Goal: Task Accomplishment & Management: Complete application form

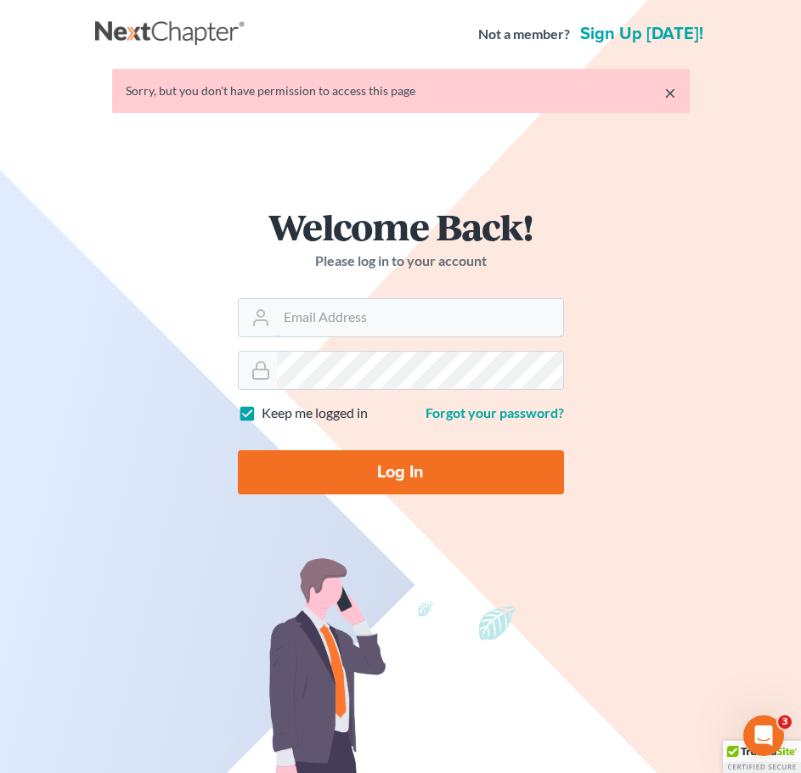
type input "[EMAIL_ADDRESS][DOMAIN_NAME]"
click at [461, 470] on input "Log In" at bounding box center [401, 472] width 326 height 44
type input "Thinking..."
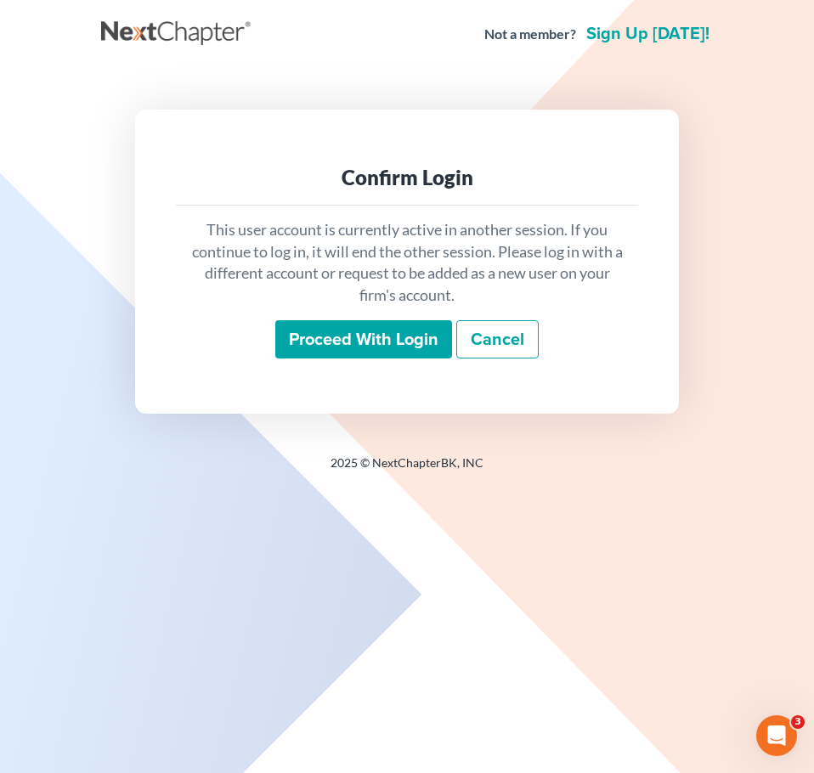
click at [345, 354] on input "Proceed with login" at bounding box center [363, 339] width 177 height 39
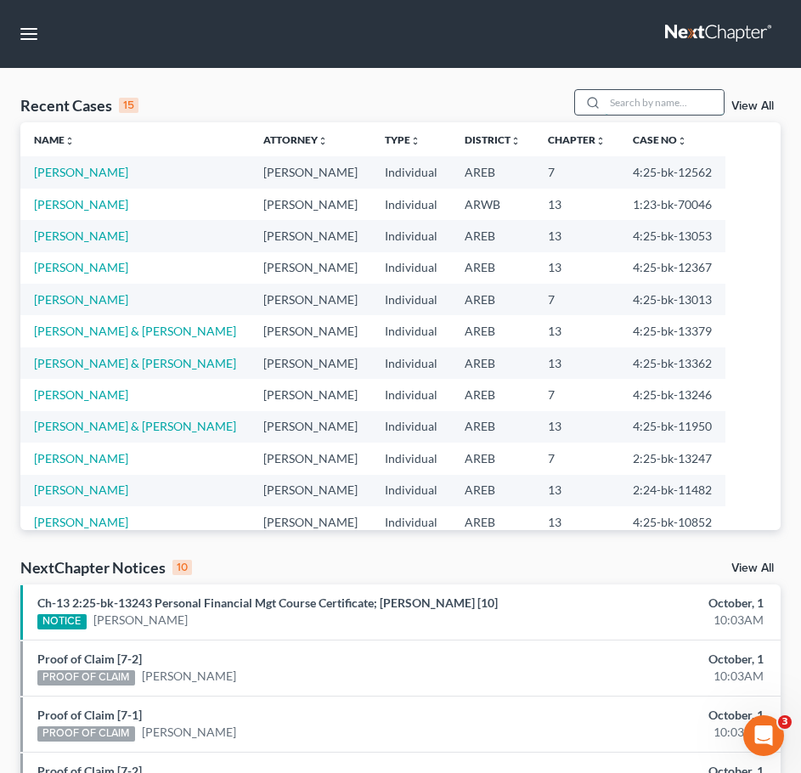
click at [629, 103] on input "search" at bounding box center [664, 102] width 119 height 25
type input "england"
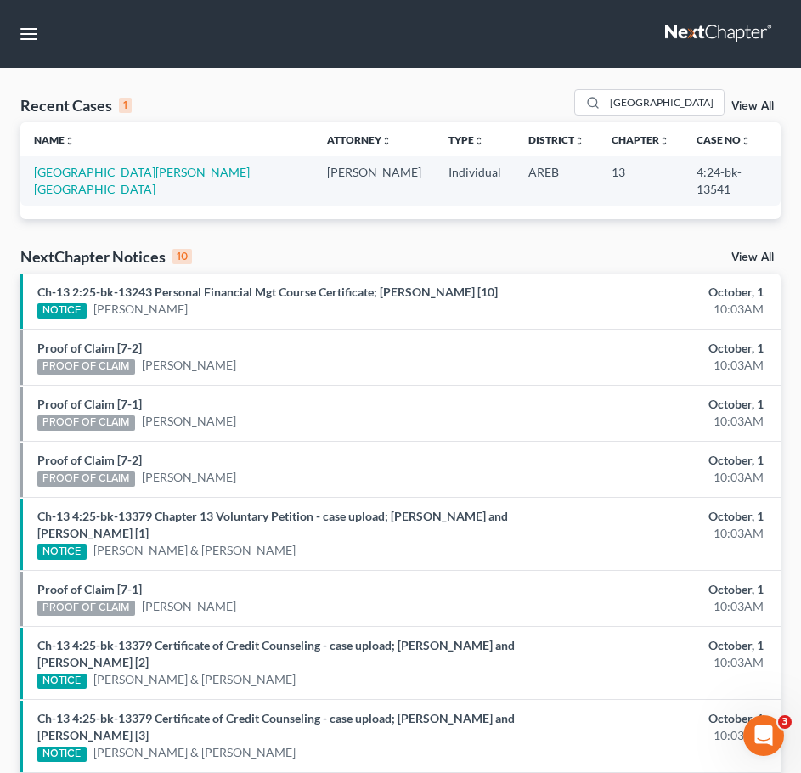
click at [71, 170] on link "England, Alissa" at bounding box center [142, 180] width 216 height 31
select select "2"
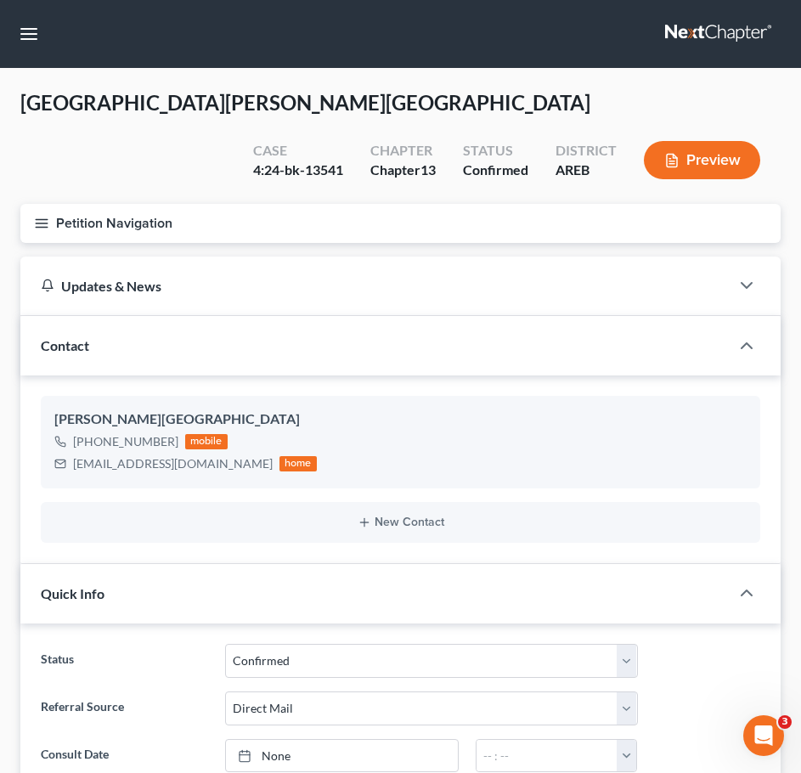
click at [39, 216] on icon "button" at bounding box center [41, 223] width 15 height 15
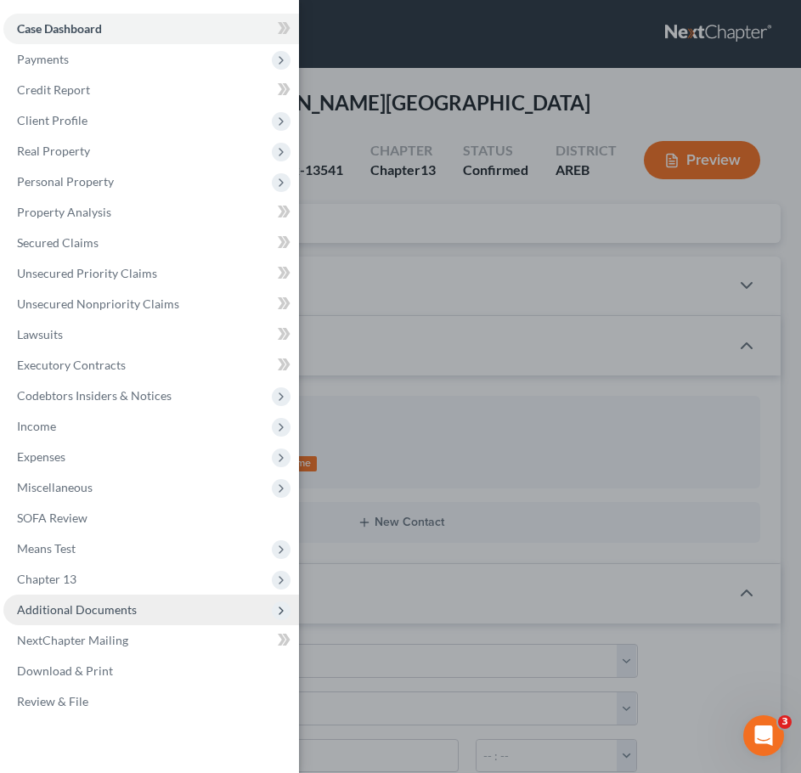
click at [157, 615] on span "Additional Documents" at bounding box center [151, 610] width 296 height 31
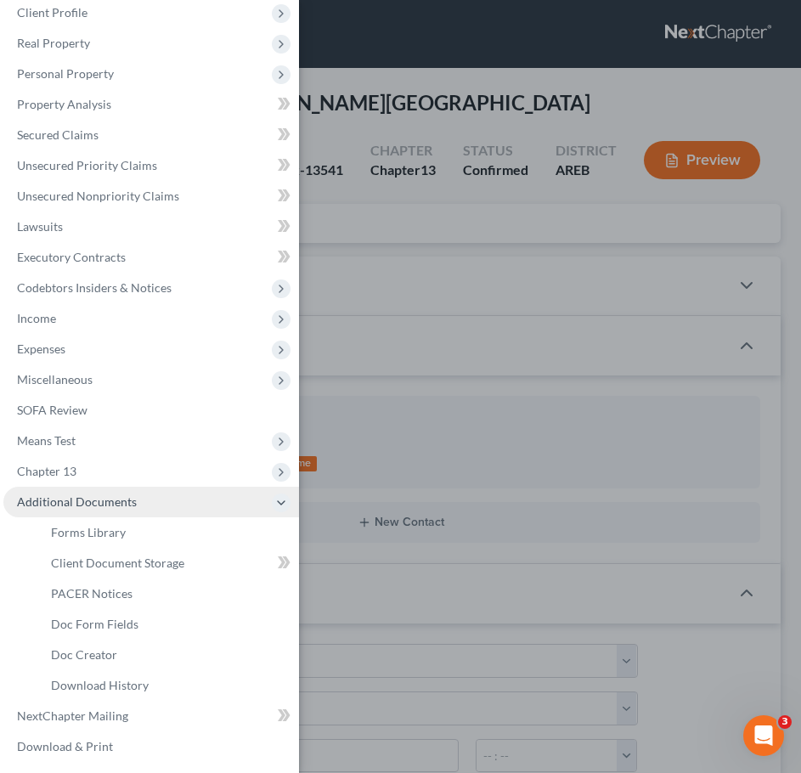
scroll to position [109, 0]
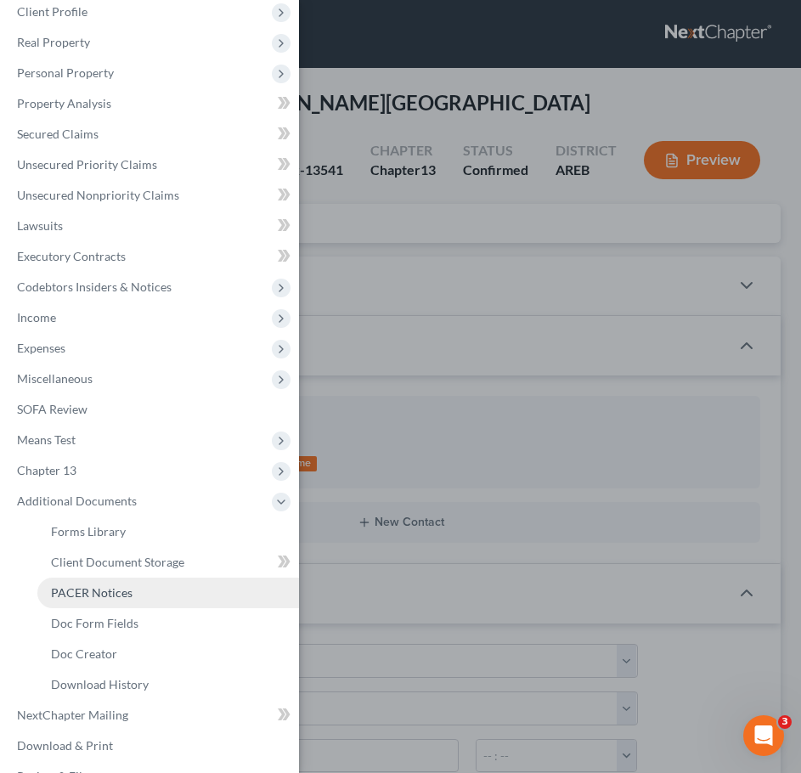
click at [98, 603] on link "PACER Notices" at bounding box center [168, 593] width 262 height 31
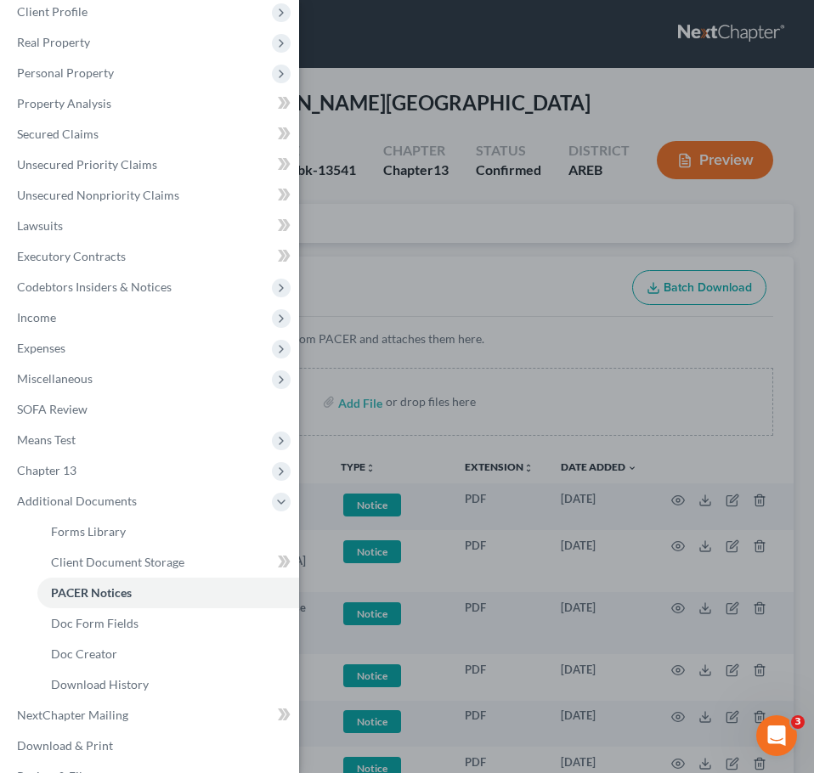
click at [560, 265] on div "Case Dashboard Payments Invoices Payments Payments Credit Report Client Profile" at bounding box center [407, 386] width 814 height 773
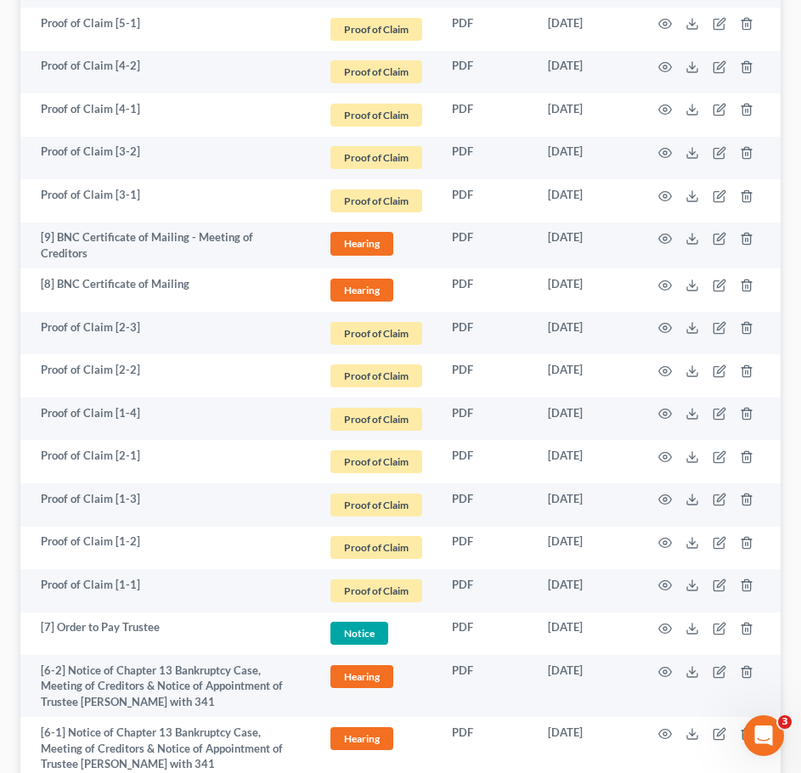
scroll to position [2392, 0]
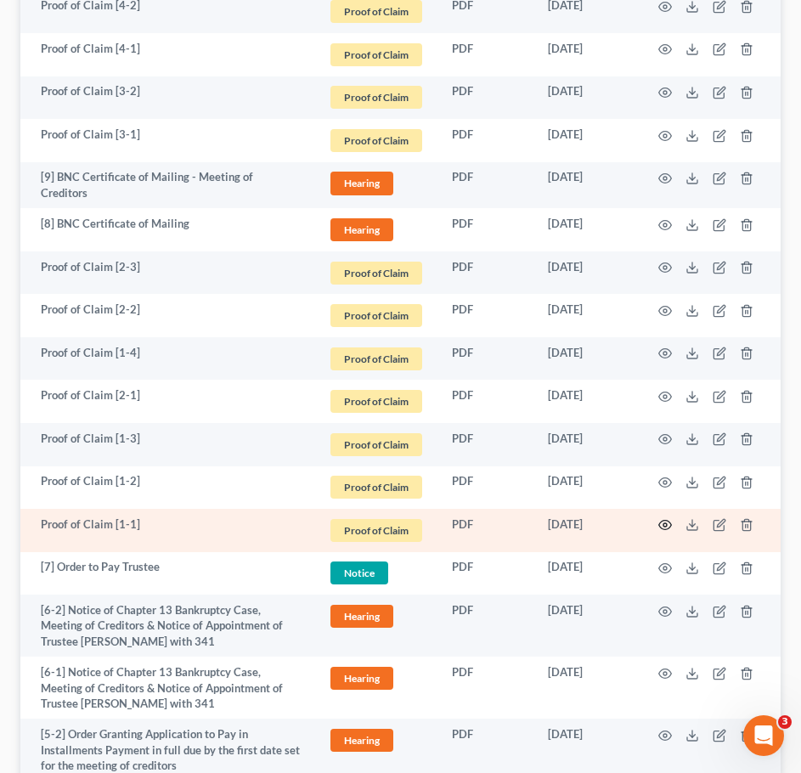
click at [667, 518] on icon "button" at bounding box center [665, 525] width 14 height 14
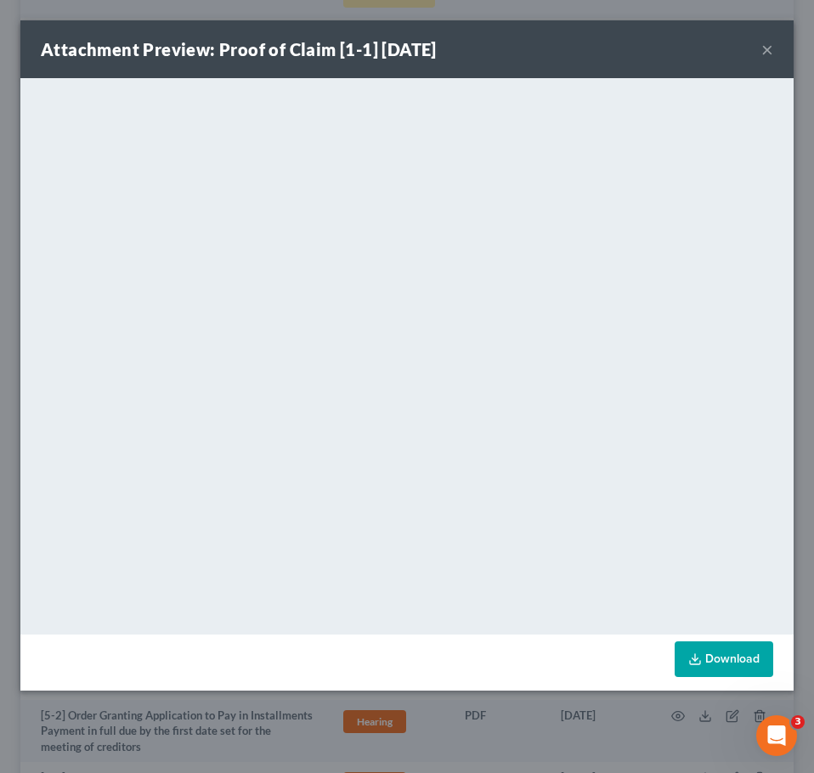
click at [769, 48] on button "×" at bounding box center [767, 49] width 12 height 20
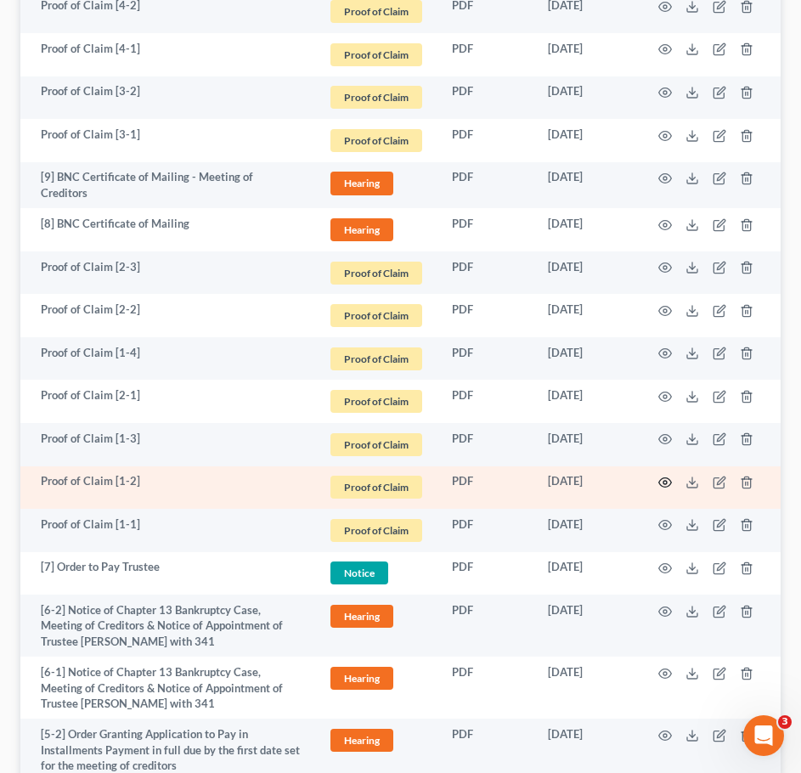
click at [660, 476] on icon "button" at bounding box center [665, 483] width 14 height 14
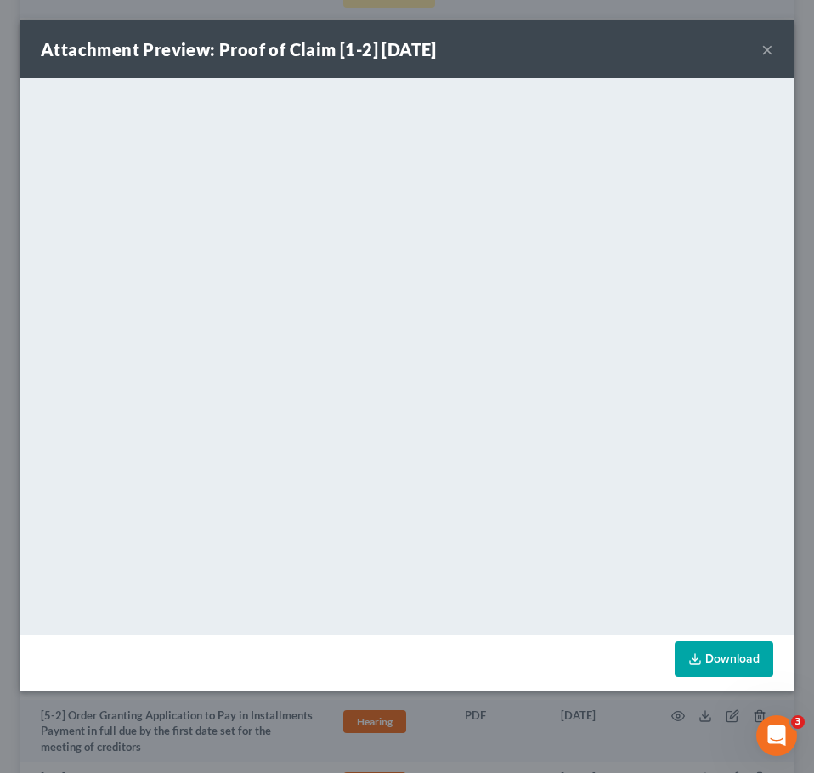
click at [766, 45] on button "×" at bounding box center [767, 49] width 12 height 20
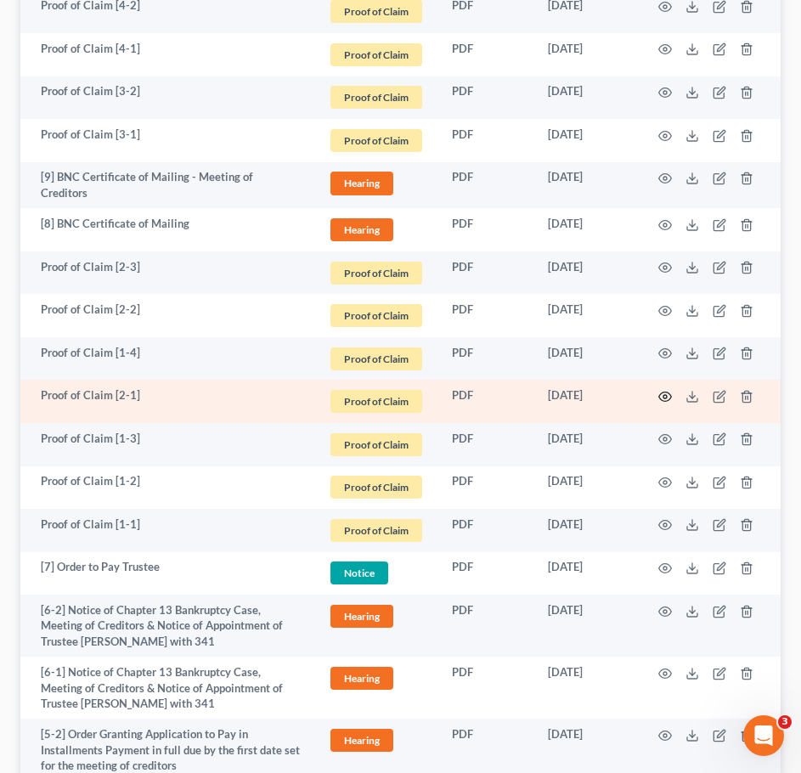
click at [662, 390] on icon "button" at bounding box center [665, 397] width 14 height 14
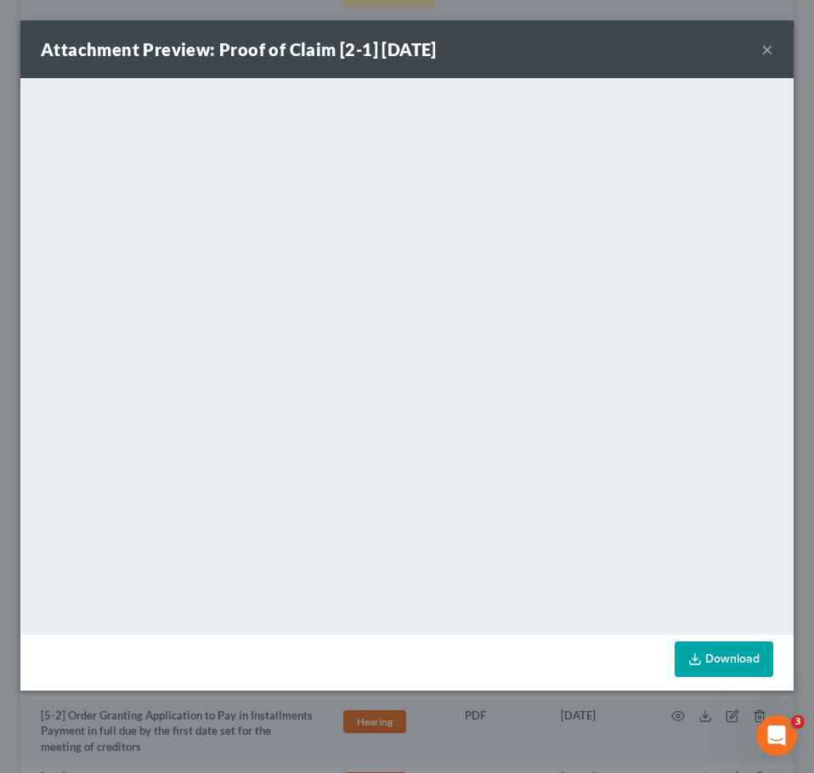
click at [770, 54] on button "×" at bounding box center [767, 49] width 12 height 20
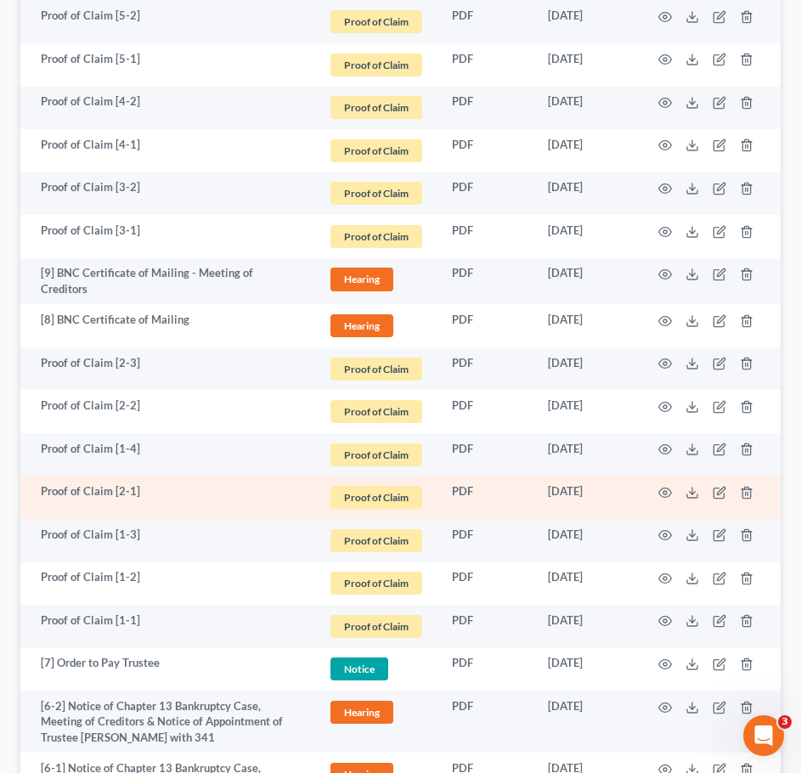
scroll to position [2277, 0]
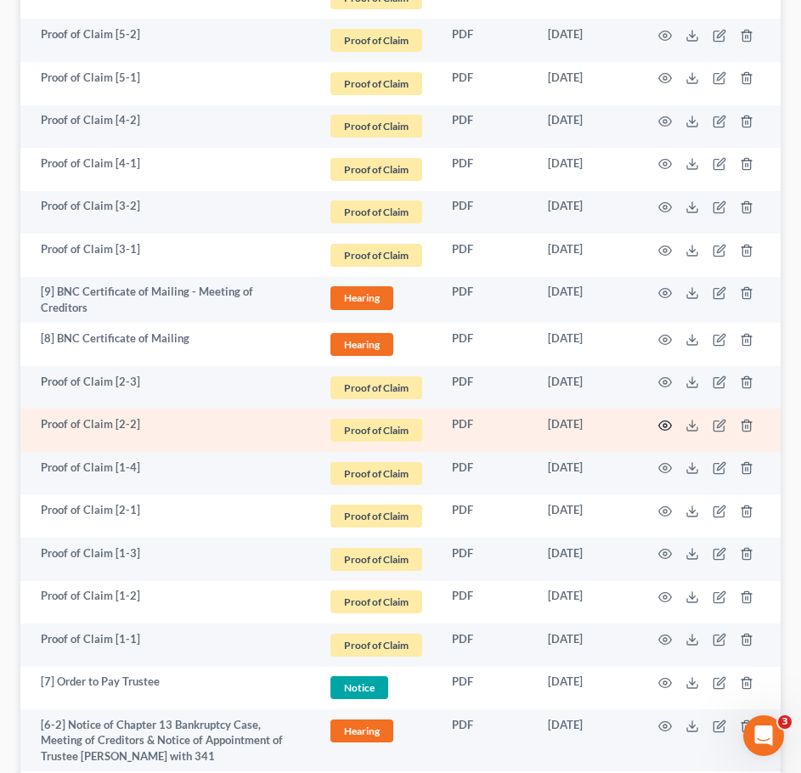
click at [662, 419] on icon "button" at bounding box center [665, 426] width 14 height 14
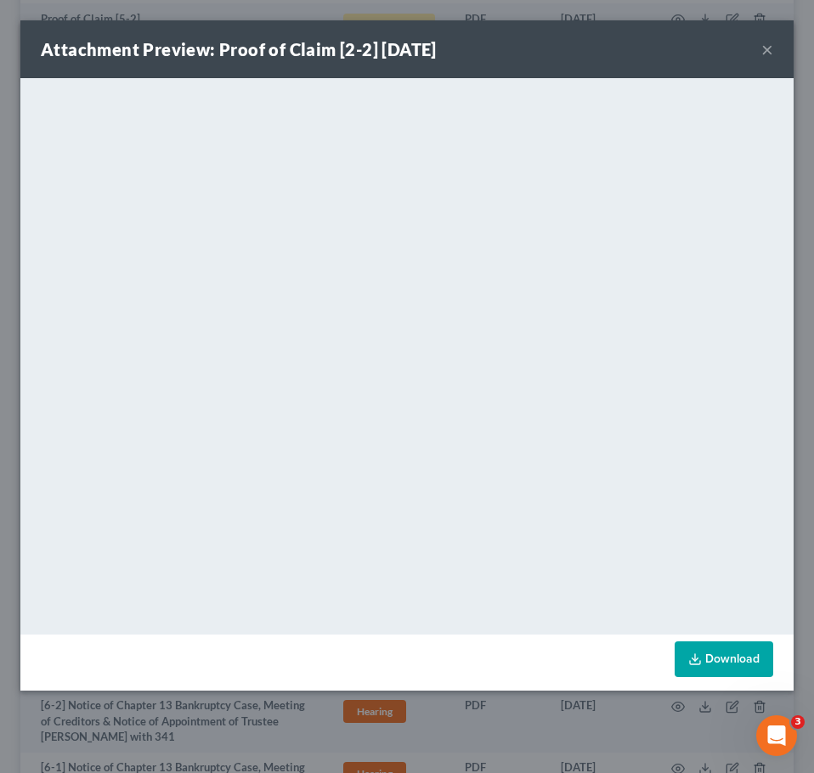
click at [764, 46] on button "×" at bounding box center [767, 49] width 12 height 20
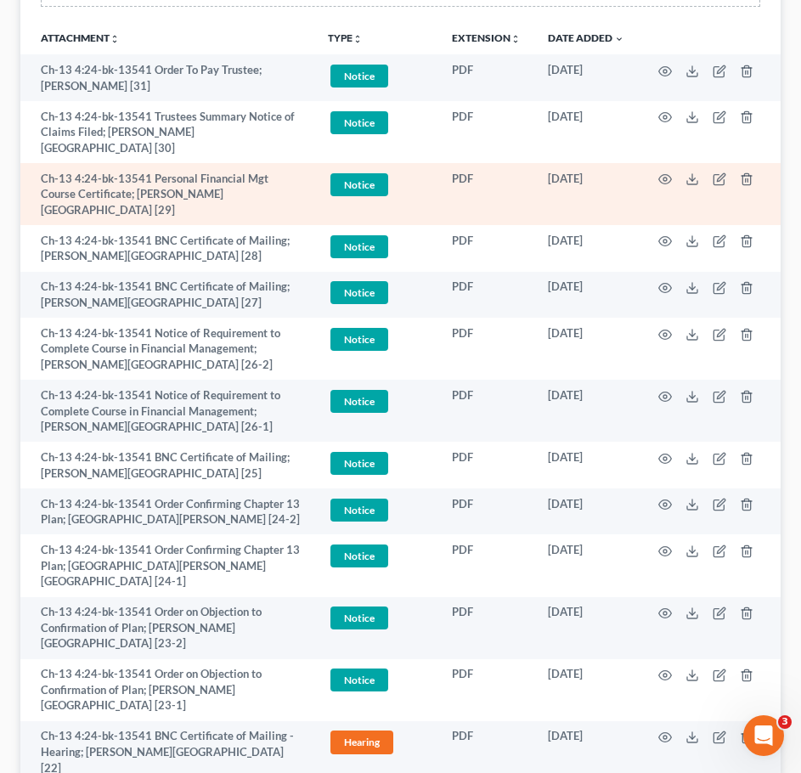
scroll to position [0, 0]
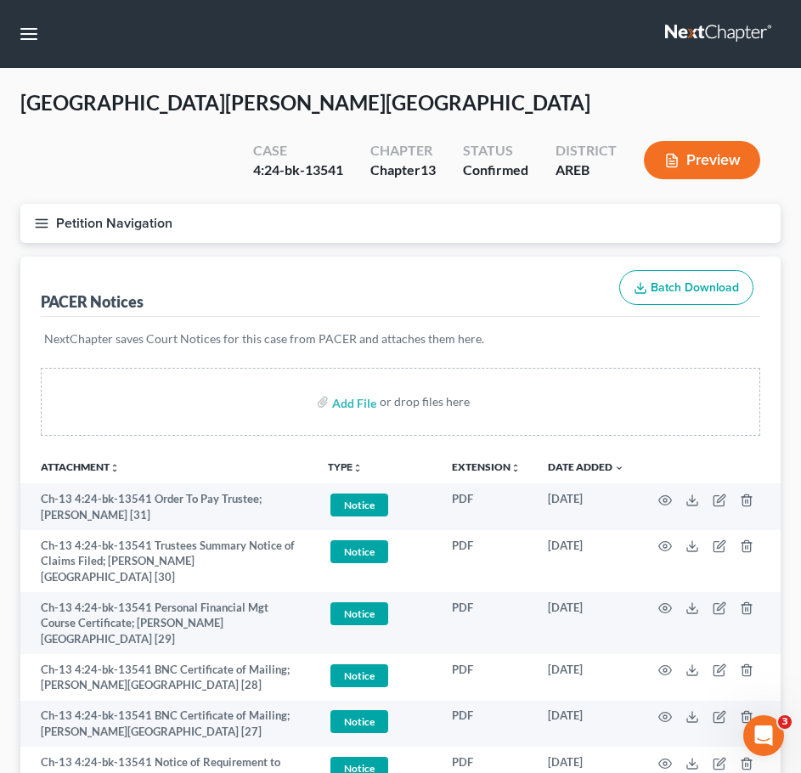
click at [40, 216] on icon "button" at bounding box center [41, 223] width 15 height 15
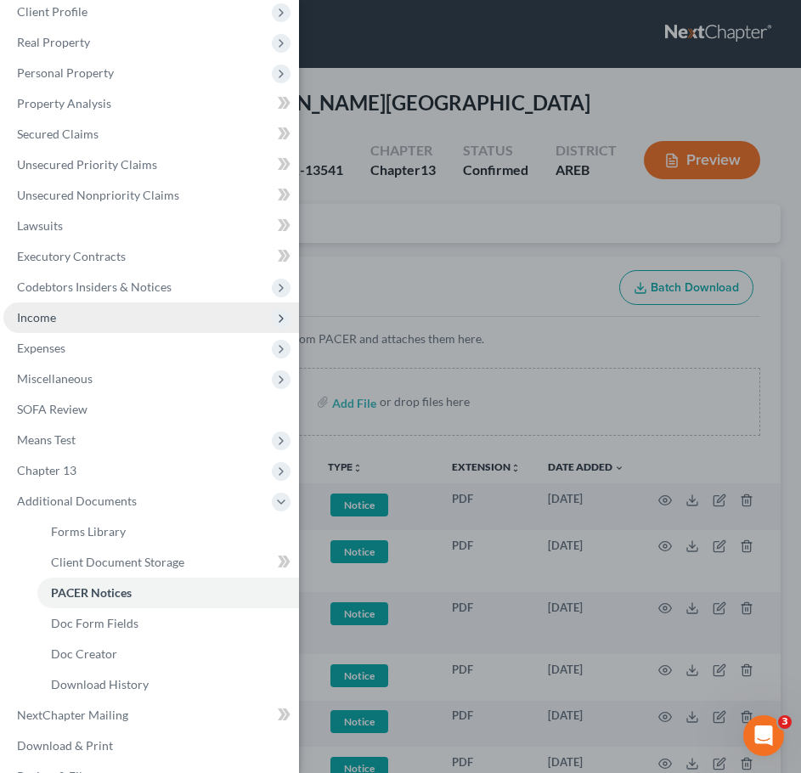
click at [95, 307] on span "Income" at bounding box center [151, 317] width 296 height 31
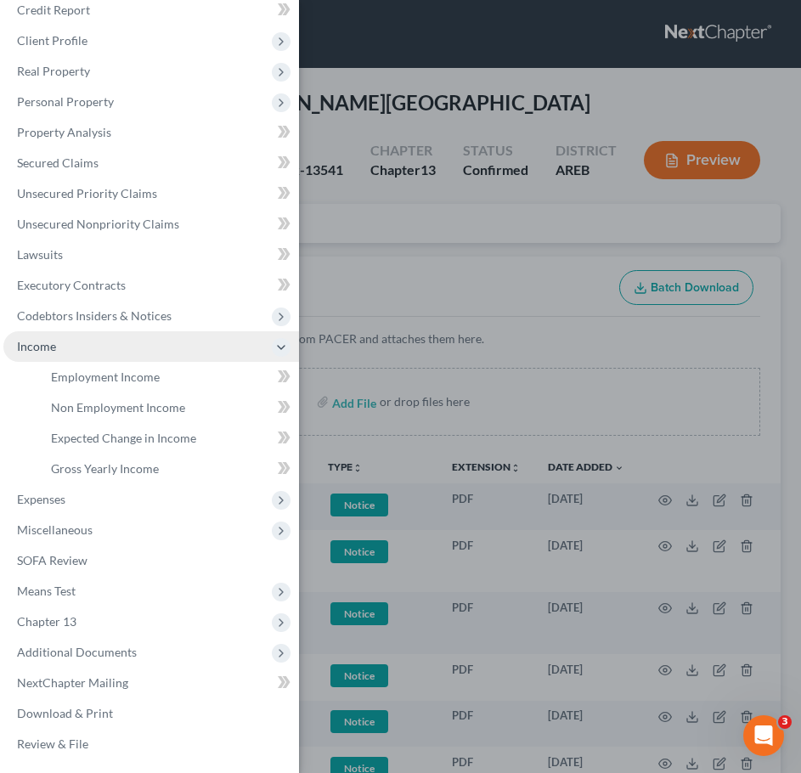
scroll to position [80, 0]
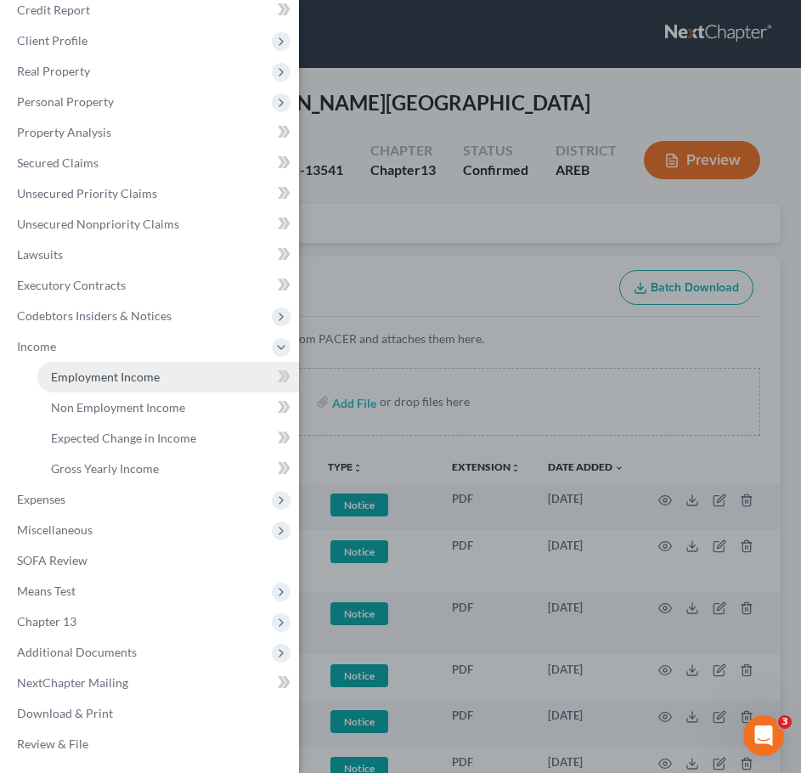
click at [116, 380] on span "Employment Income" at bounding box center [105, 376] width 109 height 14
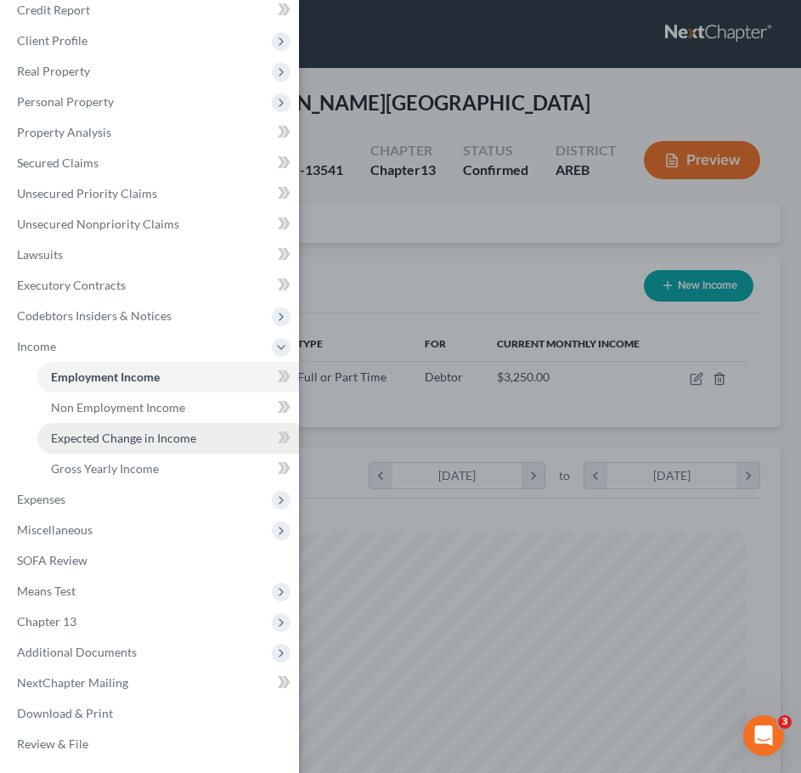
scroll to position [346, 726]
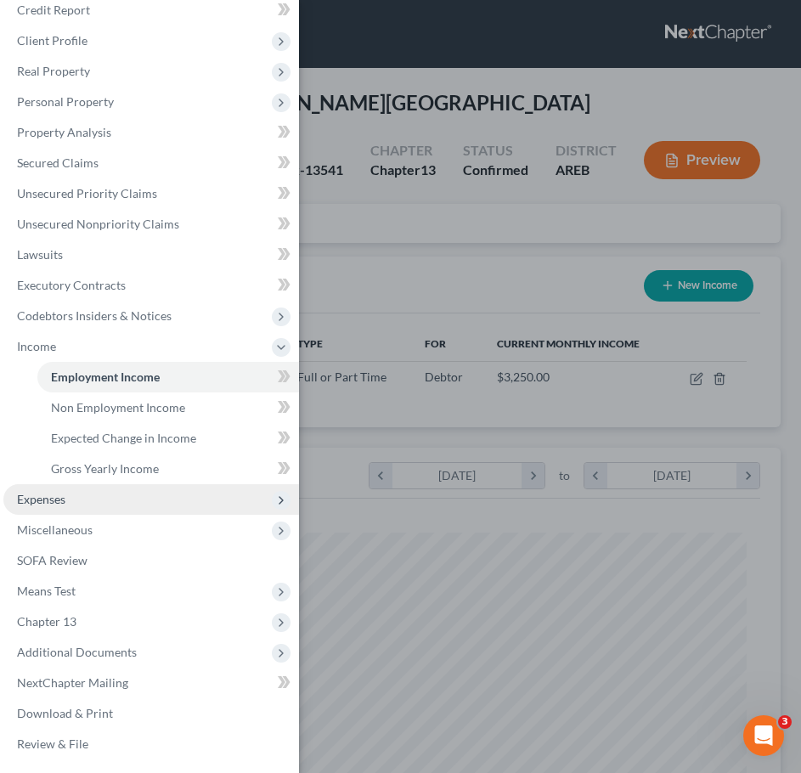
click at [52, 505] on span "Expenses" at bounding box center [41, 499] width 48 height 14
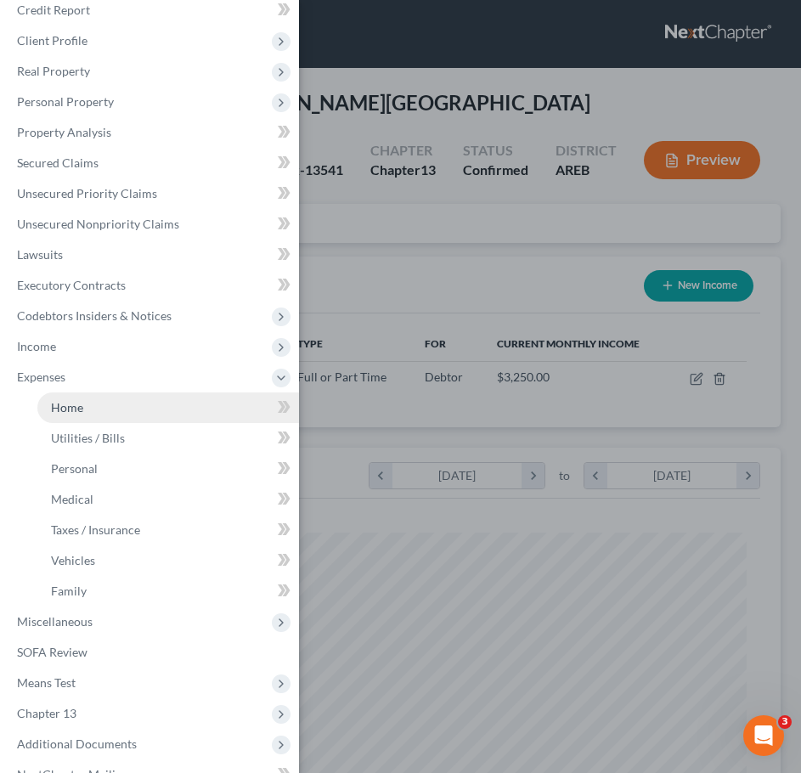
click at [72, 404] on span "Home" at bounding box center [67, 407] width 32 height 14
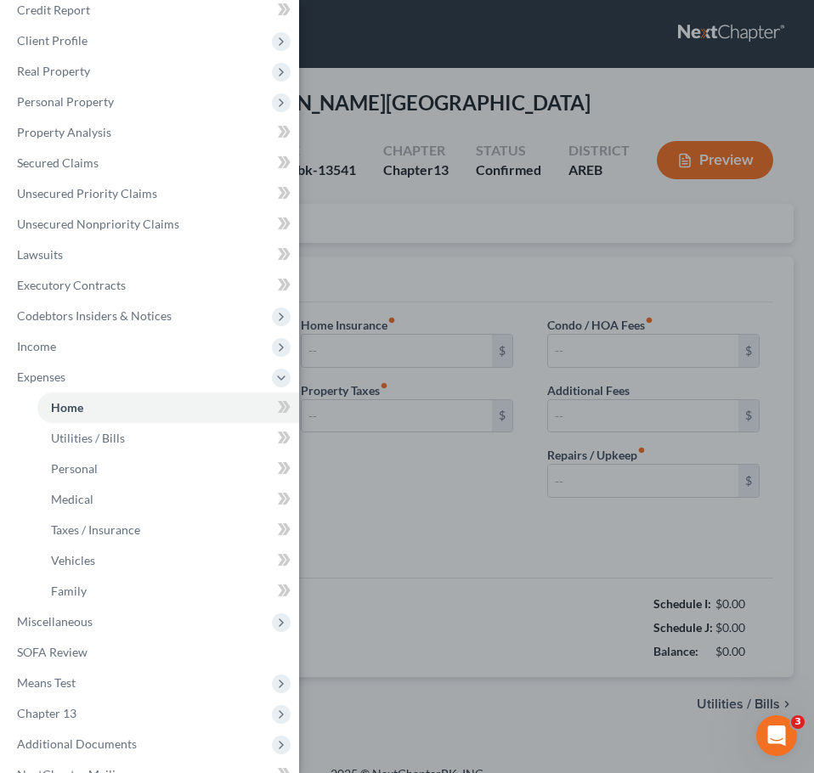
type input "855.00"
type input "0.00"
radio input "true"
type input "0.00"
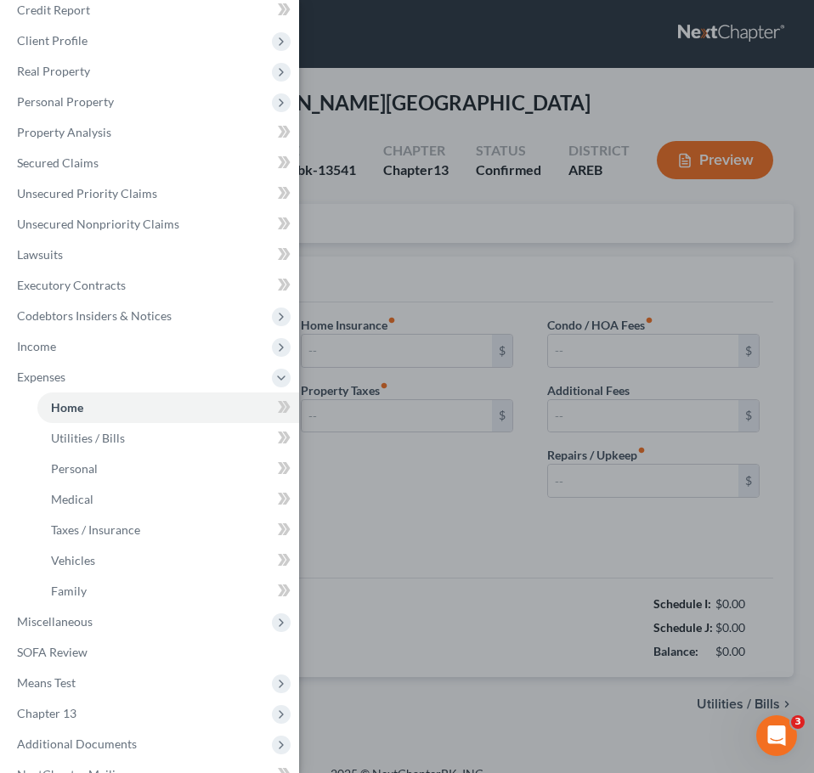
type input "0.00"
click at [528, 467] on div "Case Dashboard Payments Invoices Payments Payments Credit Report Client Profile" at bounding box center [407, 386] width 814 height 773
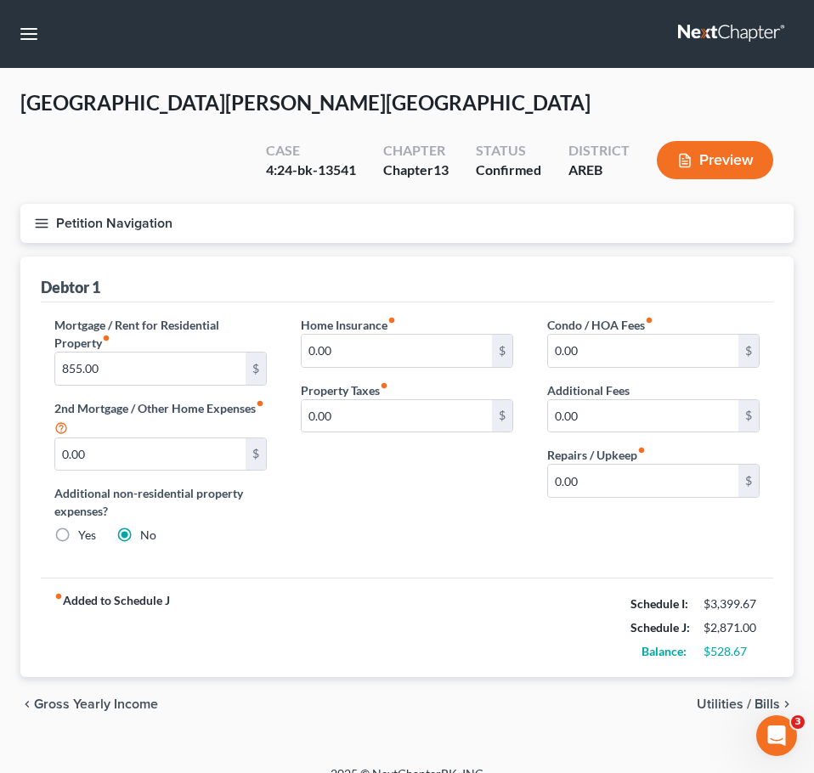
click at [758, 697] on span "Utilities / Bills" at bounding box center [737, 704] width 83 height 14
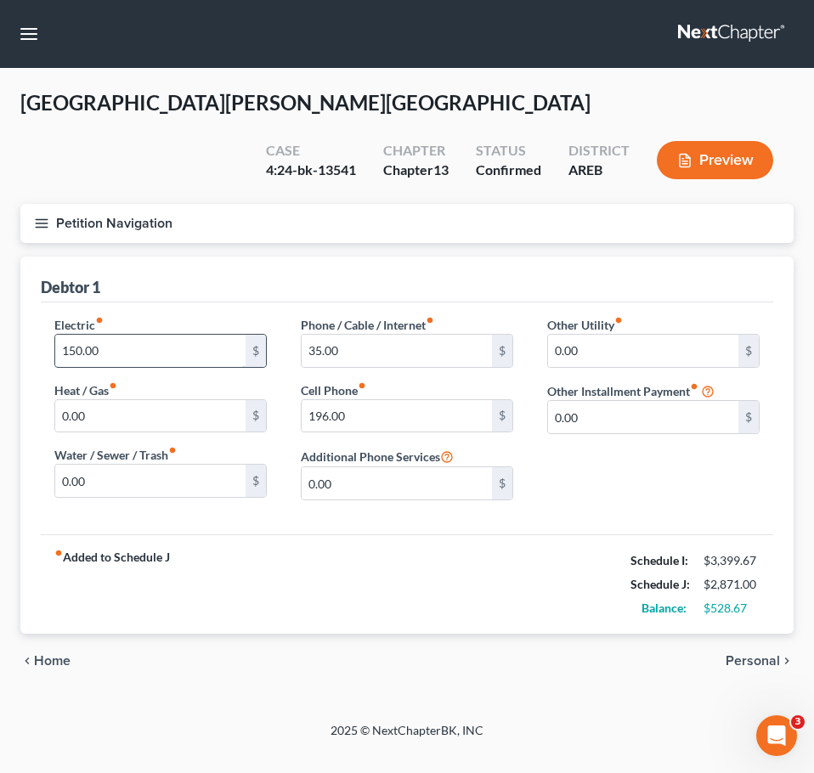
click at [135, 335] on input "150.00" at bounding box center [150, 351] width 190 height 32
type input "175"
click at [758, 634] on div "chevron_left Home Personal chevron_right" at bounding box center [406, 661] width 773 height 54
click at [756, 654] on span "Personal" at bounding box center [752, 661] width 54 height 14
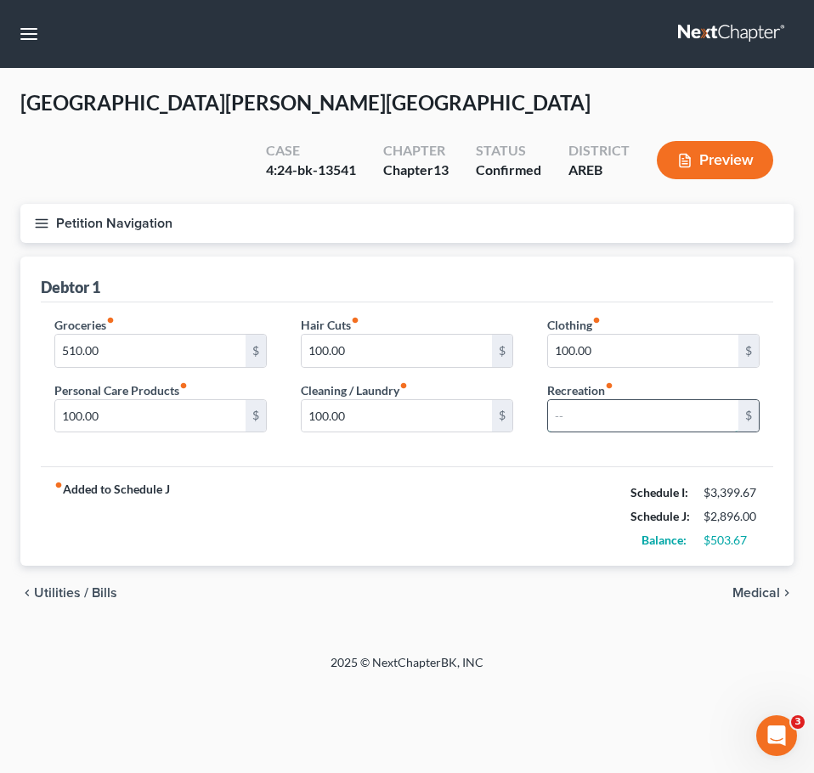
click at [618, 400] on input "text" at bounding box center [643, 416] width 190 height 32
type input "125"
click at [685, 605] on div "England, Alissa Upgraded Case 4:24-bk-13541 Chapter Chapter 13 Status Confirmed…" at bounding box center [407, 361] width 814 height 585
click at [752, 586] on span "Medical" at bounding box center [756, 593] width 48 height 14
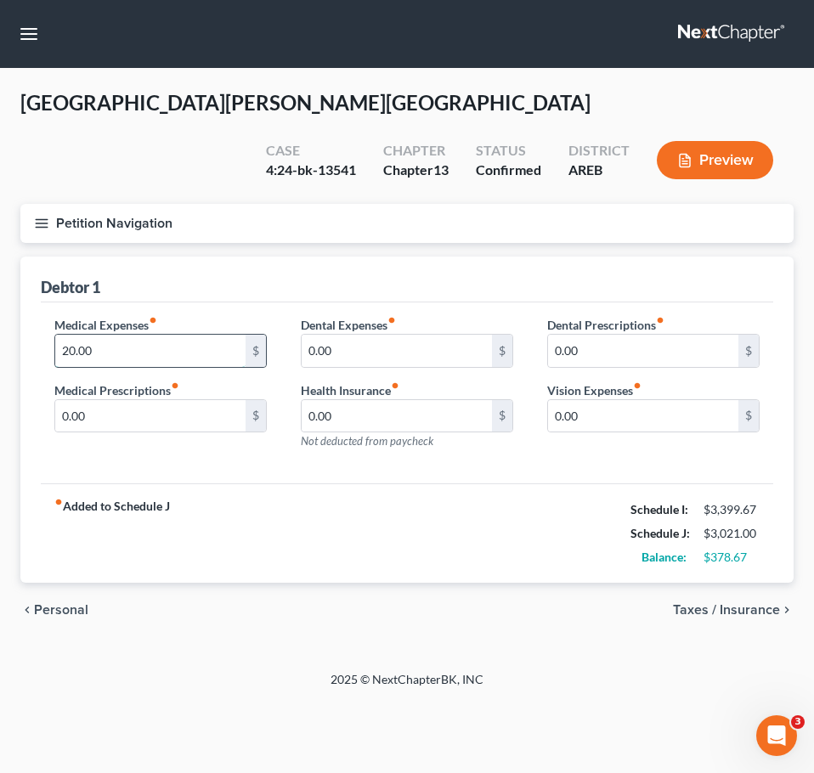
click at [154, 335] on input "20.00" at bounding box center [150, 351] width 190 height 32
type input "50"
click at [717, 603] on span "Taxes / Insurance" at bounding box center [726, 610] width 107 height 14
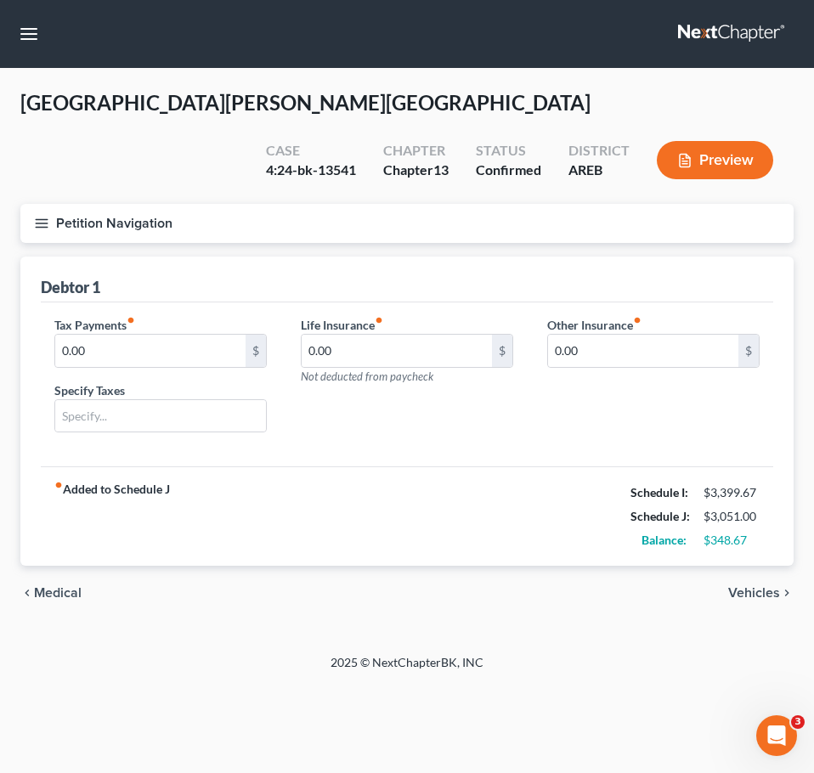
click at [753, 586] on span "Vehicles" at bounding box center [754, 593] width 52 height 14
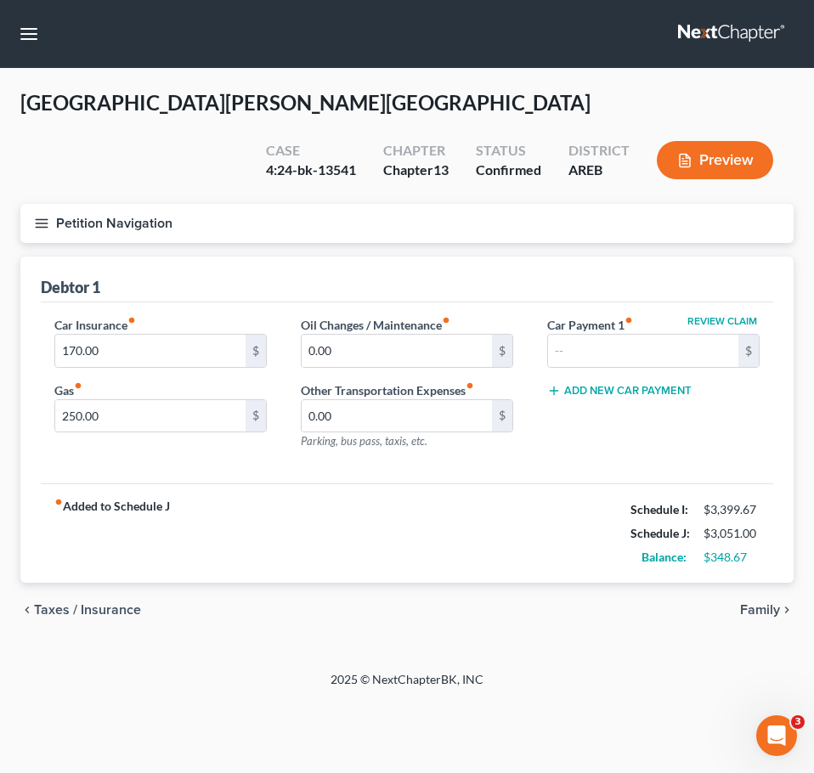
click at [756, 603] on span "Family" at bounding box center [760, 610] width 40 height 14
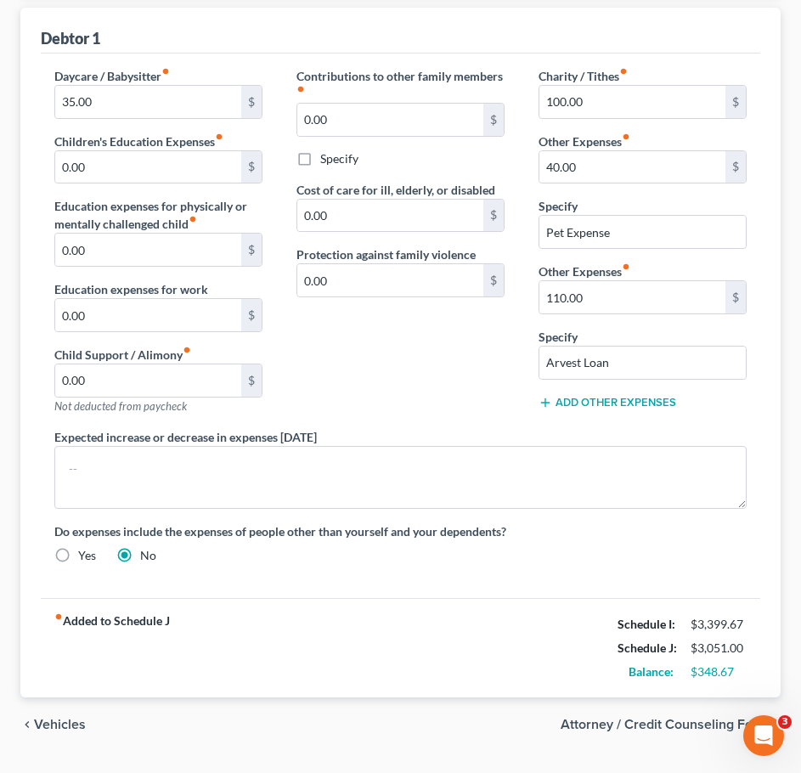
scroll to position [250, 0]
click at [54, 717] on span "Vehicles" at bounding box center [60, 724] width 52 height 14
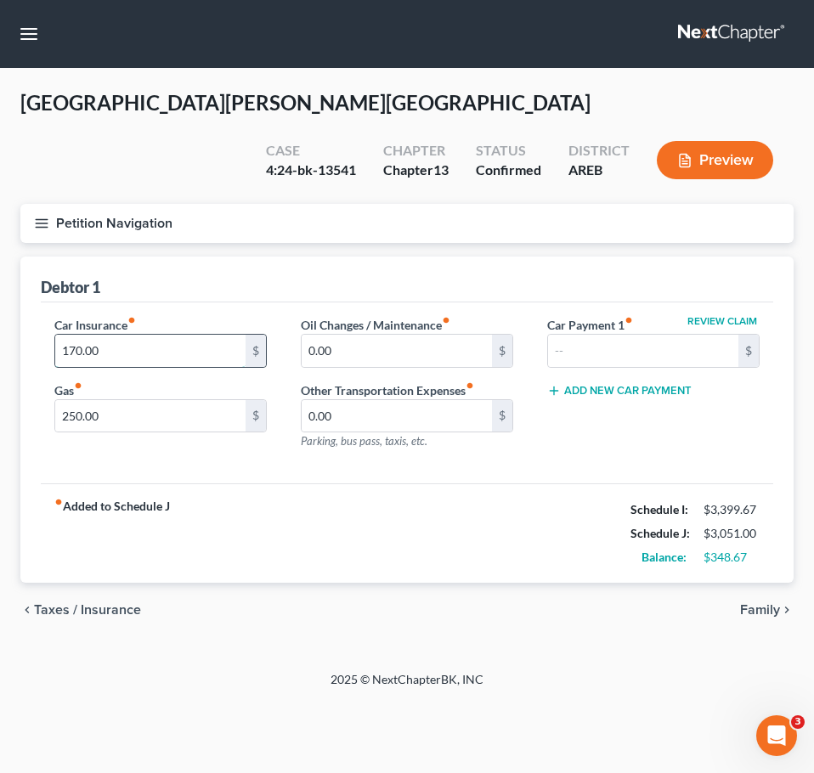
click at [98, 335] on input "170.00" at bounding box center [150, 351] width 190 height 32
type input "200"
click at [760, 603] on span "Family" at bounding box center [760, 610] width 40 height 14
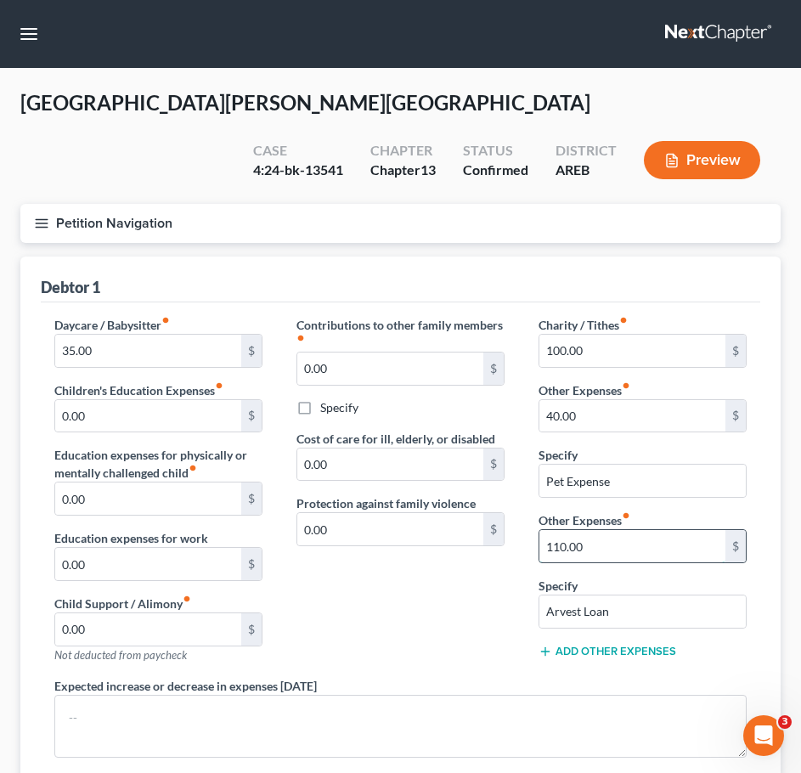
click at [612, 530] on input "110.00" at bounding box center [632, 546] width 186 height 32
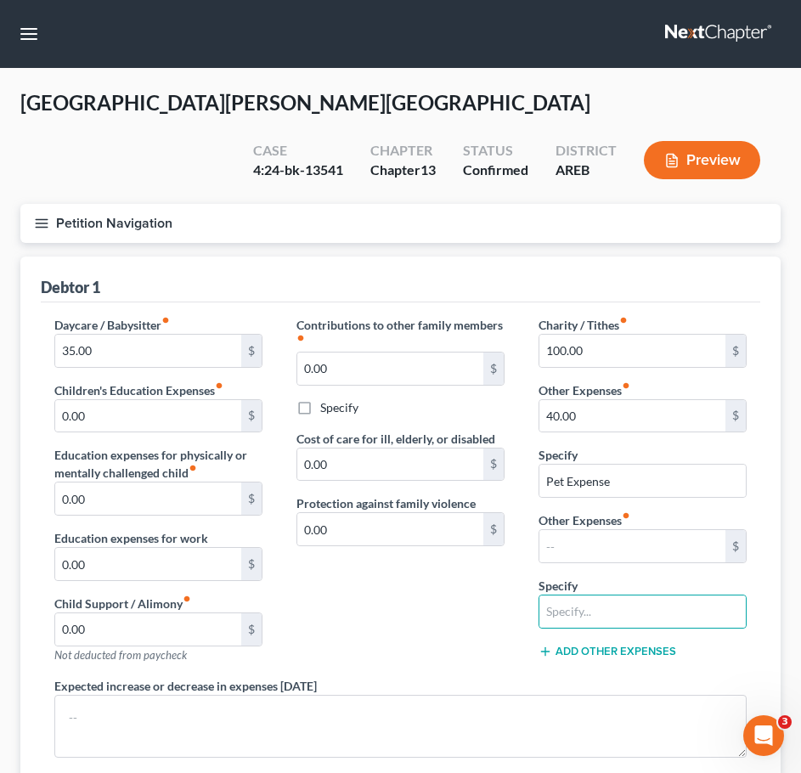
click at [452, 566] on div "Contributions to other family members fiber_manual_record 0.00 $ Specify Cost o…" at bounding box center [400, 496] width 242 height 361
click at [598, 400] on input "40.00" at bounding box center [632, 416] width 186 height 32
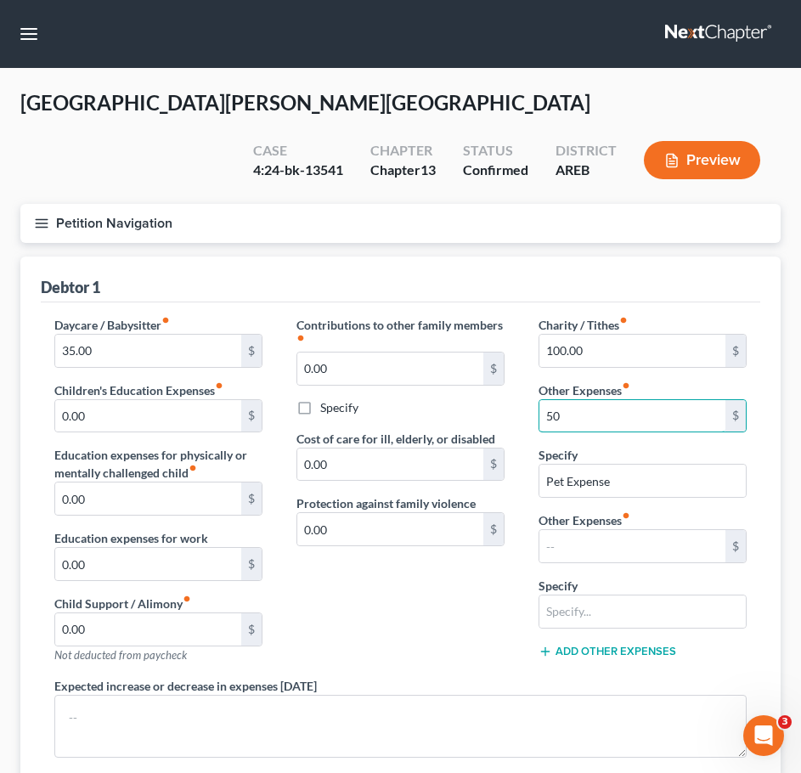
type input "50"
click at [419, 627] on div "Contributions to other family members fiber_manual_record 0.00 $ Specify Cost o…" at bounding box center [400, 496] width 242 height 361
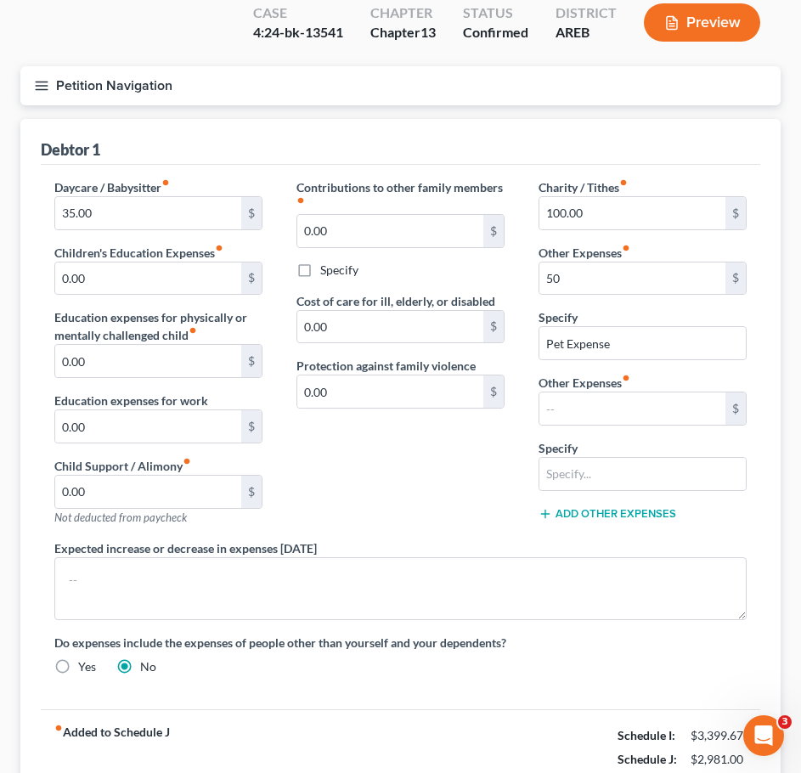
scroll to position [137, 0]
click at [583, 393] on input "text" at bounding box center [632, 409] width 186 height 32
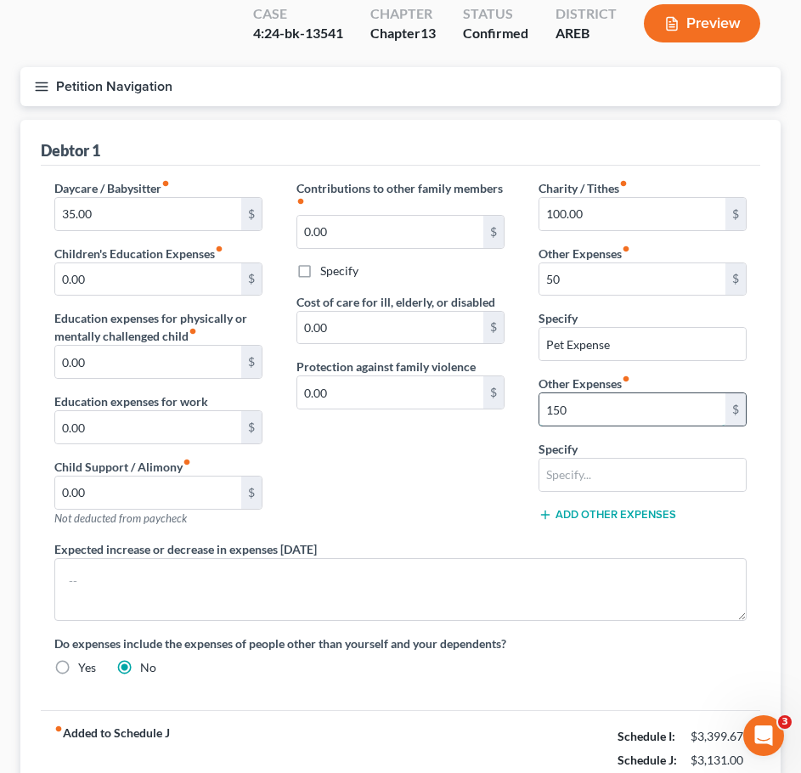
type input "150"
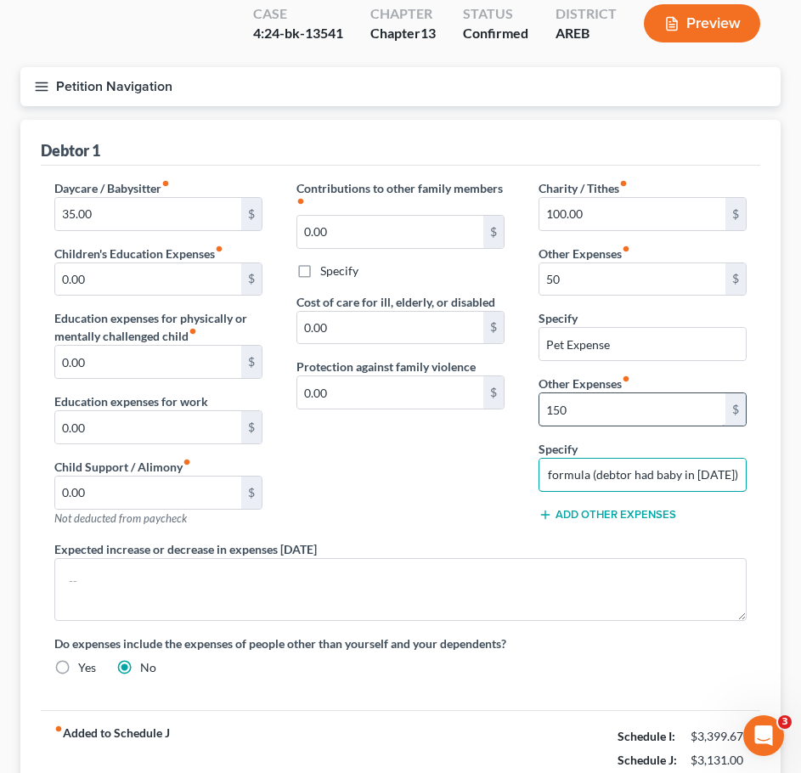
scroll to position [0, 134]
type input "Baby diapers and formula (debtor had baby in September 2025)"
click at [473, 465] on div "Contributions to other family members fiber_manual_record 0.00 $ Specify Cost o…" at bounding box center [400, 359] width 242 height 361
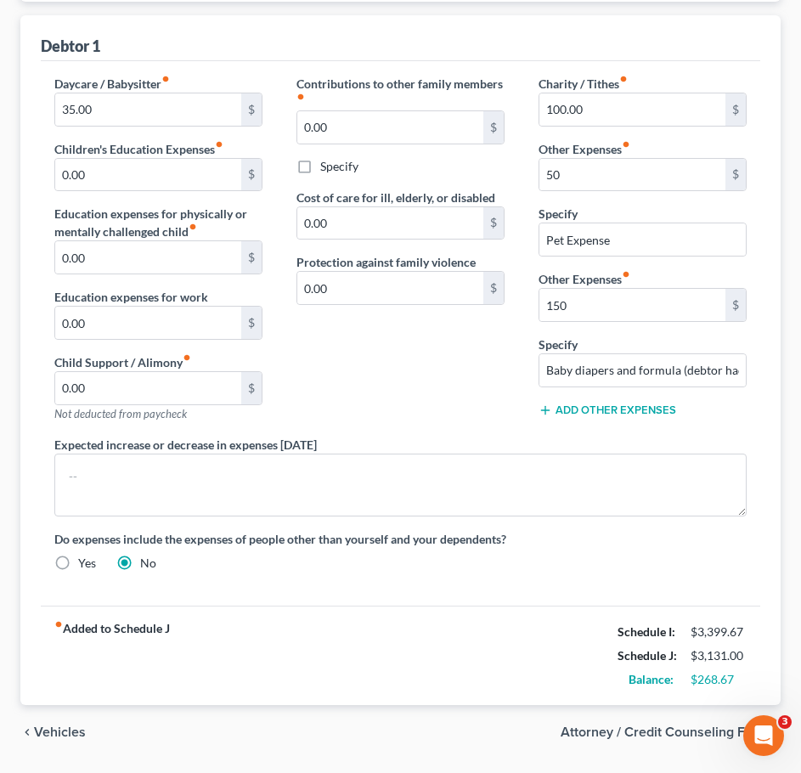
scroll to position [243, 0]
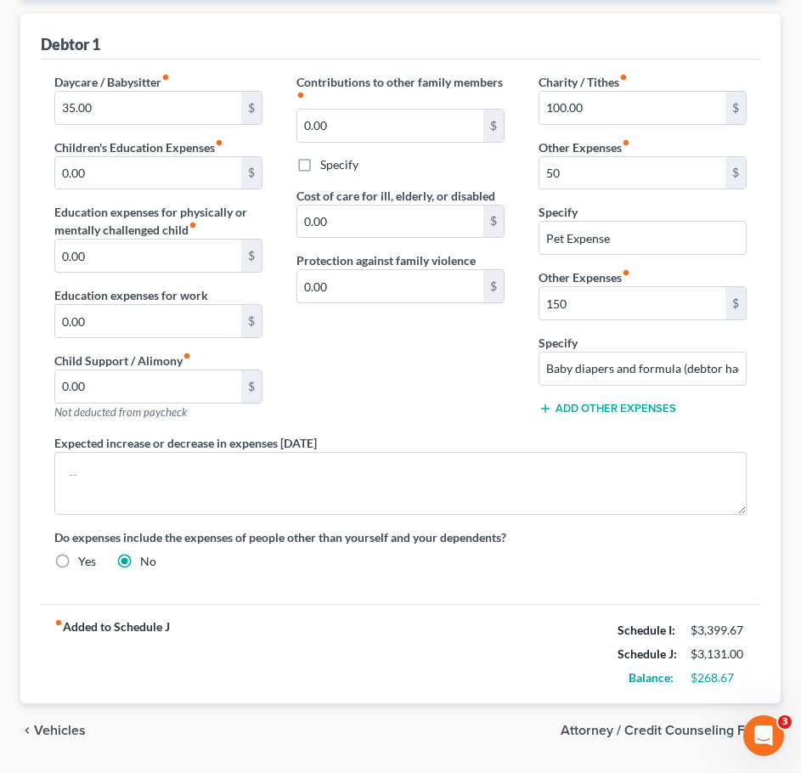
click at [60, 724] on span "Vehicles" at bounding box center [60, 731] width 52 height 14
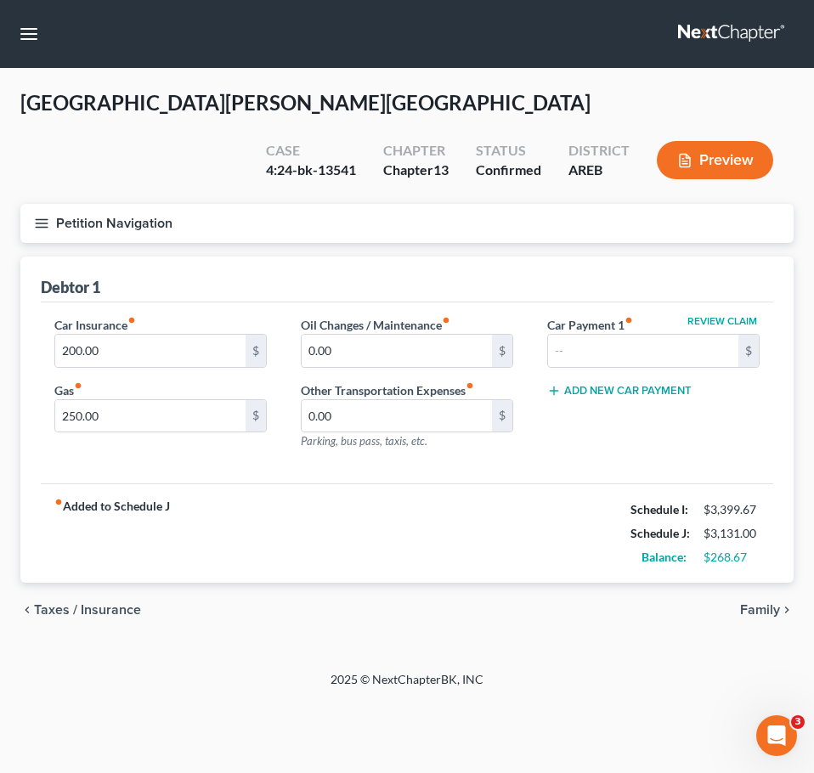
click at [85, 603] on span "Taxes / Insurance" at bounding box center [87, 610] width 107 height 14
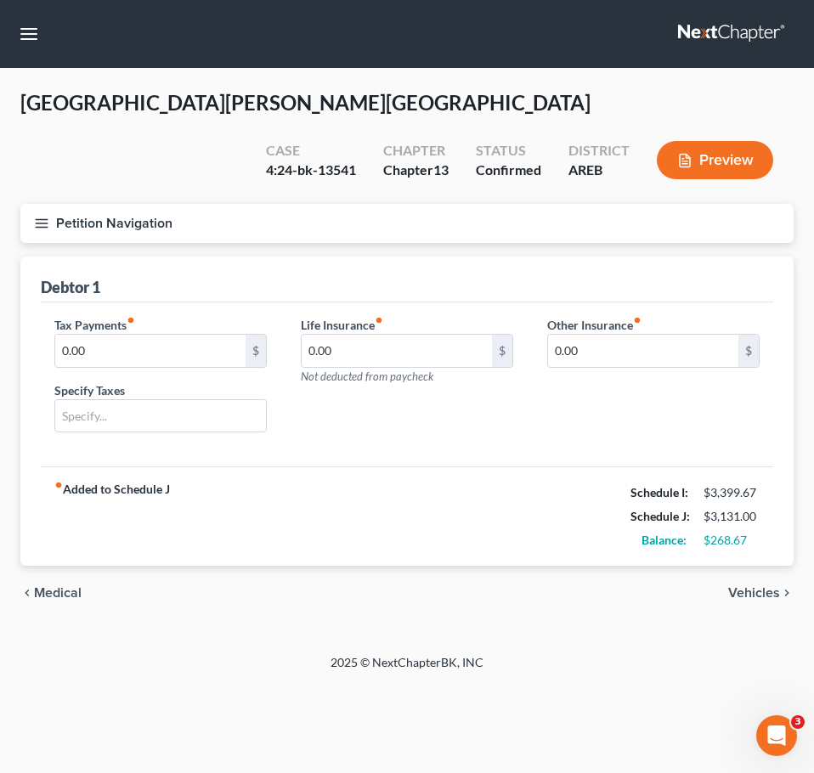
click at [57, 586] on span "Medical" at bounding box center [58, 593] width 48 height 14
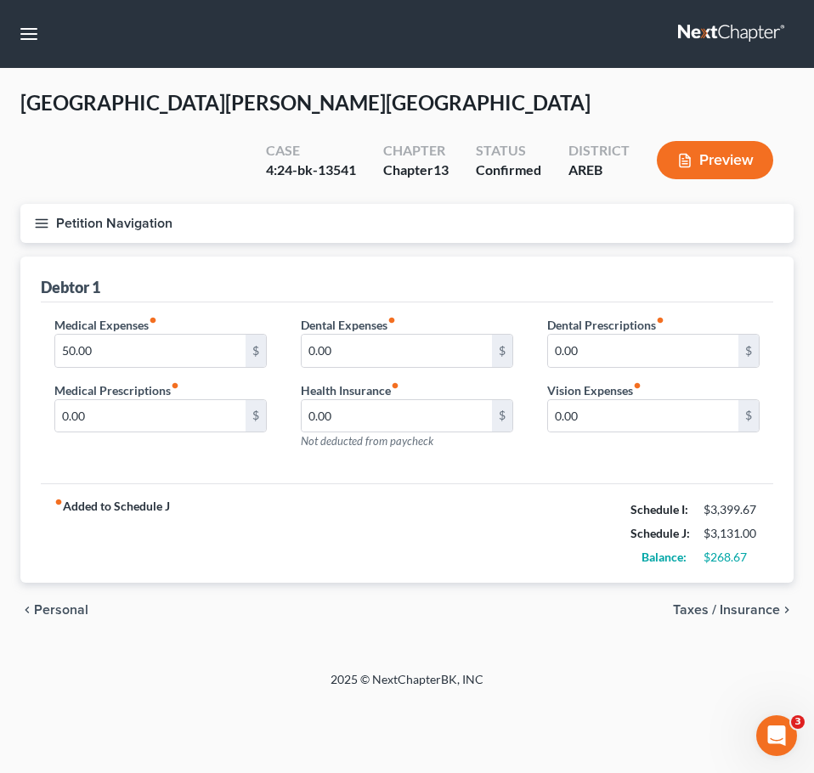
click at [62, 603] on span "Personal" at bounding box center [61, 610] width 54 height 14
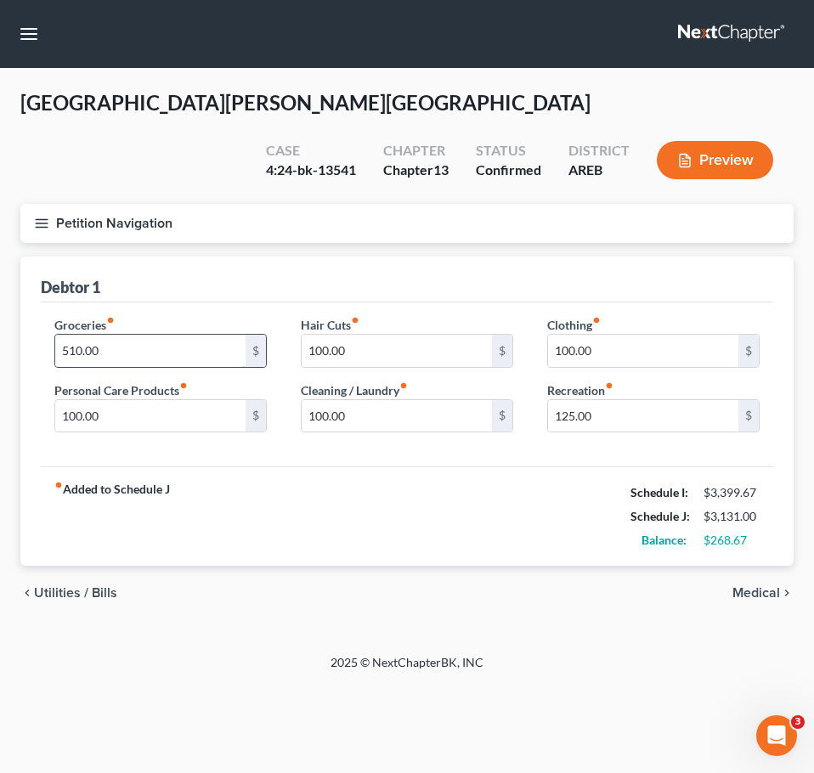
click at [110, 335] on input "510.00" at bounding box center [150, 351] width 190 height 32
type input "650"
click at [298, 487] on div "fiber_manual_record Added to Schedule J Schedule I: $3,399.67 Schedule J: $3,27…" at bounding box center [407, 515] width 732 height 99
click at [30, 204] on button "Petition Navigation" at bounding box center [406, 223] width 773 height 39
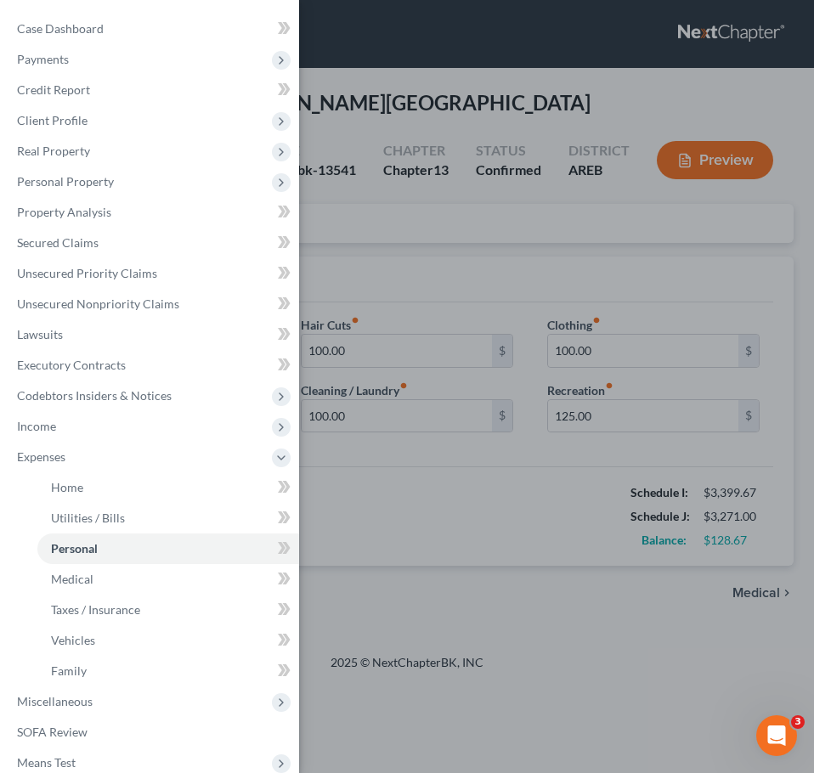
click at [756, 554] on div "Case Dashboard Payments Invoices Payments Payments Credit Report Client Profile" at bounding box center [407, 386] width 814 height 773
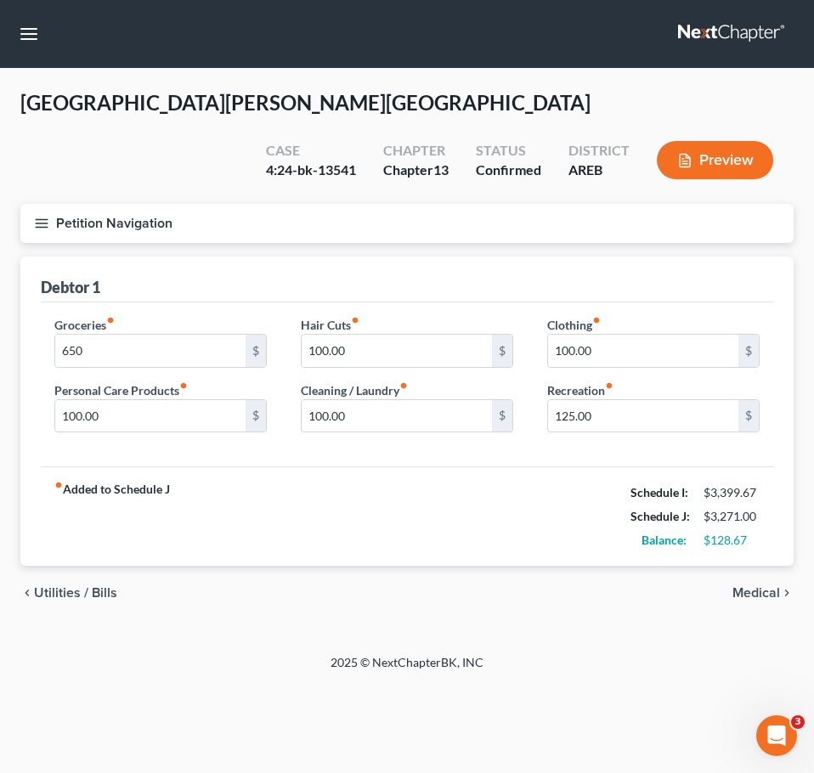
click at [771, 586] on span "Medical" at bounding box center [756, 593] width 48 height 14
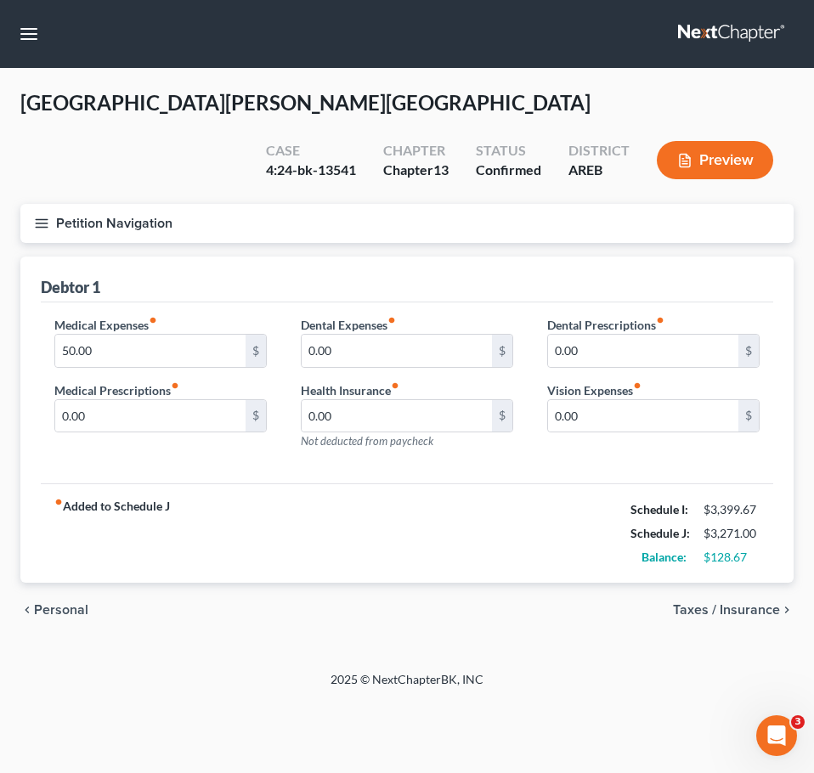
click at [739, 603] on span "Taxes / Insurance" at bounding box center [726, 610] width 107 height 14
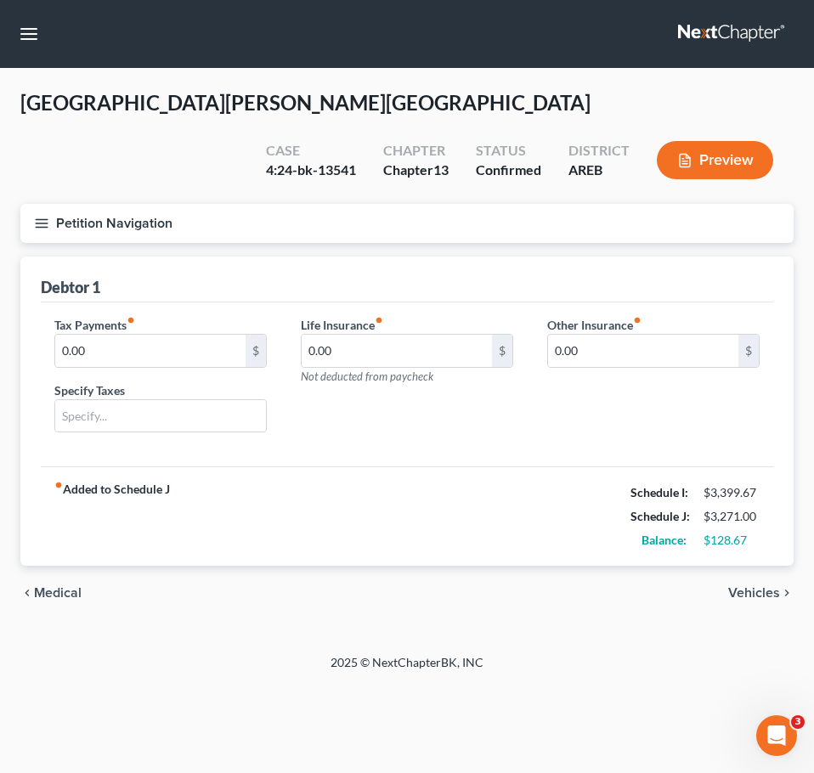
click at [760, 586] on span "Vehicles" at bounding box center [754, 593] width 52 height 14
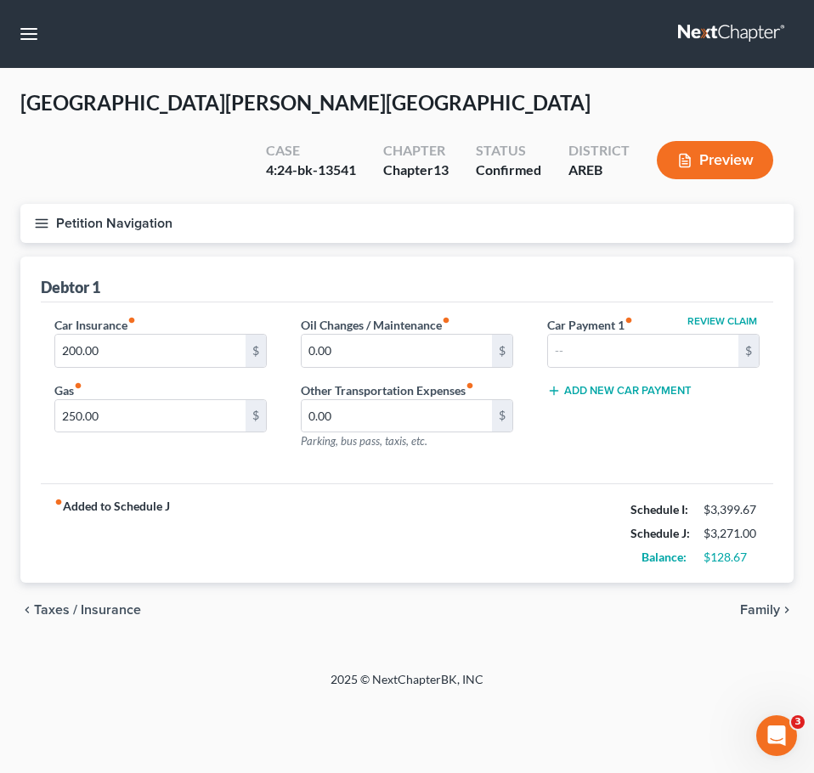
click at [762, 603] on span "Family" at bounding box center [760, 610] width 40 height 14
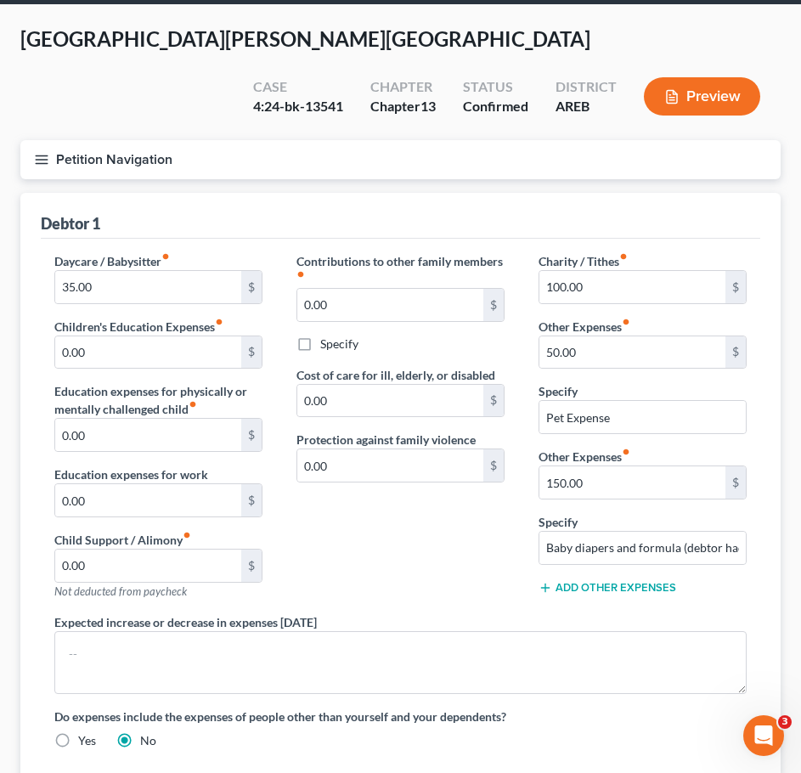
scroll to position [66, 0]
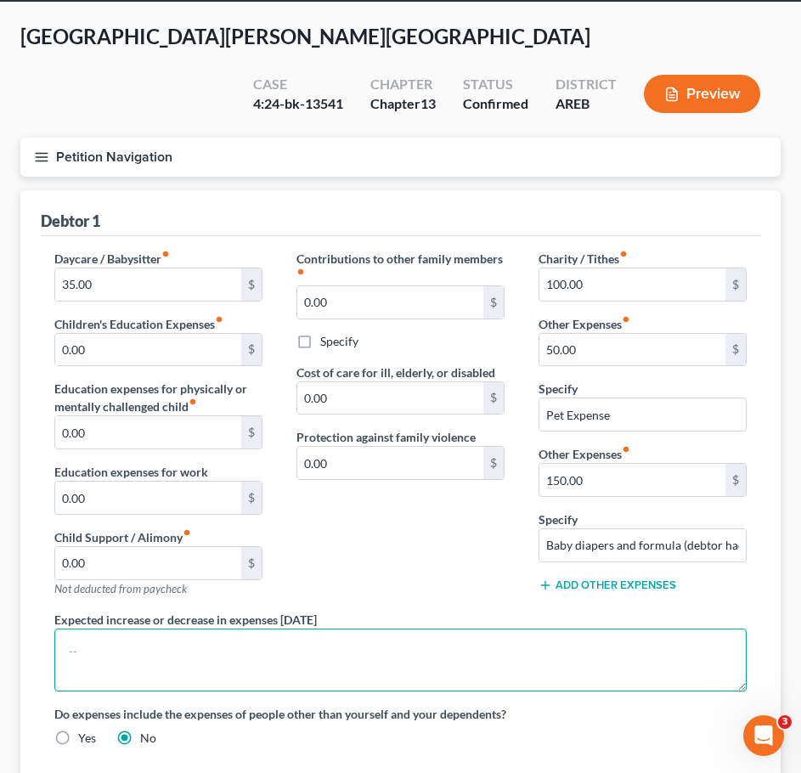
click at [553, 629] on textarea at bounding box center [400, 660] width 692 height 63
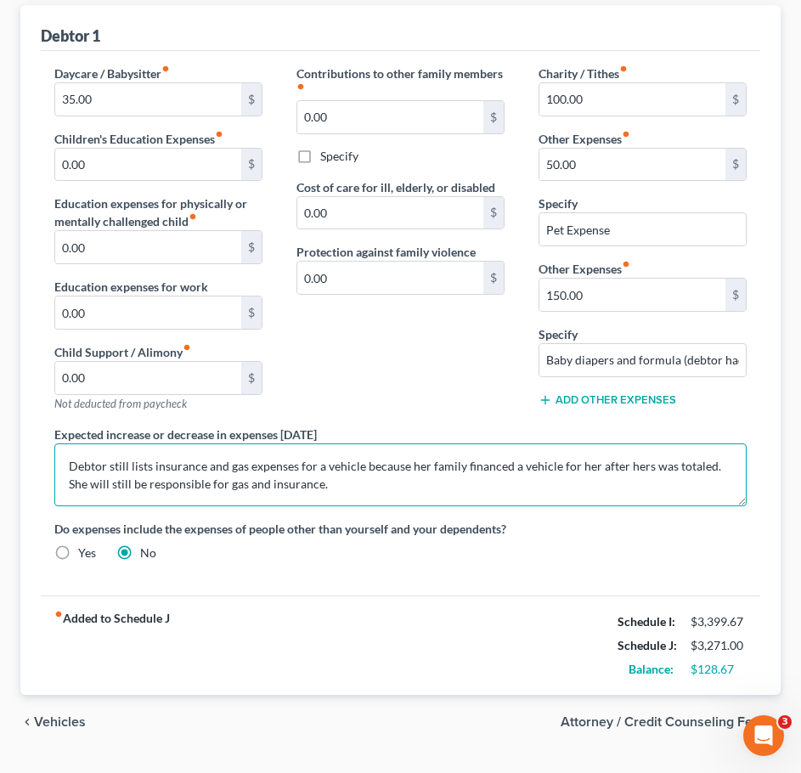
scroll to position [0, 0]
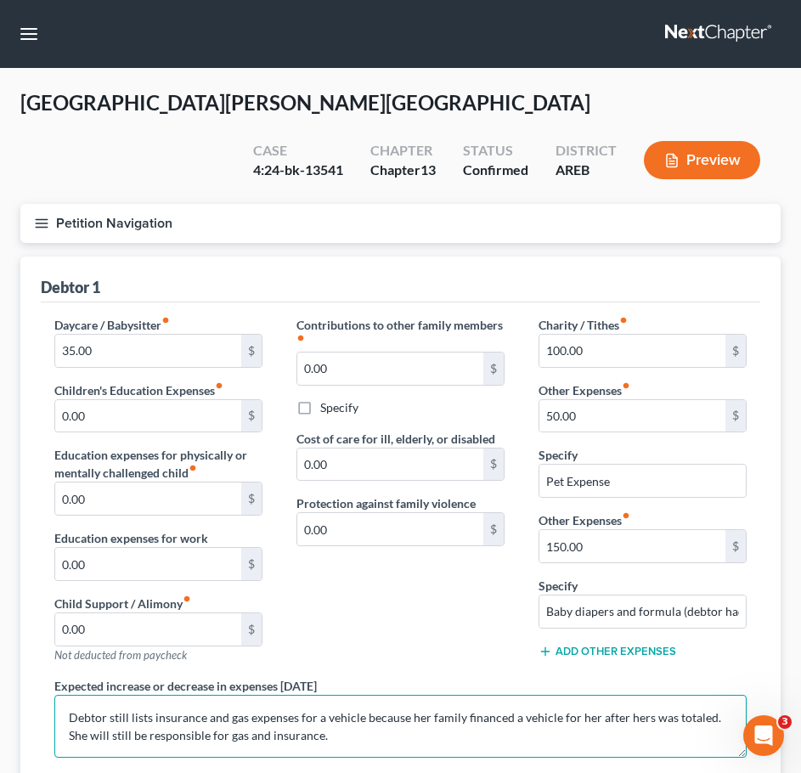
type textarea "Debtor still lists insurance and gas expenses for a vehicle because her family …"
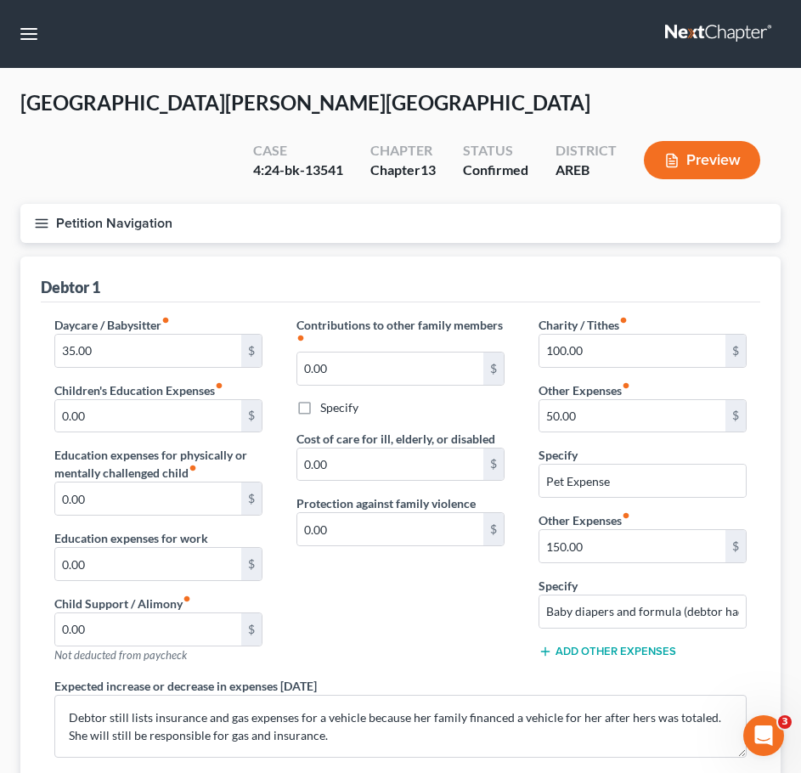
click at [38, 219] on line "button" at bounding box center [42, 219] width 12 height 0
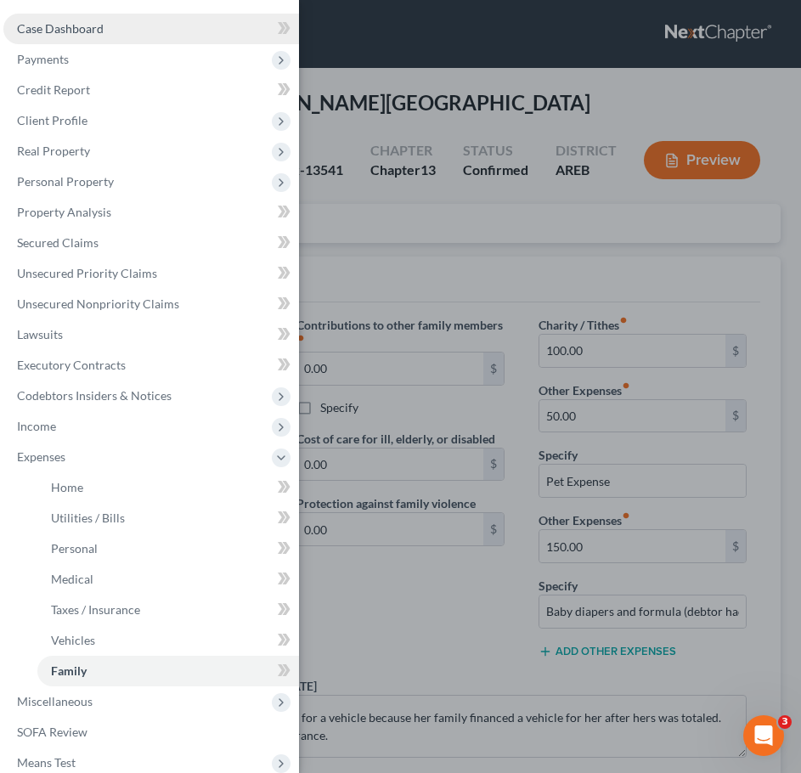
click at [79, 38] on link "Case Dashboard" at bounding box center [151, 29] width 296 height 31
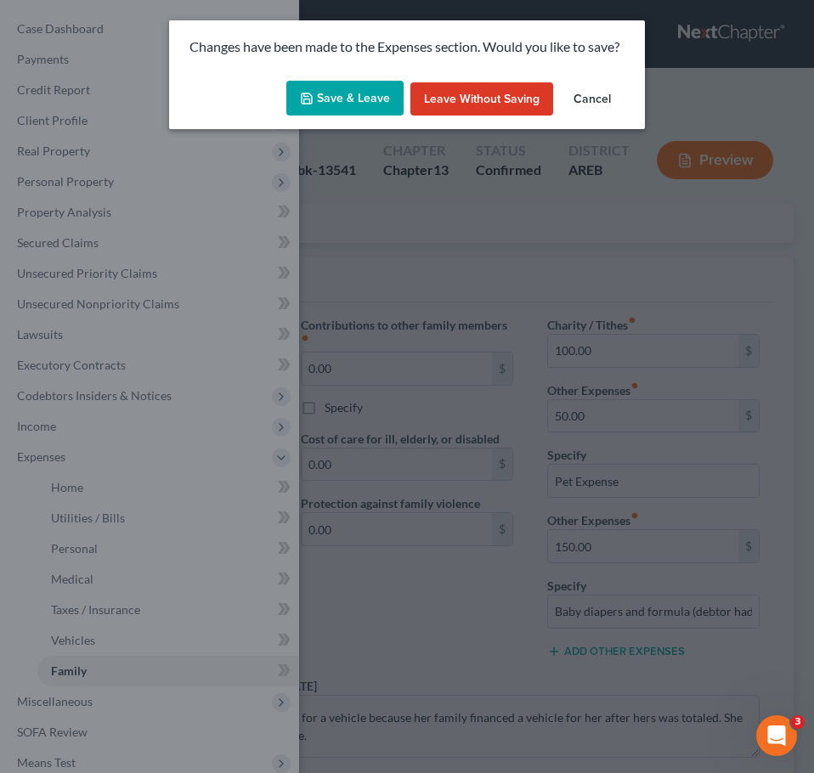
click at [352, 82] on button "Save & Leave" at bounding box center [344, 99] width 117 height 36
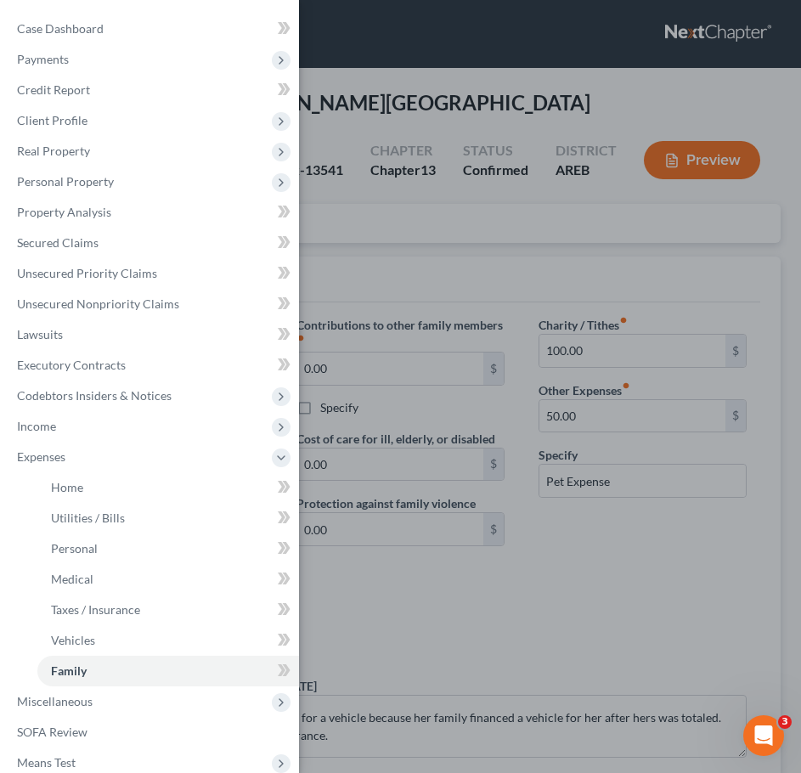
select select "2"
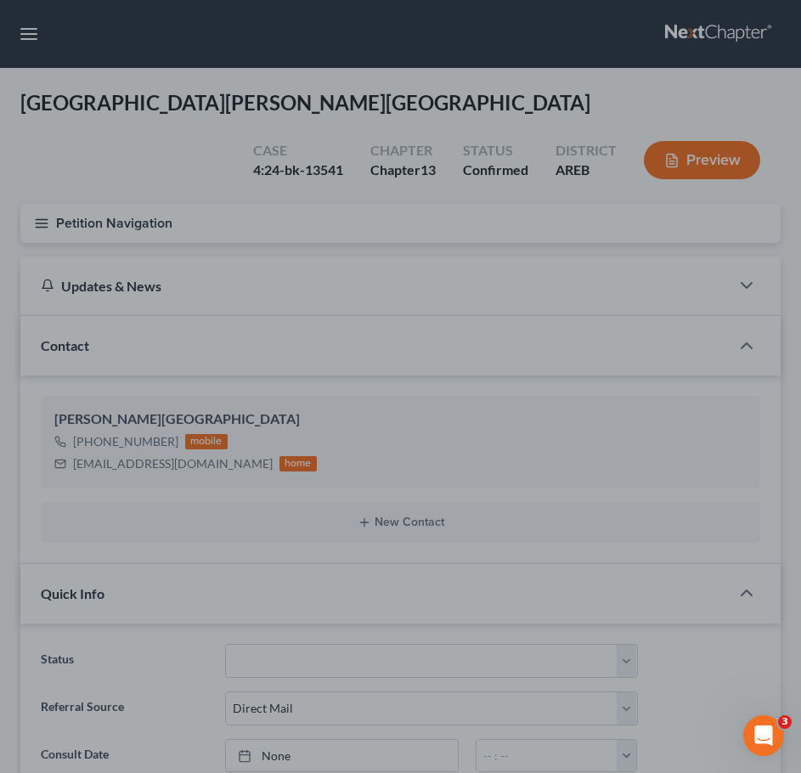
click at [504, 259] on div at bounding box center [400, 386] width 801 height 773
click at [473, 180] on div at bounding box center [400, 386] width 801 height 773
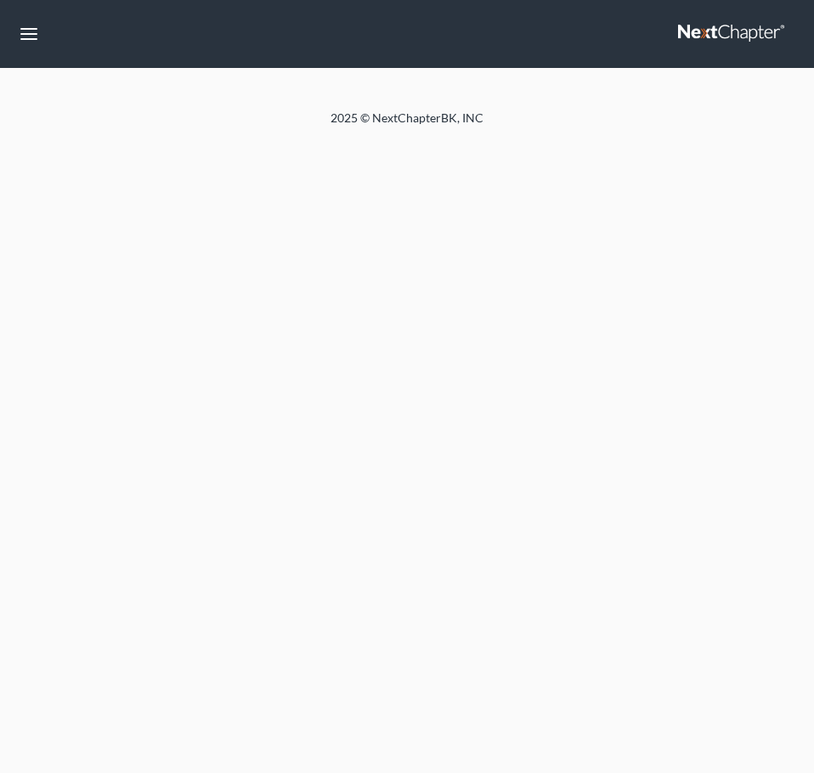
select select "2"
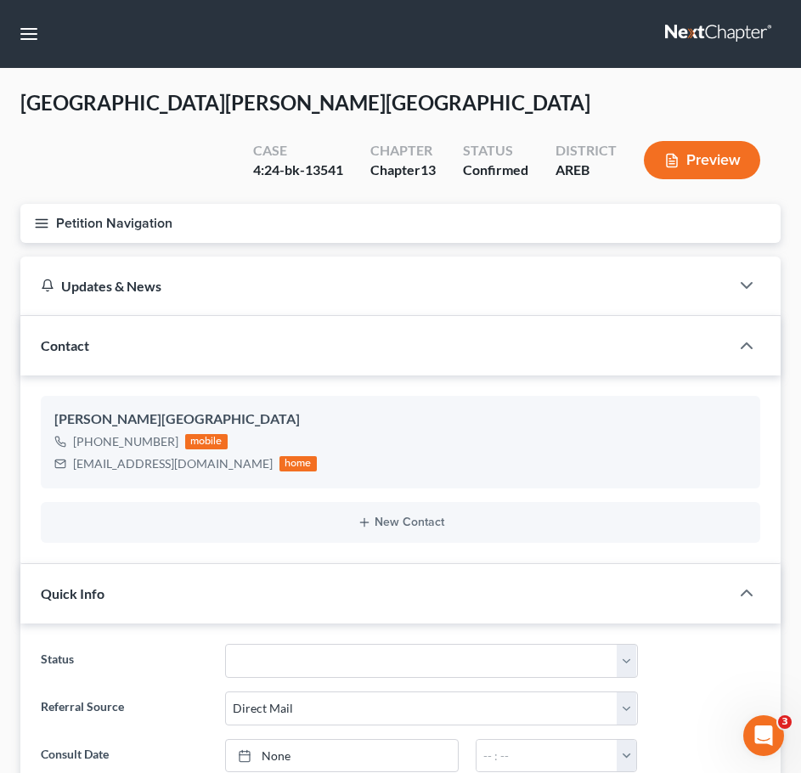
click at [40, 216] on icon "button" at bounding box center [41, 223] width 15 height 15
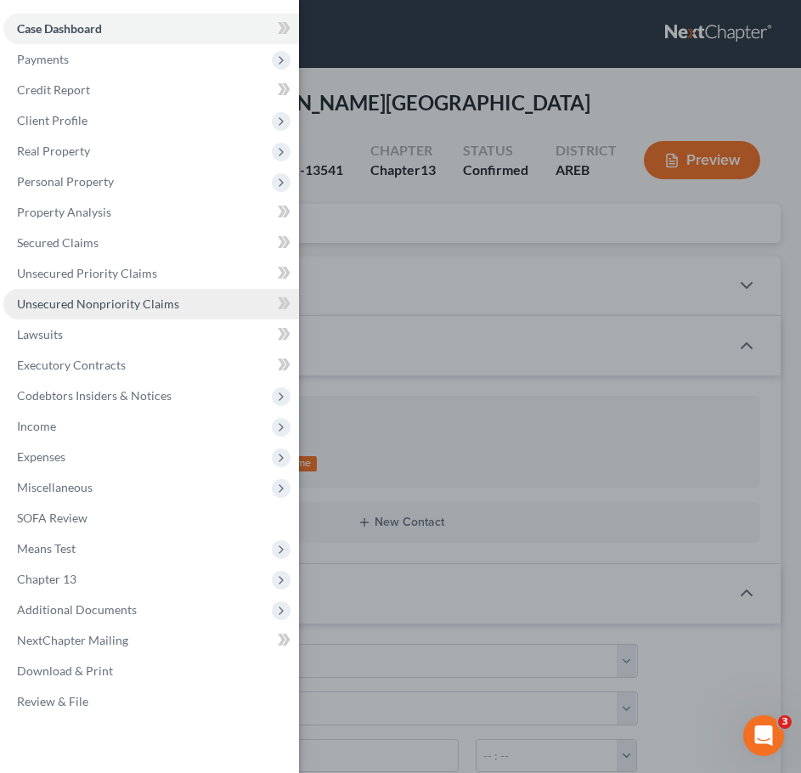
click at [93, 301] on span "Unsecured Nonpriority Claims" at bounding box center [98, 303] width 162 height 14
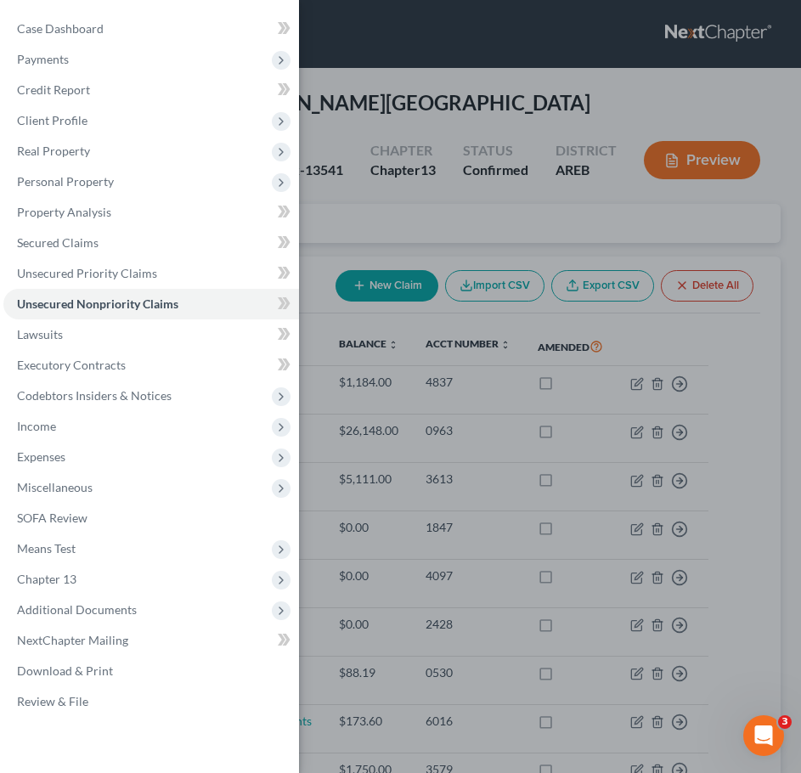
click at [533, 189] on div "Case Dashboard Payments Invoices Payments Payments Credit Report Client Profile" at bounding box center [400, 386] width 801 height 773
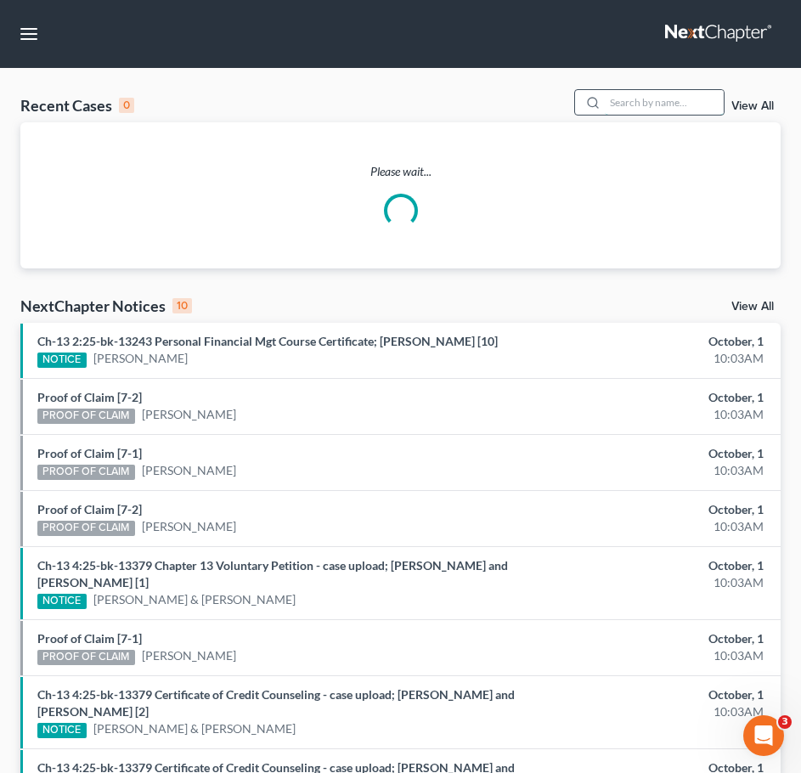
click at [690, 99] on input "search" at bounding box center [664, 102] width 119 height 25
type input "walton"
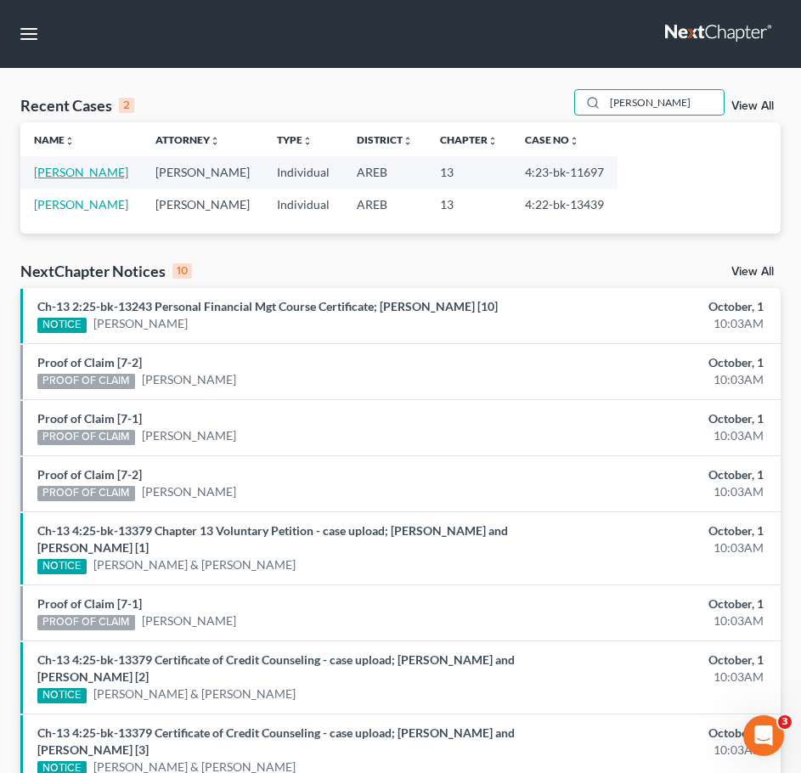
click at [86, 178] on link "Walton, Cynthia" at bounding box center [81, 172] width 94 height 14
select select "3"
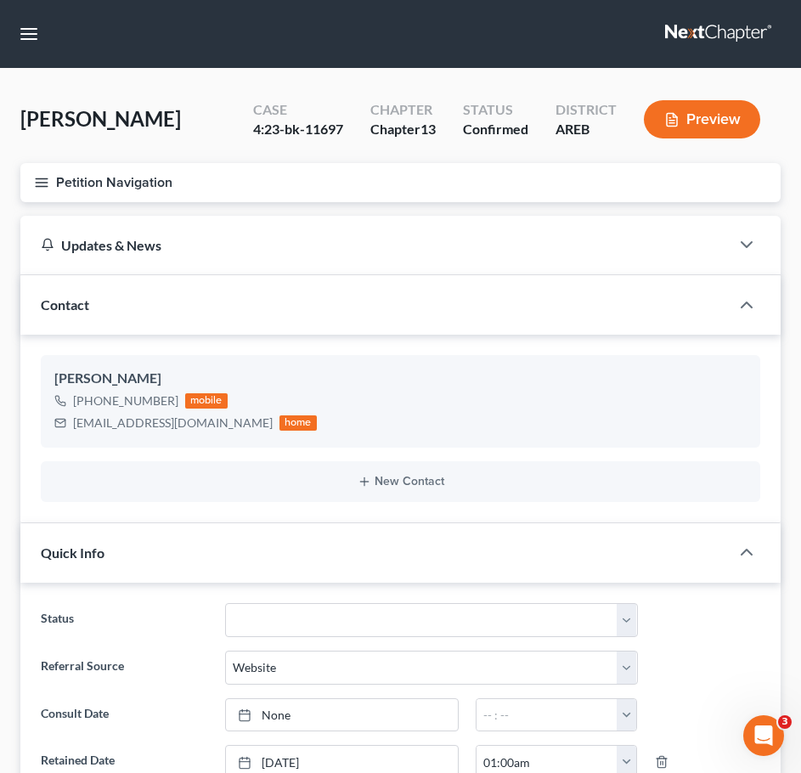
click at [42, 185] on icon "button" at bounding box center [41, 182] width 15 height 15
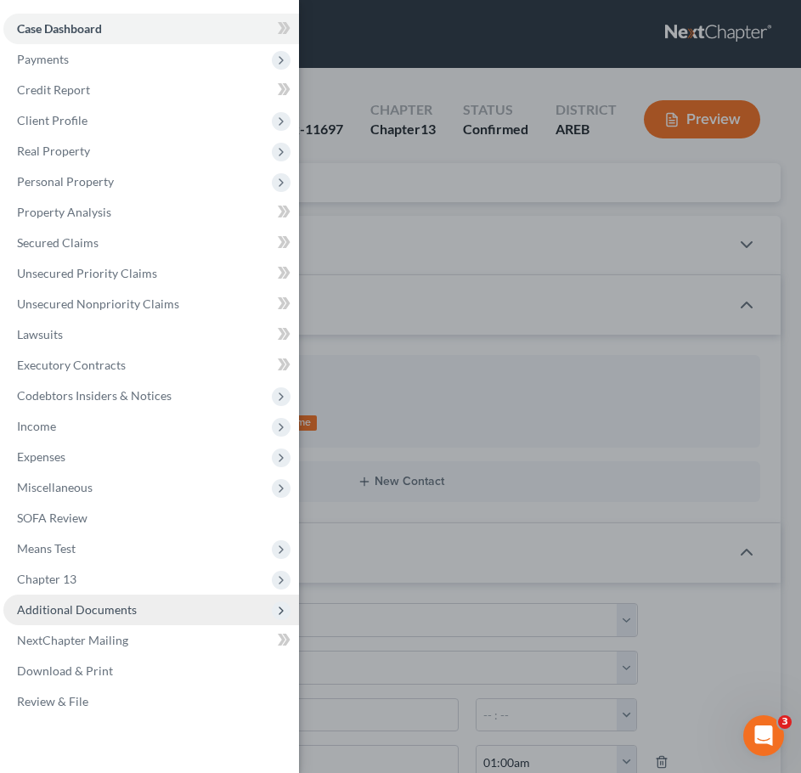
click at [144, 612] on span "Additional Documents" at bounding box center [151, 610] width 296 height 31
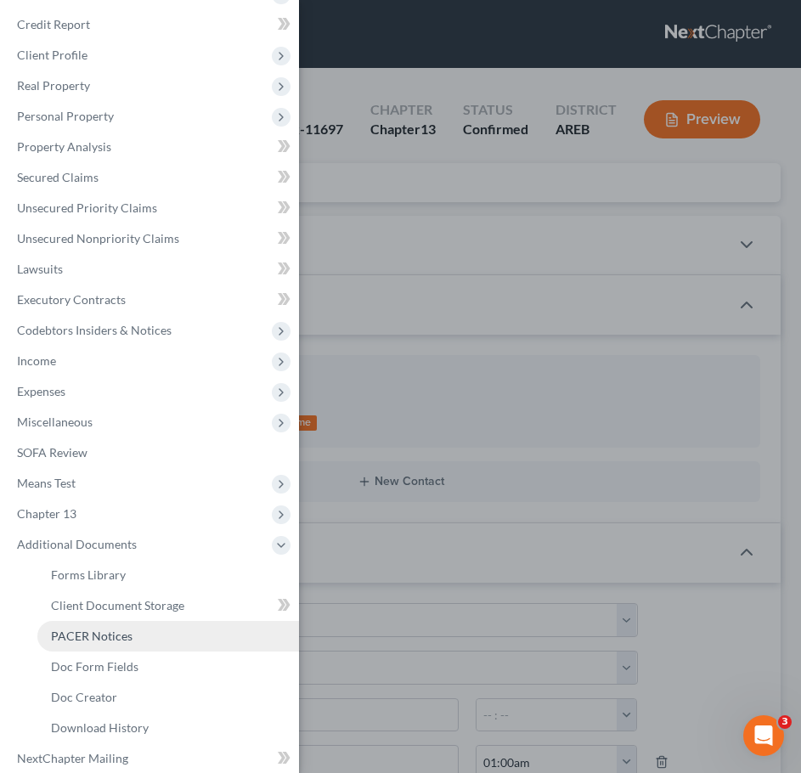
click at [103, 628] on link "PACER Notices" at bounding box center [168, 636] width 262 height 31
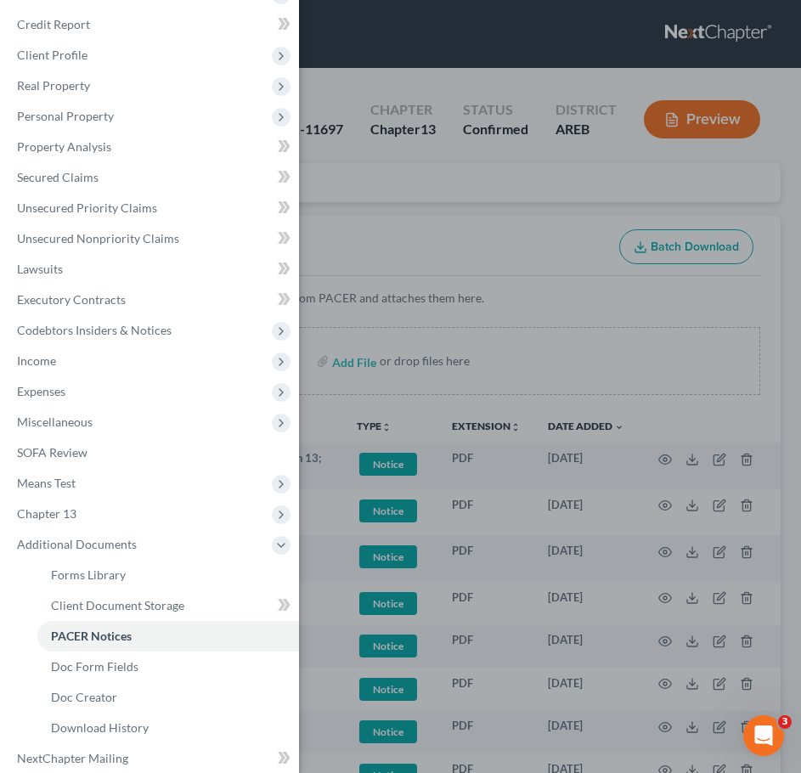
click at [550, 251] on div "Case Dashboard Payments Invoices Payments Payments Credit Report Client Profile" at bounding box center [400, 386] width 801 height 773
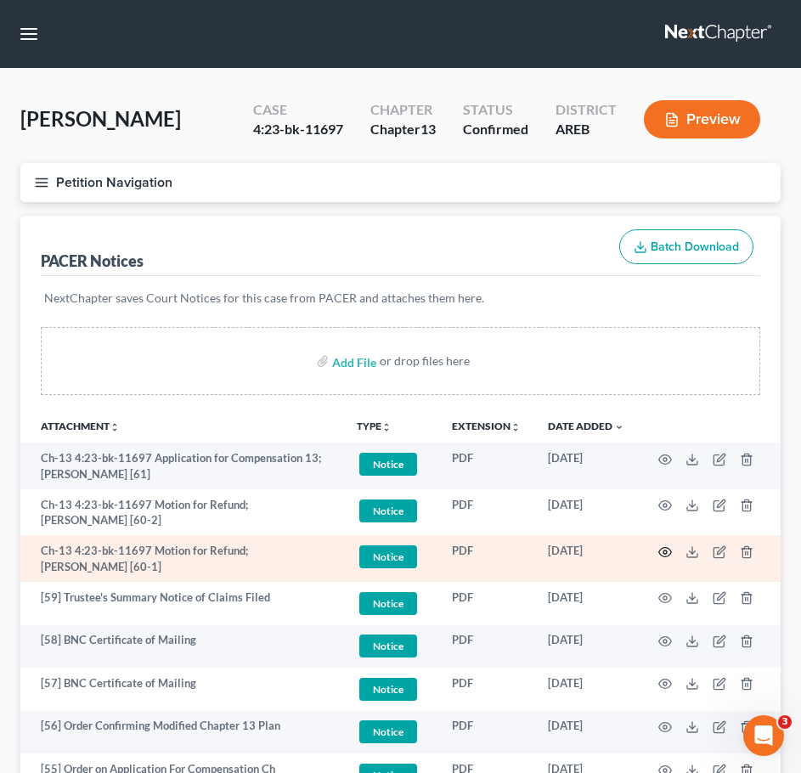
click at [663, 555] on icon "button" at bounding box center [665, 552] width 14 height 14
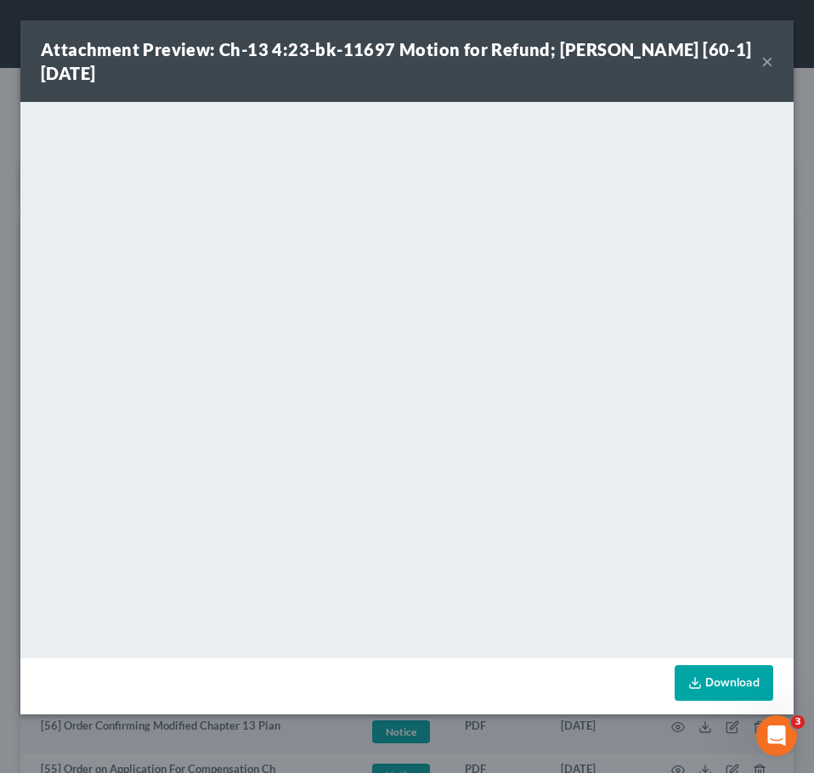
click at [775, 56] on div "Attachment Preview: Ch-13 4:23-bk-11697 Motion for Refund; Cynthia Walton [60-1…" at bounding box center [406, 61] width 773 height 82
click at [770, 59] on button "×" at bounding box center [767, 61] width 12 height 20
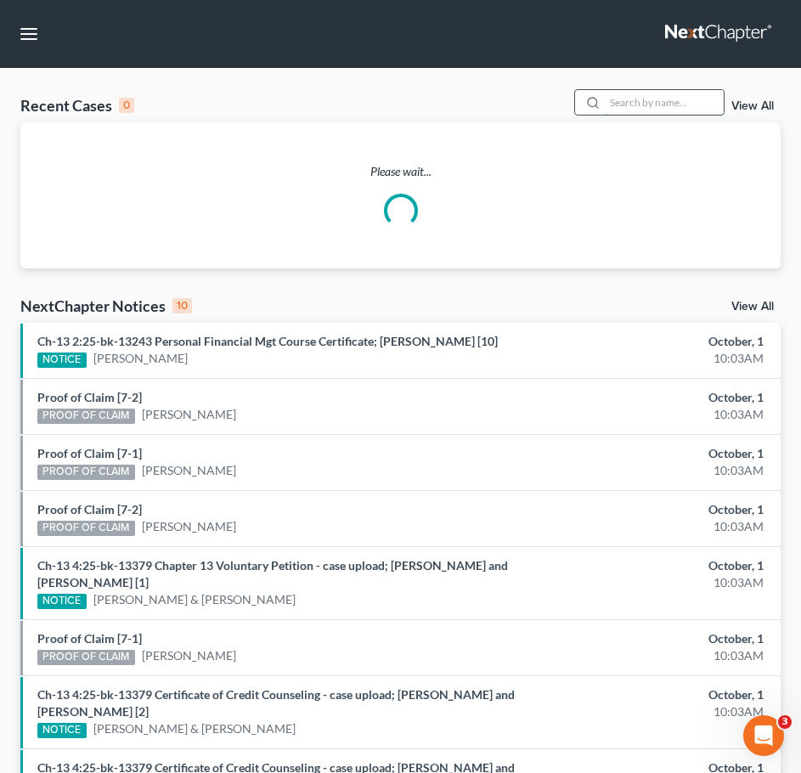
click at [657, 93] on input "search" at bounding box center [664, 102] width 119 height 25
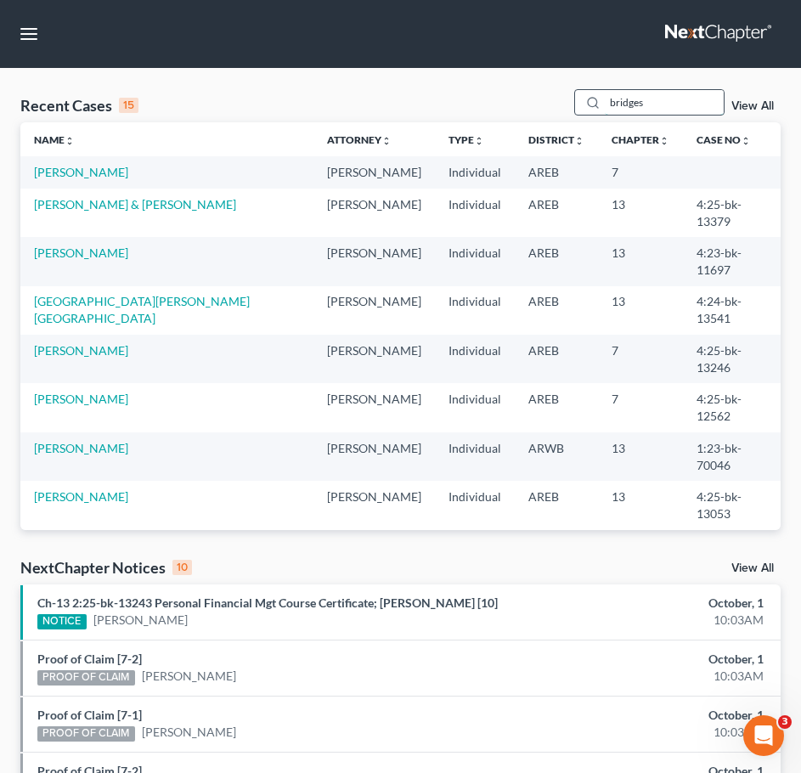
type input "bridges"
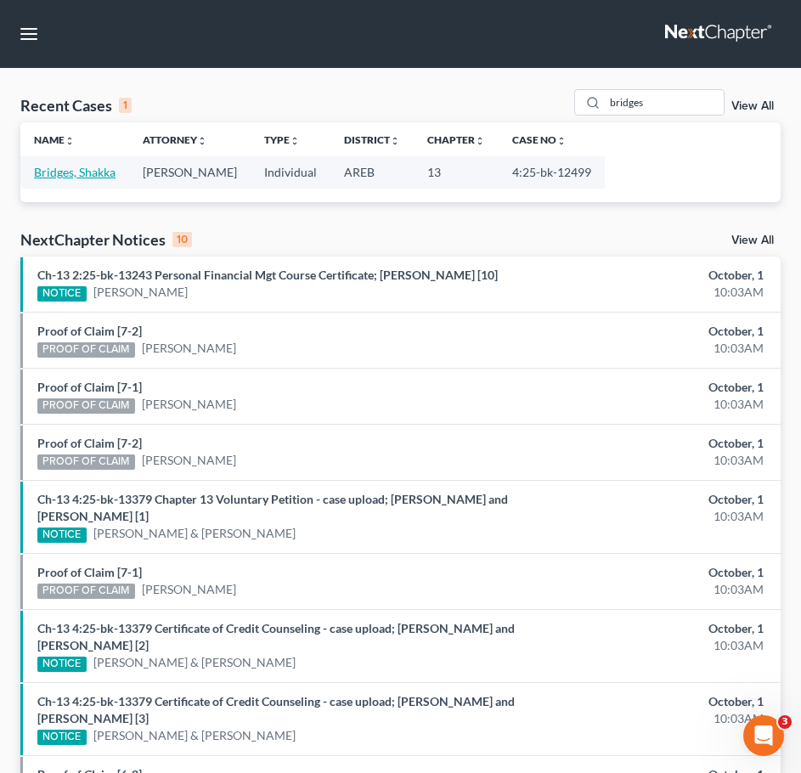
click at [88, 172] on link "Bridges, Shakka" at bounding box center [75, 172] width 82 height 14
select select "3"
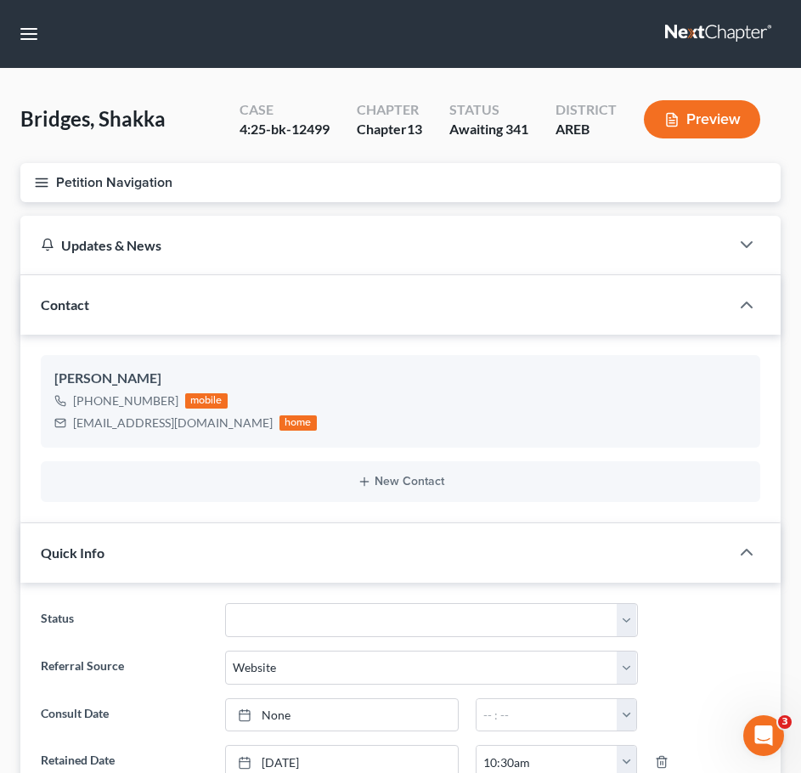
click at [37, 185] on icon "button" at bounding box center [41, 182] width 15 height 15
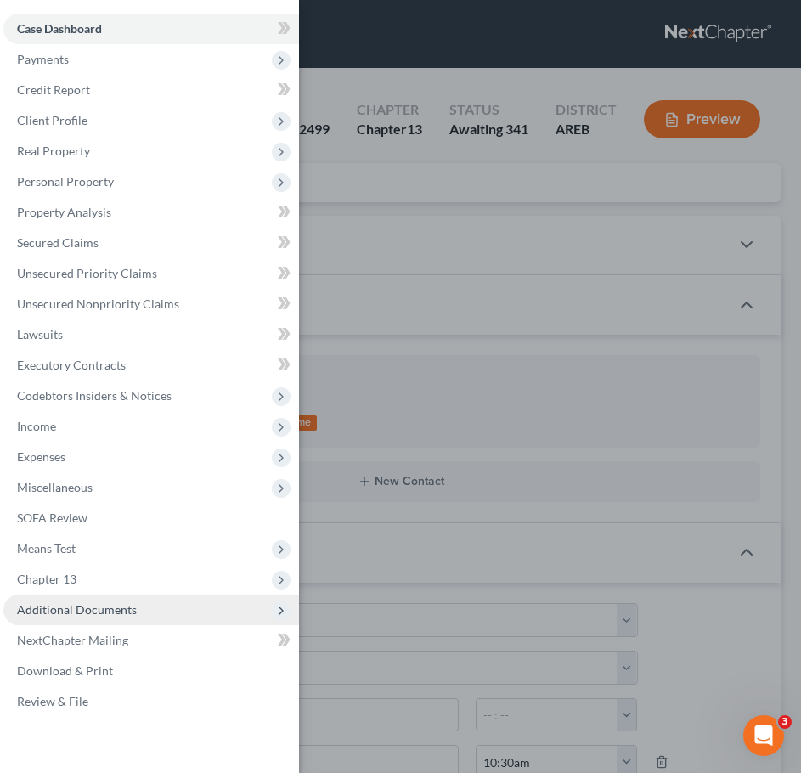
click at [110, 600] on span "Additional Documents" at bounding box center [151, 610] width 296 height 31
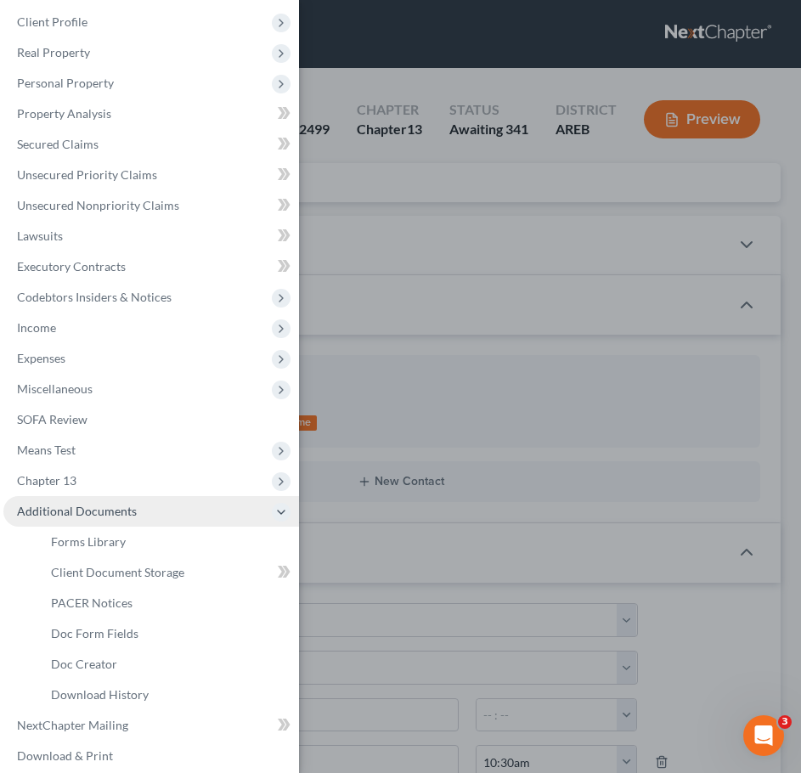
scroll to position [100, 0]
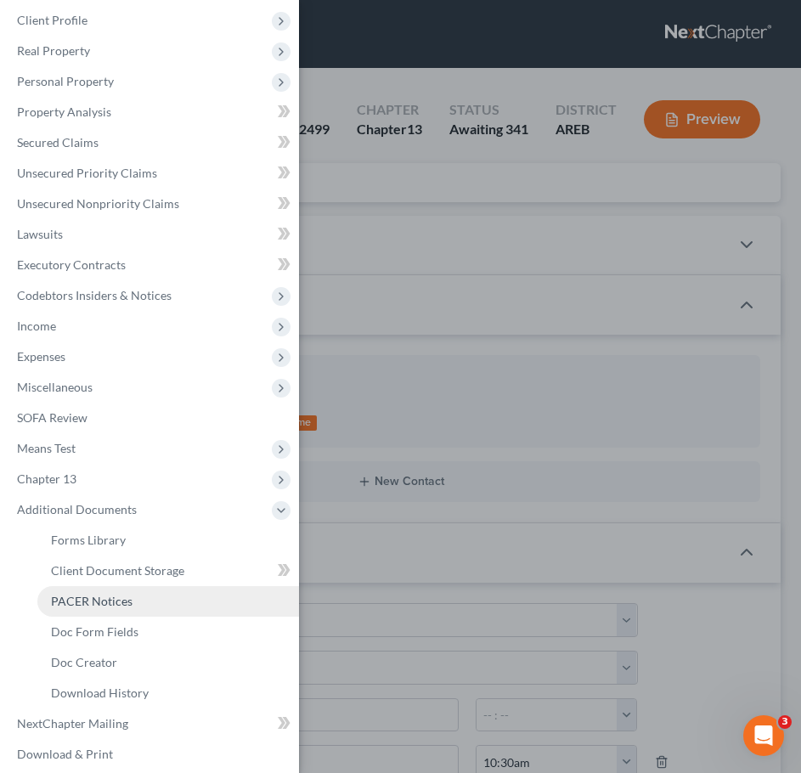
click at [73, 604] on span "PACER Notices" at bounding box center [92, 601] width 82 height 14
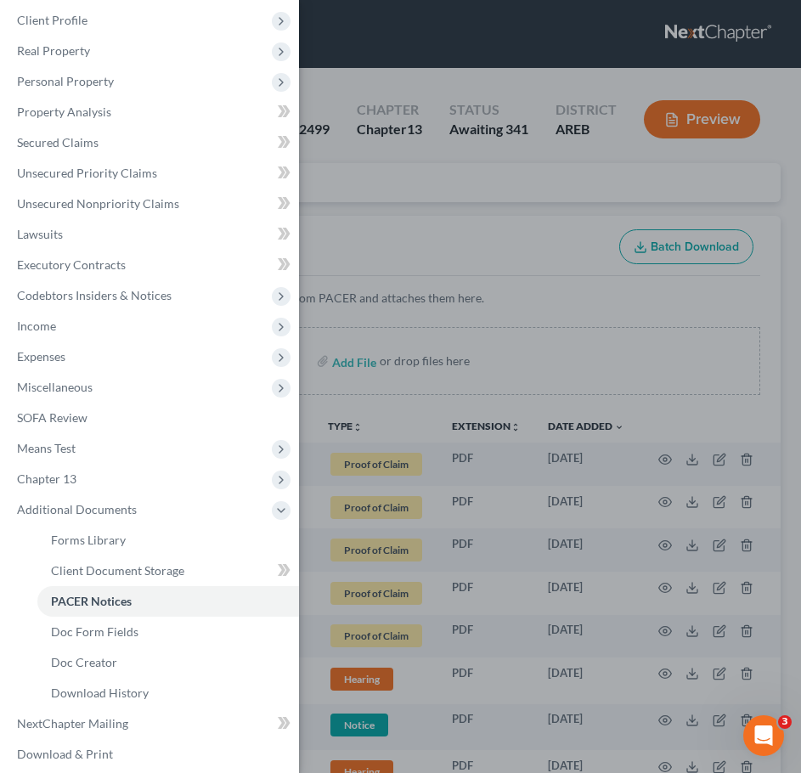
click at [442, 180] on div "Case Dashboard Payments Invoices Payments Payments Credit Report Client Profile" at bounding box center [400, 386] width 801 height 773
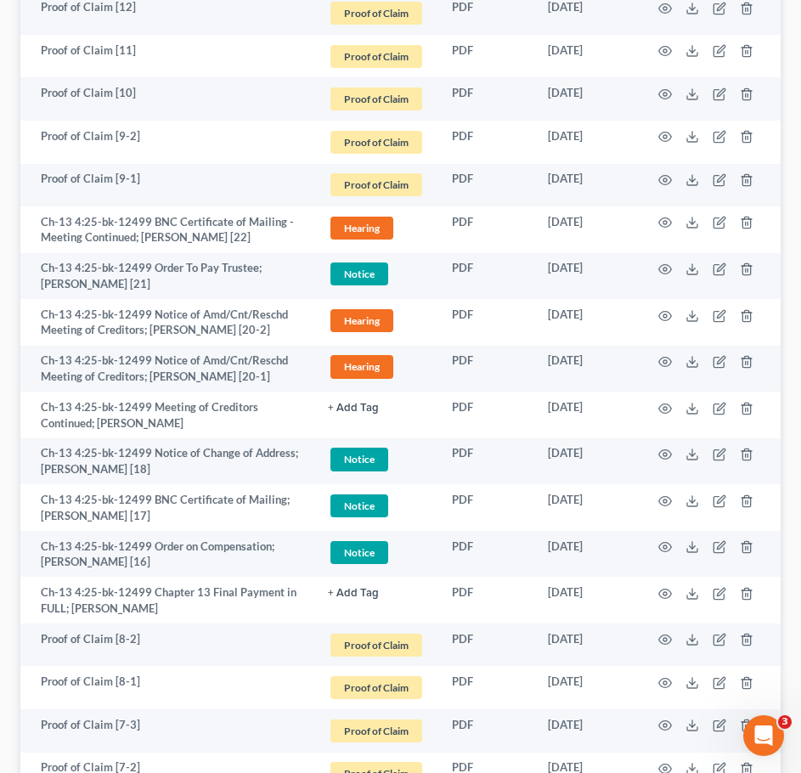
scroll to position [454, 0]
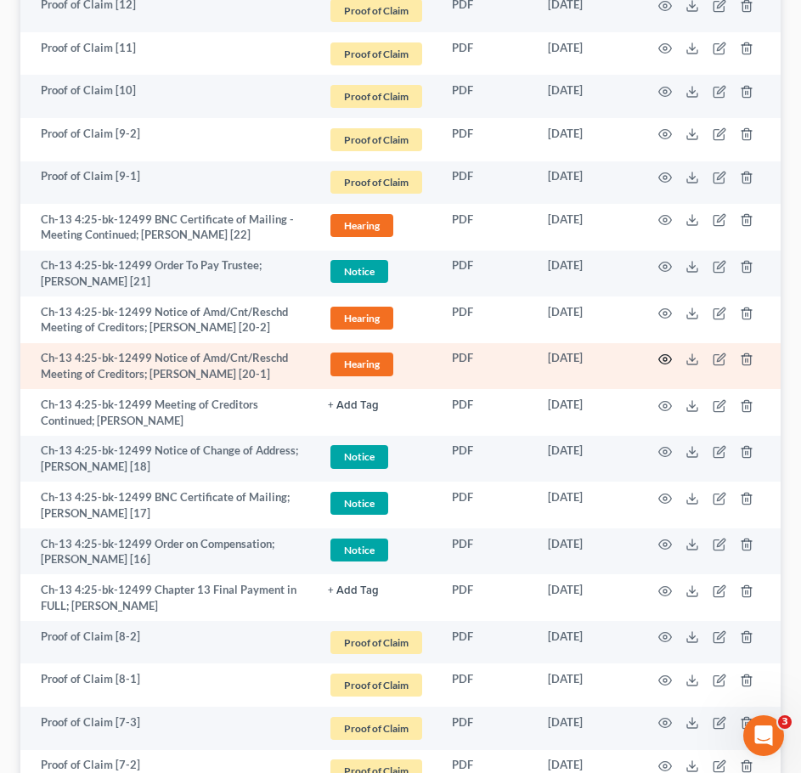
click at [668, 357] on icon "button" at bounding box center [665, 359] width 14 height 14
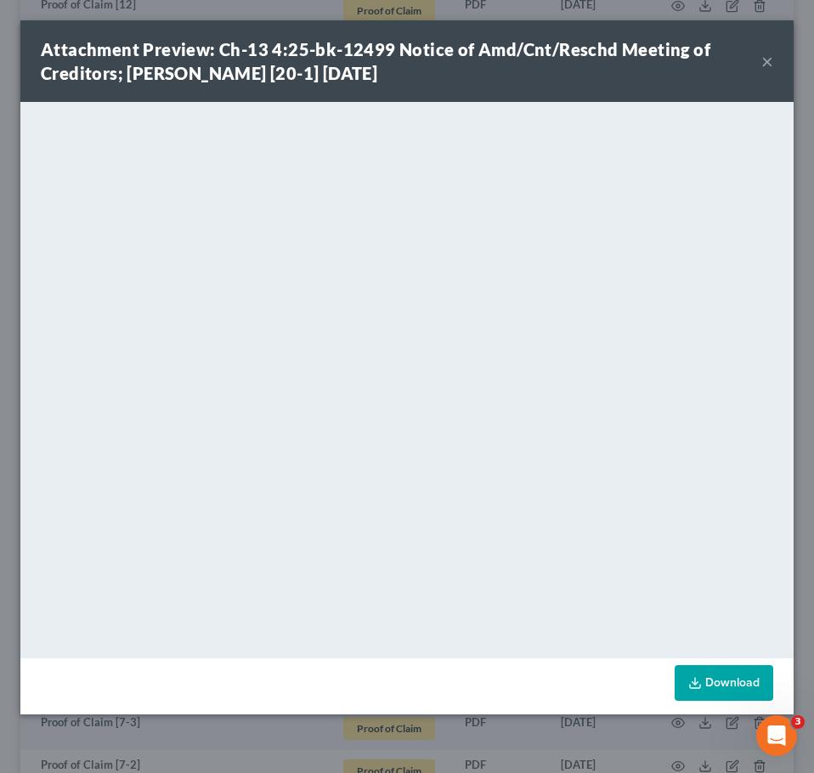
click at [765, 62] on button "×" at bounding box center [767, 61] width 12 height 20
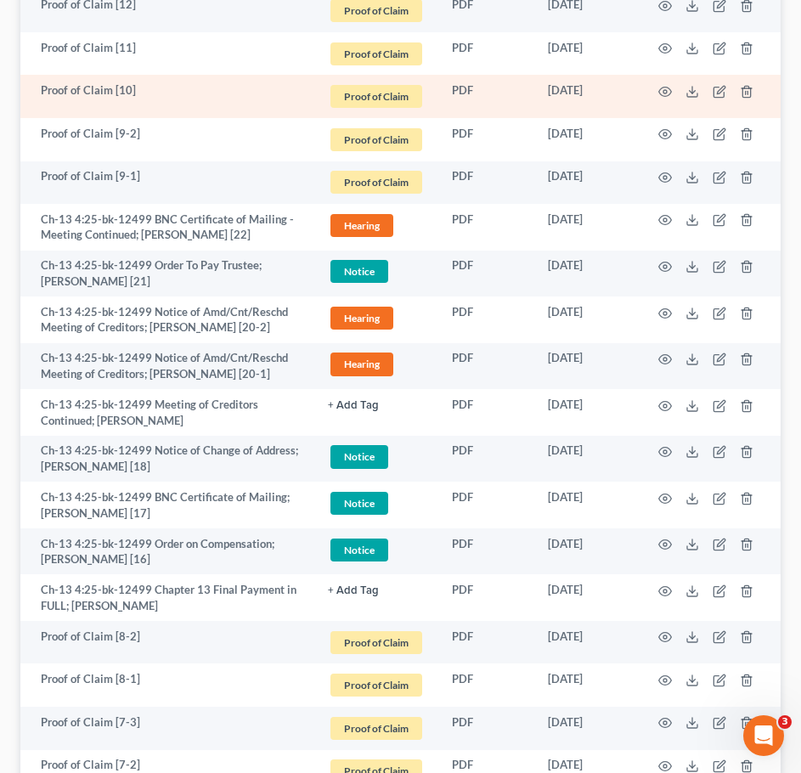
scroll to position [0, 0]
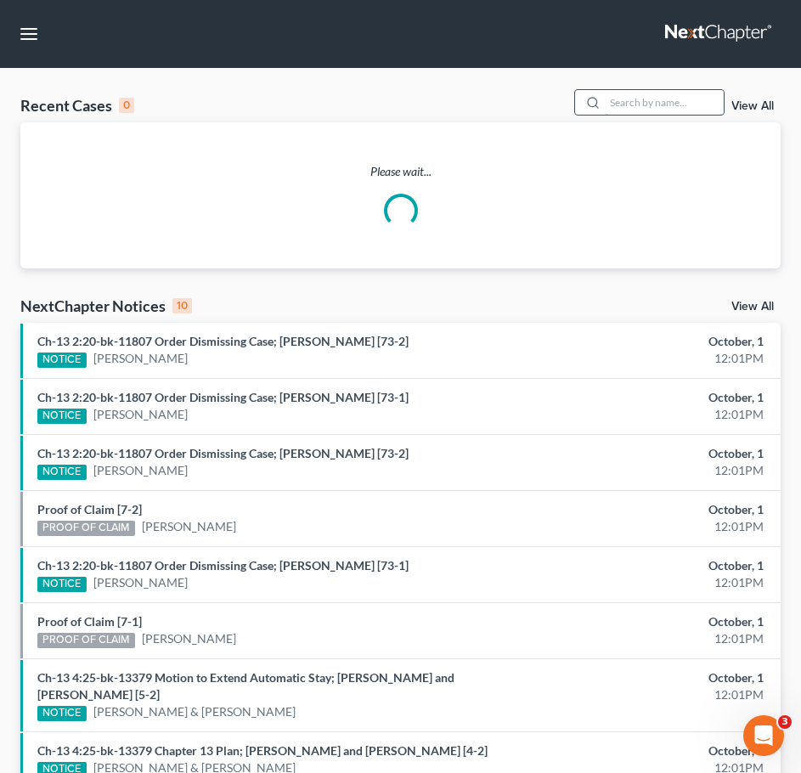
click at [651, 104] on input "search" at bounding box center [664, 102] width 119 height 25
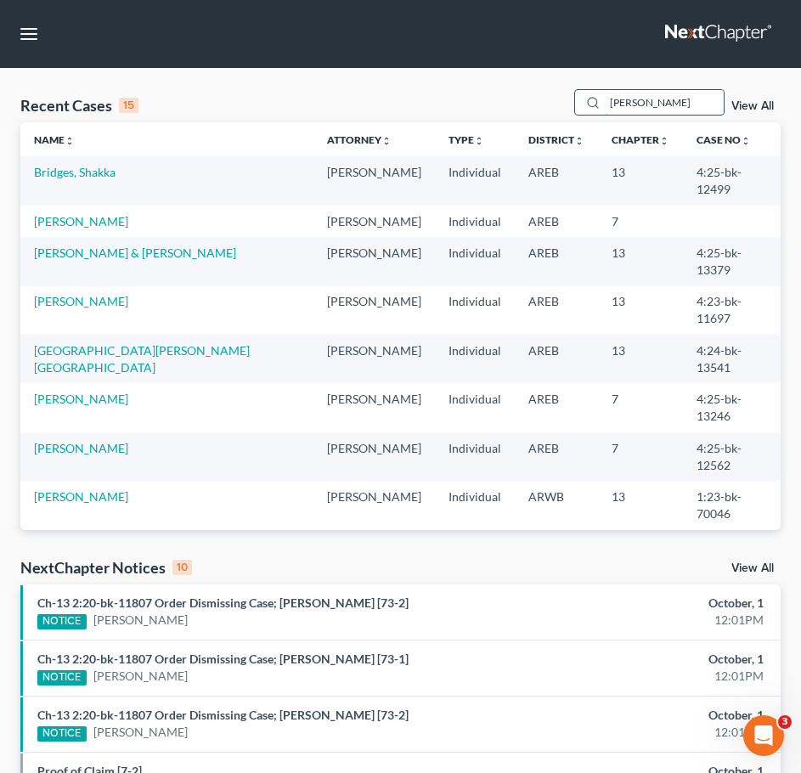
type input "perry"
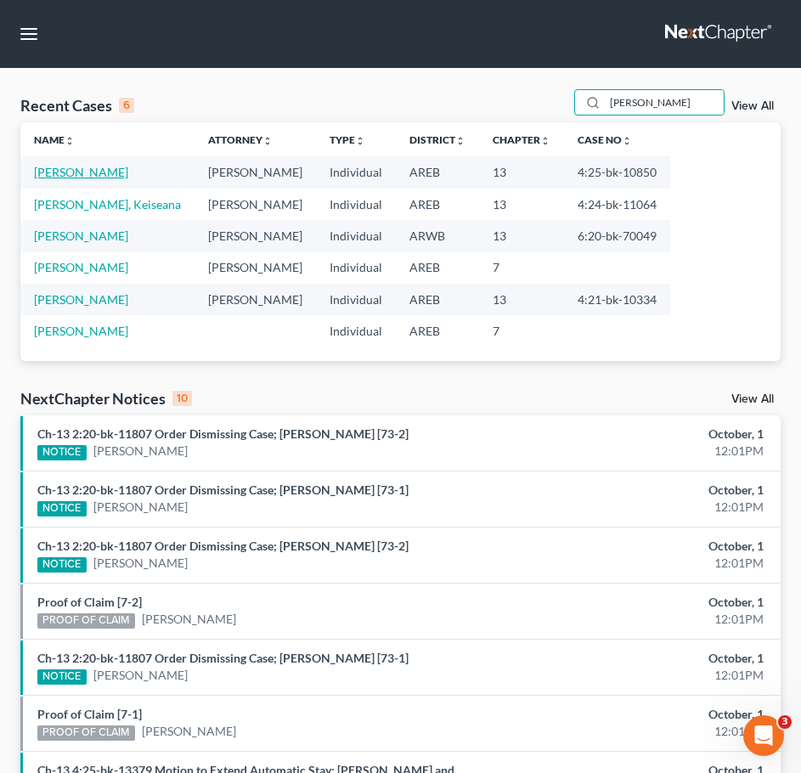
click at [85, 176] on link "[PERSON_NAME]" at bounding box center [81, 172] width 94 height 14
select select "2"
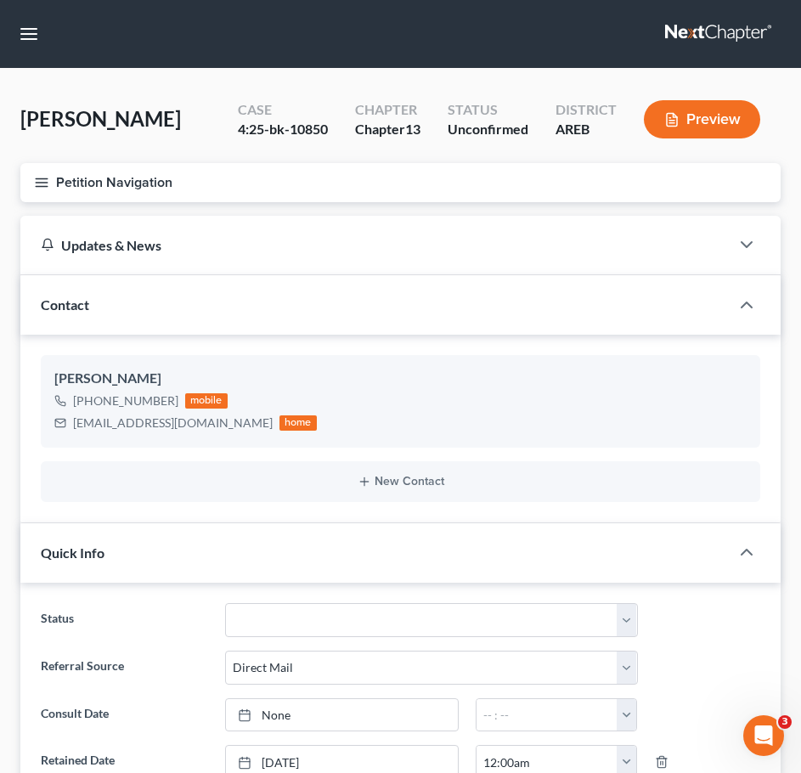
click at [41, 181] on icon "button" at bounding box center [41, 182] width 15 height 15
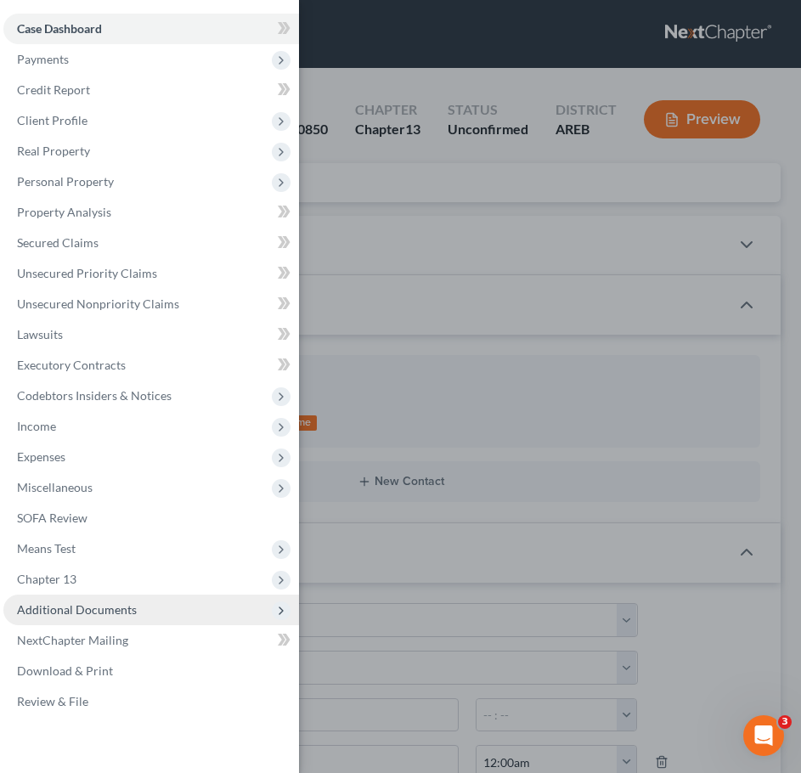
click at [146, 606] on span "Additional Documents" at bounding box center [151, 610] width 296 height 31
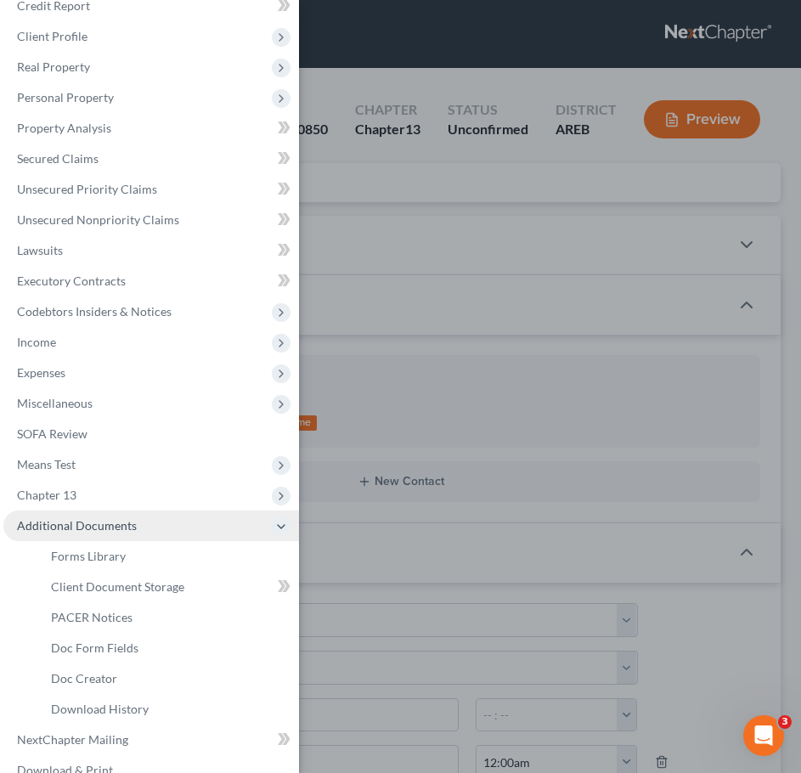
scroll to position [85, 0]
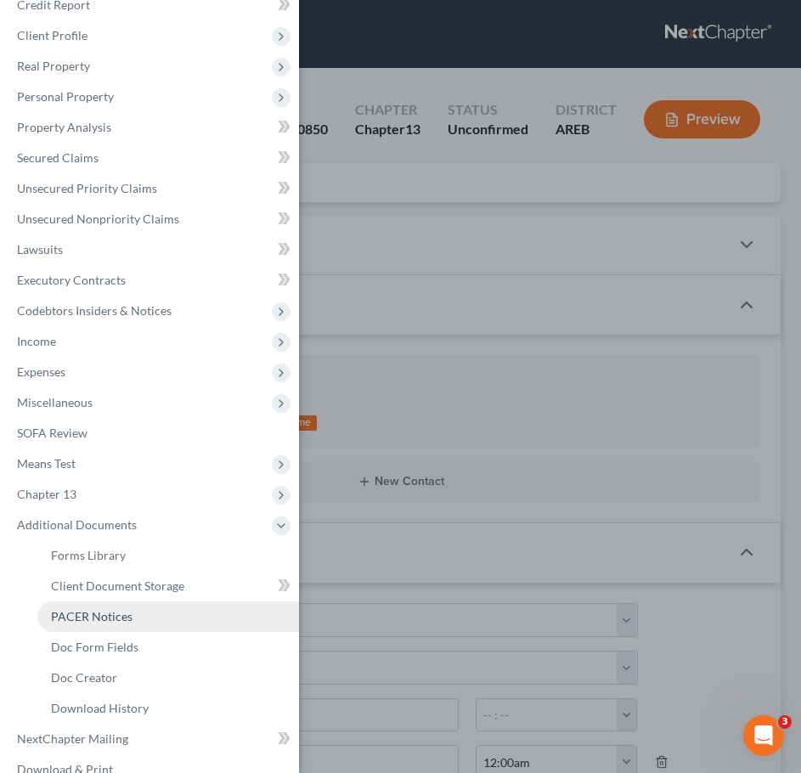
click at [97, 617] on span "PACER Notices" at bounding box center [92, 616] width 82 height 14
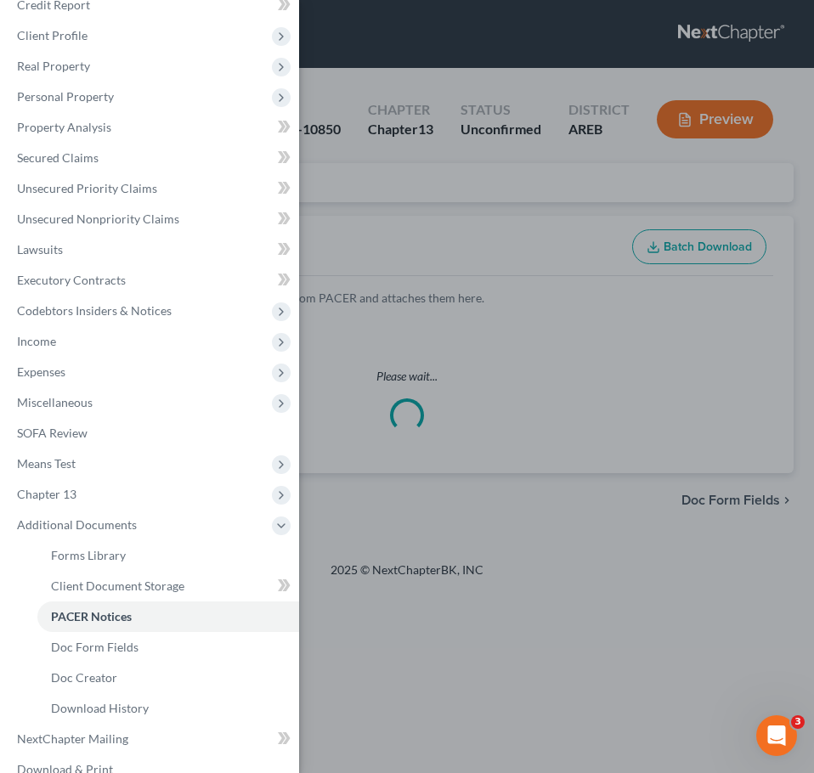
click at [467, 217] on div "Case Dashboard Payments Invoices Payments Payments Credit Report Client Profile" at bounding box center [407, 386] width 814 height 773
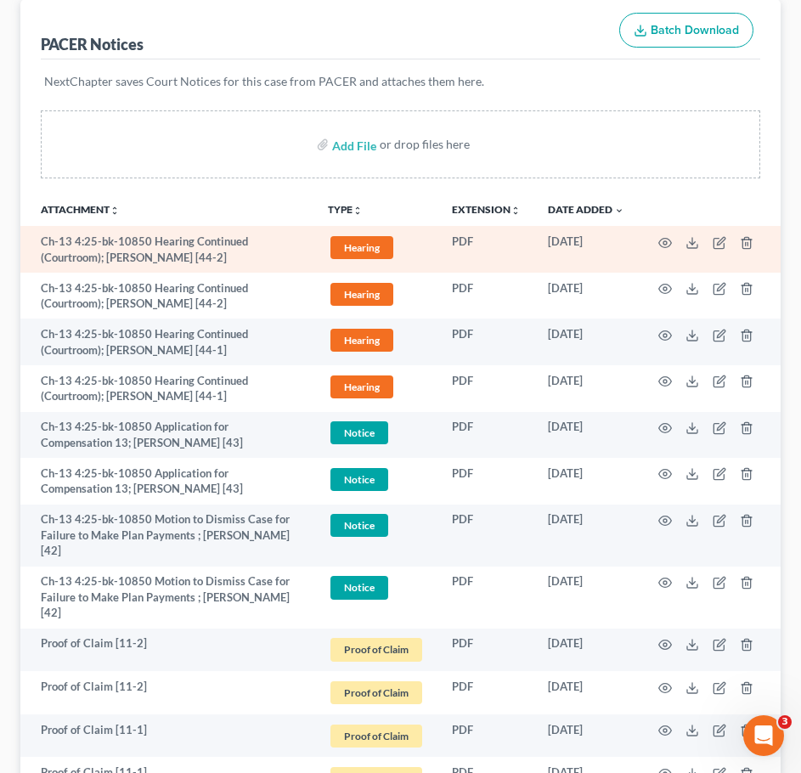
scroll to position [260, 0]
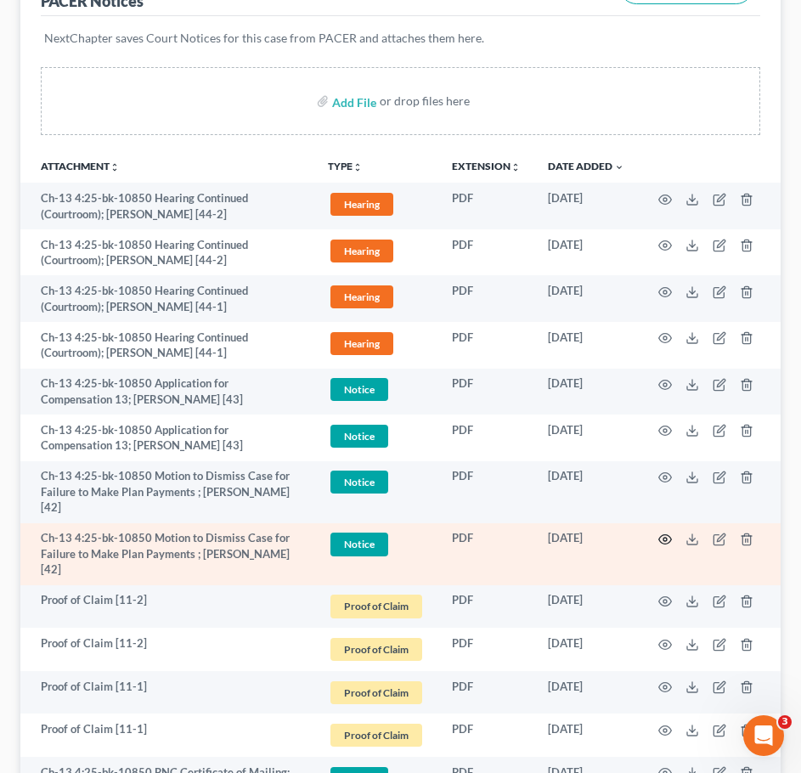
click at [668, 538] on icon "button" at bounding box center [665, 540] width 14 height 14
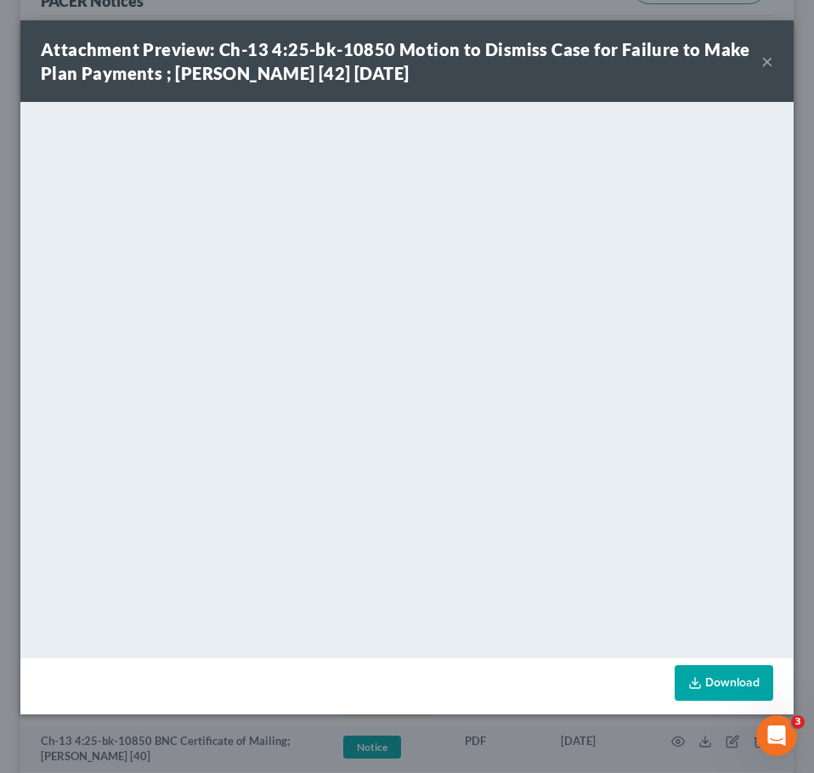
click at [760, 62] on div "Attachment Preview: Ch-13 4:25-bk-10850 Motion to Dismiss Case for Failure to M…" at bounding box center [401, 61] width 720 height 48
click at [770, 60] on button "×" at bounding box center [767, 61] width 12 height 20
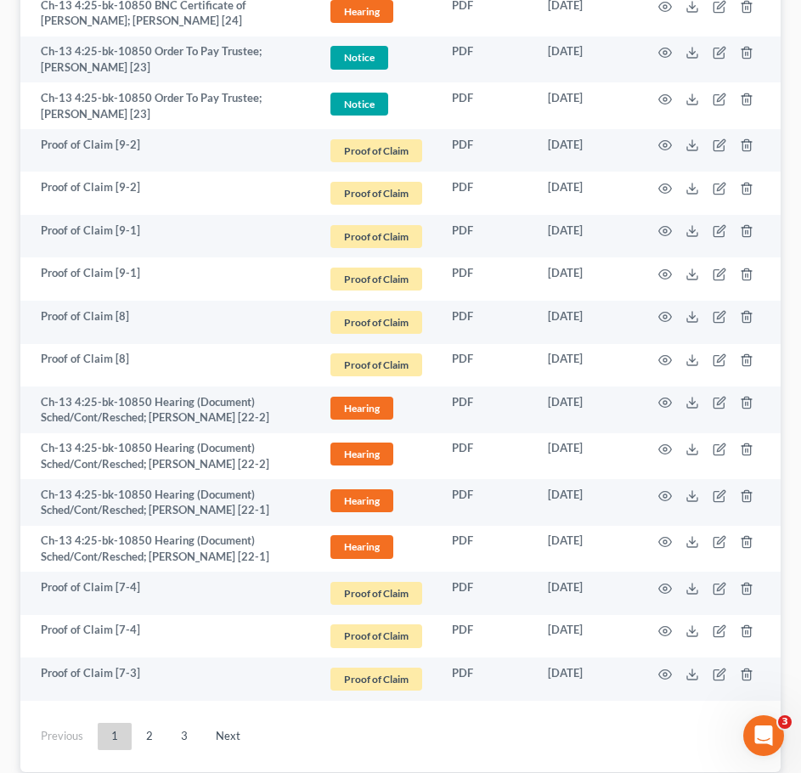
scroll to position [3371, 0]
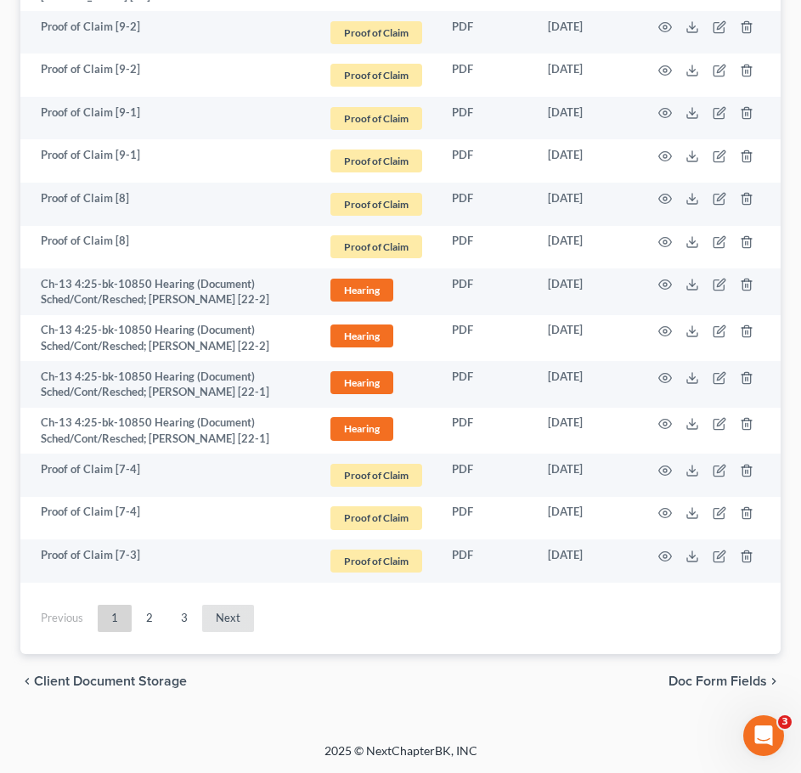
click at [221, 612] on link "Next" at bounding box center [228, 618] width 52 height 27
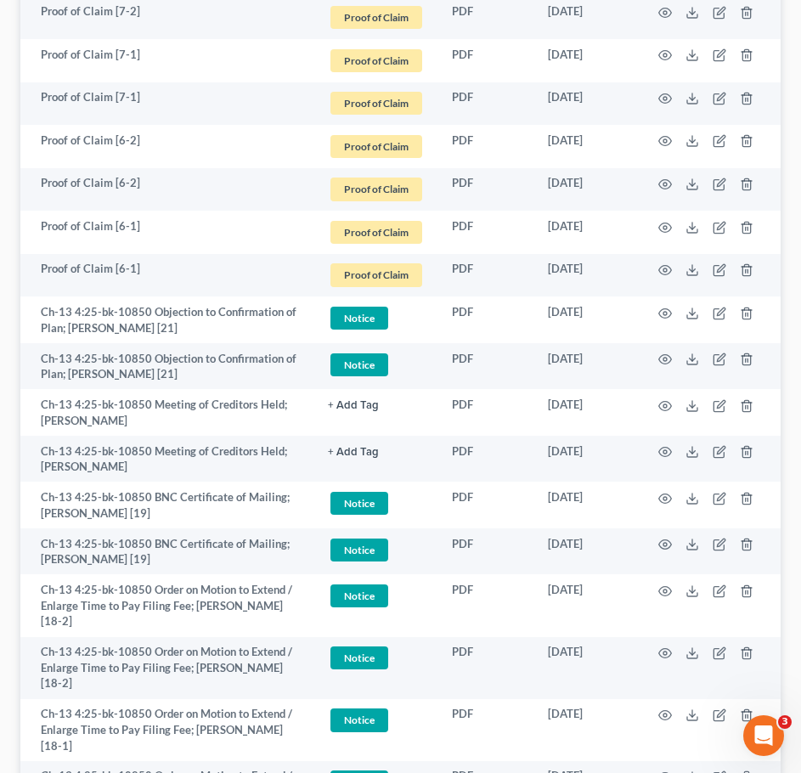
scroll to position [532, 0]
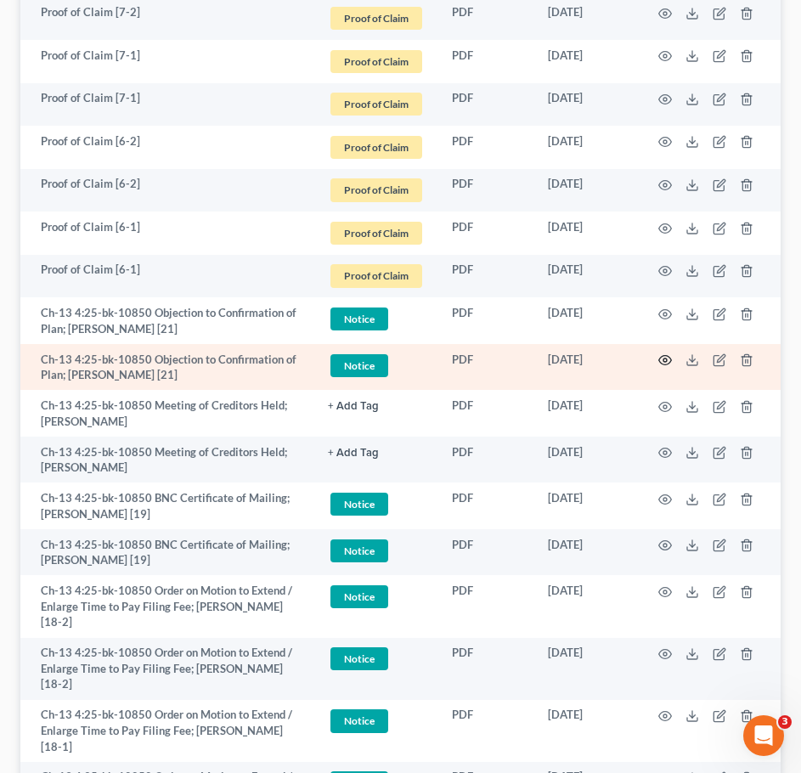
click at [666, 355] on icon "button" at bounding box center [665, 360] width 14 height 14
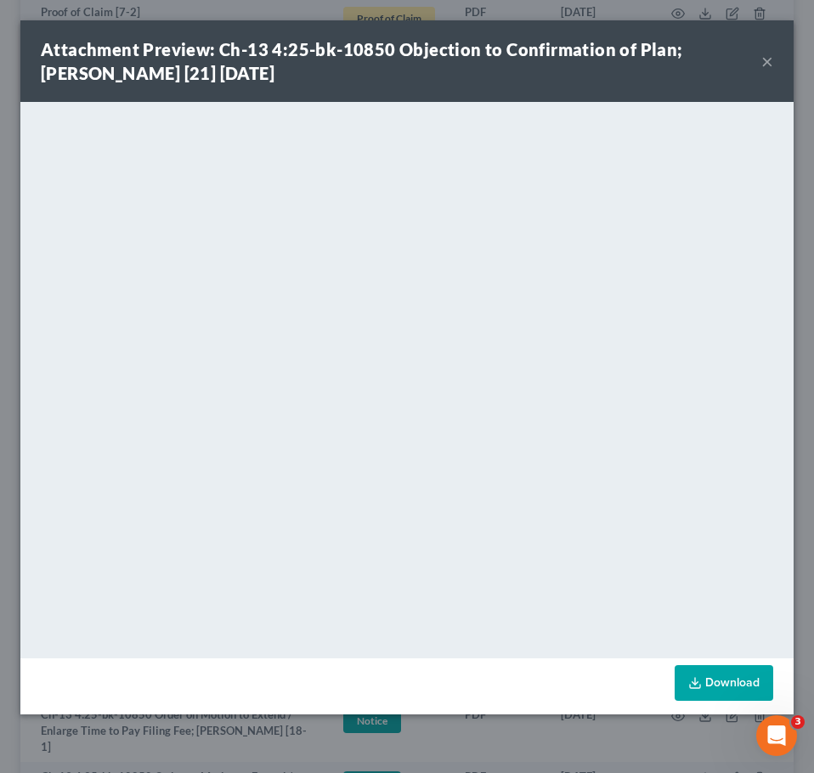
click at [764, 61] on button "×" at bounding box center [767, 61] width 12 height 20
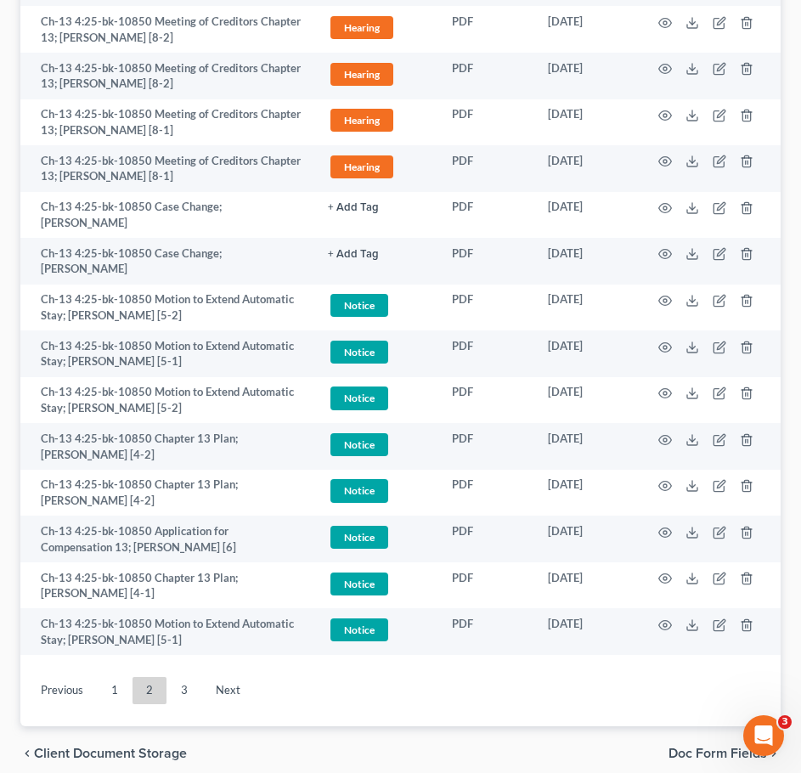
scroll to position [3306, 0]
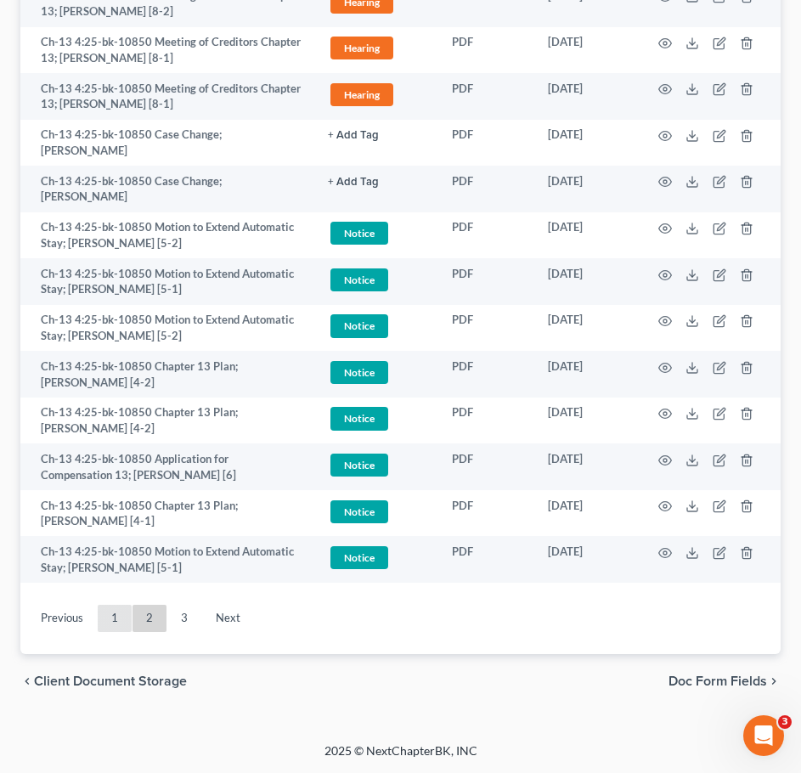
click at [108, 617] on link "1" at bounding box center [115, 618] width 34 height 27
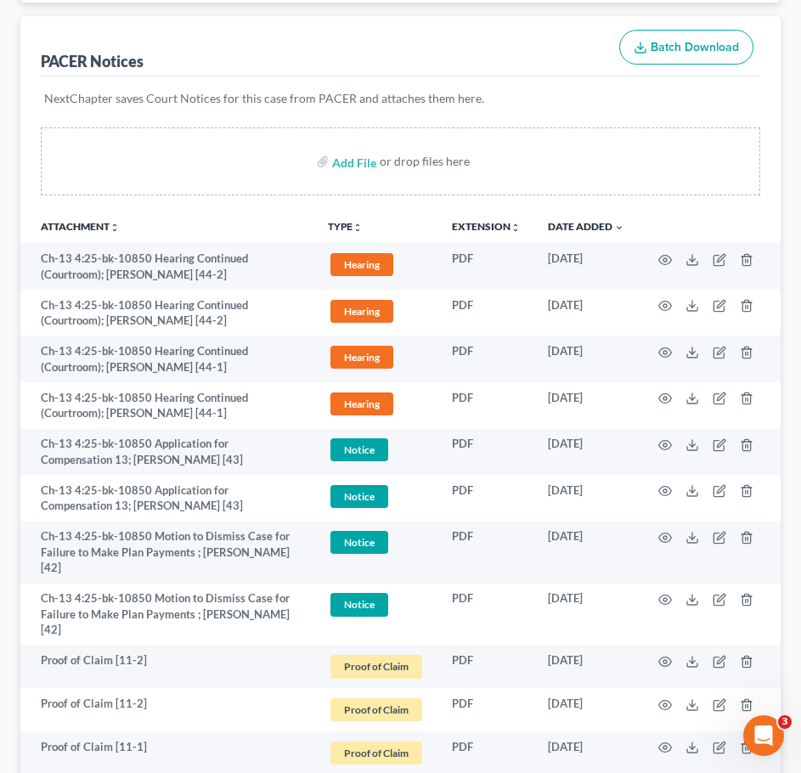
scroll to position [0, 0]
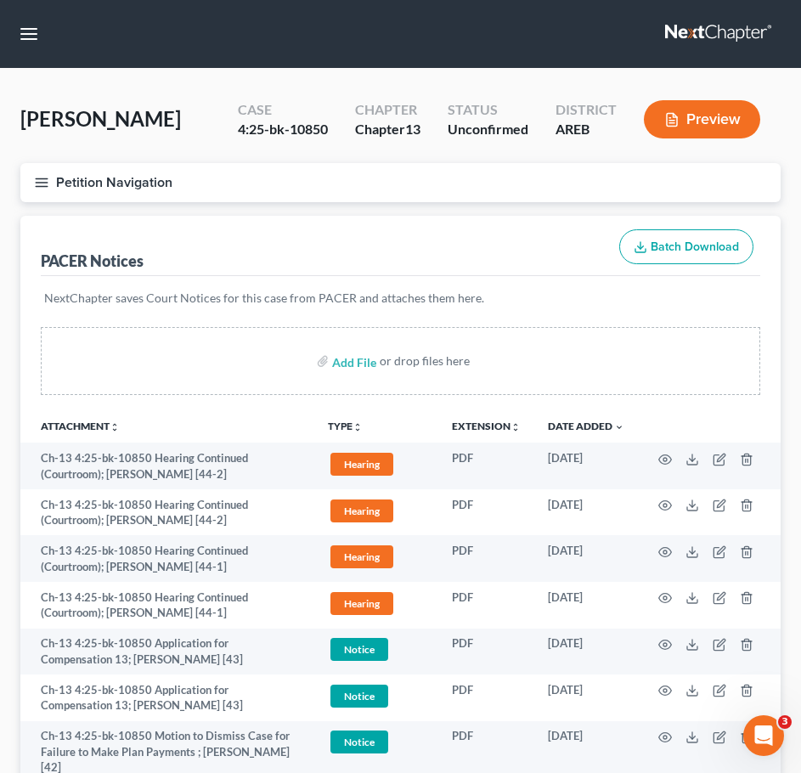
click at [28, 183] on button "Petition Navigation" at bounding box center [400, 182] width 760 height 39
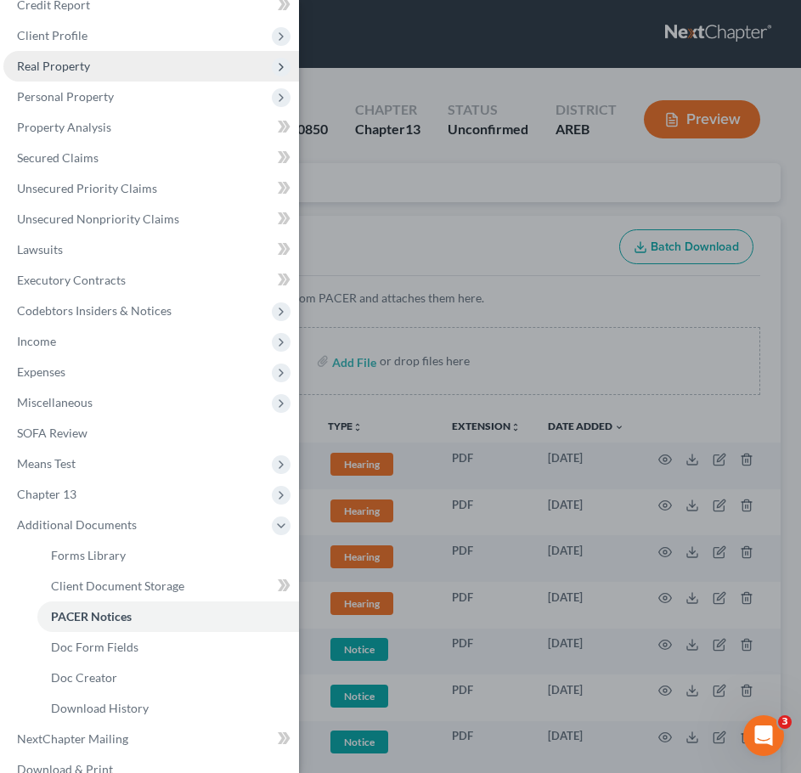
click at [97, 75] on span "Real Property" at bounding box center [151, 66] width 296 height 31
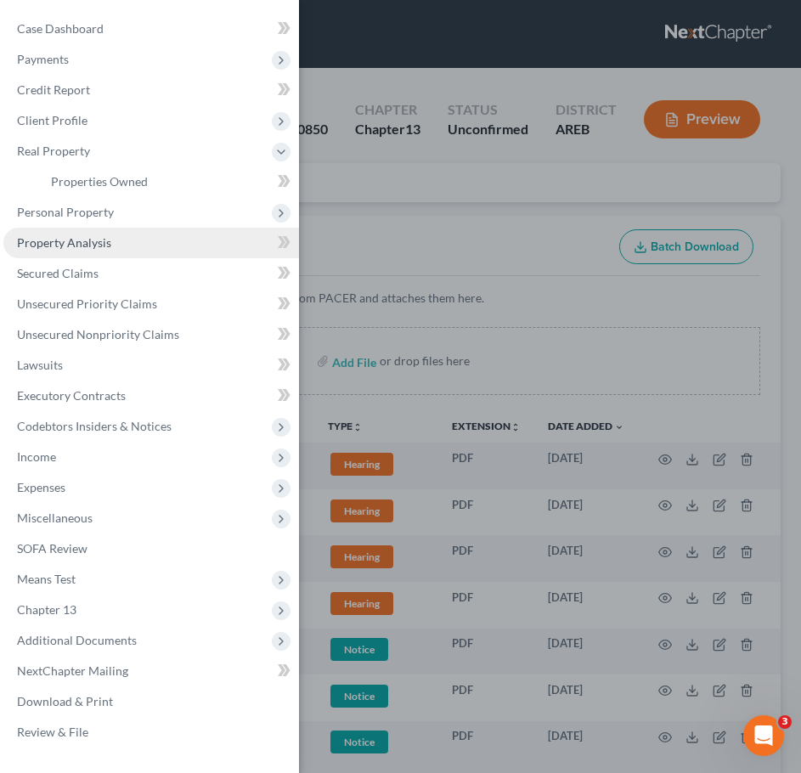
click at [85, 240] on span "Property Analysis" at bounding box center [64, 242] width 94 height 14
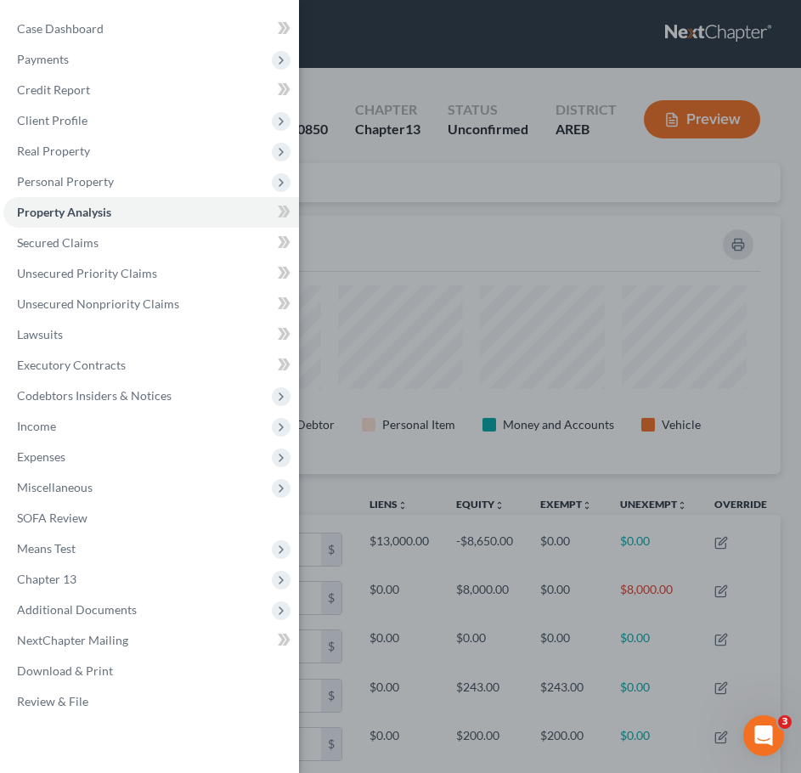
scroll to position [258, 760]
click at [523, 277] on div "Case Dashboard Payments Invoices Payments Payments Credit Report Client Profile" at bounding box center [400, 386] width 801 height 773
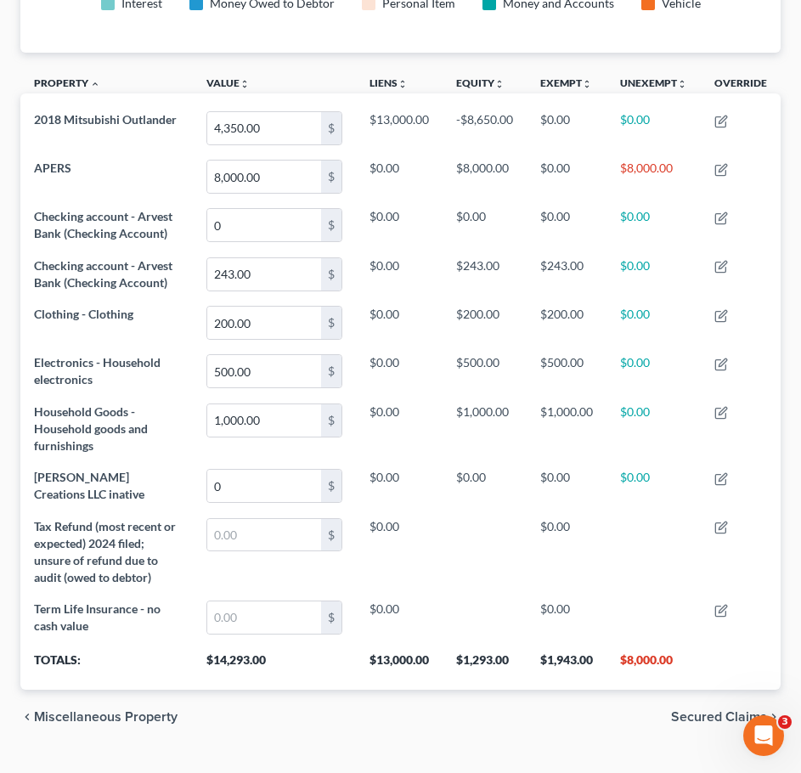
scroll to position [420, 0]
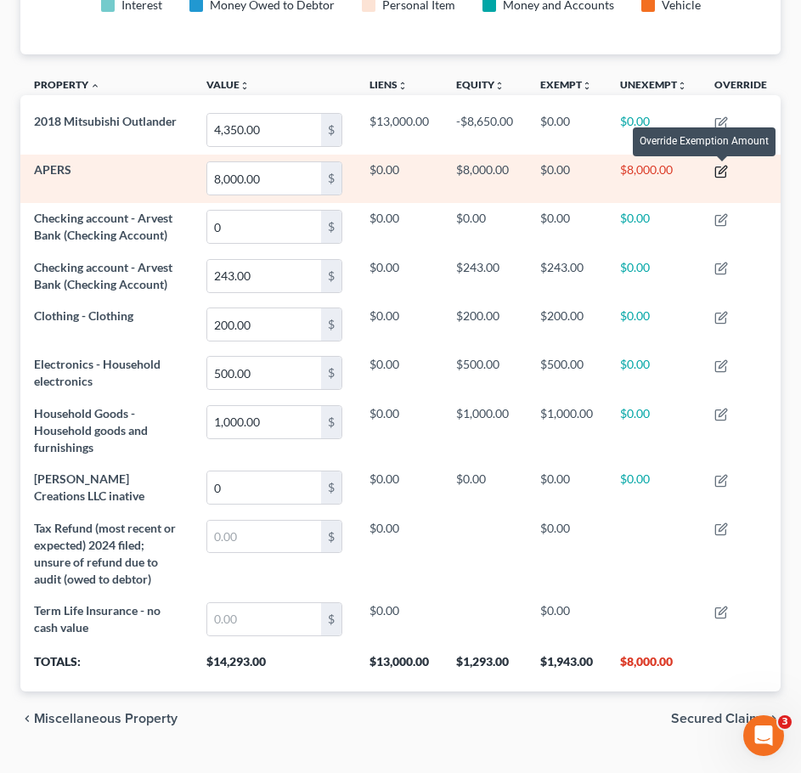
click at [725, 172] on icon "button" at bounding box center [720, 171] width 10 height 10
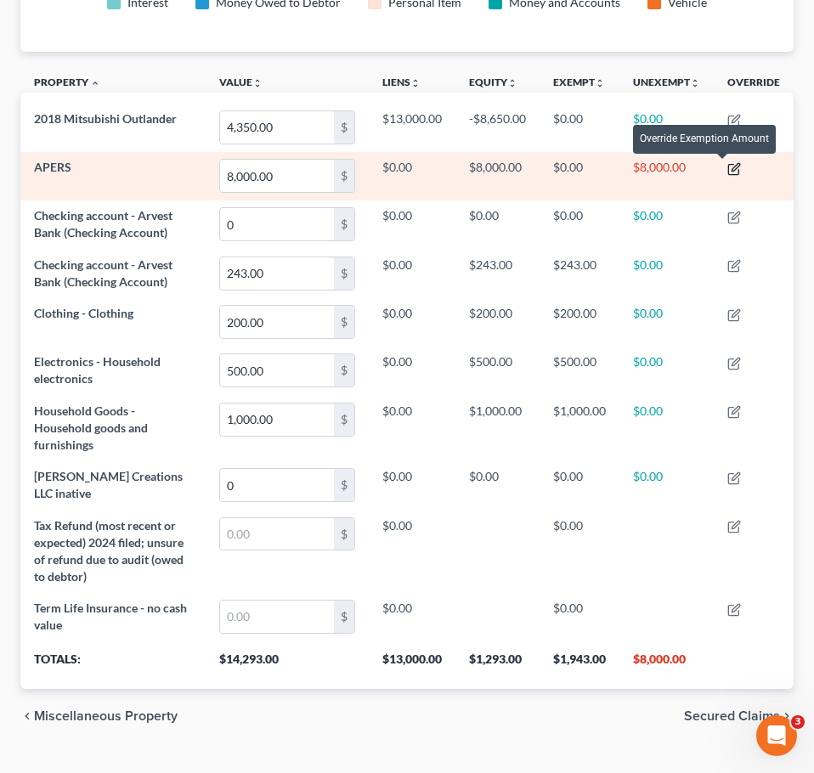
scroll to position [0, 0]
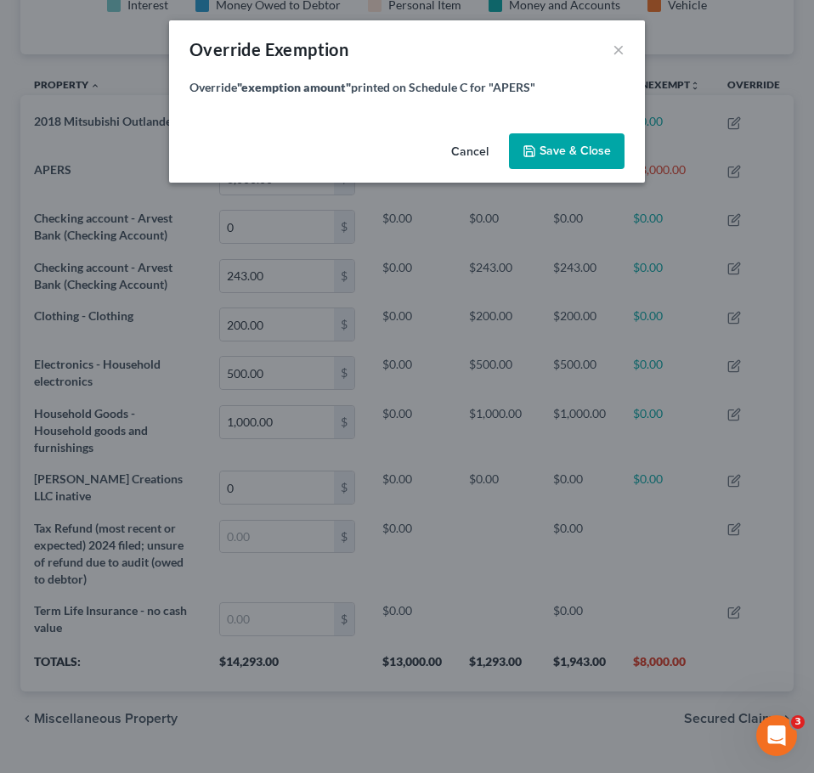
click at [482, 149] on button "Cancel" at bounding box center [469, 152] width 65 height 34
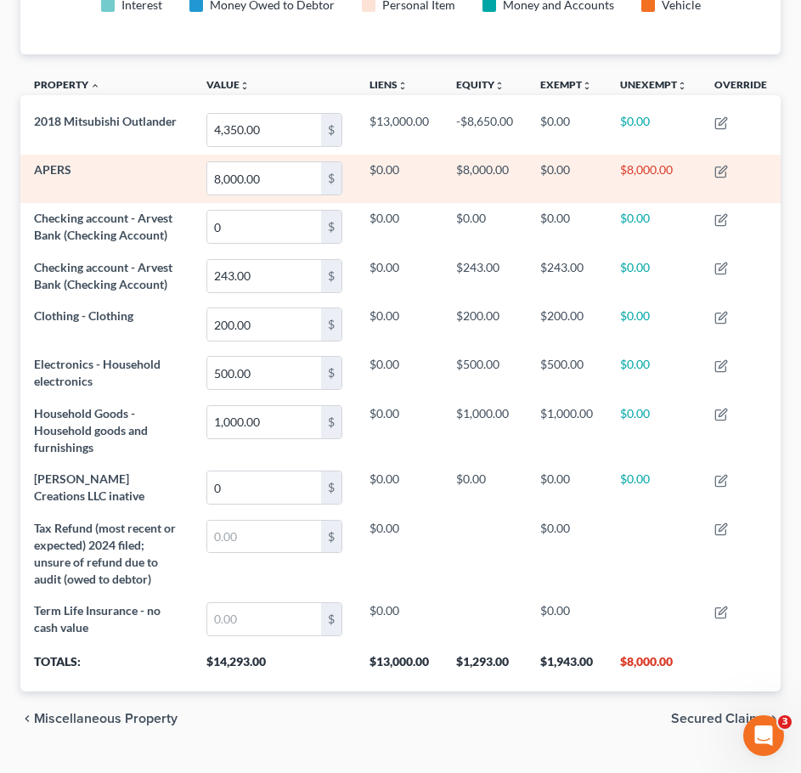
click at [522, 172] on td "$8,000.00" at bounding box center [485, 179] width 84 height 48
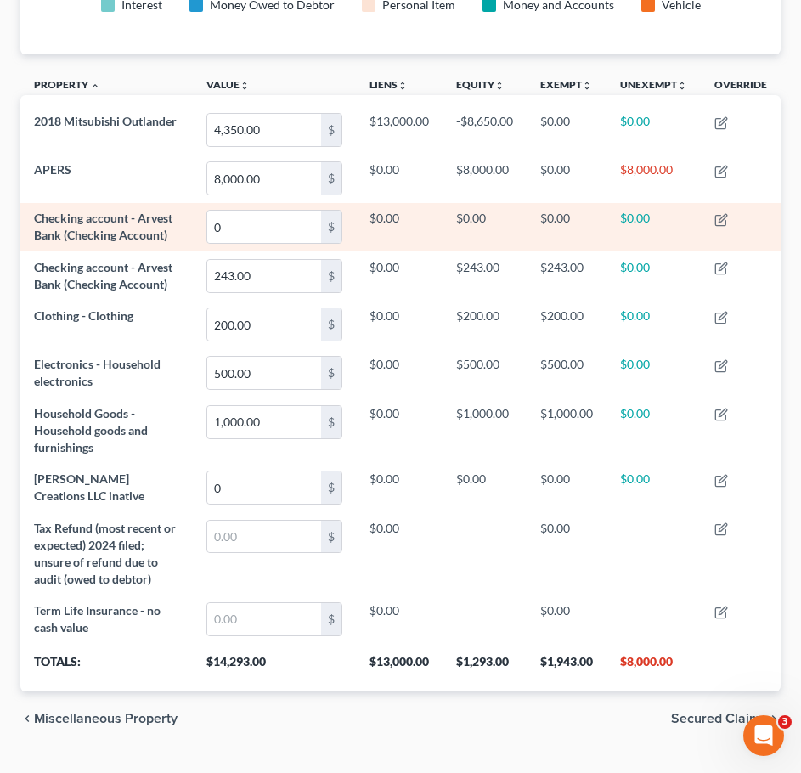
click at [465, 217] on td "$0.00" at bounding box center [485, 227] width 84 height 48
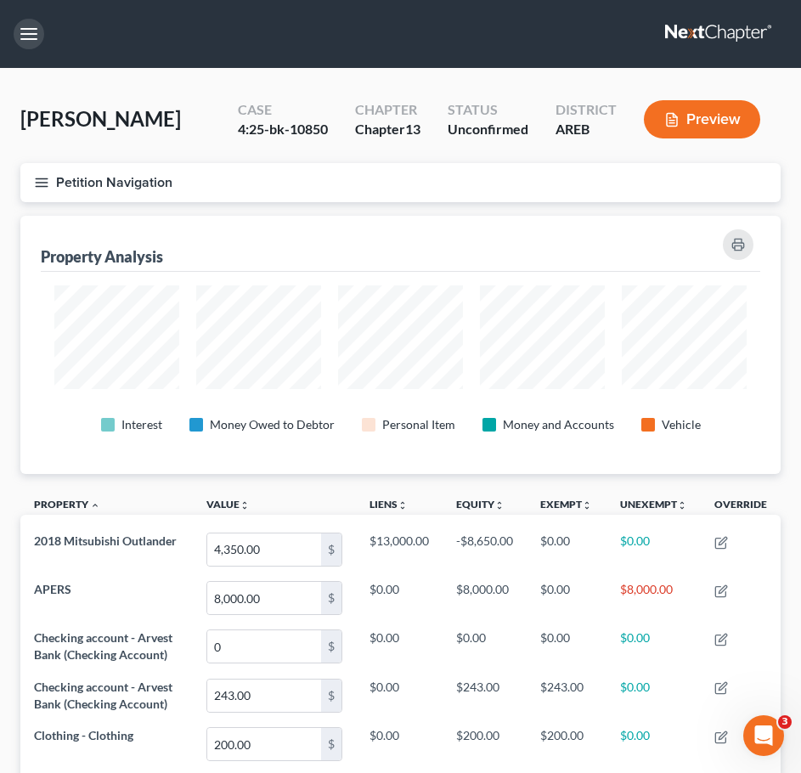
click at [22, 37] on button "button" at bounding box center [29, 34] width 31 height 31
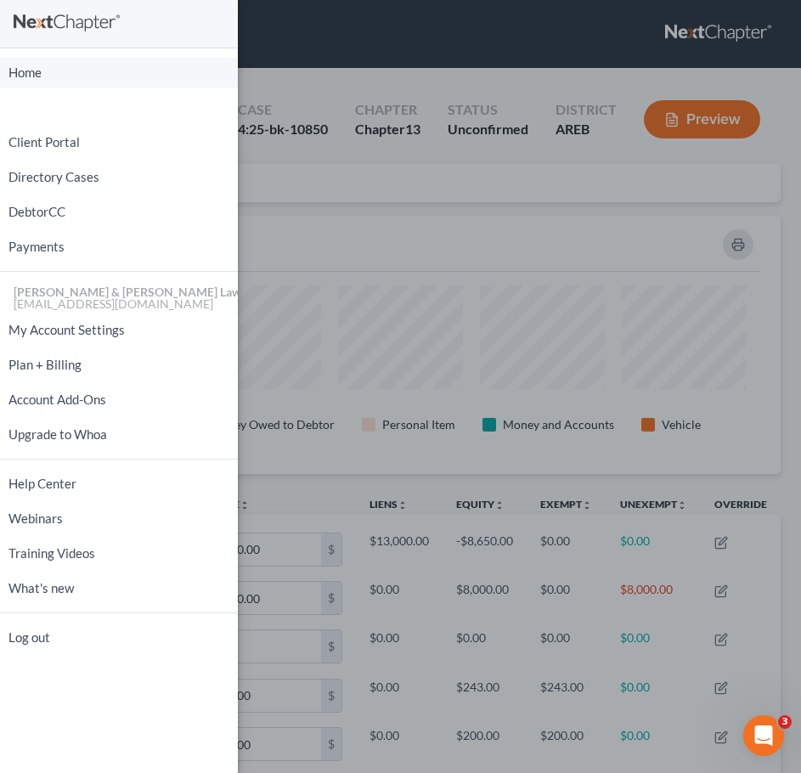
click at [26, 74] on link "Home" at bounding box center [119, 73] width 238 height 30
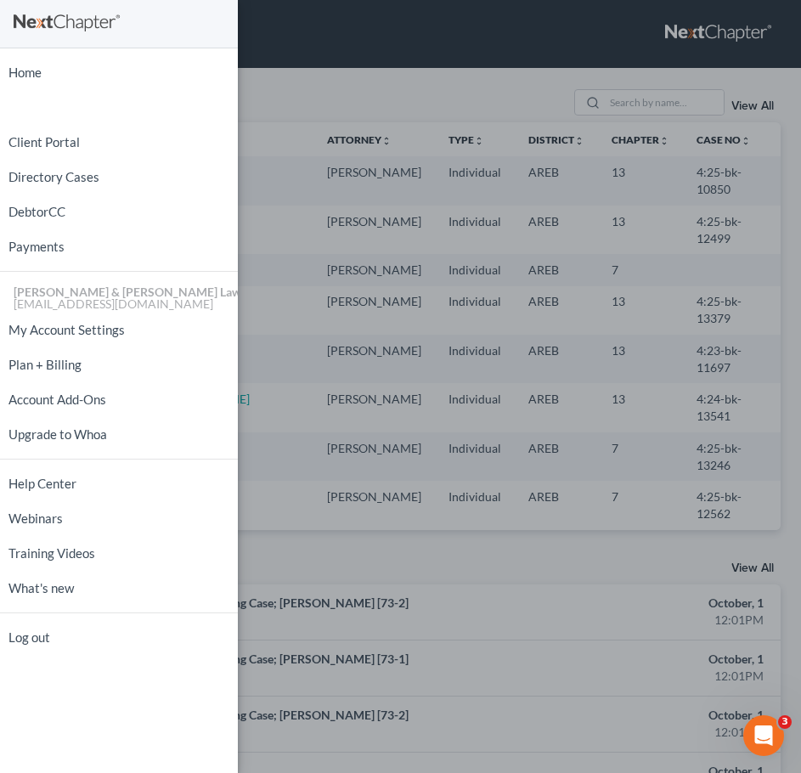
click at [443, 228] on div "Home New Case Client Portal Directory Cases DebtorCC Payments Lambert & Perry L…" at bounding box center [400, 386] width 801 height 773
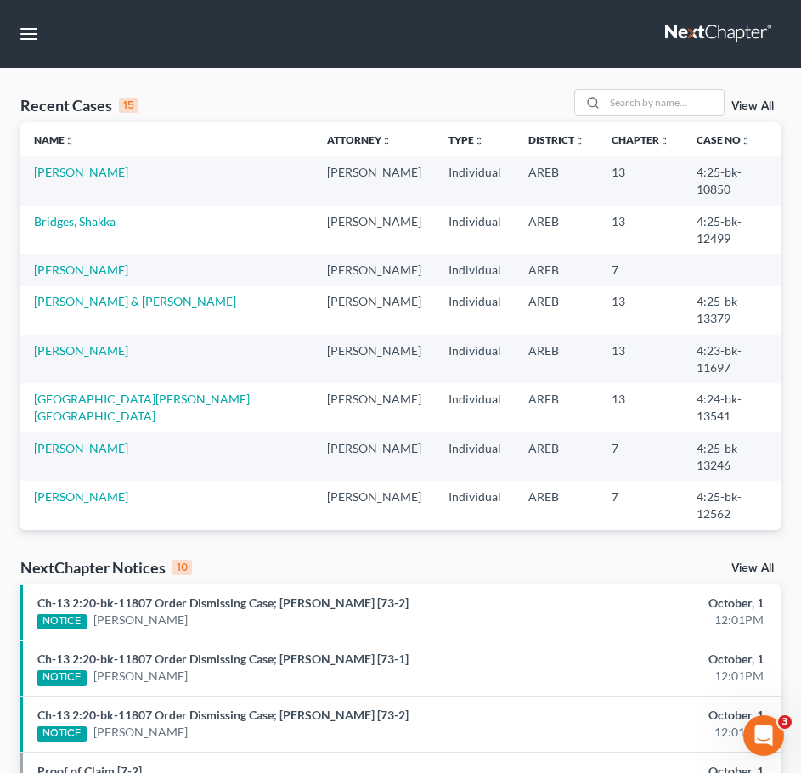
click at [83, 171] on link "[PERSON_NAME]" at bounding box center [81, 172] width 94 height 14
select select "9"
select select "2"
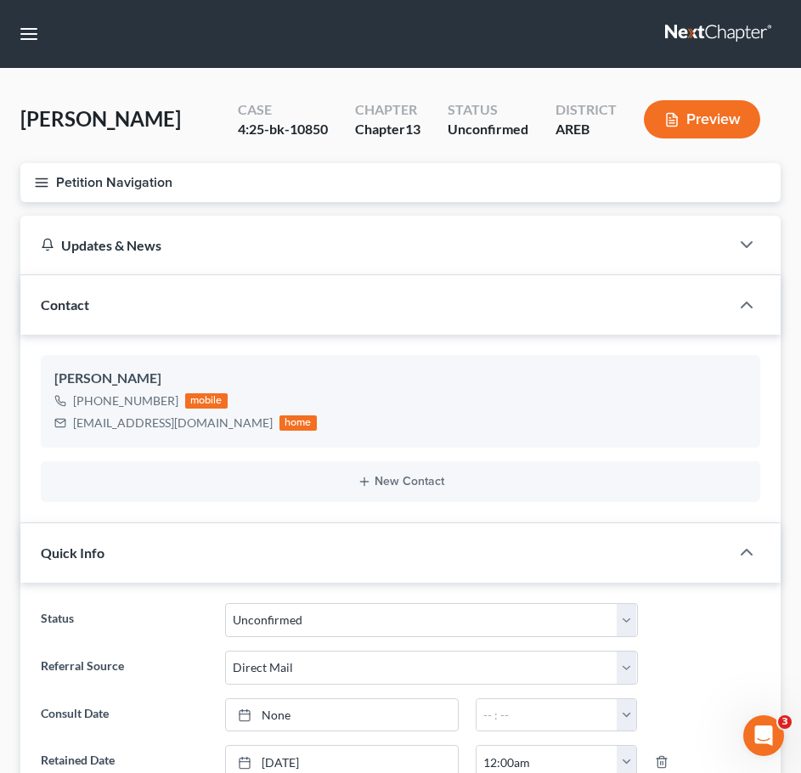
click at [43, 175] on icon "button" at bounding box center [41, 182] width 15 height 15
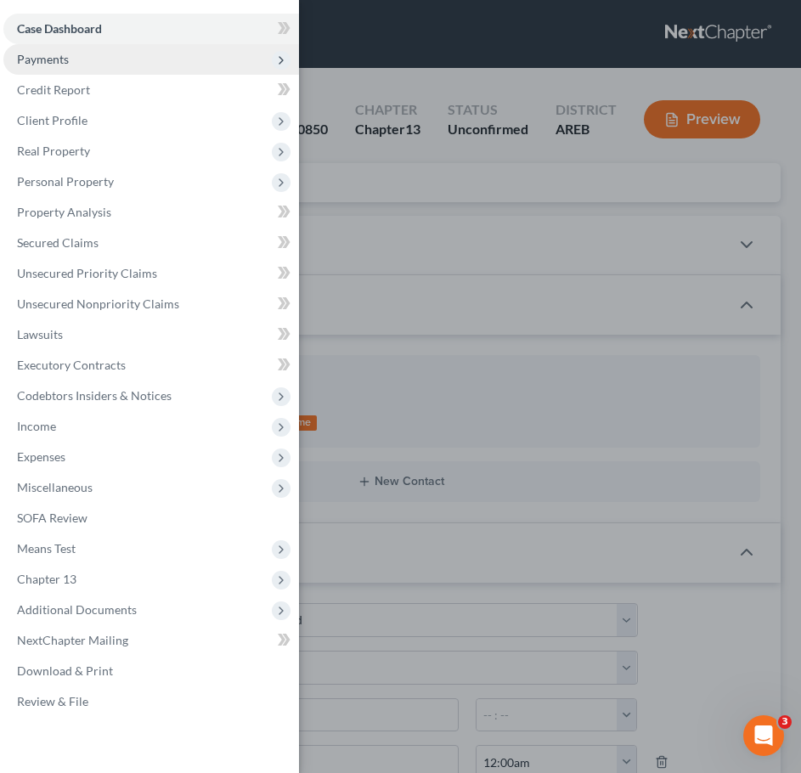
click at [69, 66] on span "Payments" at bounding box center [151, 59] width 296 height 31
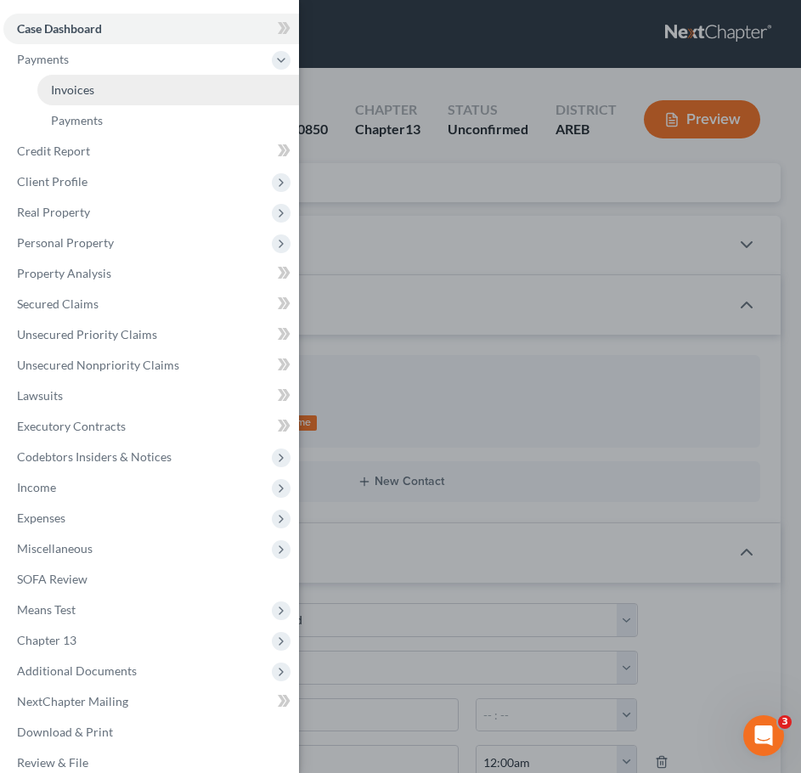
click at [86, 92] on span "Invoices" at bounding box center [72, 89] width 43 height 14
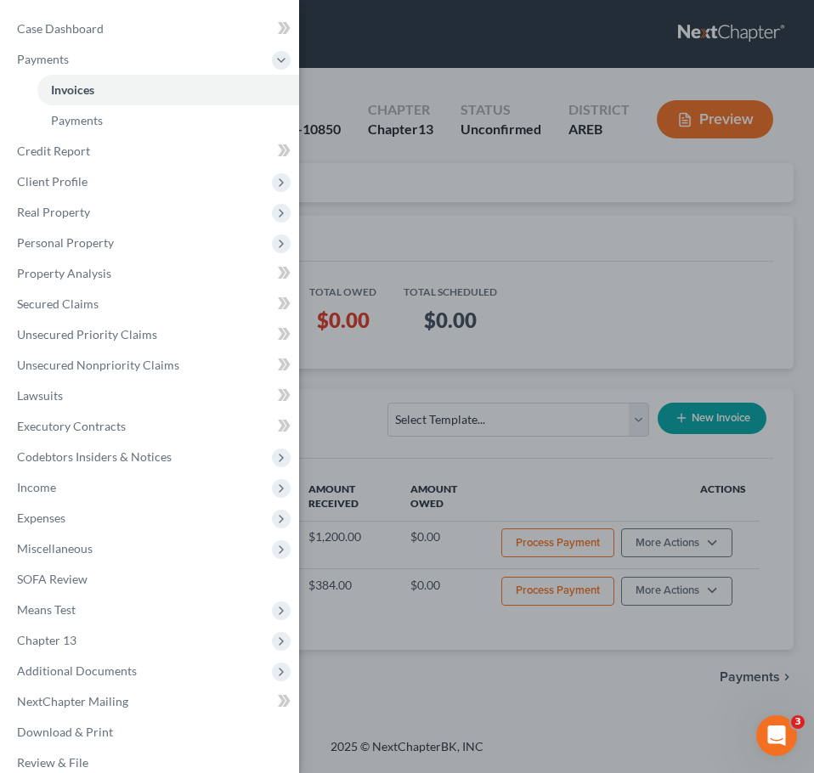
click at [471, 227] on div "Case Dashboard Payments Invoices Payments Payments Credit Report Client Profile" at bounding box center [407, 386] width 814 height 773
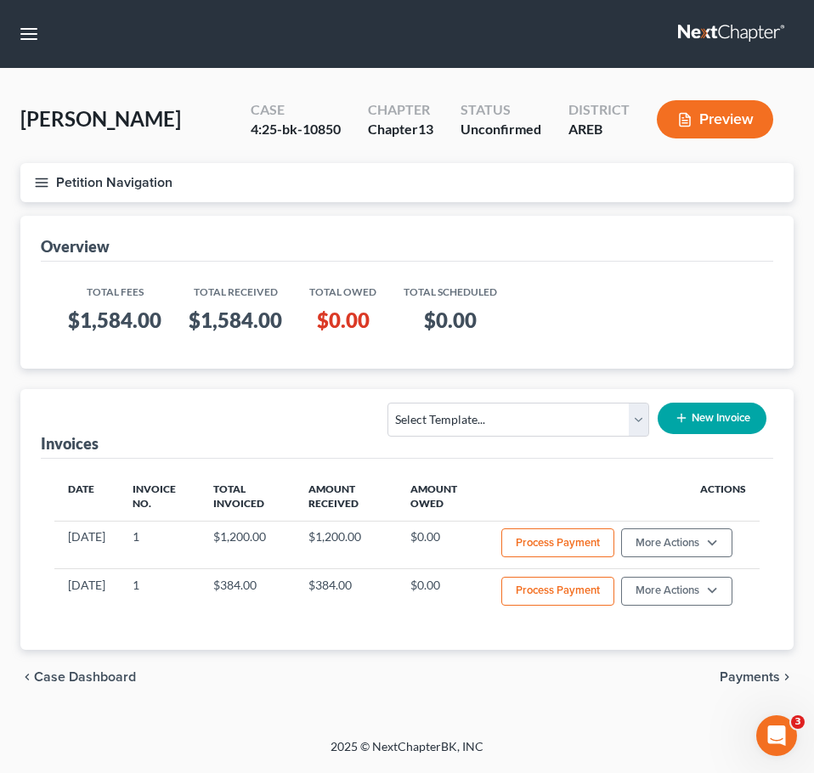
click at [760, 677] on span "Payments" at bounding box center [749, 677] width 60 height 14
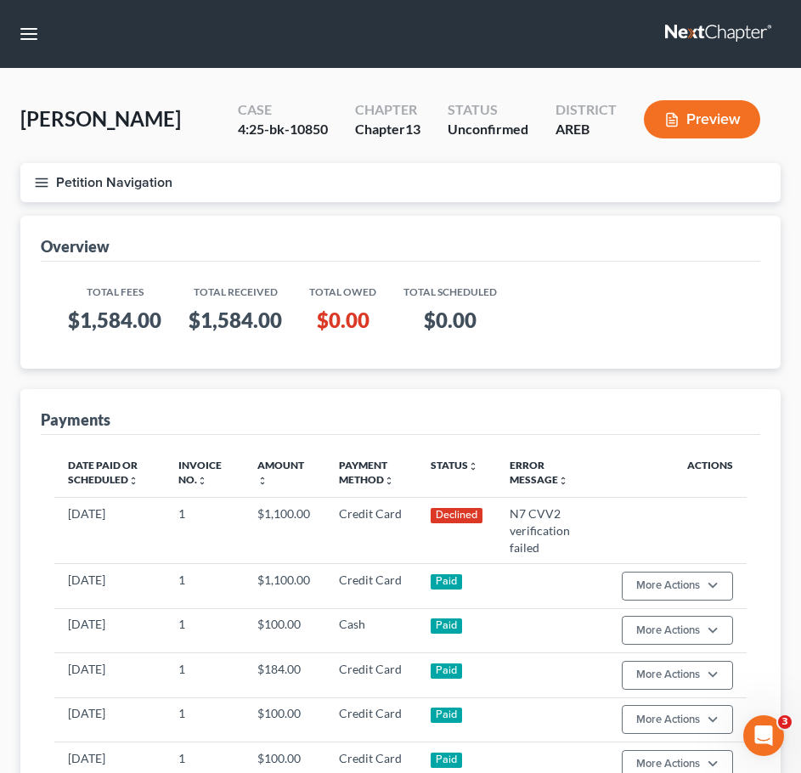
click at [42, 191] on button "Petition Navigation" at bounding box center [400, 182] width 760 height 39
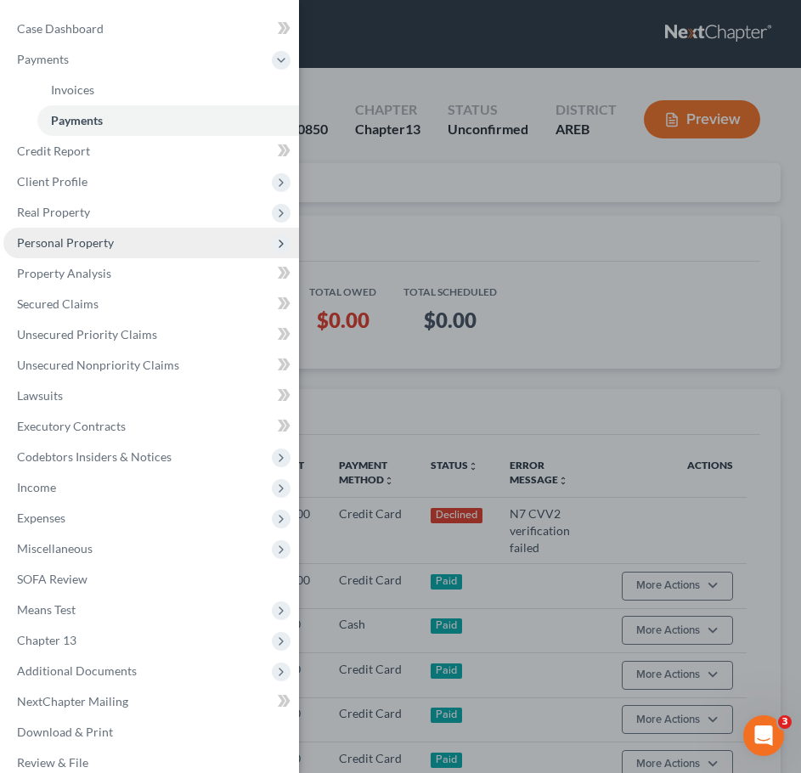
click at [70, 237] on span "Personal Property" at bounding box center [65, 242] width 97 height 14
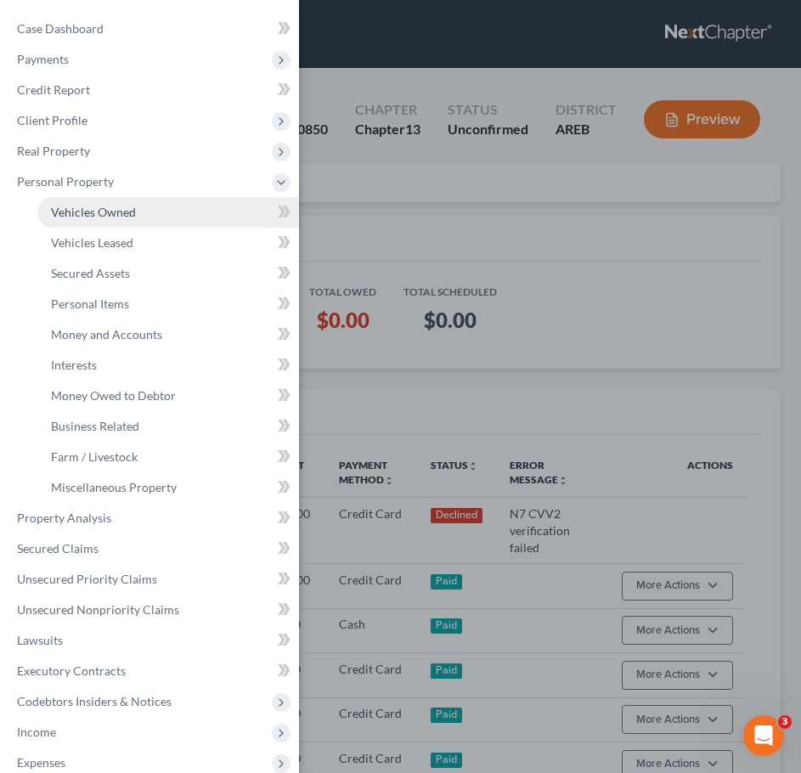
click at [122, 208] on span "Vehicles Owned" at bounding box center [93, 212] width 85 height 14
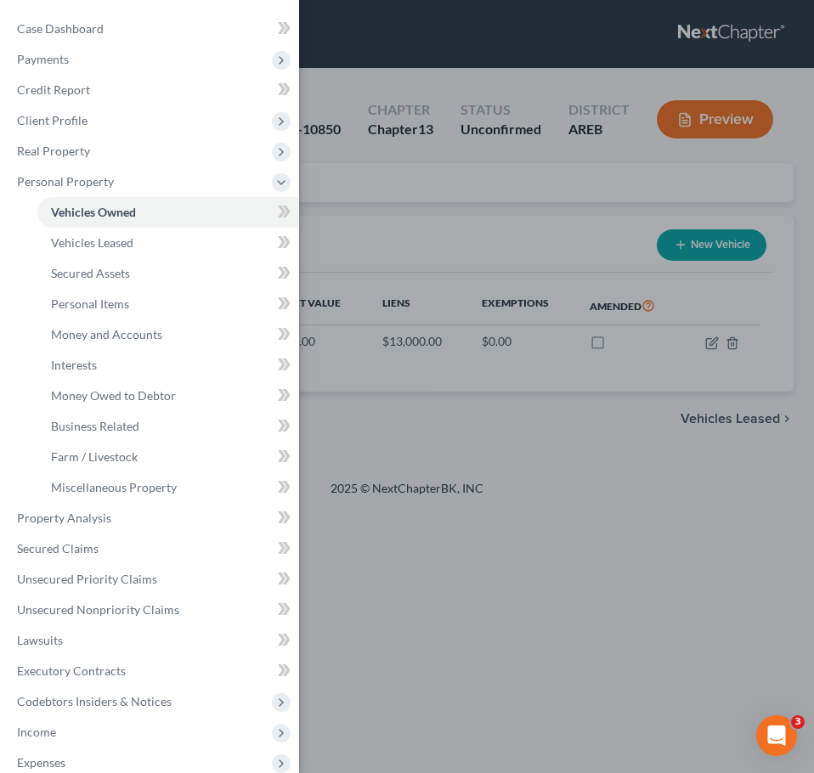
click at [585, 248] on div "Case Dashboard Payments Invoices Payments Payments Credit Report Client Profile" at bounding box center [407, 386] width 814 height 773
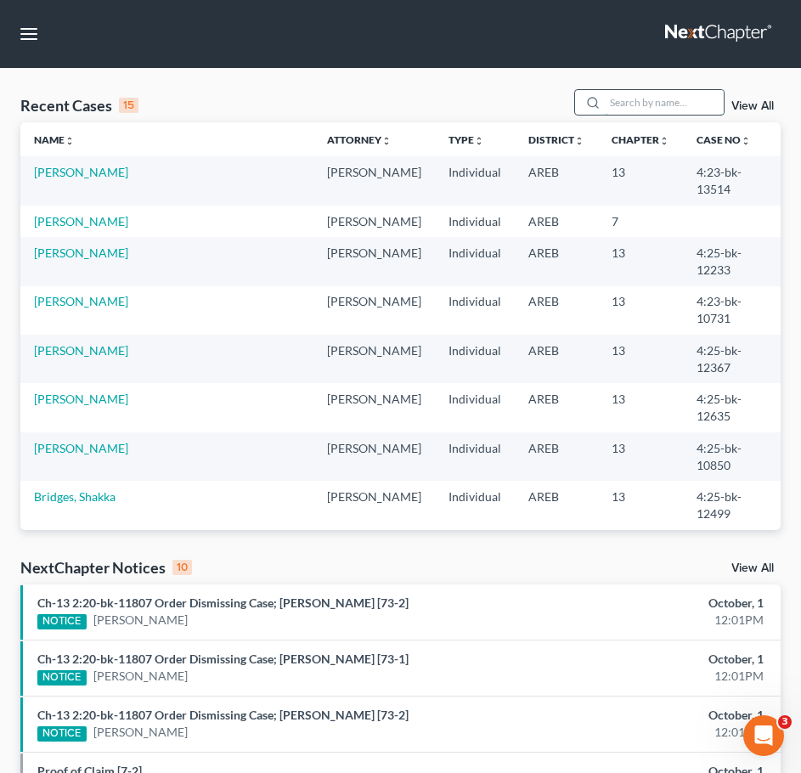
click at [667, 111] on input "search" at bounding box center [664, 102] width 119 height 25
type input "best"
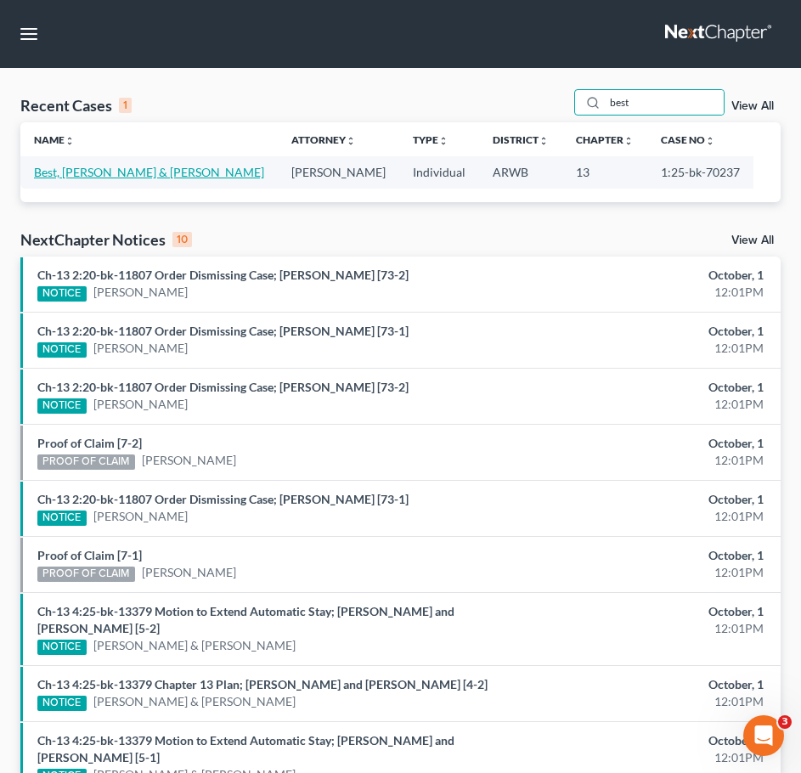
click at [76, 165] on link "Best, [PERSON_NAME] & [PERSON_NAME]" at bounding box center [149, 172] width 230 height 14
select select "1"
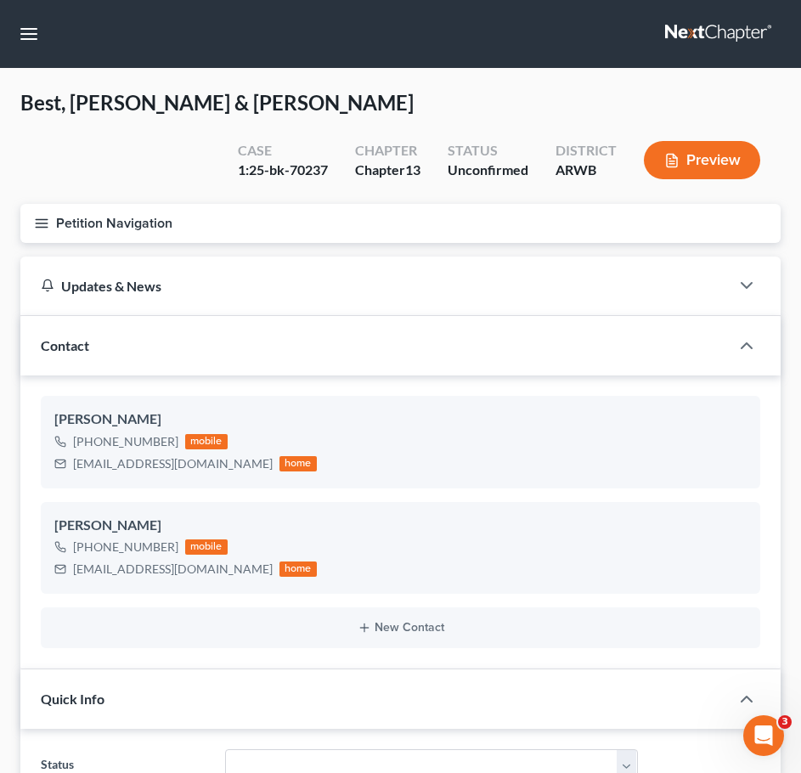
click at [37, 216] on icon "button" at bounding box center [41, 223] width 15 height 15
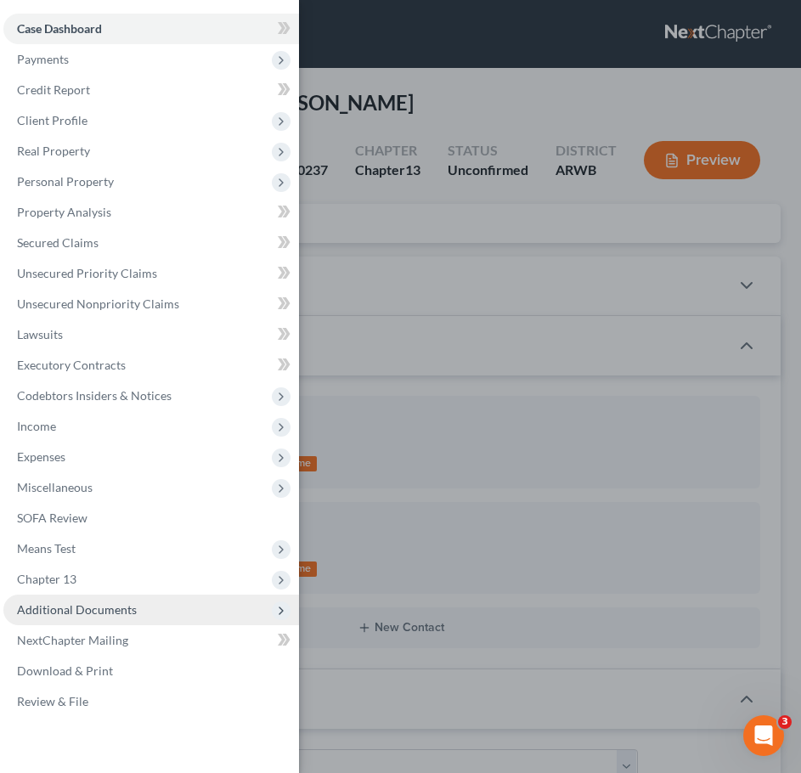
click at [178, 602] on span "Additional Documents" at bounding box center [151, 610] width 296 height 31
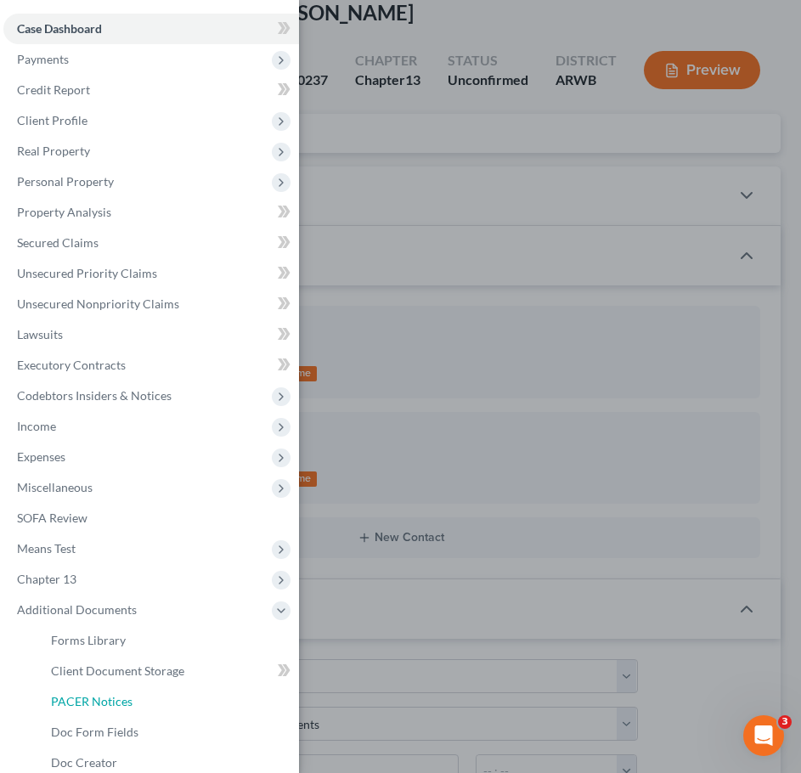
click at [112, 700] on span "PACER Notices" at bounding box center [92, 701] width 82 height 14
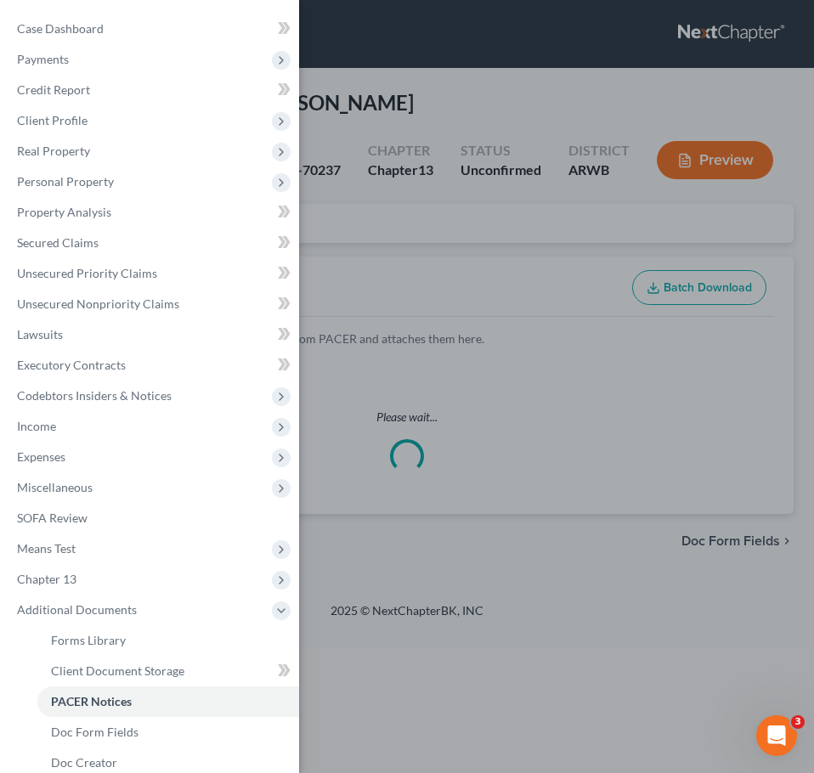
click at [459, 150] on div "Case Dashboard Payments Invoices Payments Payments Credit Report Client Profile" at bounding box center [407, 386] width 814 height 773
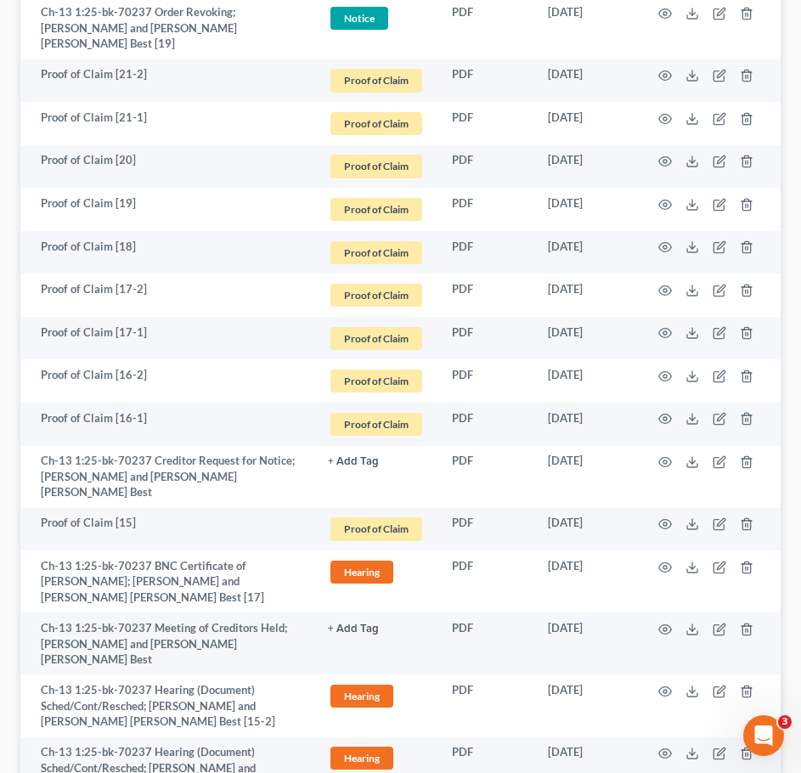
scroll to position [1909, 0]
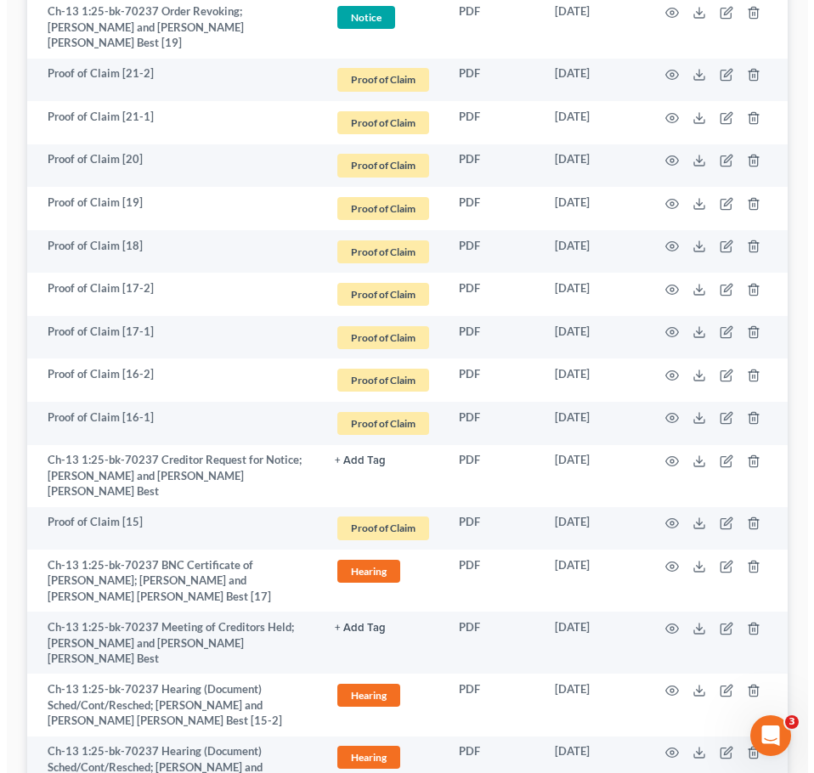
scroll to position [1877, 0]
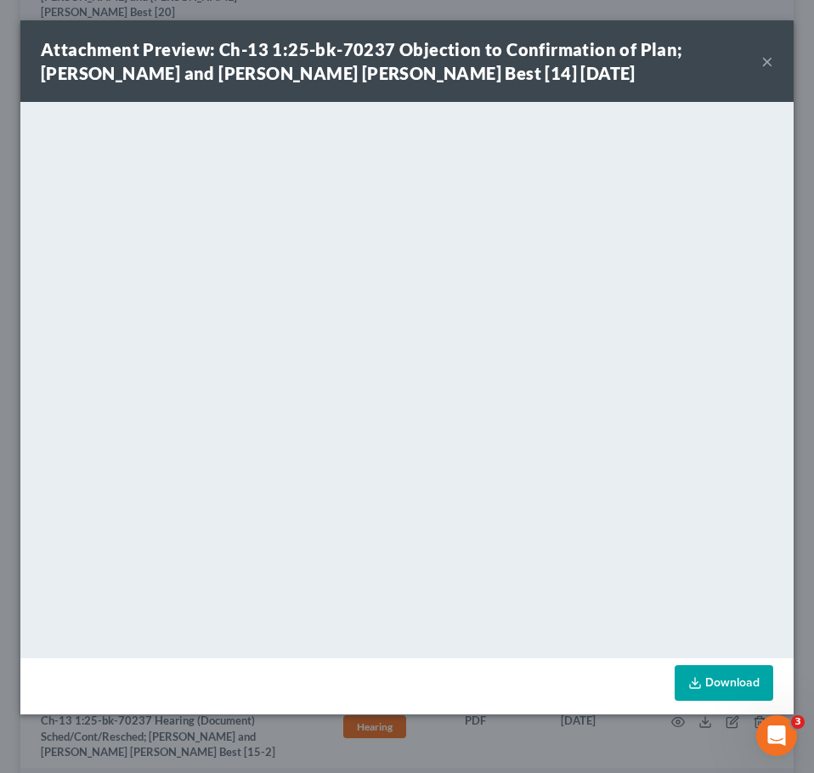
click at [767, 59] on button "×" at bounding box center [767, 61] width 12 height 20
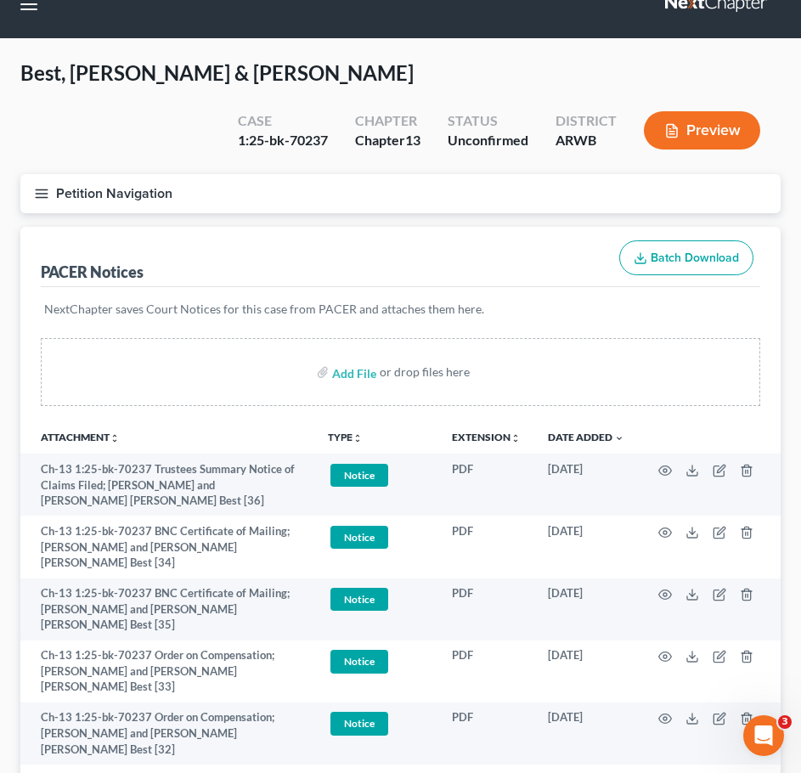
scroll to position [0, 0]
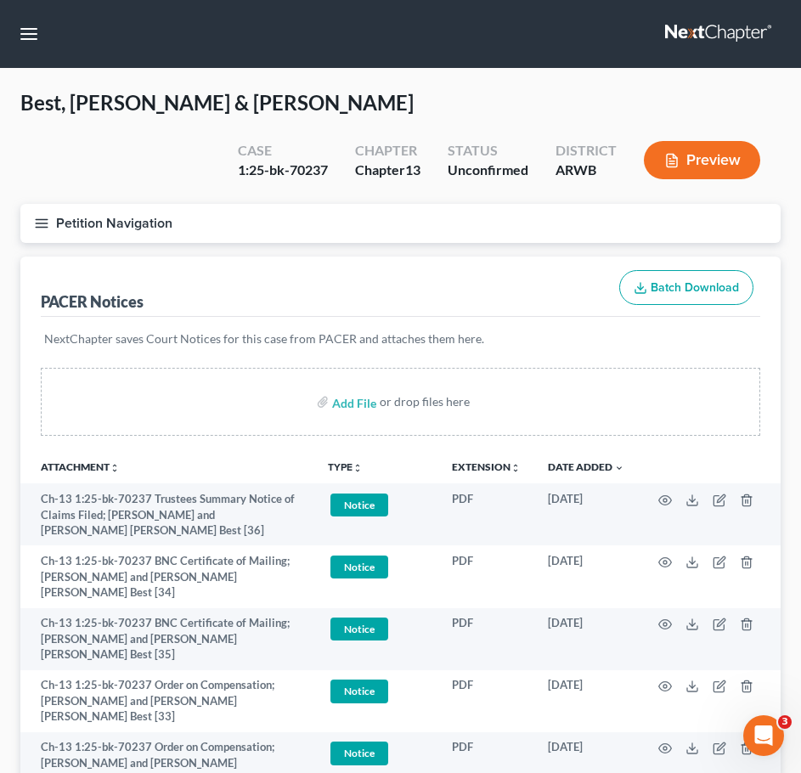
click at [30, 204] on button "Petition Navigation" at bounding box center [400, 223] width 760 height 39
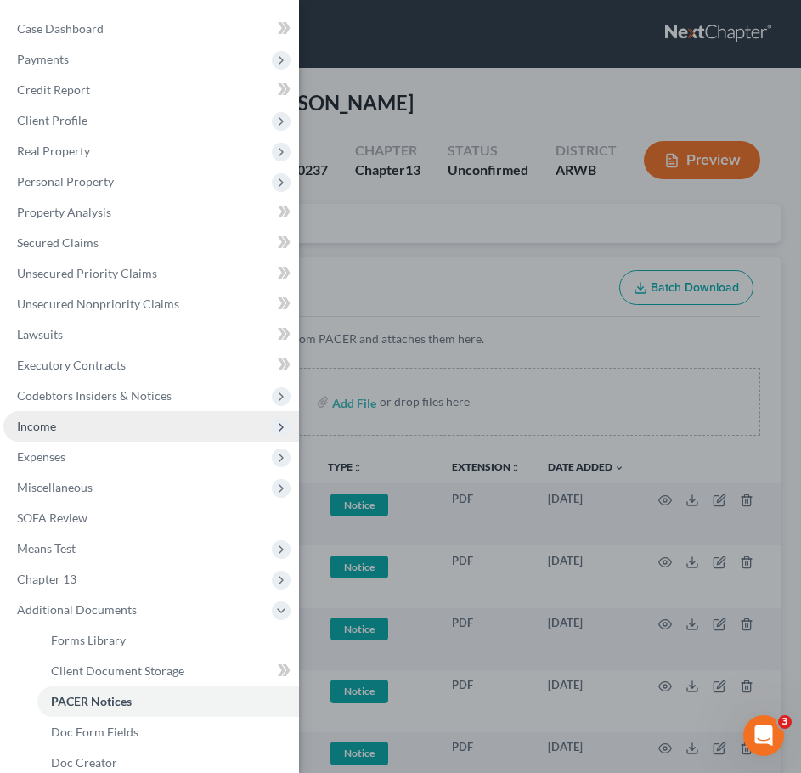
click at [54, 432] on span "Income" at bounding box center [36, 426] width 39 height 14
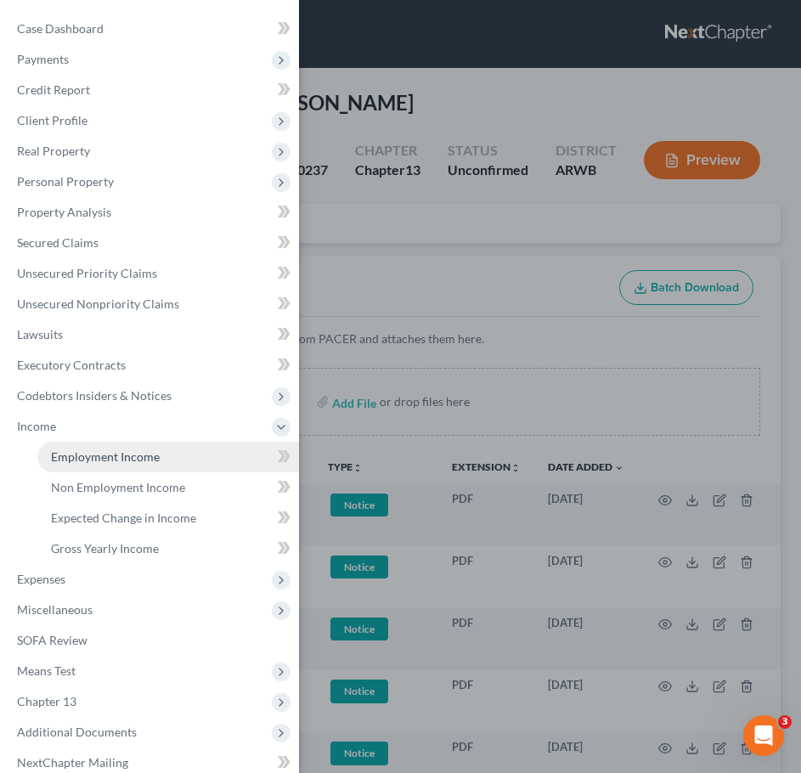
click at [70, 450] on span "Employment Income" at bounding box center [105, 456] width 109 height 14
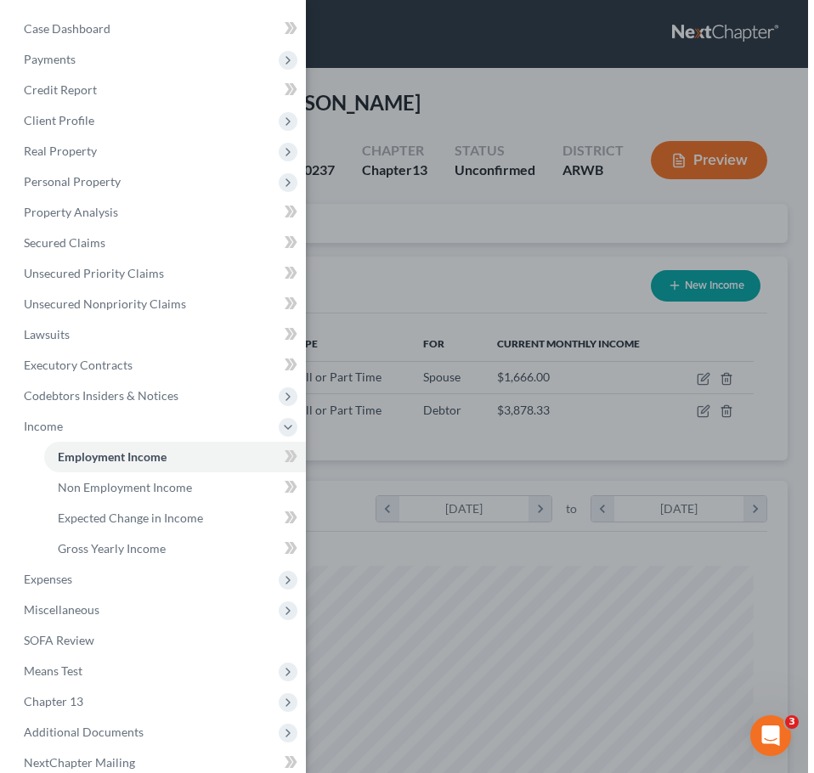
scroll to position [346, 726]
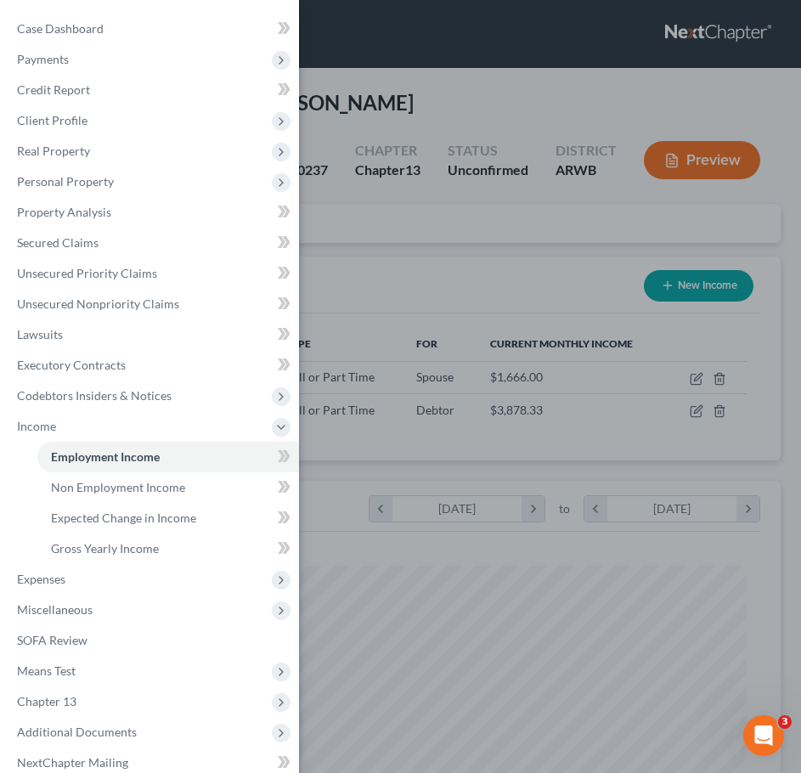
click at [427, 240] on div "Case Dashboard Payments Invoices Payments Payments Credit Report Client Profile" at bounding box center [400, 386] width 801 height 773
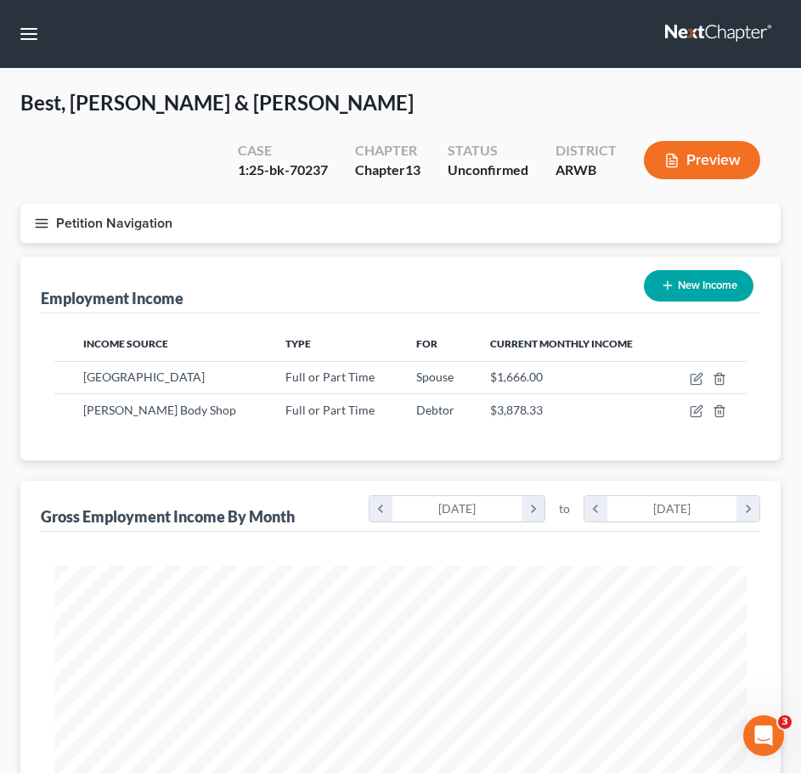
click at [33, 204] on button "Petition Navigation" at bounding box center [400, 223] width 760 height 39
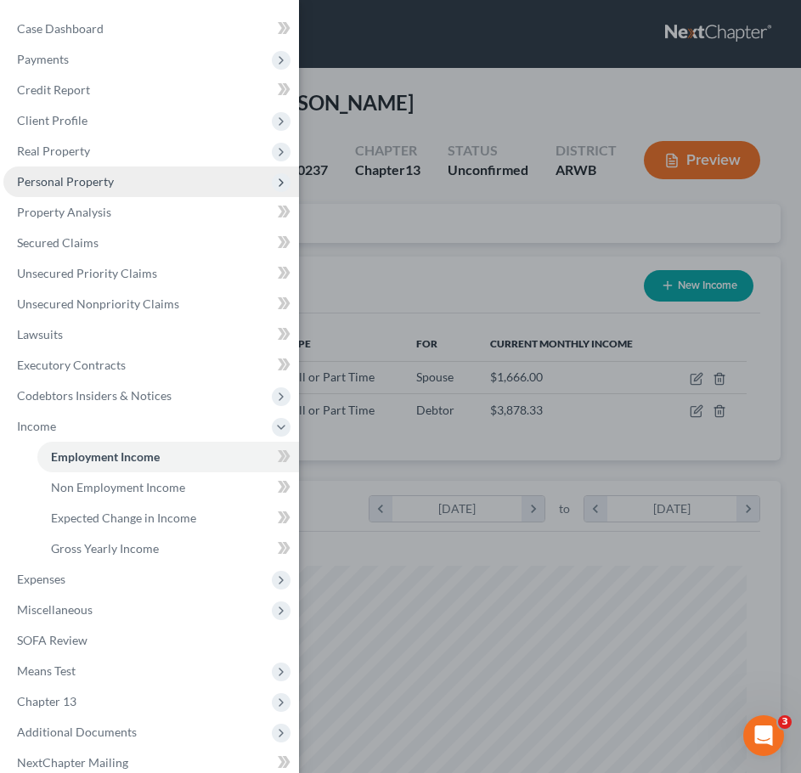
click at [82, 179] on span "Personal Property" at bounding box center [65, 181] width 97 height 14
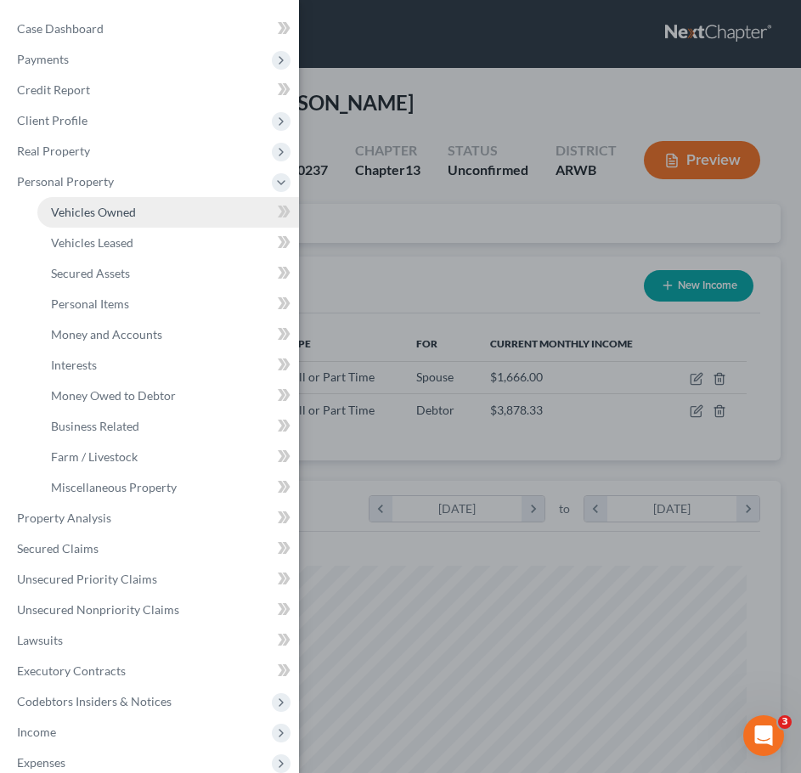
click at [95, 217] on span "Vehicles Owned" at bounding box center [93, 212] width 85 height 14
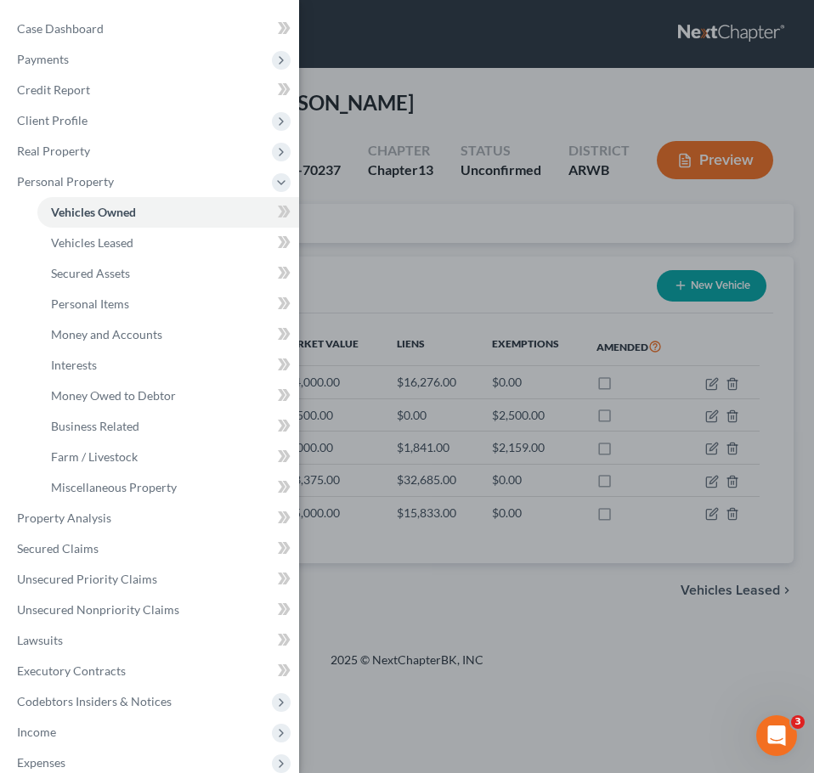
click at [478, 178] on div "Case Dashboard Payments Invoices Payments Payments Credit Report Client Profile" at bounding box center [407, 386] width 814 height 773
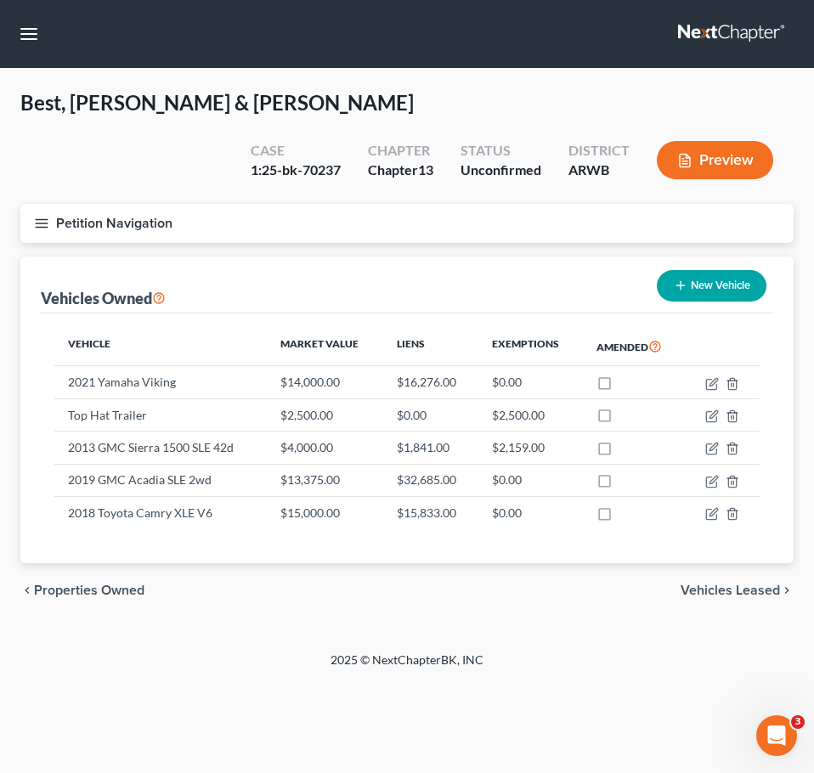
click at [33, 204] on button "Petition Navigation" at bounding box center [406, 223] width 773 height 39
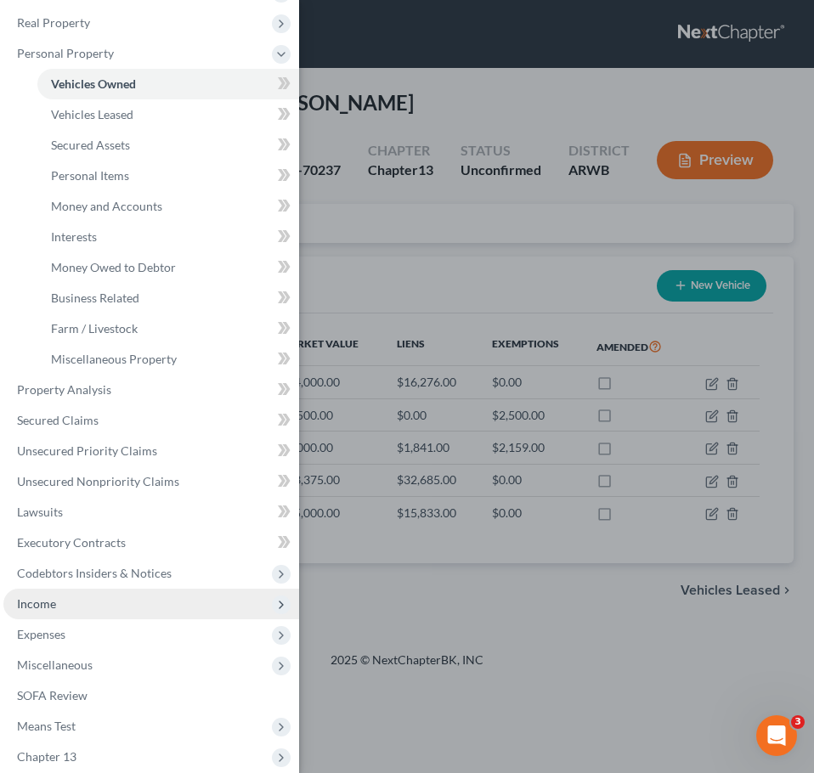
click at [65, 603] on span "Income" at bounding box center [151, 604] width 296 height 31
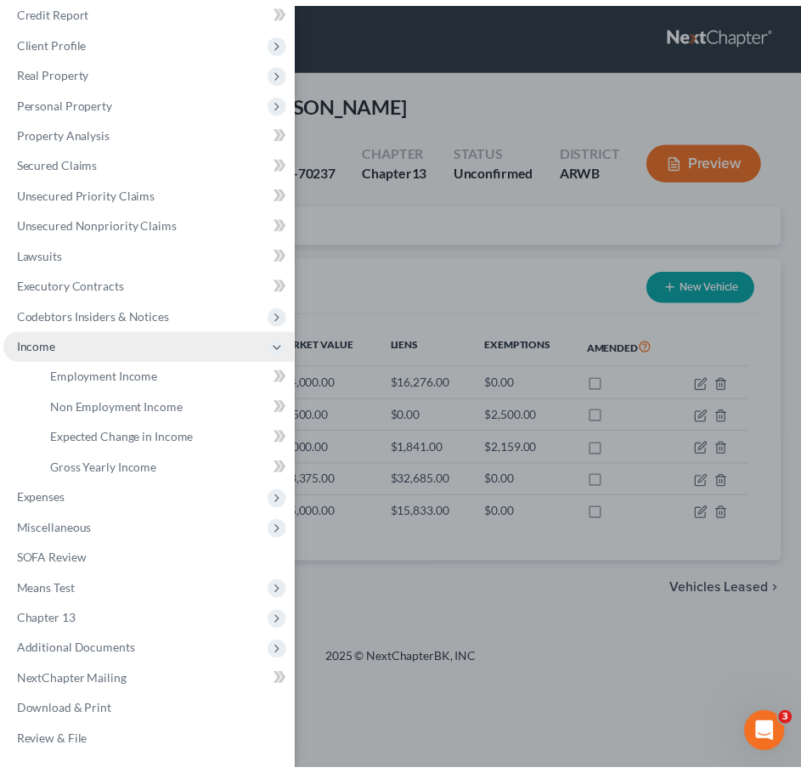
scroll to position [80, 0]
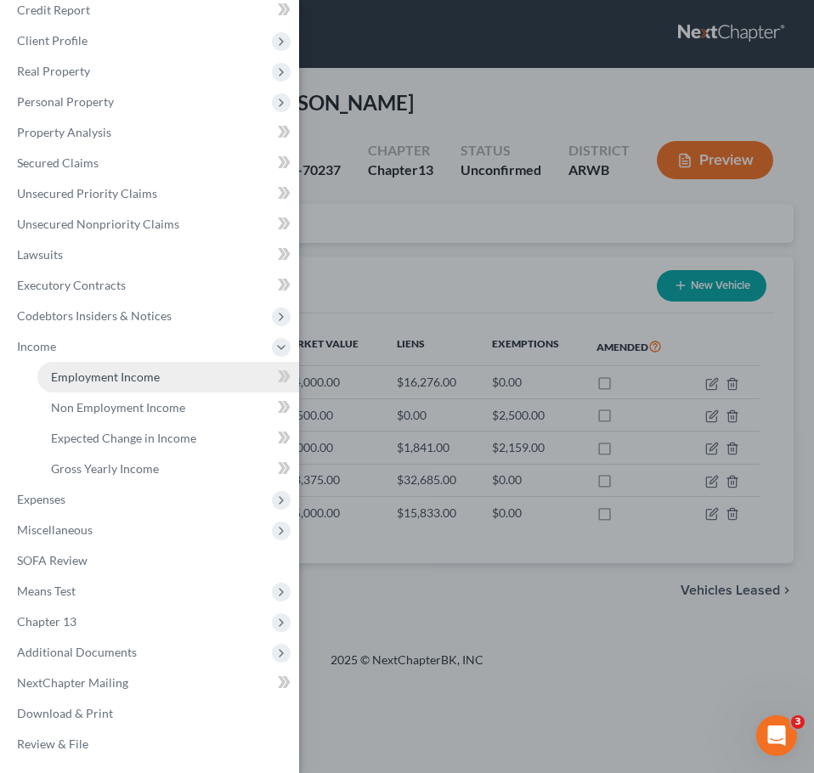
click at [110, 390] on link "Employment Income" at bounding box center [168, 377] width 262 height 31
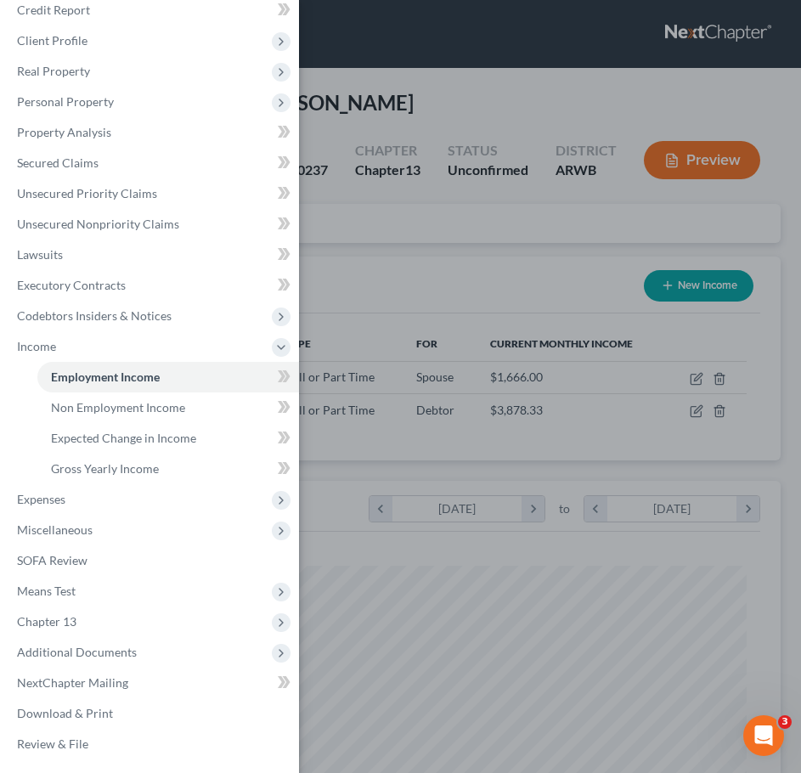
scroll to position [346, 726]
click at [504, 270] on div "Case Dashboard Payments Invoices Payments Payments Credit Report Client Profile" at bounding box center [400, 386] width 801 height 773
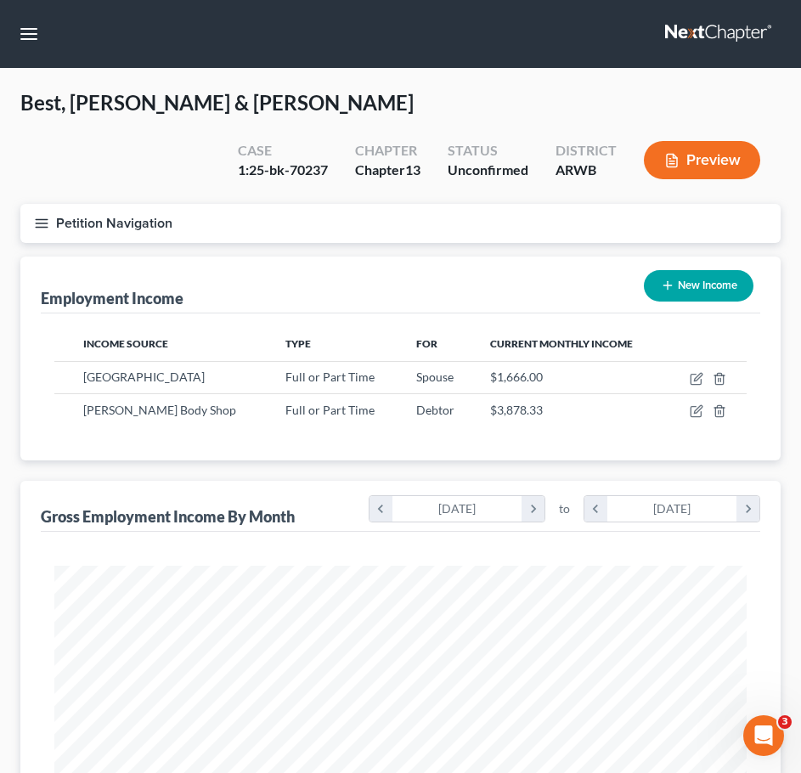
click at [31, 204] on button "Petition Navigation" at bounding box center [400, 223] width 760 height 39
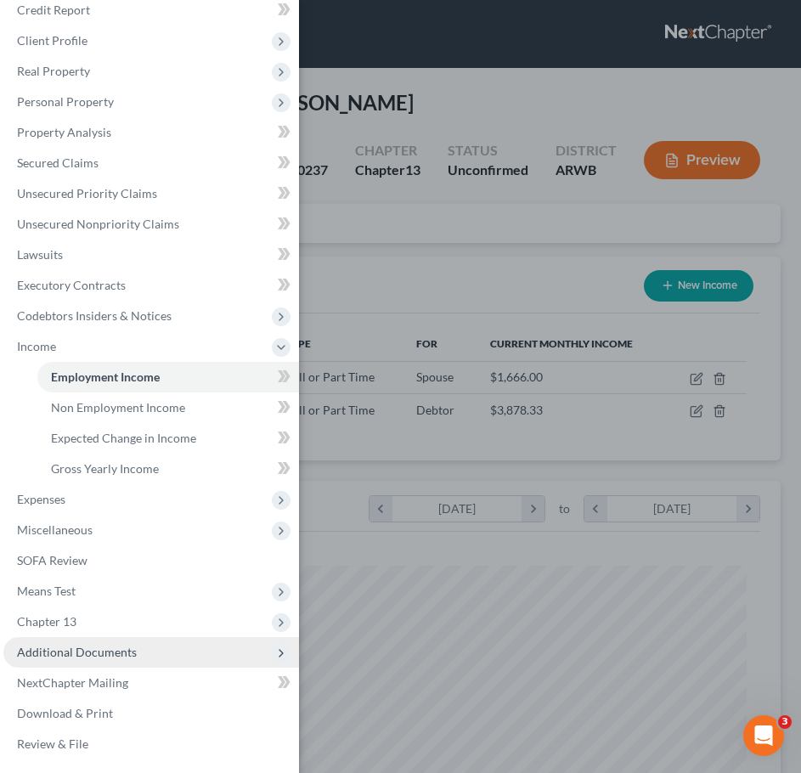
click at [126, 655] on span "Additional Documents" at bounding box center [77, 652] width 120 height 14
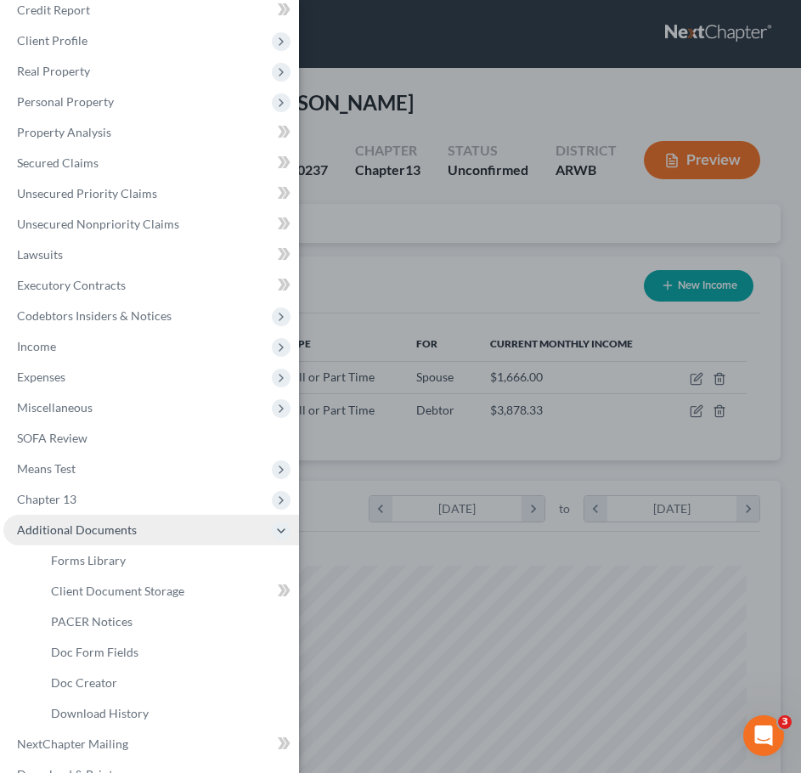
scroll to position [141, 0]
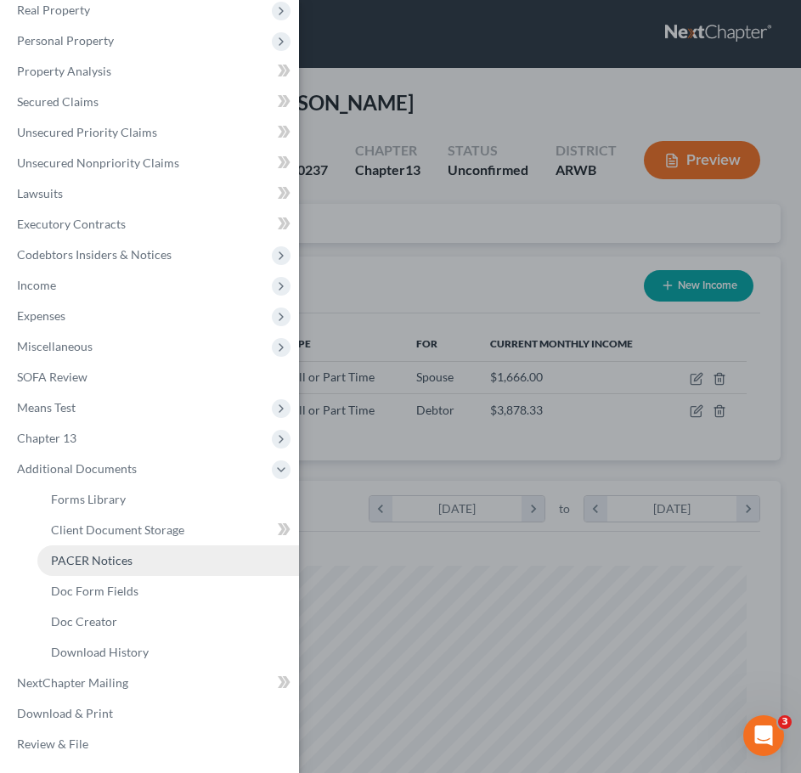
click at [99, 550] on link "PACER Notices" at bounding box center [168, 560] width 262 height 31
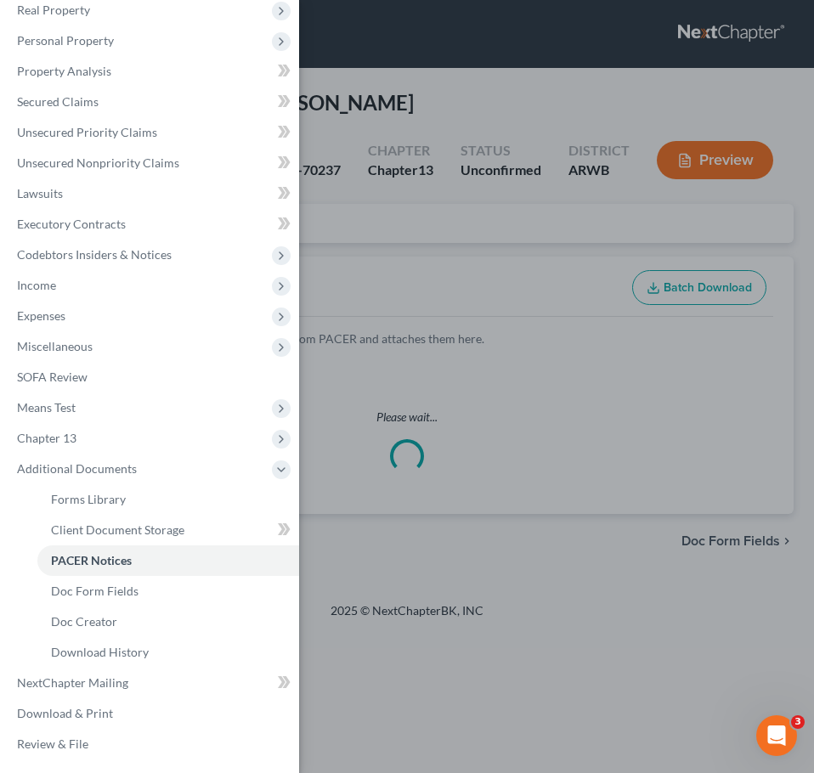
click at [411, 268] on div "Case Dashboard Payments Invoices Payments Payments Credit Report Client Profile" at bounding box center [407, 386] width 814 height 773
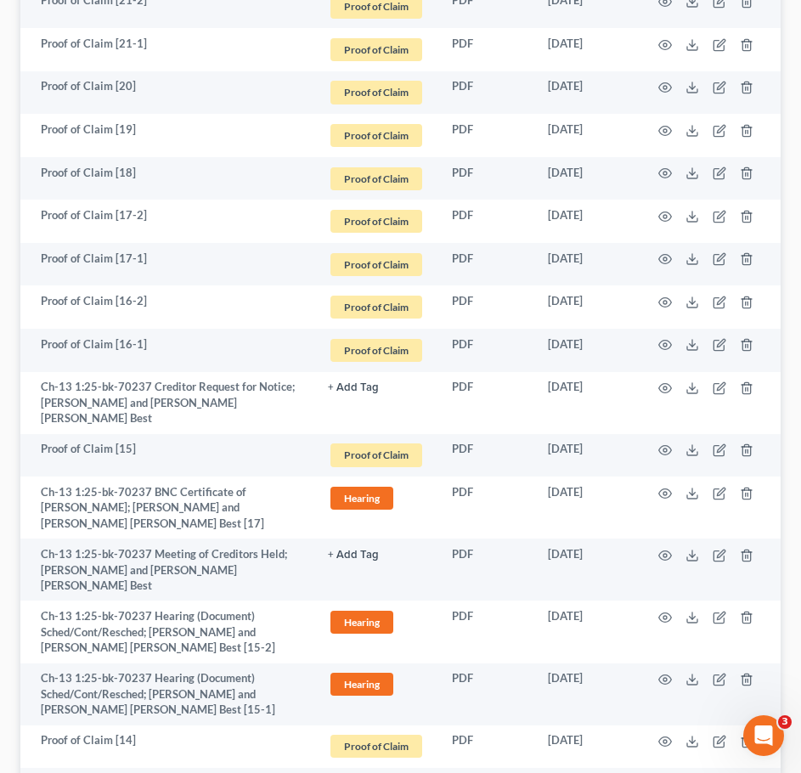
scroll to position [1982, 0]
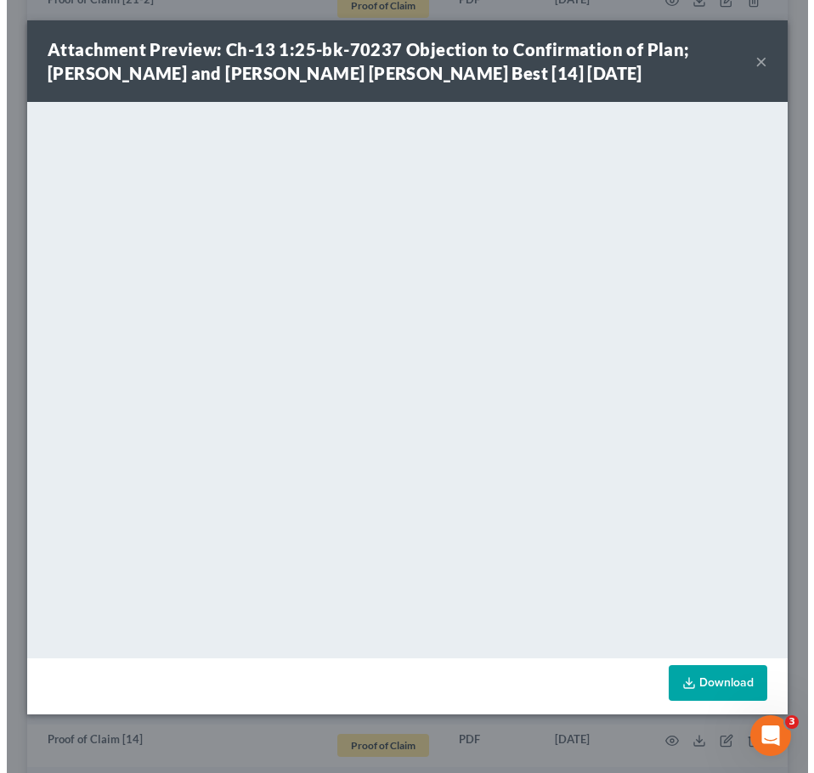
scroll to position [1951, 0]
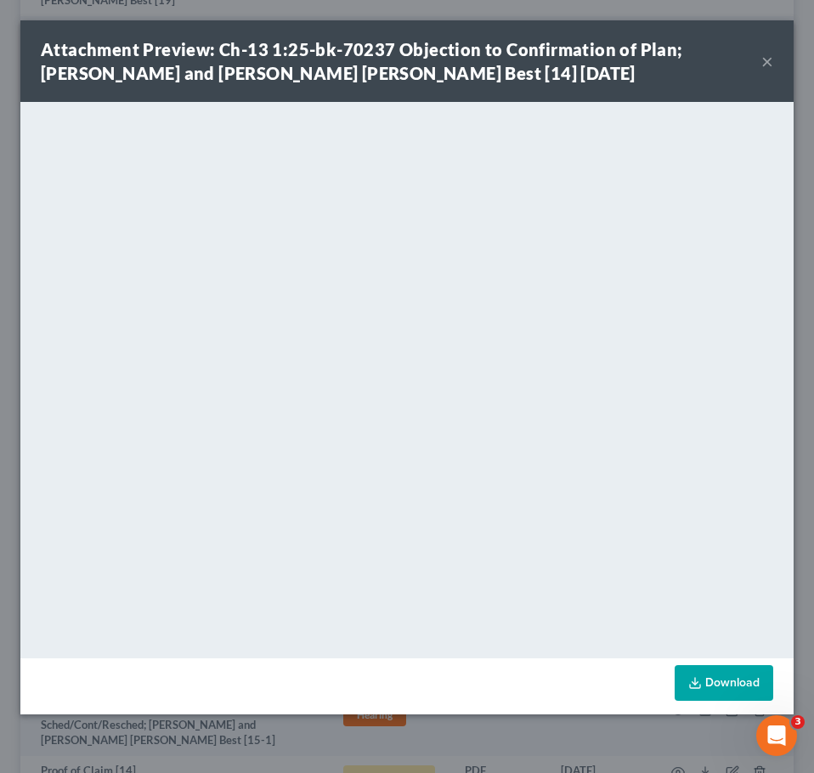
click at [761, 56] on button "×" at bounding box center [767, 61] width 12 height 20
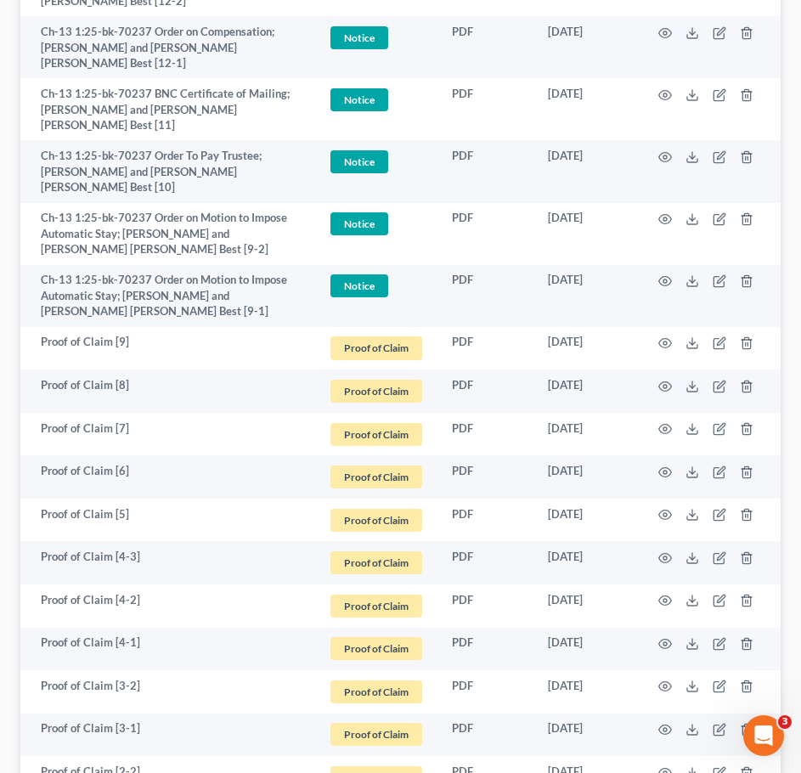
scroll to position [3503, 0]
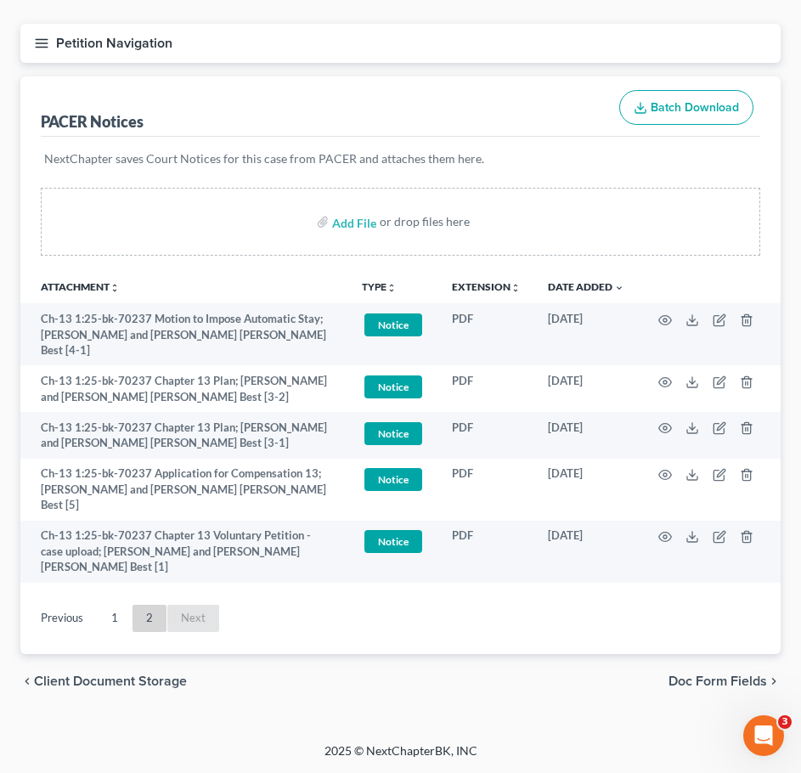
scroll to position [92, 0]
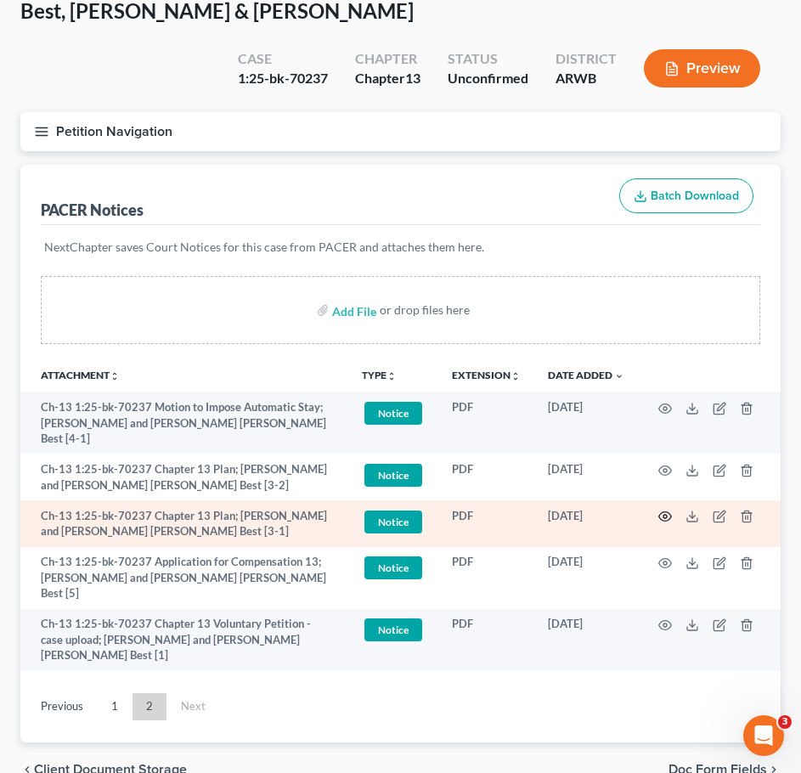
click at [669, 510] on icon "button" at bounding box center [665, 517] width 14 height 14
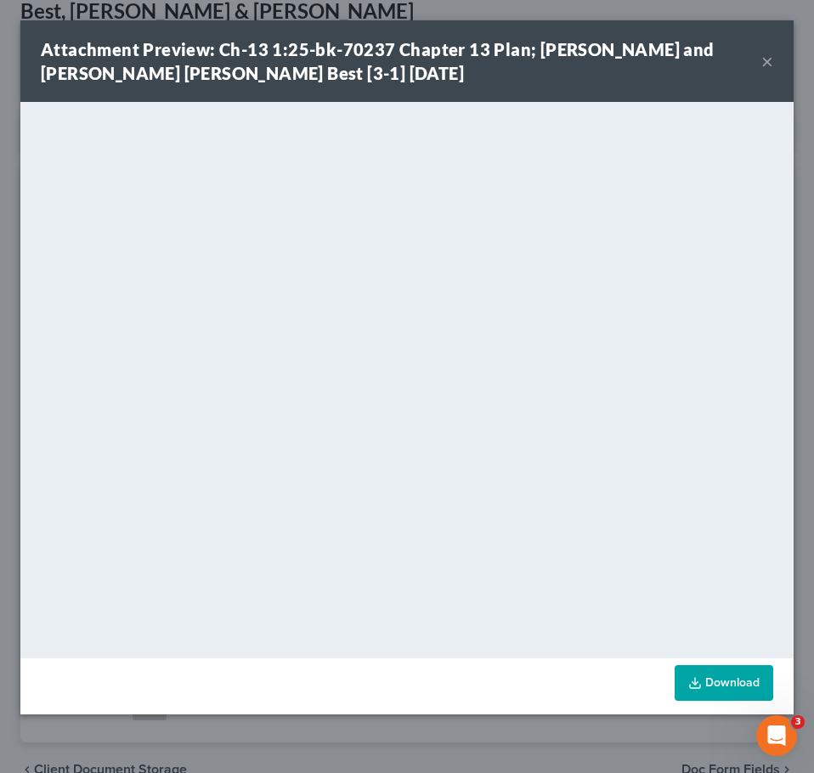
click at [760, 57] on div "Attachment Preview: Ch-13 1:25-bk-70237 Chapter 13 Plan; Thomas Edward Best and…" at bounding box center [401, 61] width 720 height 48
click at [762, 58] on button "×" at bounding box center [767, 61] width 12 height 20
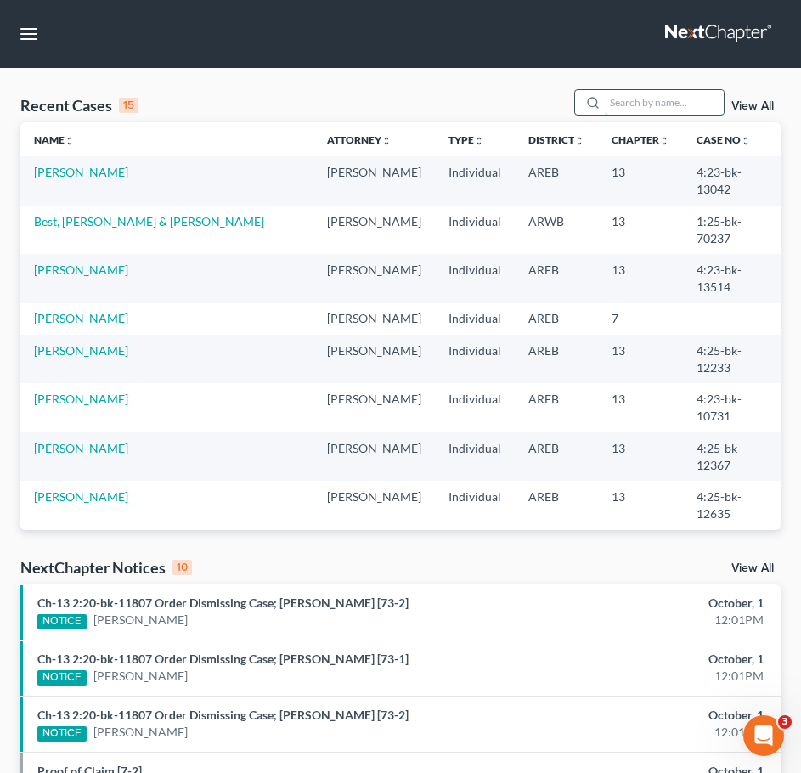
click at [618, 94] on input "search" at bounding box center [664, 102] width 119 height 25
type input "belin"
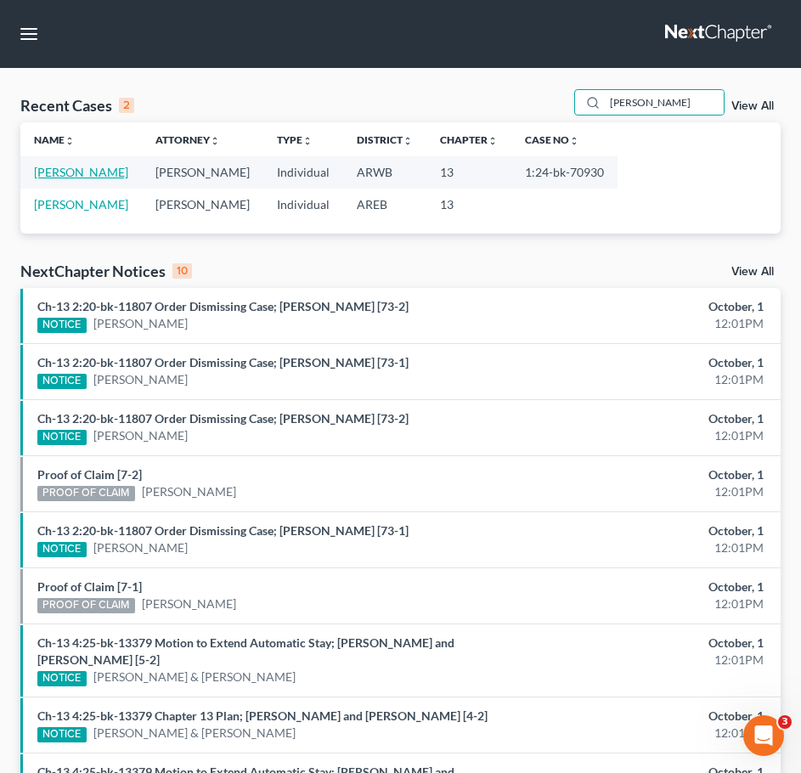
click at [91, 177] on link "[PERSON_NAME]" at bounding box center [81, 172] width 94 height 14
select select "2"
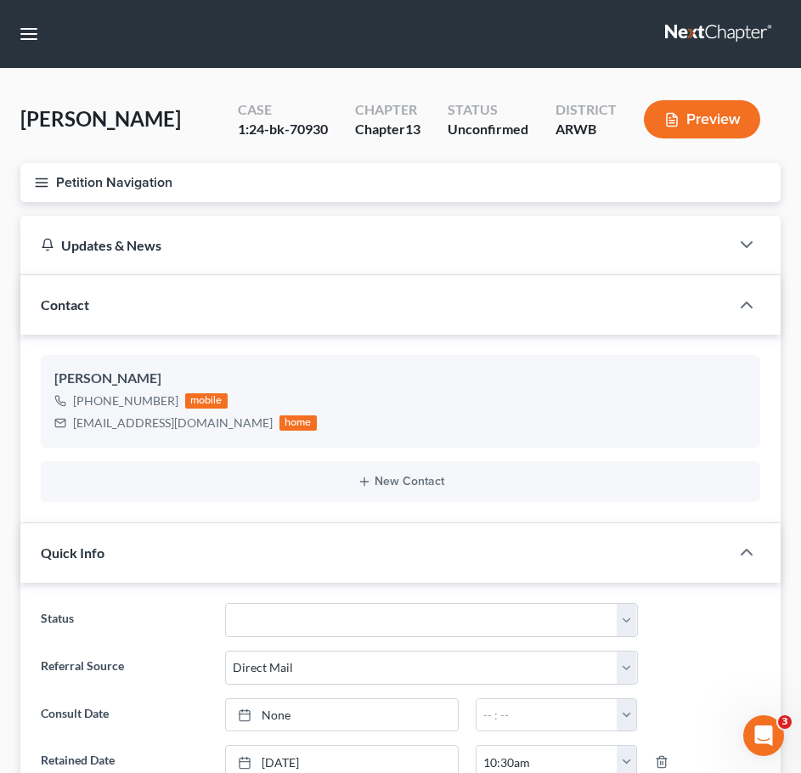
click at [41, 186] on line "button" at bounding box center [42, 186] width 12 height 0
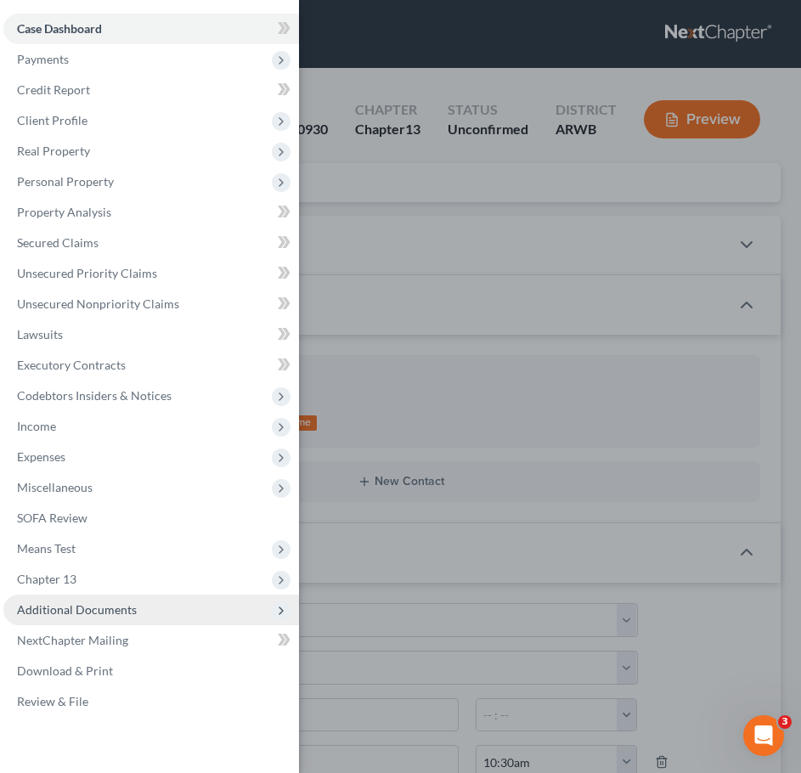
click at [150, 610] on span "Additional Documents" at bounding box center [151, 610] width 296 height 31
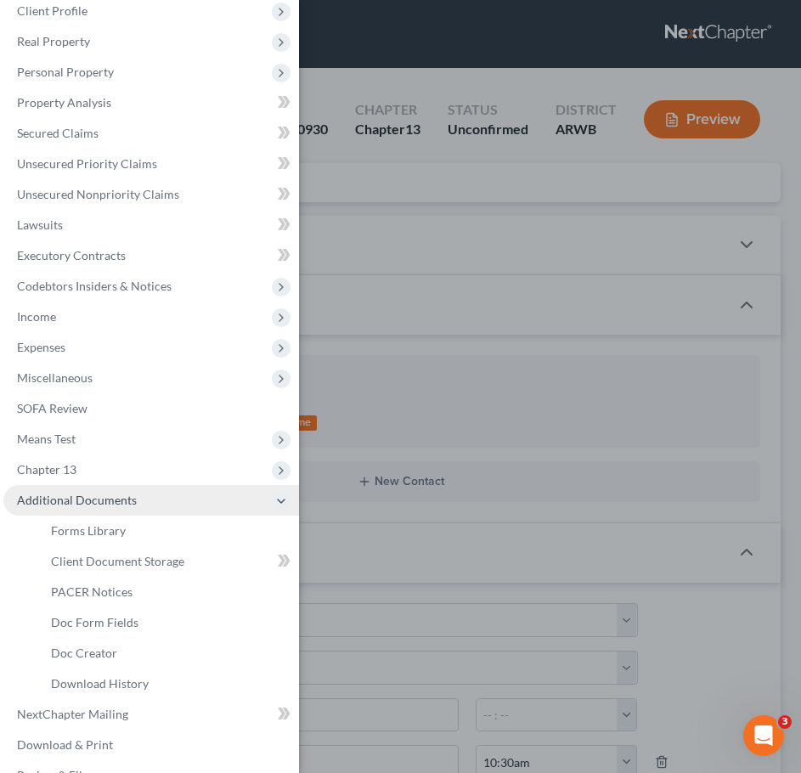
scroll to position [110, 0]
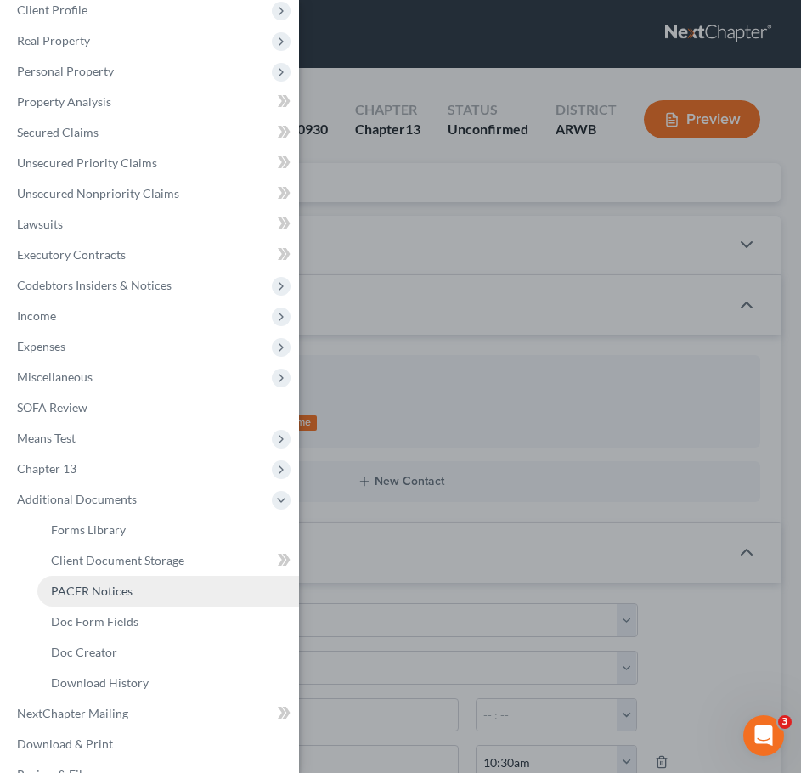
click at [108, 593] on span "PACER Notices" at bounding box center [92, 591] width 82 height 14
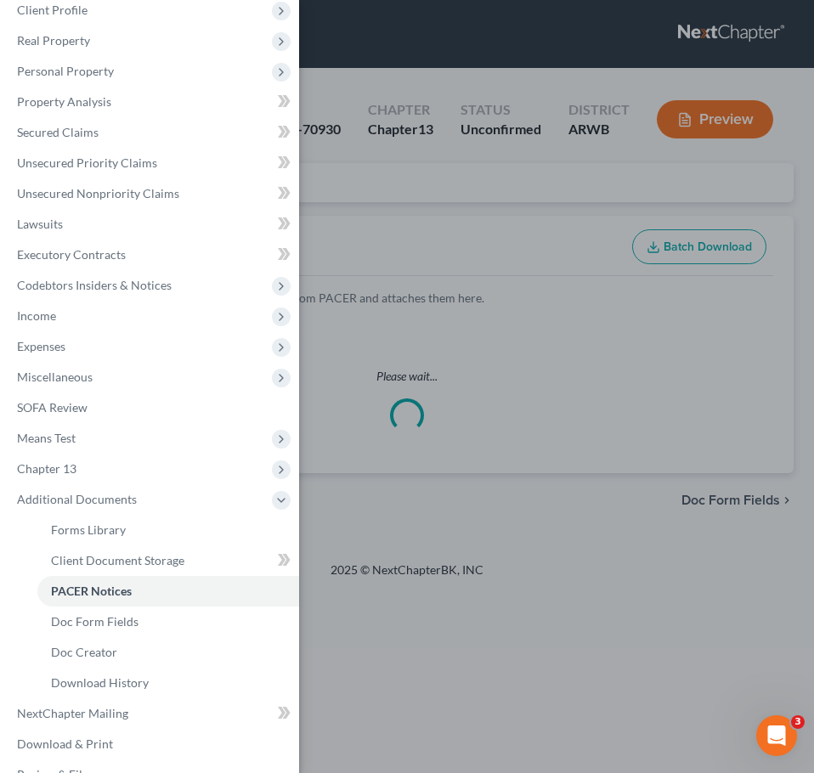
click at [526, 245] on div "Case Dashboard Payments Invoices Payments Payments Credit Report Client Profile" at bounding box center [407, 386] width 814 height 773
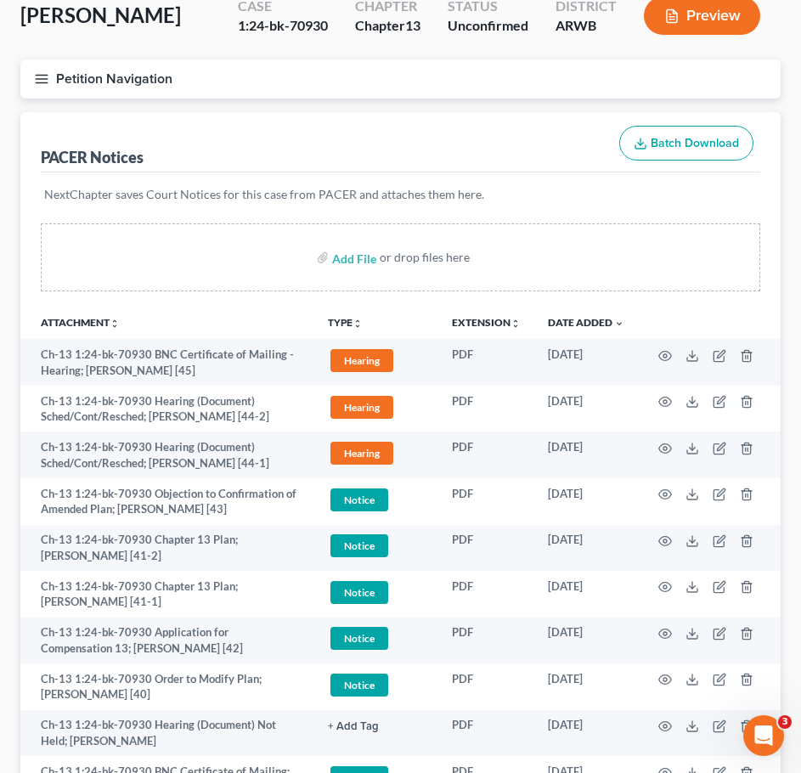
scroll to position [107, 0]
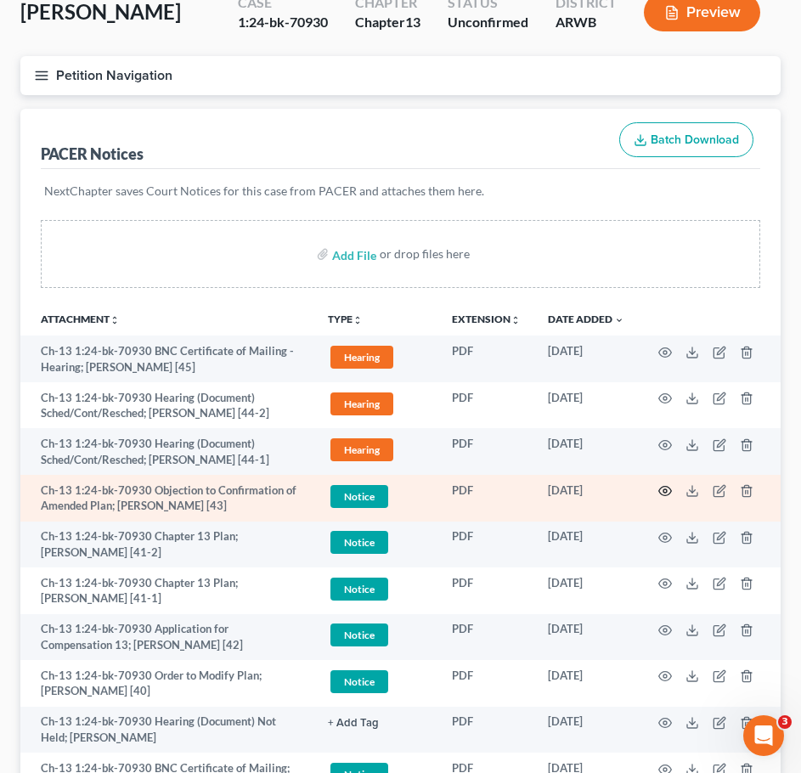
click at [668, 493] on icon "button" at bounding box center [665, 491] width 14 height 14
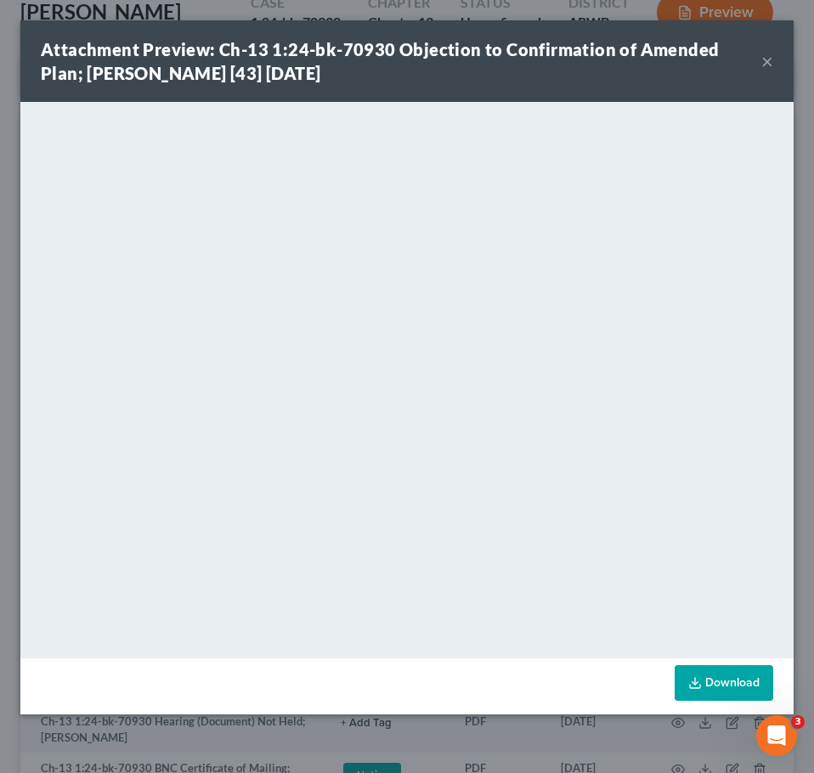
click at [764, 61] on button "×" at bounding box center [767, 61] width 12 height 20
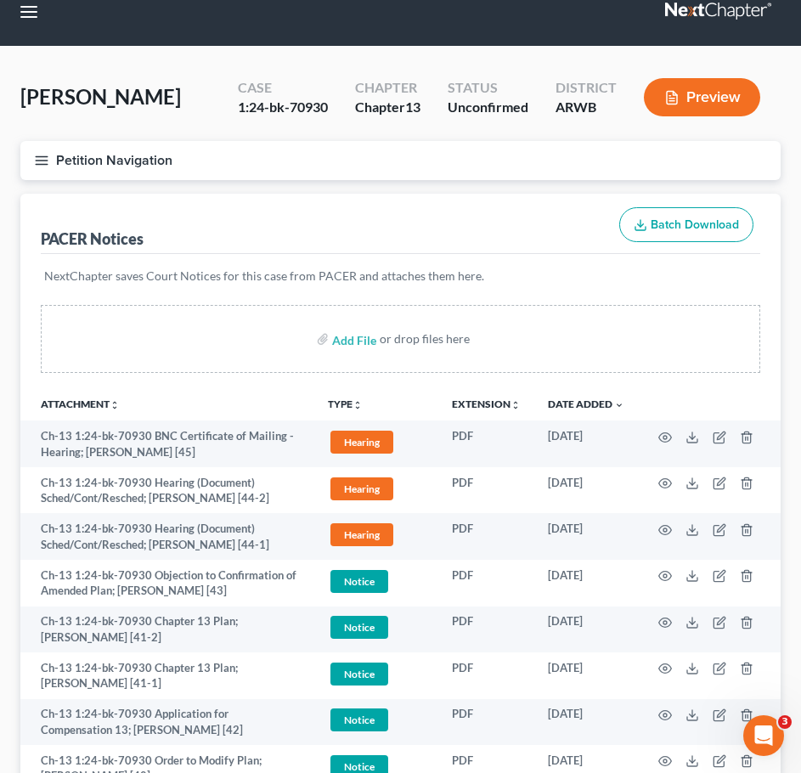
scroll to position [0, 0]
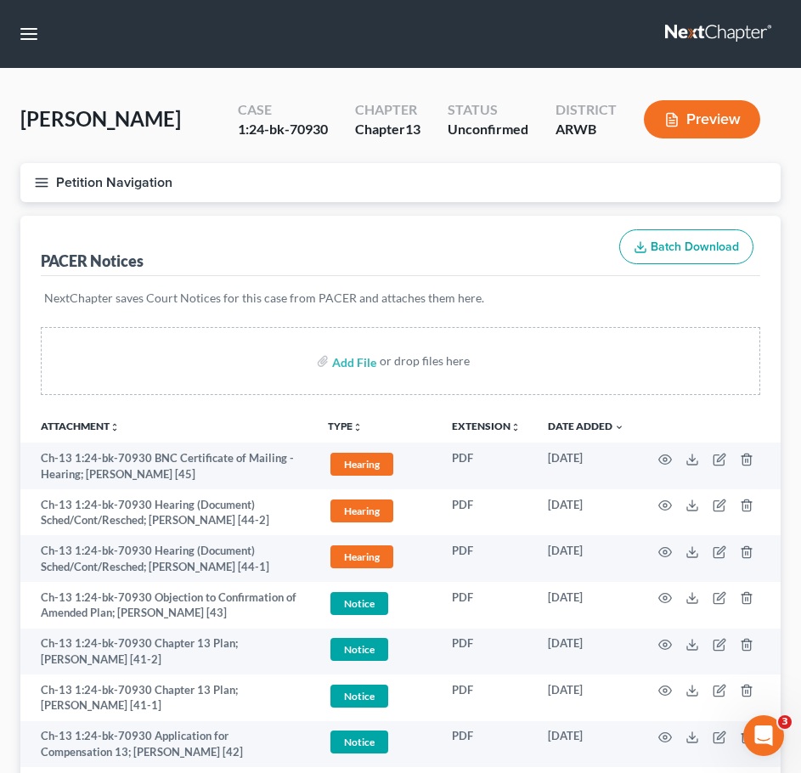
click at [672, 325] on div "NextChapter saves Court Notices for this case from PACER and attaches them here." at bounding box center [400, 308] width 719 height 65
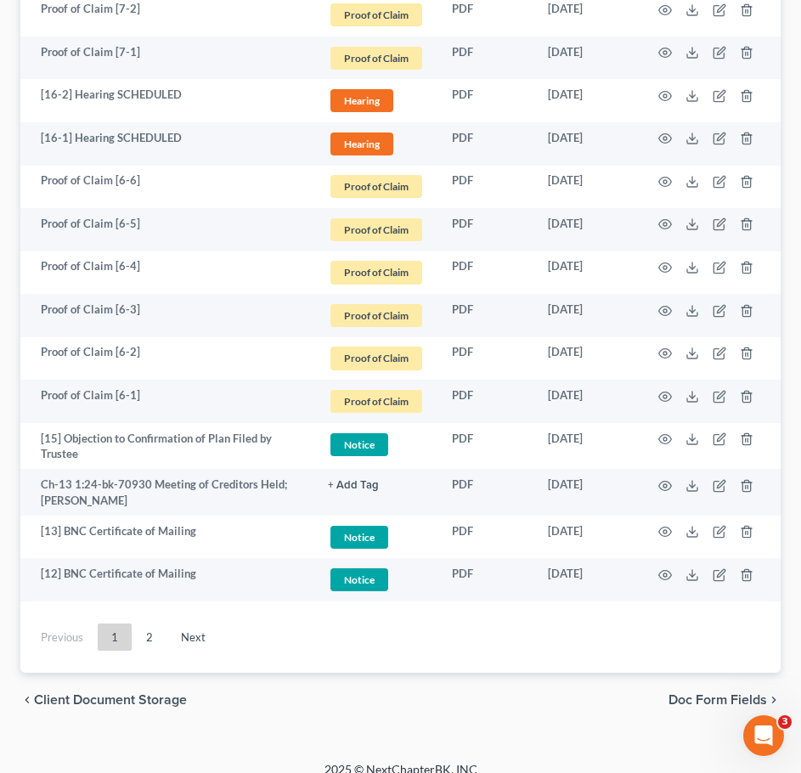
scroll to position [3223, 0]
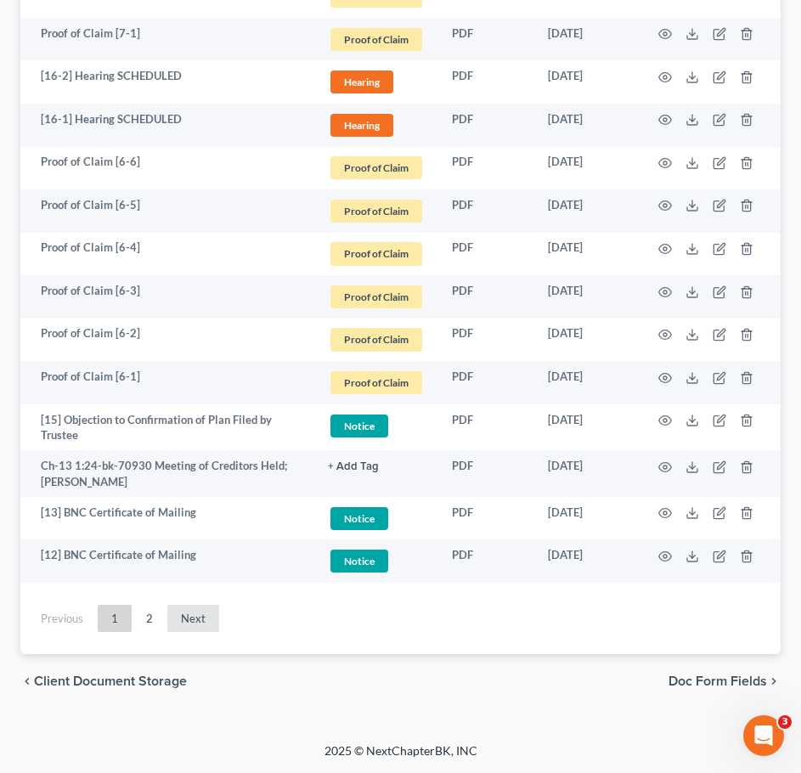
click at [188, 623] on link "Next" at bounding box center [193, 618] width 52 height 27
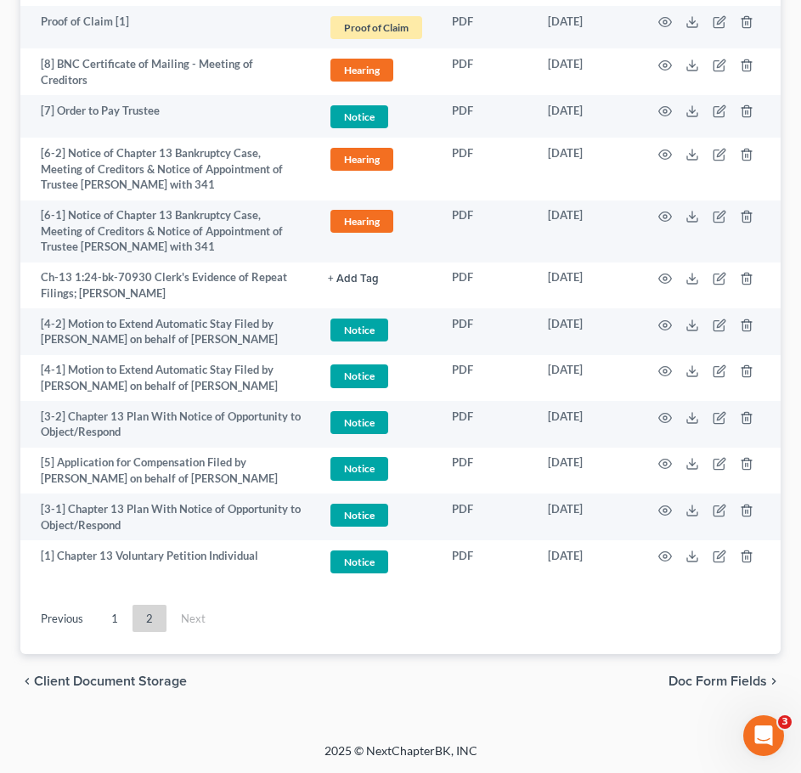
scroll to position [870, 0]
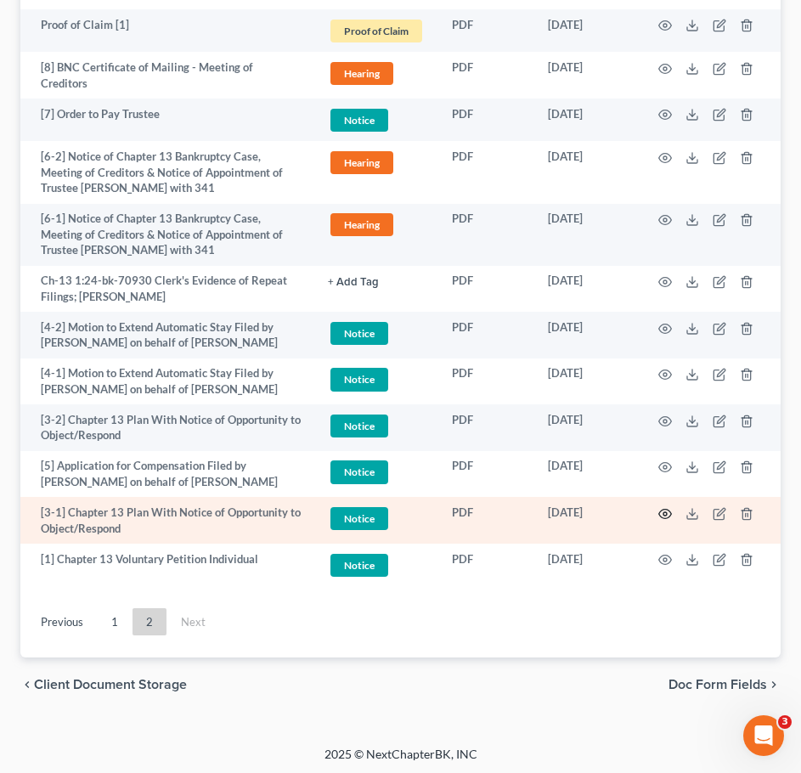
click at [668, 514] on icon "button" at bounding box center [665, 513] width 13 height 9
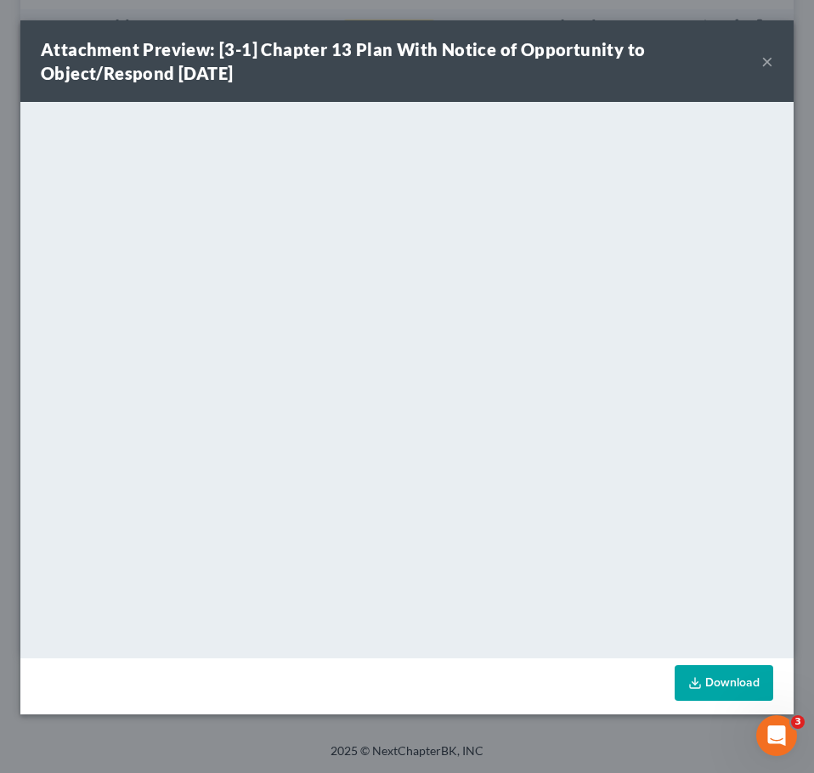
click at [760, 65] on div "Attachment Preview: [3-1] Chapter 13 Plan With Notice of Opportunity to Object/…" at bounding box center [401, 61] width 720 height 48
click at [764, 64] on button "×" at bounding box center [767, 61] width 12 height 20
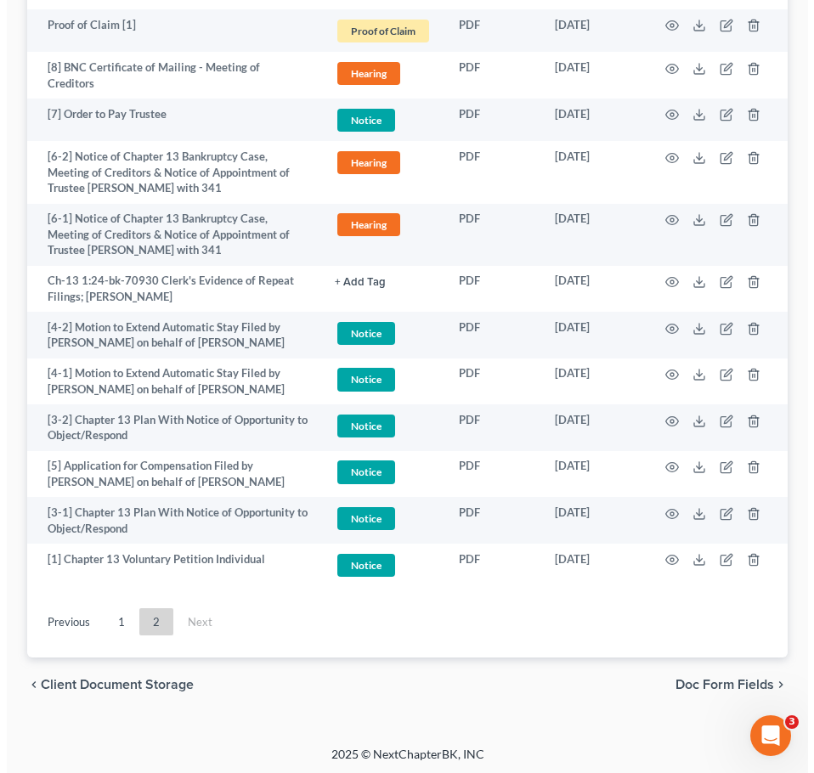
scroll to position [0, 0]
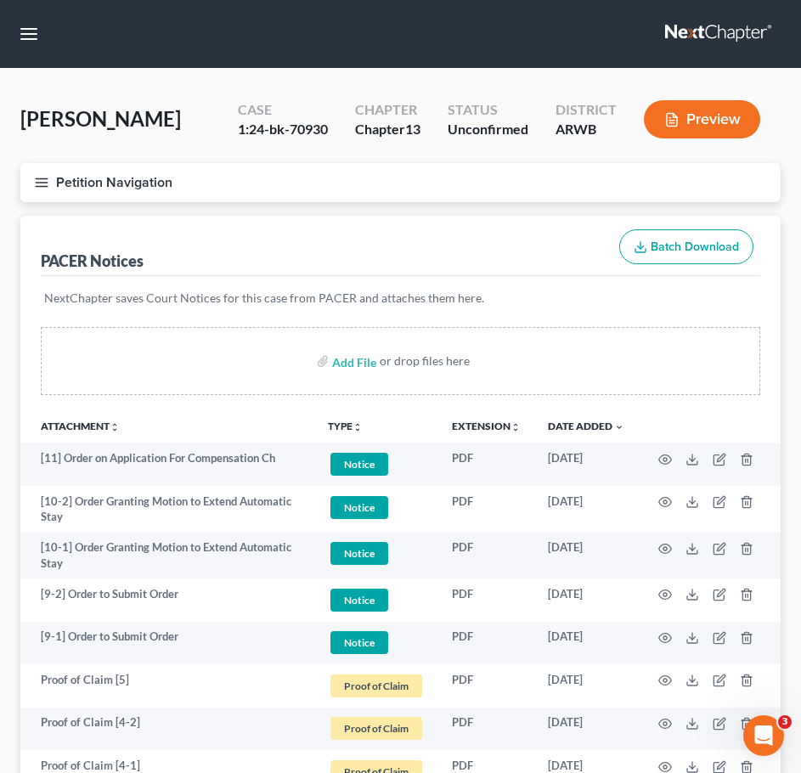
click at [48, 178] on icon "button" at bounding box center [41, 182] width 15 height 15
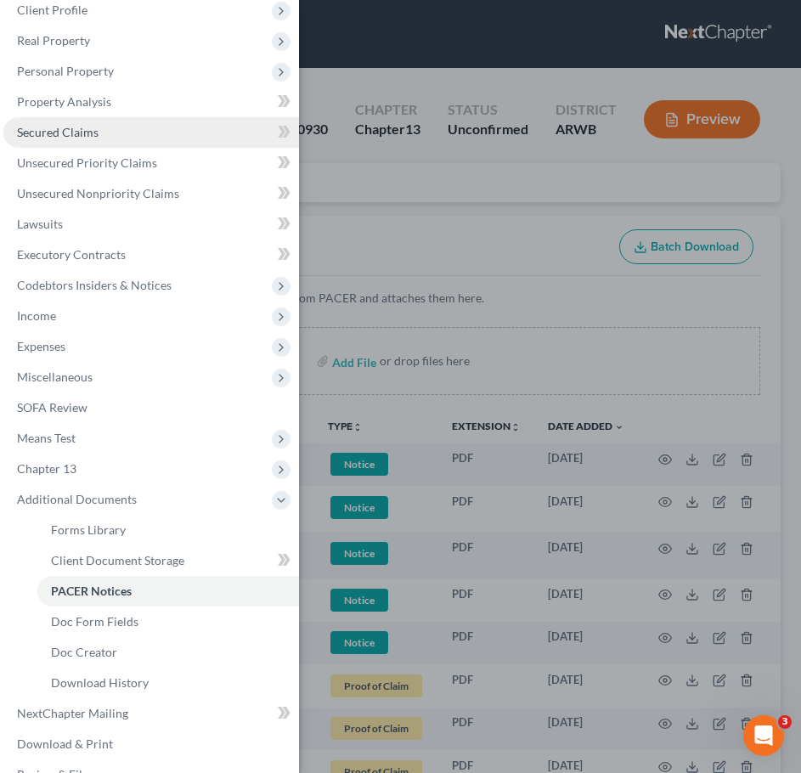
click at [101, 137] on link "Secured Claims" at bounding box center [151, 132] width 296 height 31
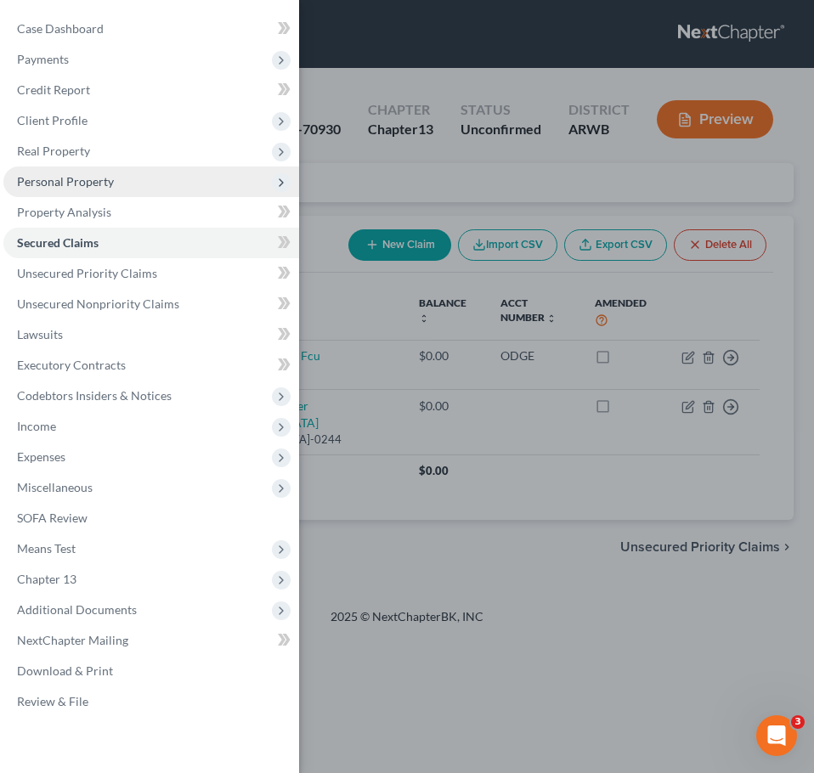
click at [111, 188] on span "Personal Property" at bounding box center [65, 181] width 97 height 14
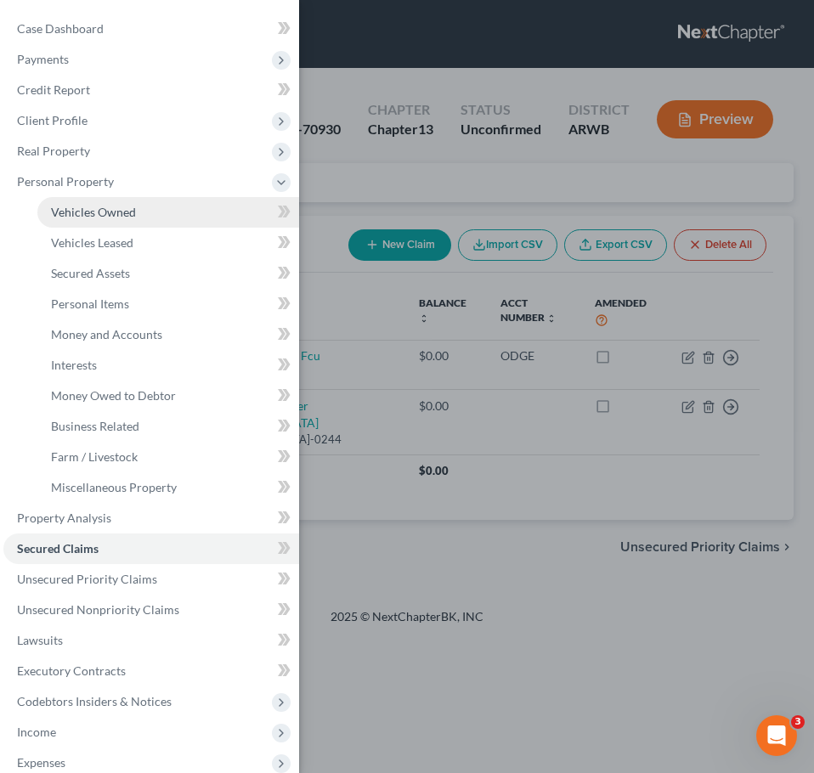
click at [110, 217] on span "Vehicles Owned" at bounding box center [93, 212] width 85 height 14
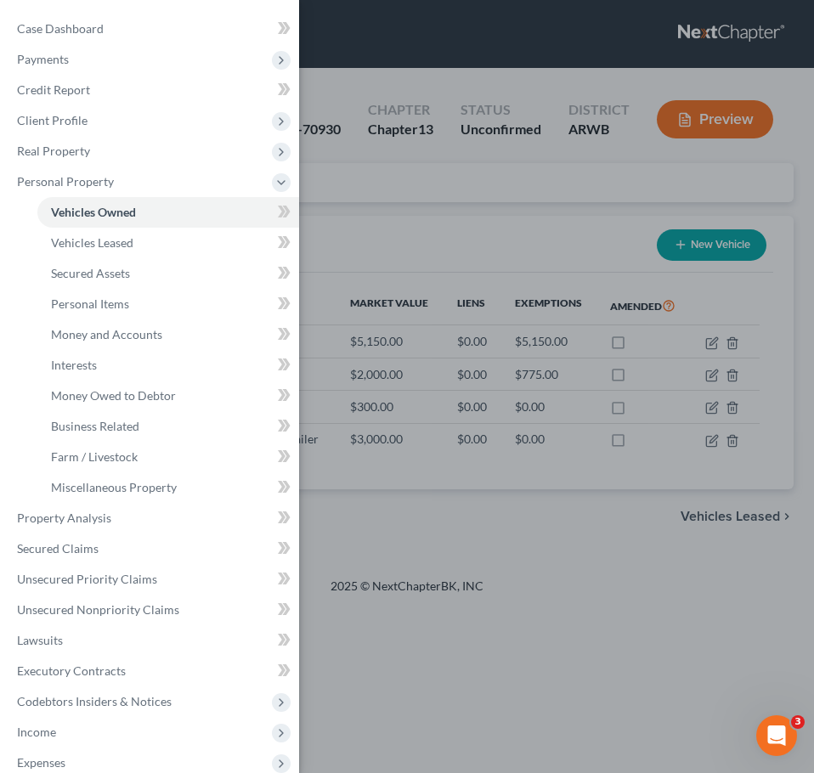
click at [584, 563] on div "Case Dashboard Payments Invoices Payments Payments Credit Report Client Profile" at bounding box center [407, 386] width 814 height 773
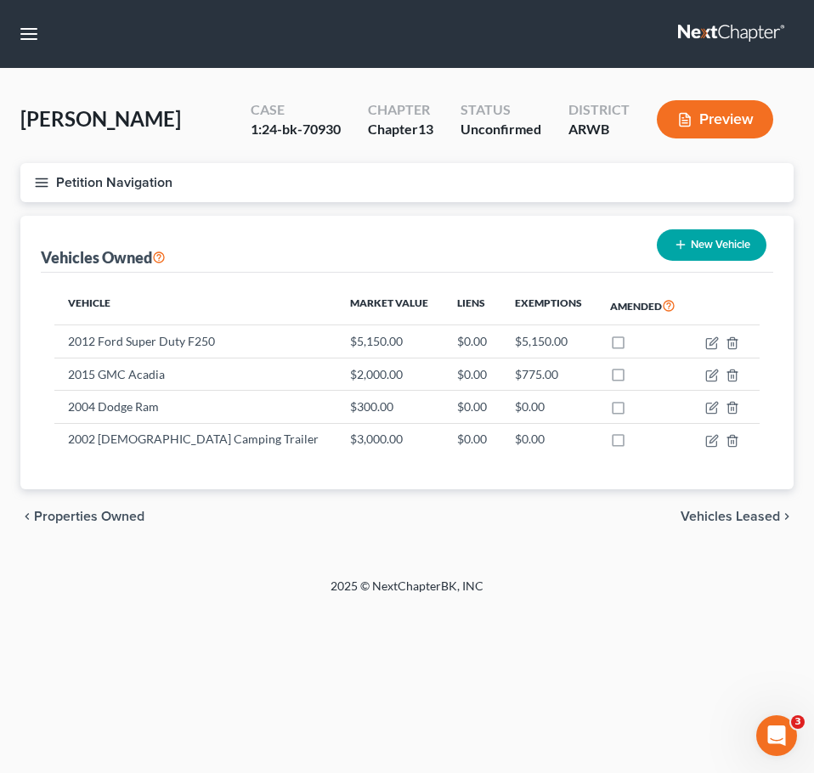
click at [45, 176] on icon "button" at bounding box center [41, 182] width 15 height 15
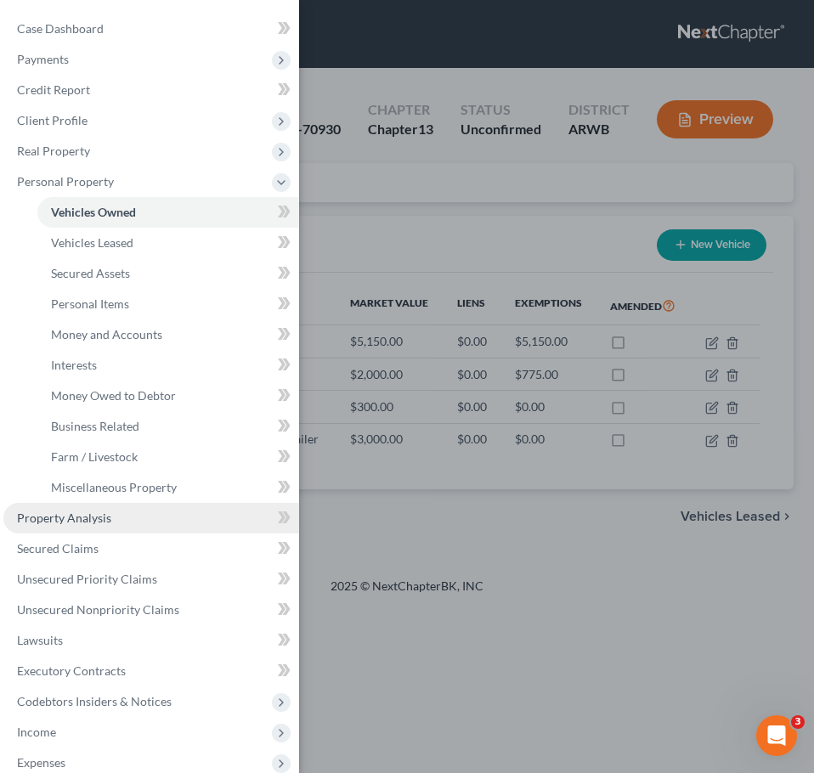
click at [100, 531] on link "Property Analysis" at bounding box center [151, 518] width 296 height 31
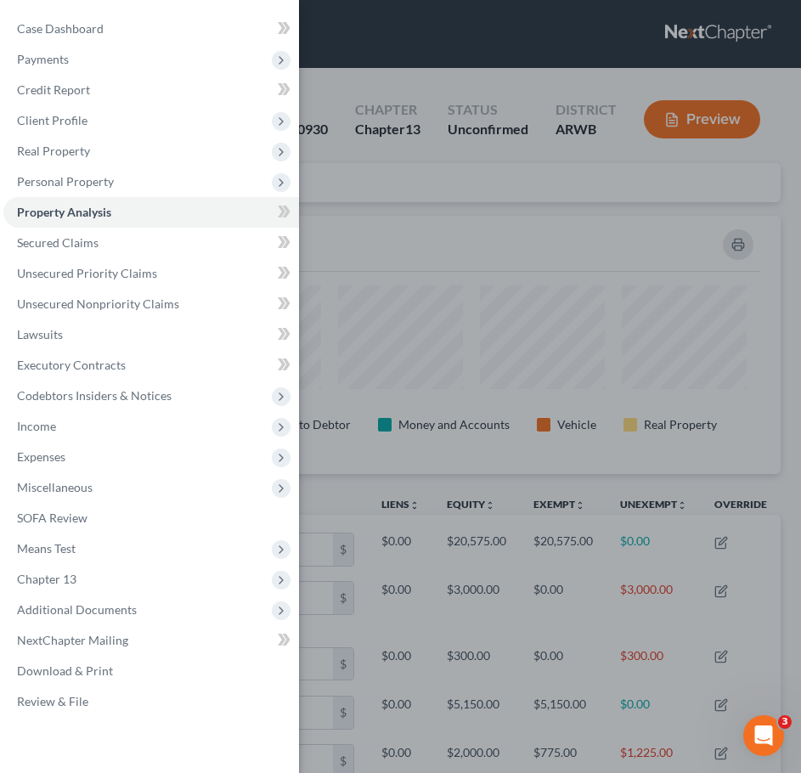
scroll to position [258, 760]
click at [570, 228] on div "Case Dashboard Payments Invoices Payments Payments Credit Report Client Profile" at bounding box center [400, 386] width 801 height 773
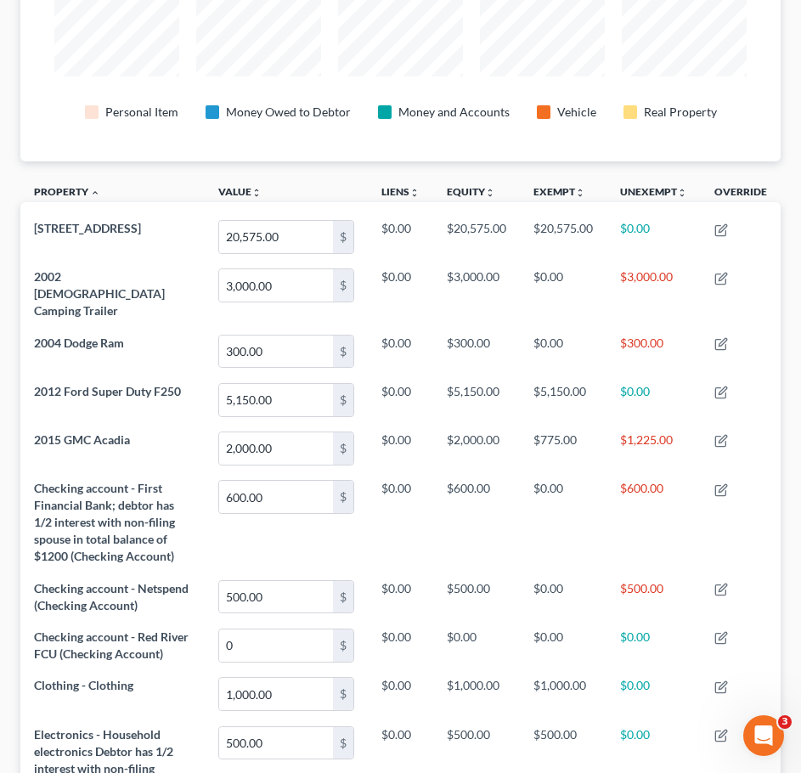
scroll to position [0, 0]
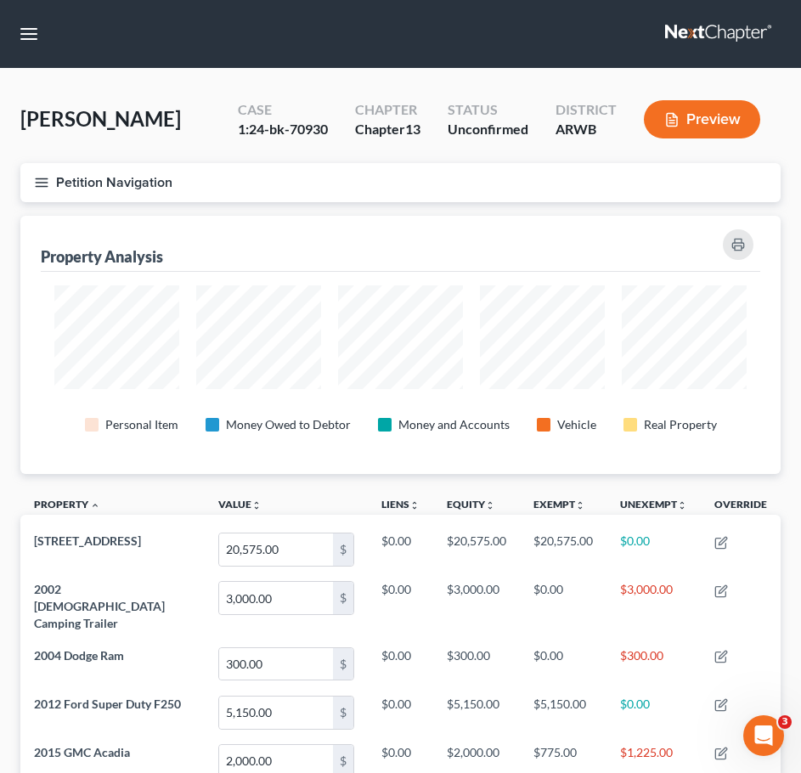
click at [26, 179] on button "Petition Navigation" at bounding box center [400, 182] width 760 height 39
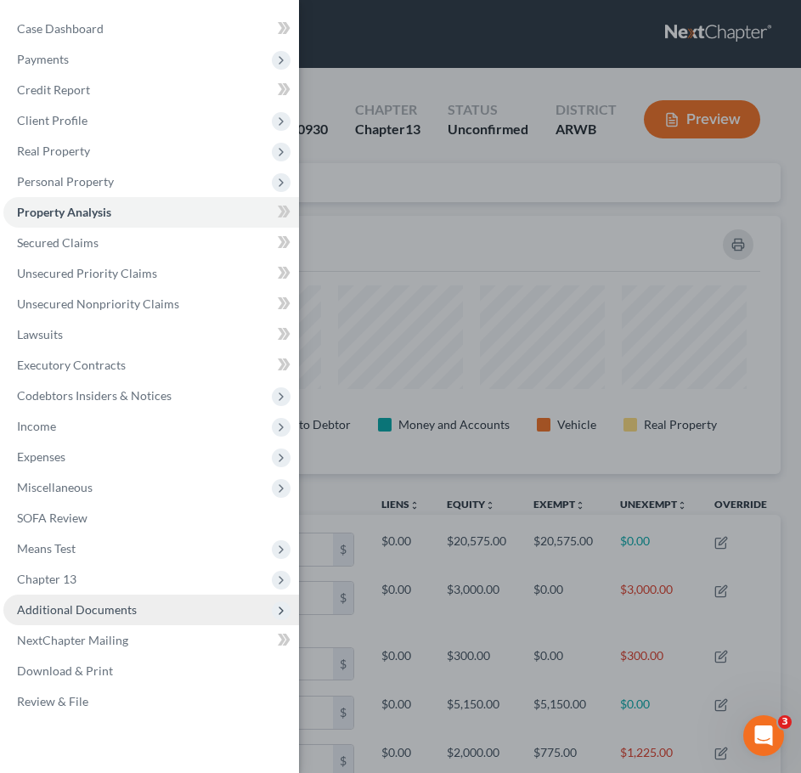
click at [134, 607] on span "Additional Documents" at bounding box center [151, 610] width 296 height 31
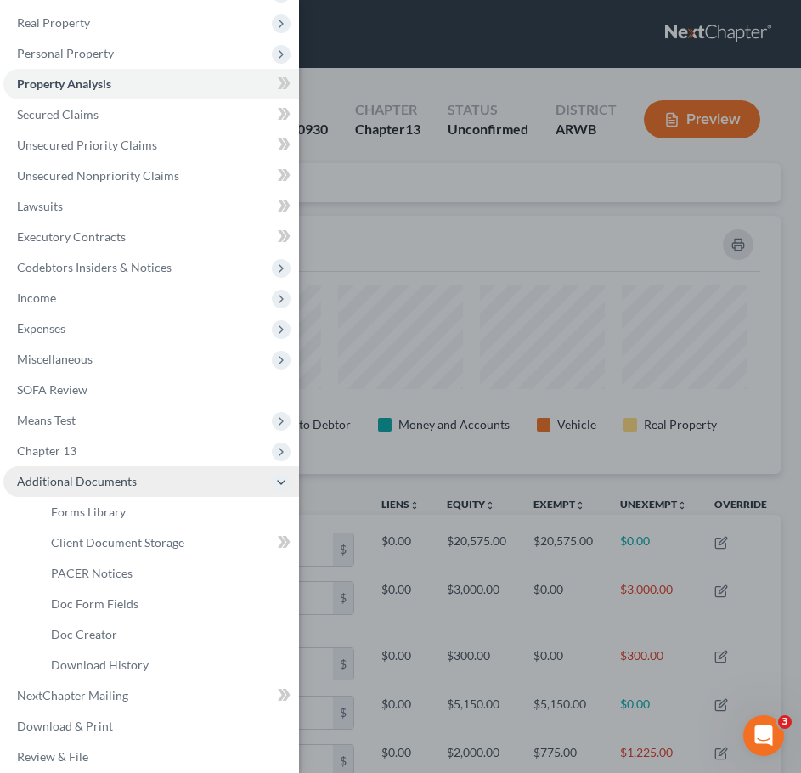
scroll to position [141, 0]
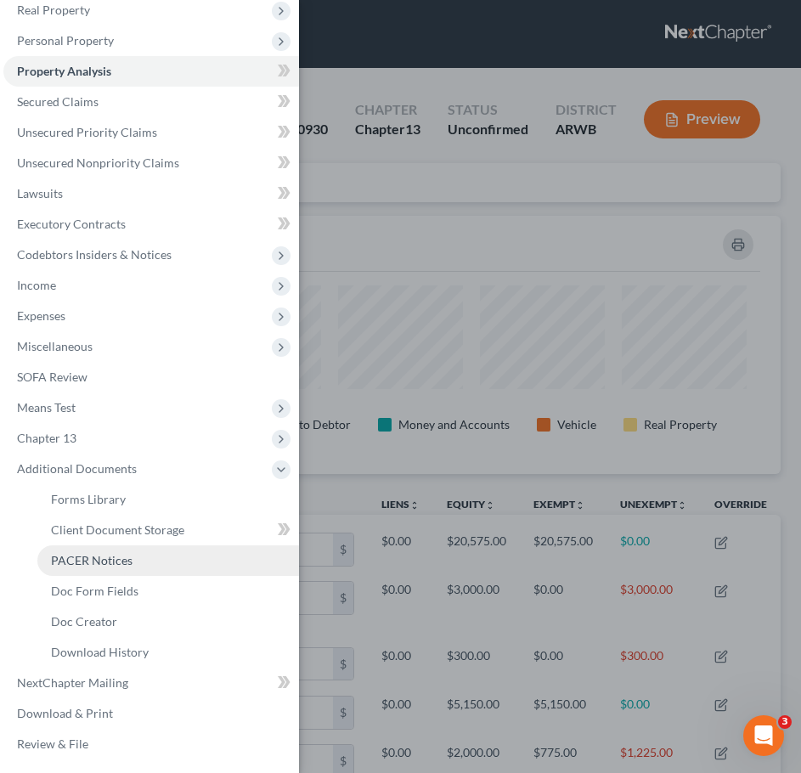
click at [92, 567] on span "PACER Notices" at bounding box center [92, 560] width 82 height 14
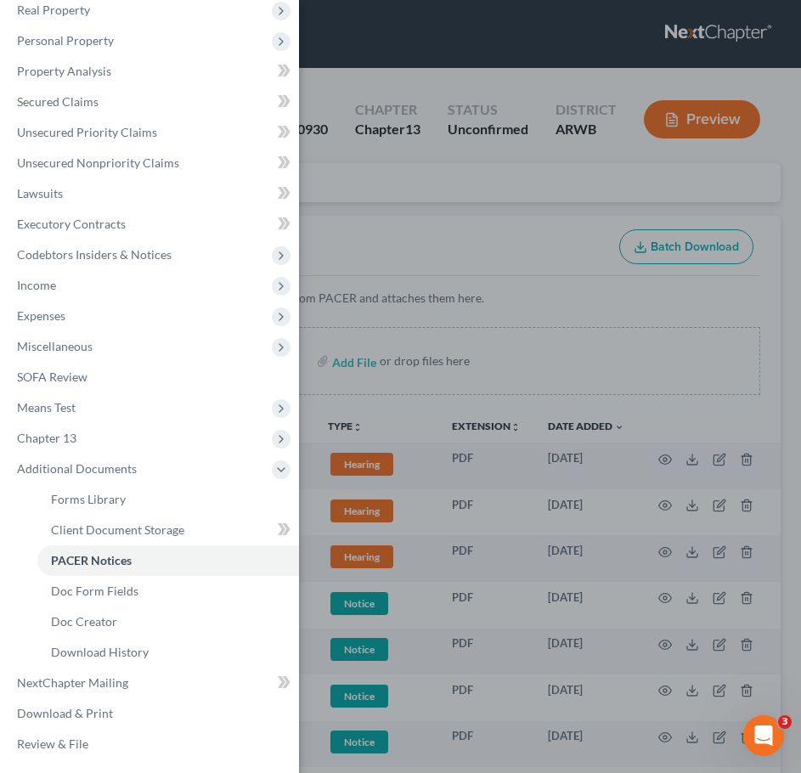
click at [450, 284] on div "Case Dashboard Payments Invoices Payments Payments Credit Report Client Profile" at bounding box center [400, 386] width 801 height 773
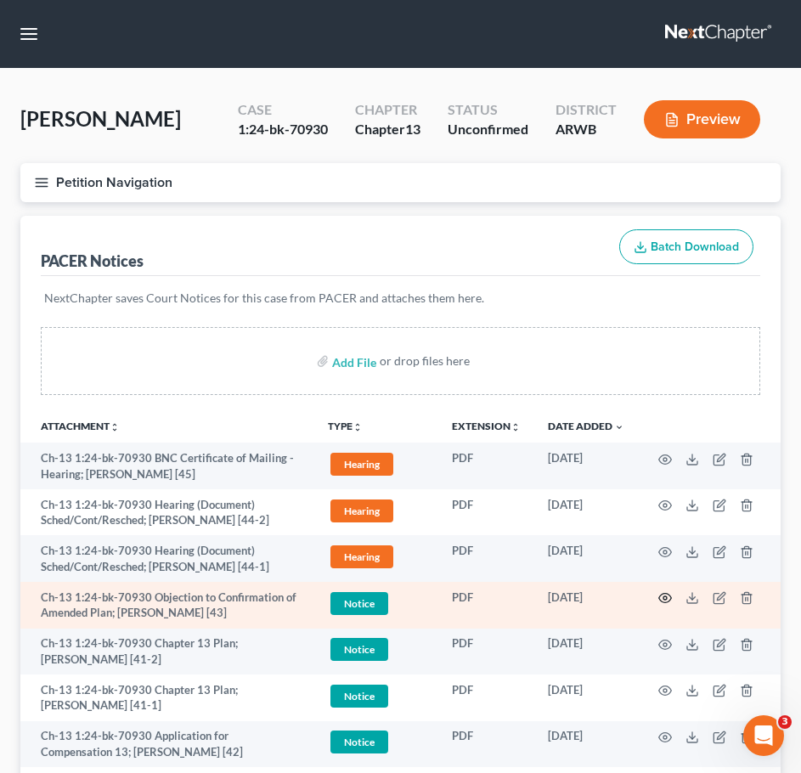
click at [662, 598] on icon "button" at bounding box center [665, 598] width 14 height 14
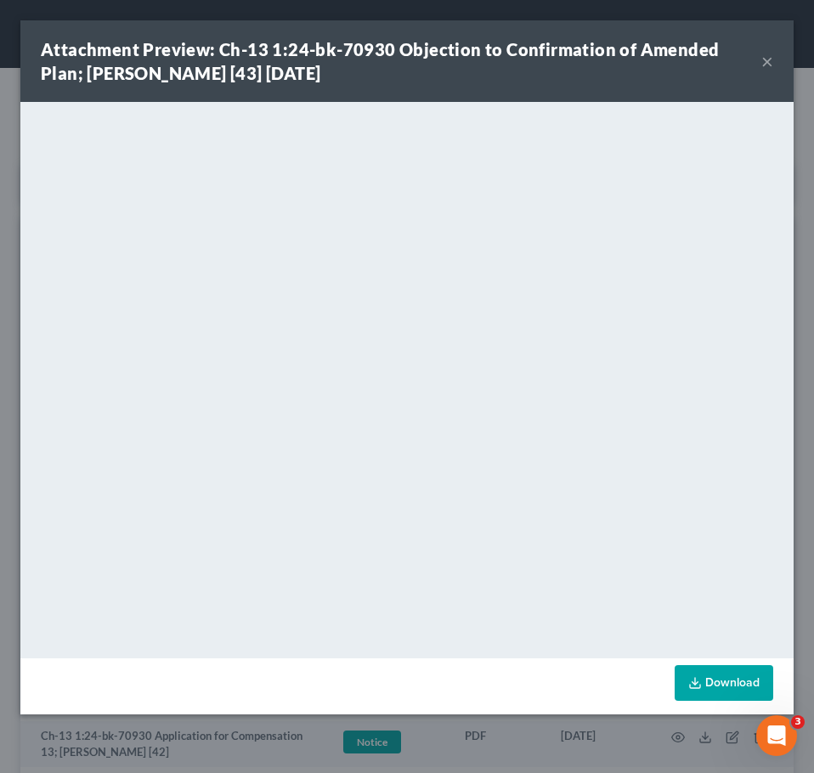
click at [766, 58] on button "×" at bounding box center [767, 61] width 12 height 20
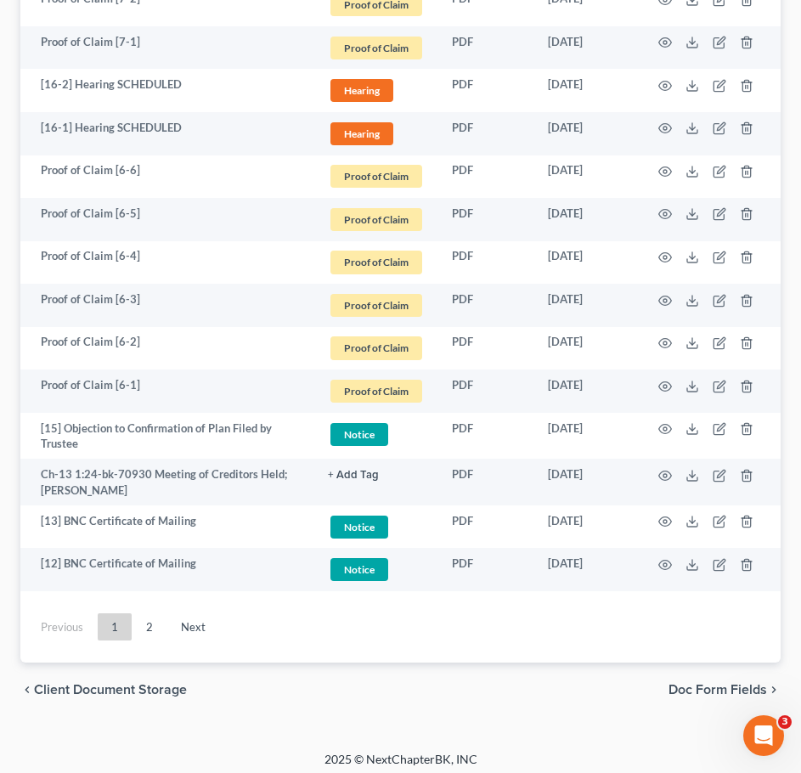
scroll to position [3223, 0]
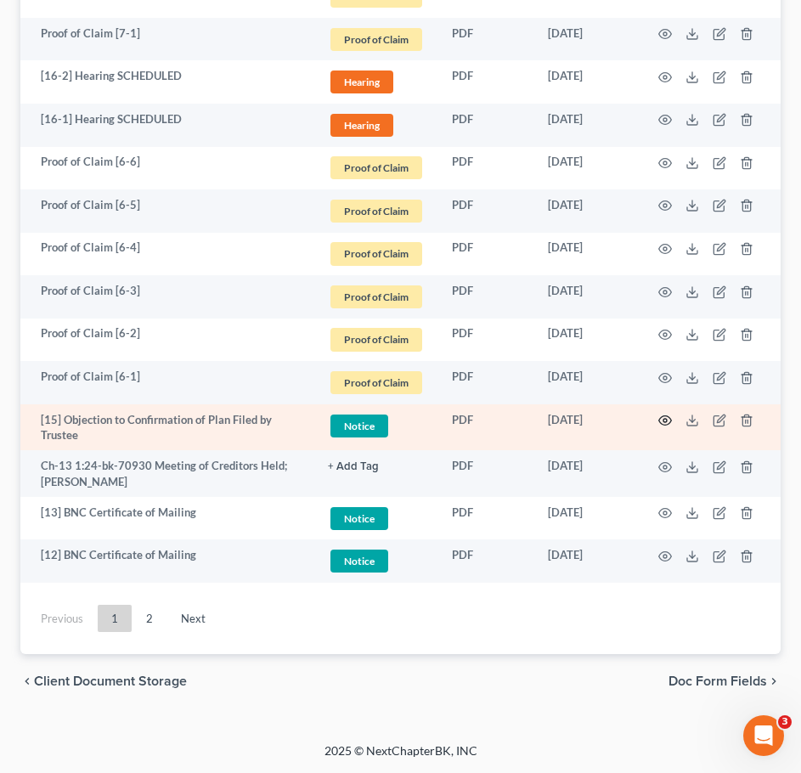
click at [667, 420] on circle "button" at bounding box center [664, 420] width 3 height 3
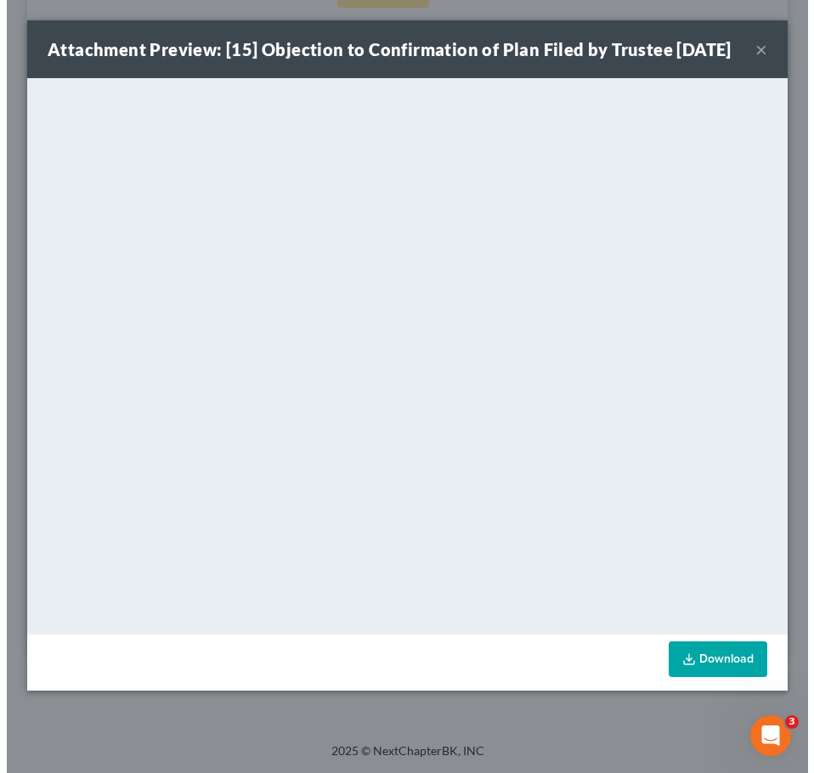
scroll to position [3188, 0]
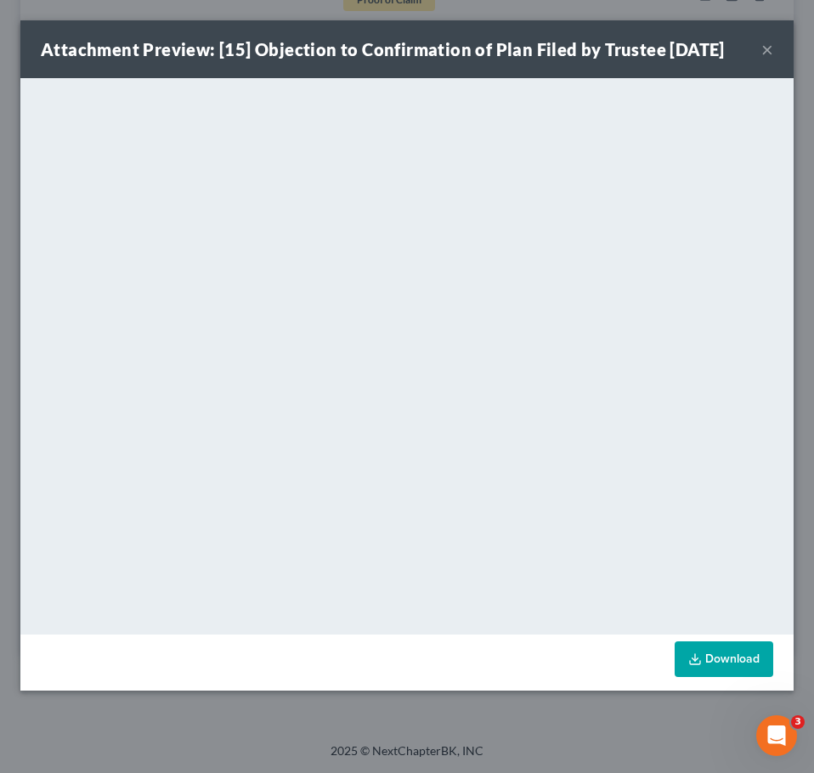
click at [765, 48] on button "×" at bounding box center [767, 49] width 12 height 20
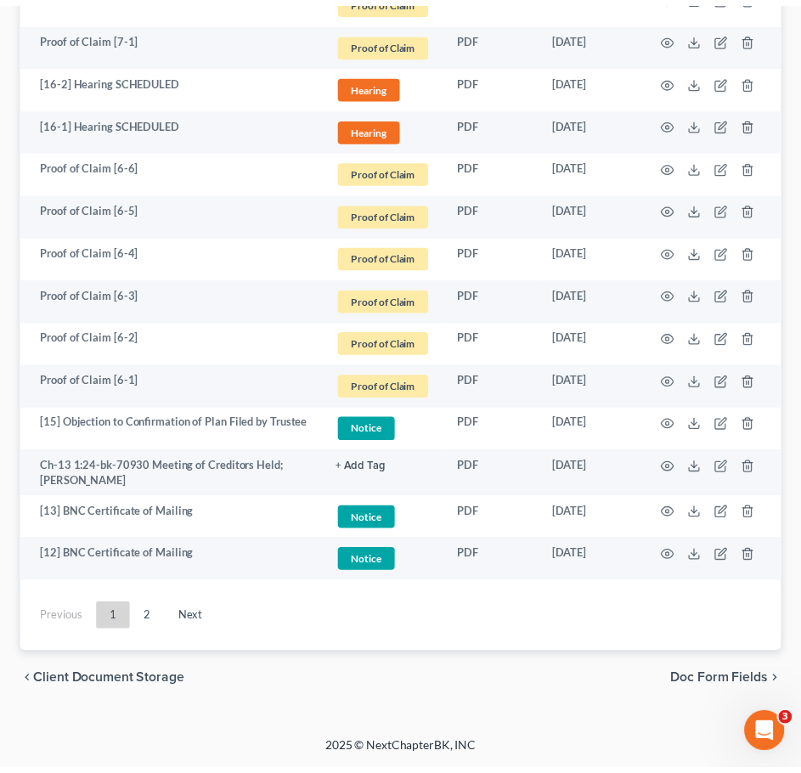
scroll to position [3220, 0]
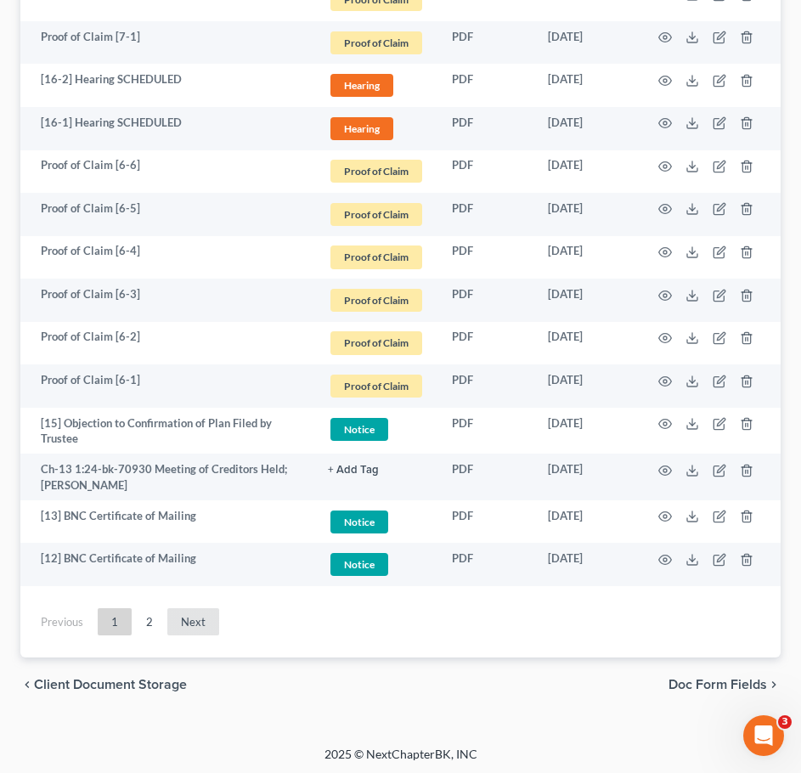
click at [185, 621] on link "Next" at bounding box center [193, 621] width 52 height 27
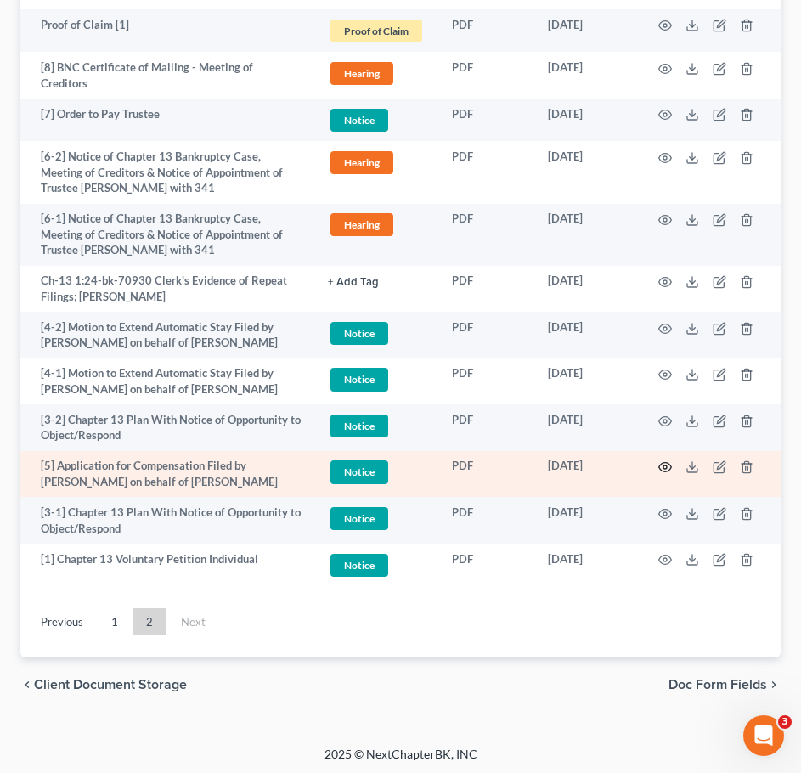
click at [668, 461] on icon "button" at bounding box center [665, 467] width 14 height 14
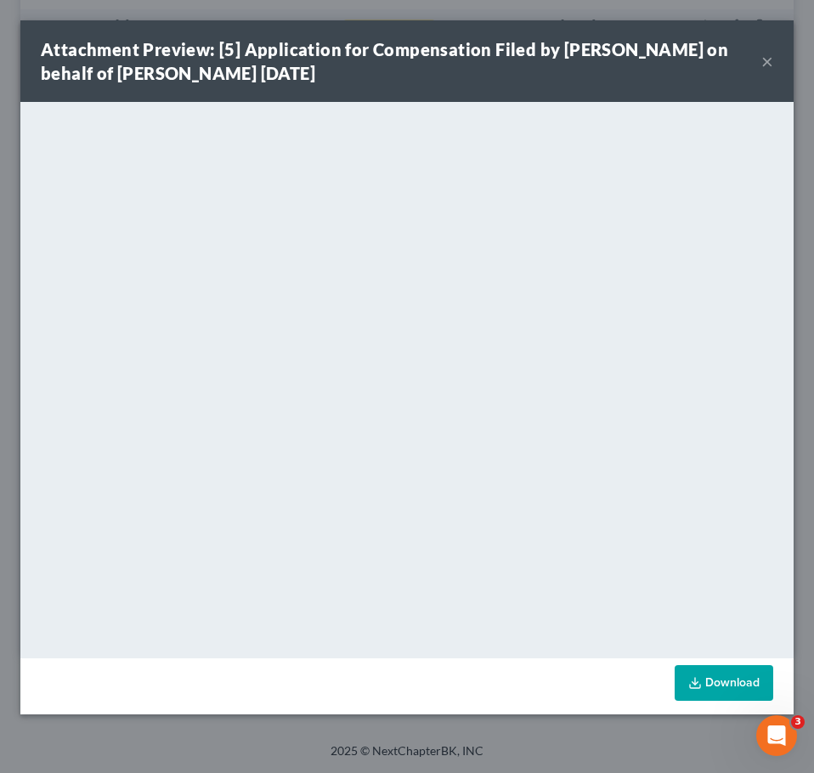
click at [764, 62] on button "×" at bounding box center [767, 61] width 12 height 20
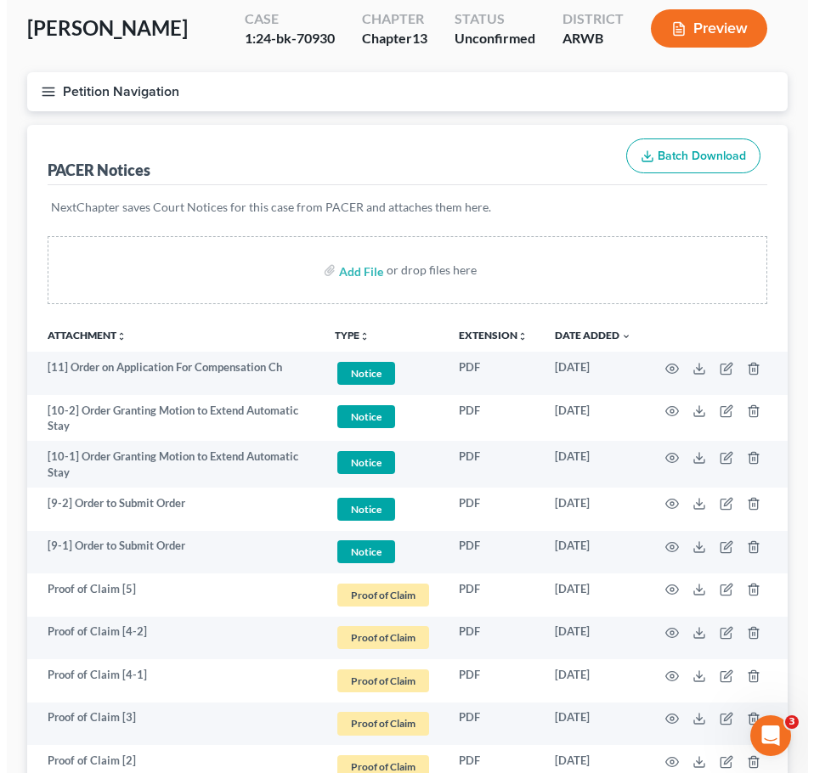
scroll to position [0, 0]
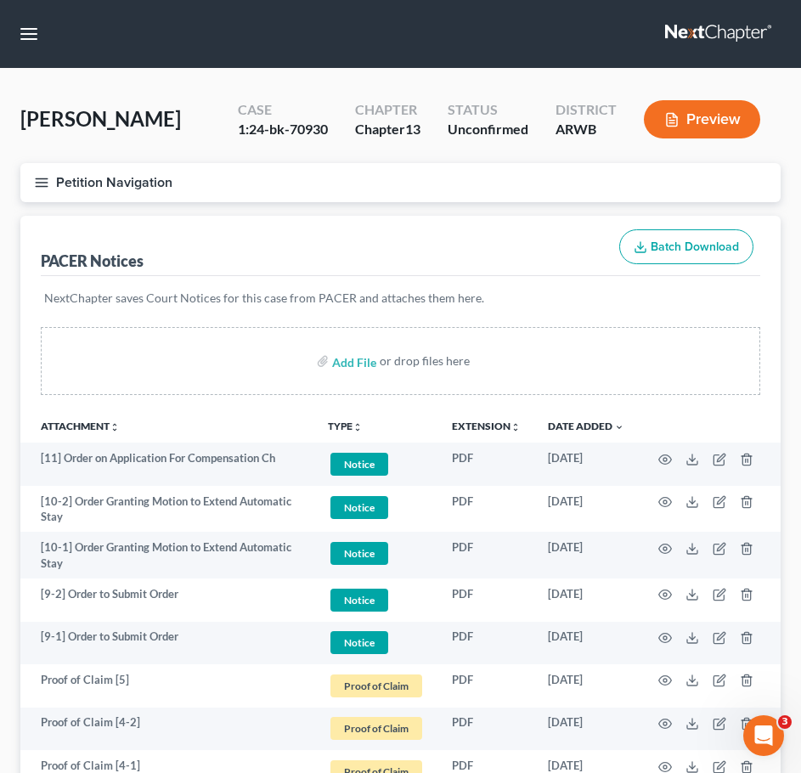
click at [39, 178] on icon "button" at bounding box center [41, 182] width 15 height 15
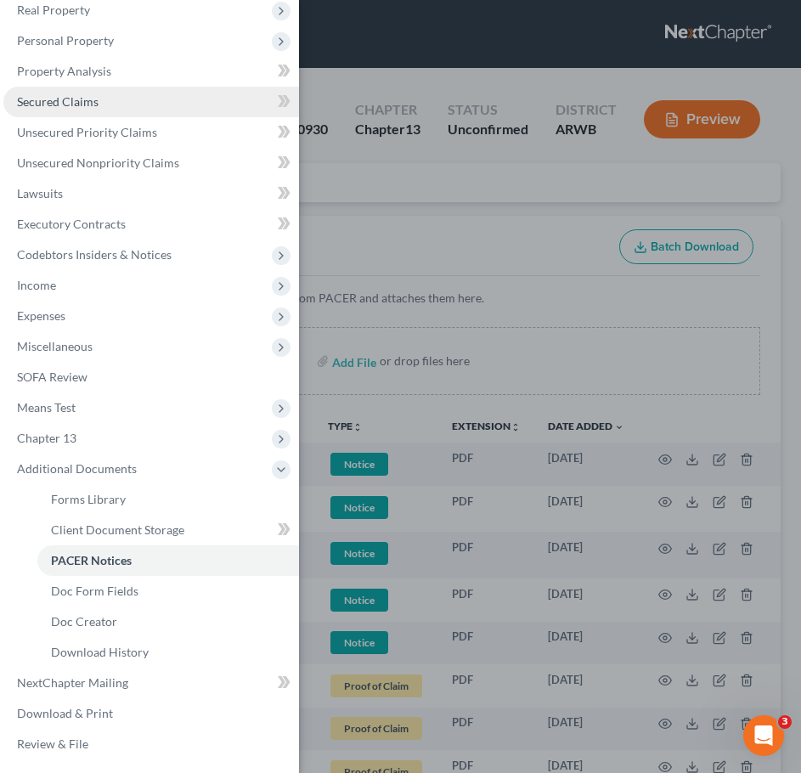
click at [71, 104] on span "Secured Claims" at bounding box center [58, 101] width 82 height 14
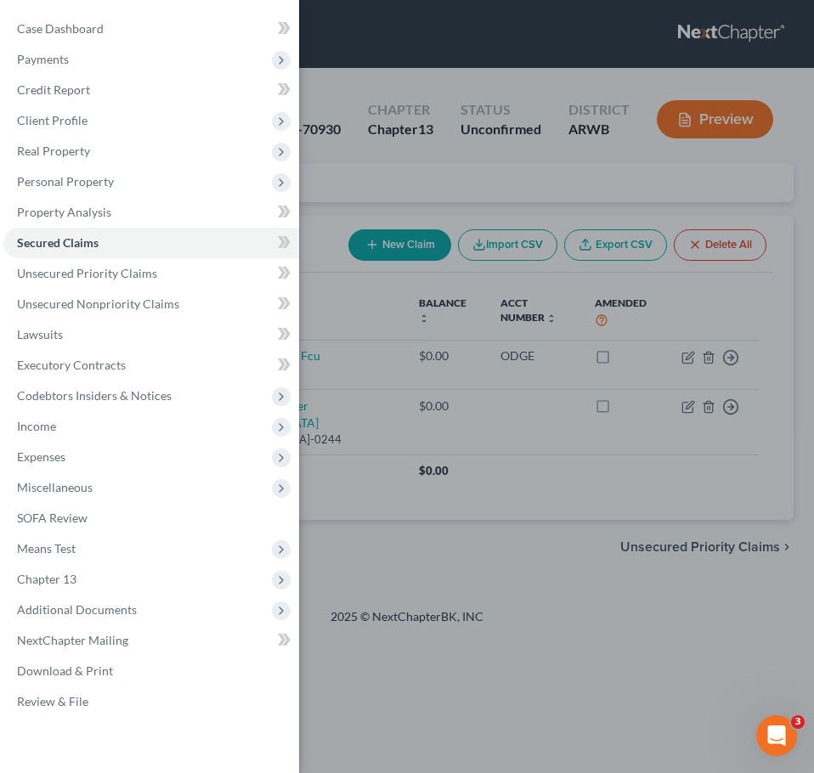
click at [571, 478] on div "Case Dashboard Payments Invoices Payments Payments Credit Report Client Profile" at bounding box center [407, 386] width 814 height 773
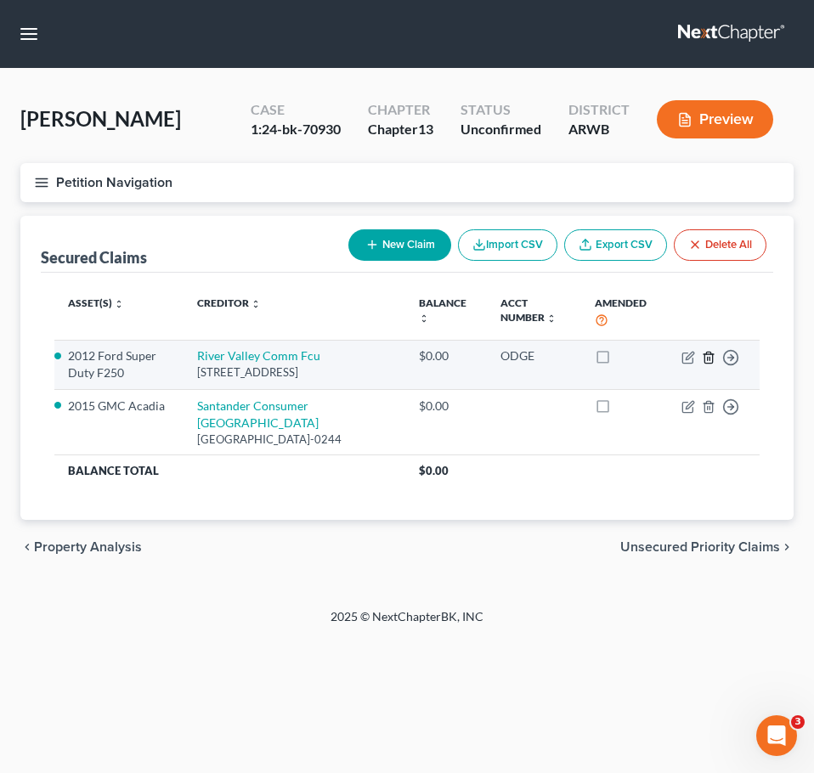
click at [708, 358] on icon "button" at bounding box center [709, 358] width 14 height 14
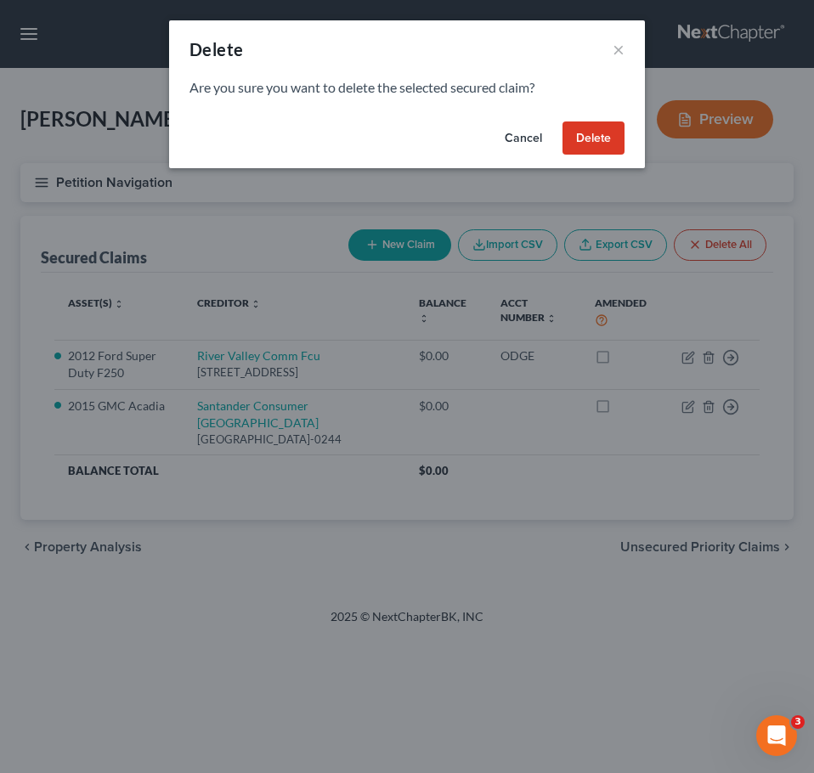
click at [606, 141] on button "Delete" at bounding box center [593, 138] width 62 height 34
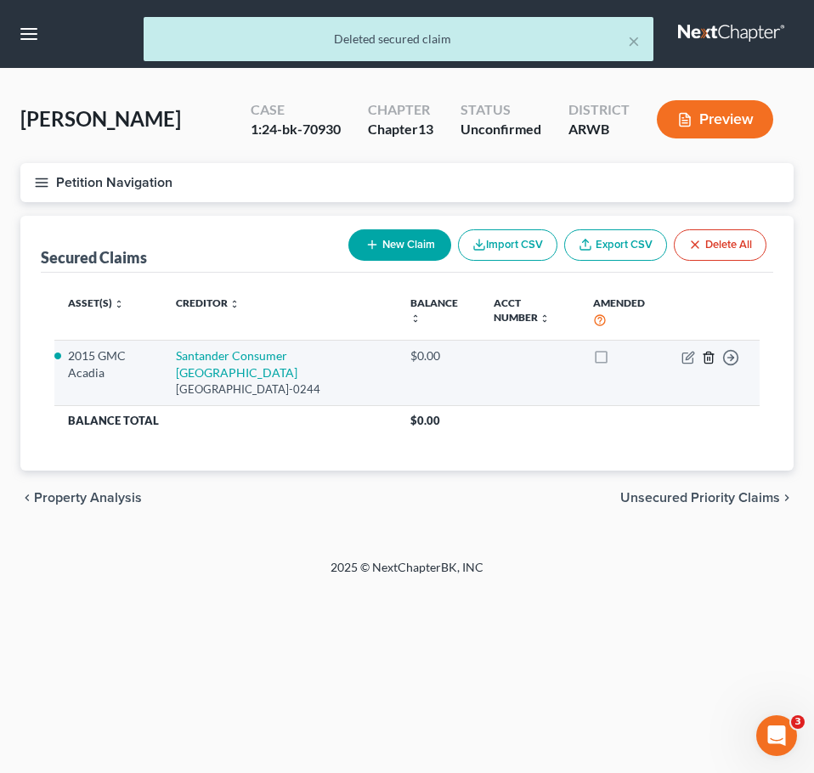
click at [708, 356] on icon "button" at bounding box center [709, 358] width 14 height 14
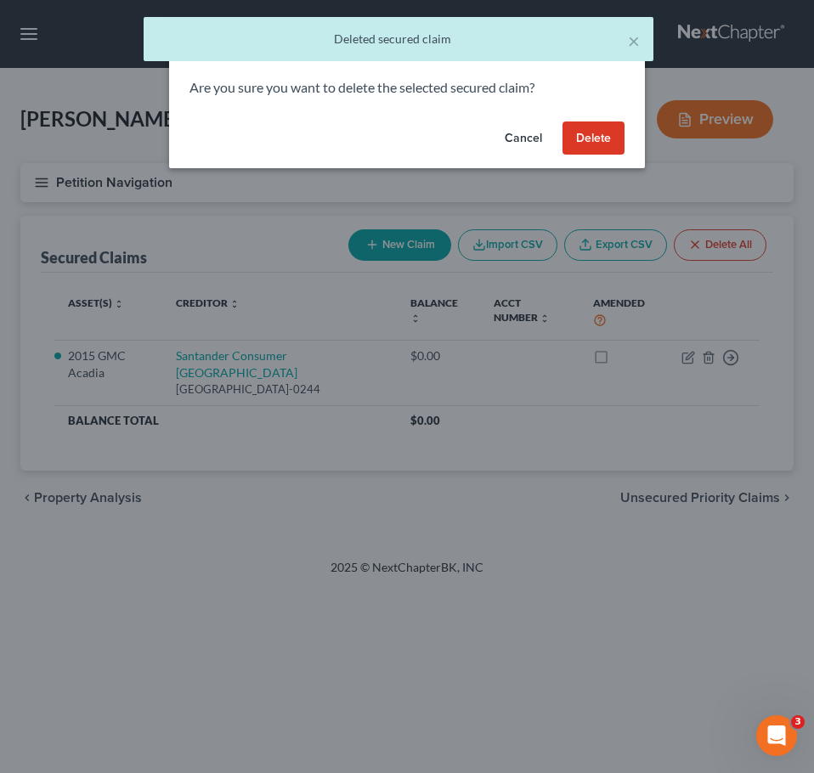
click at [611, 140] on button "Delete" at bounding box center [593, 138] width 62 height 34
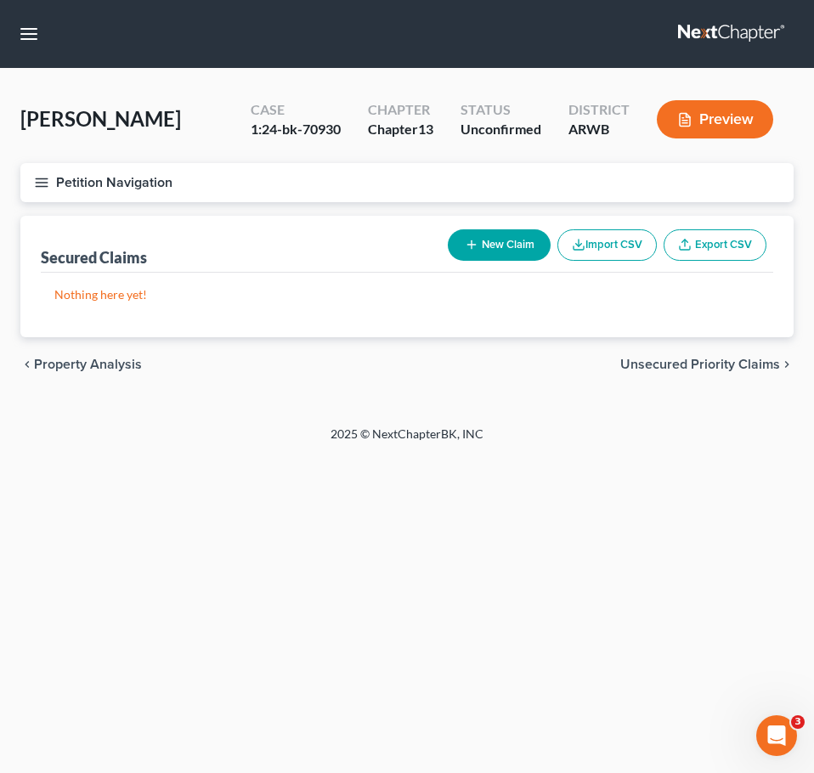
click at [35, 182] on icon "button" at bounding box center [41, 182] width 15 height 15
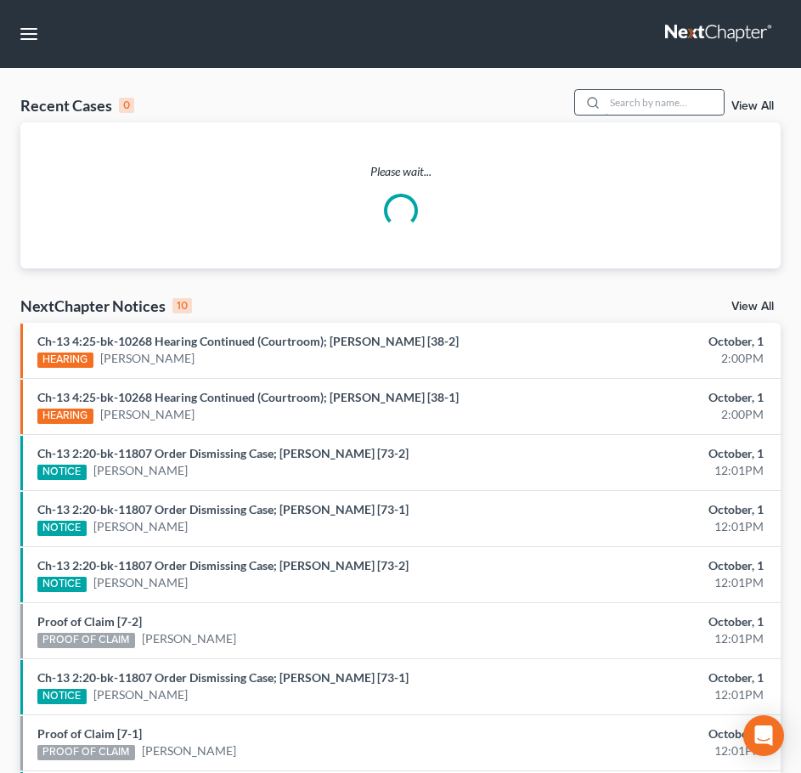
click at [646, 98] on input "search" at bounding box center [664, 102] width 119 height 25
type input "[PERSON_NAME]"
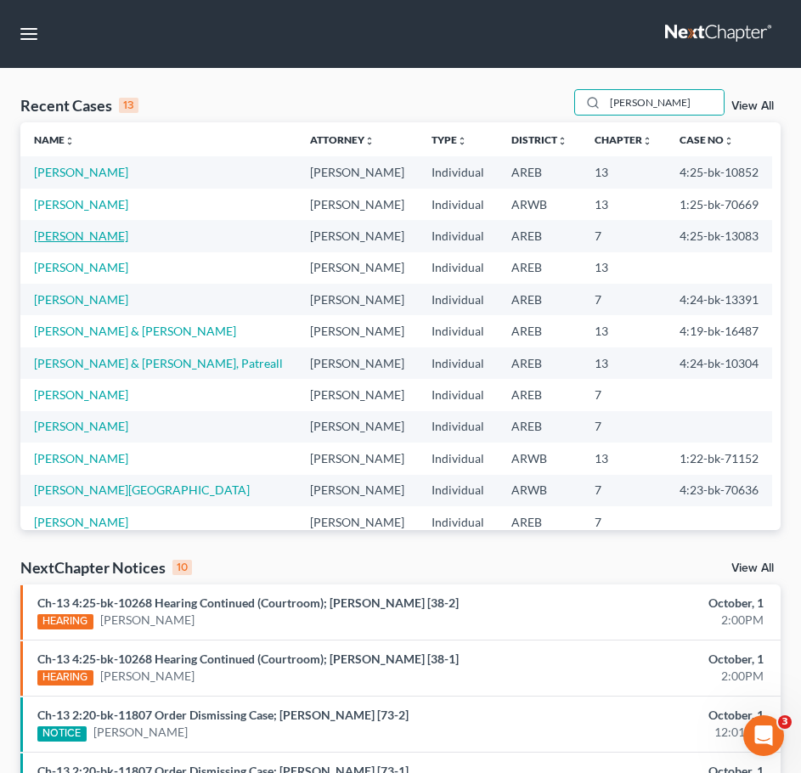
click at [75, 239] on link "[PERSON_NAME]" at bounding box center [81, 235] width 94 height 14
select select "4"
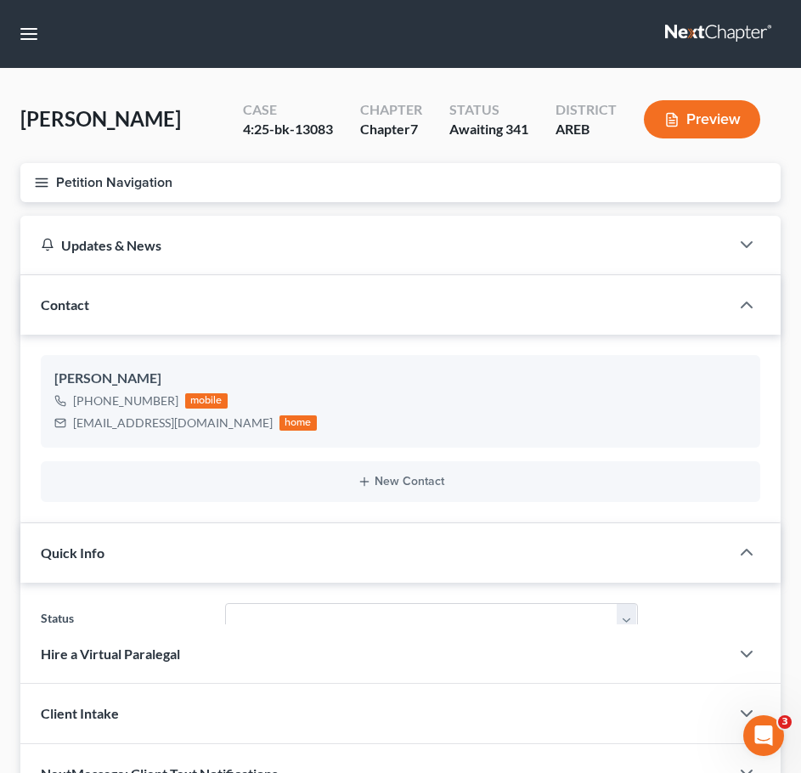
click at [48, 176] on icon "button" at bounding box center [41, 182] width 15 height 15
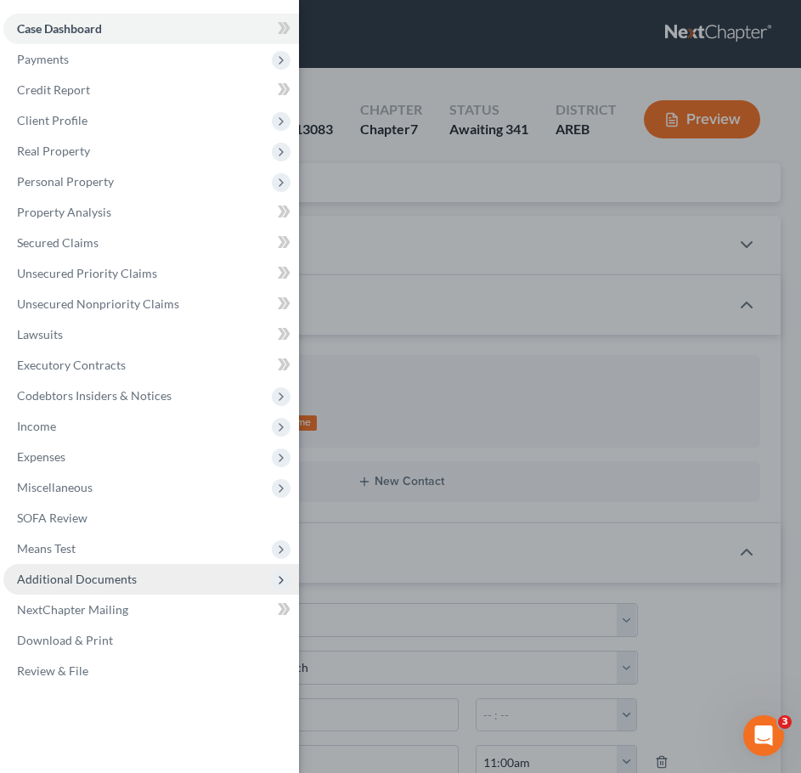
click at [178, 568] on span "Additional Documents" at bounding box center [151, 579] width 296 height 31
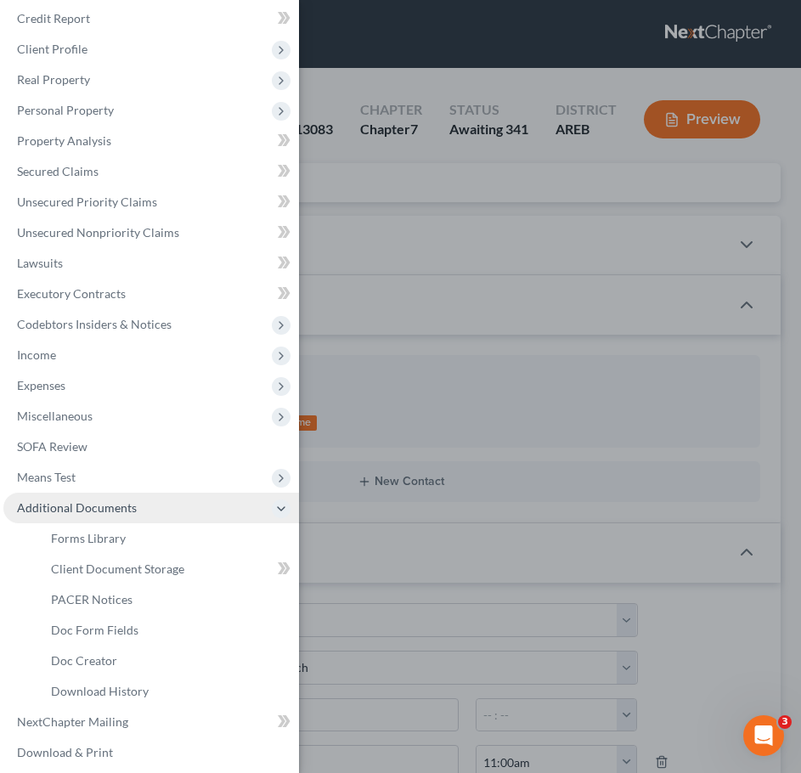
scroll to position [76, 0]
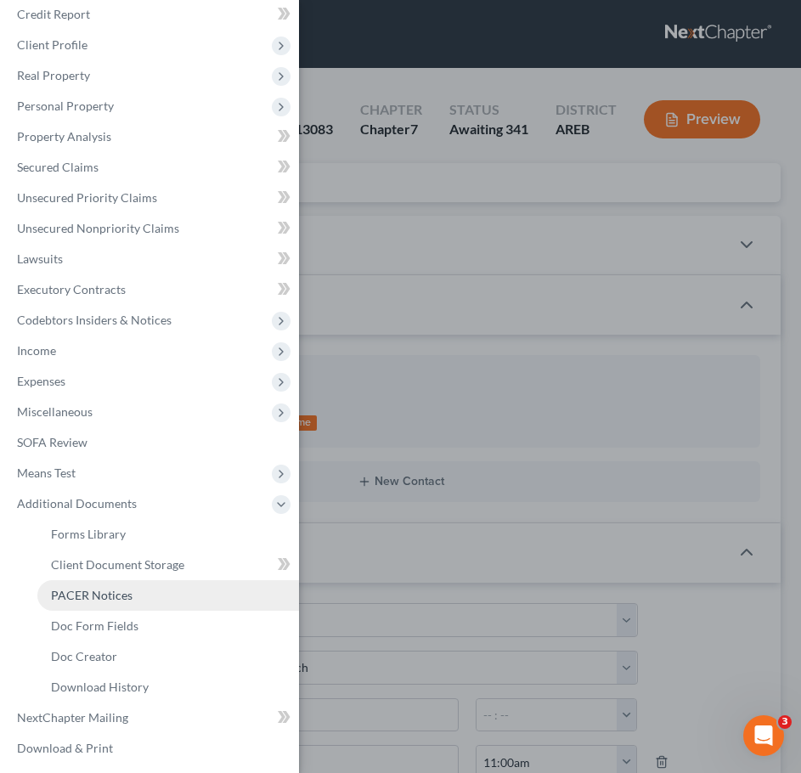
click at [111, 597] on span "PACER Notices" at bounding box center [92, 595] width 82 height 14
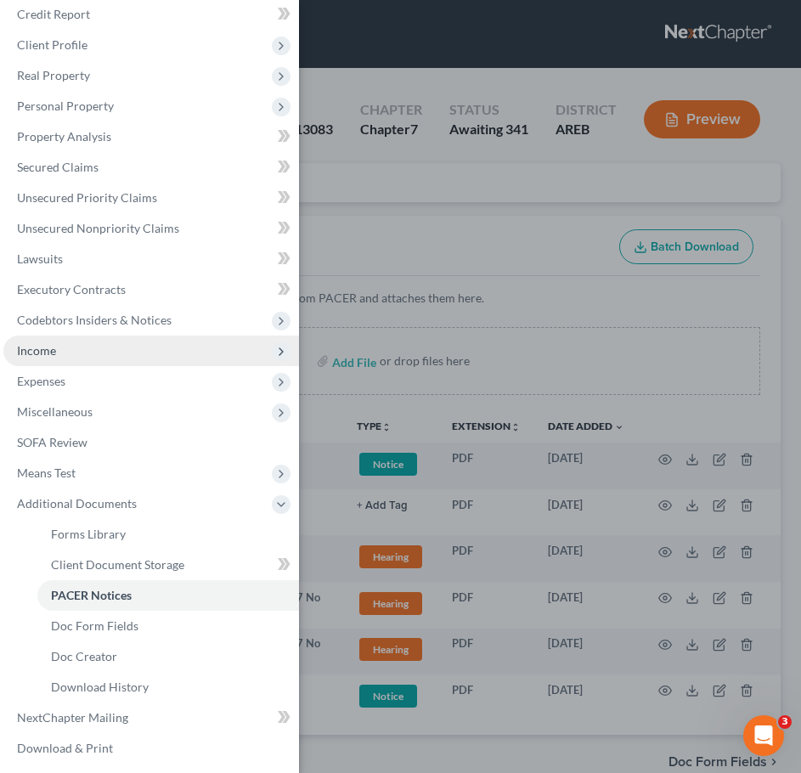
click at [49, 360] on span "Income" at bounding box center [151, 350] width 296 height 31
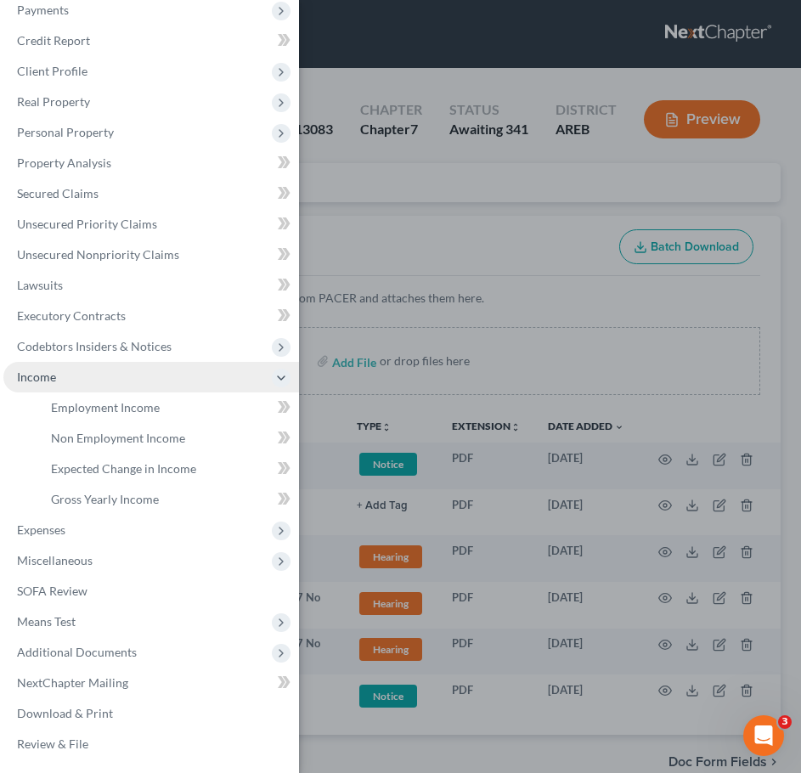
scroll to position [49, 0]
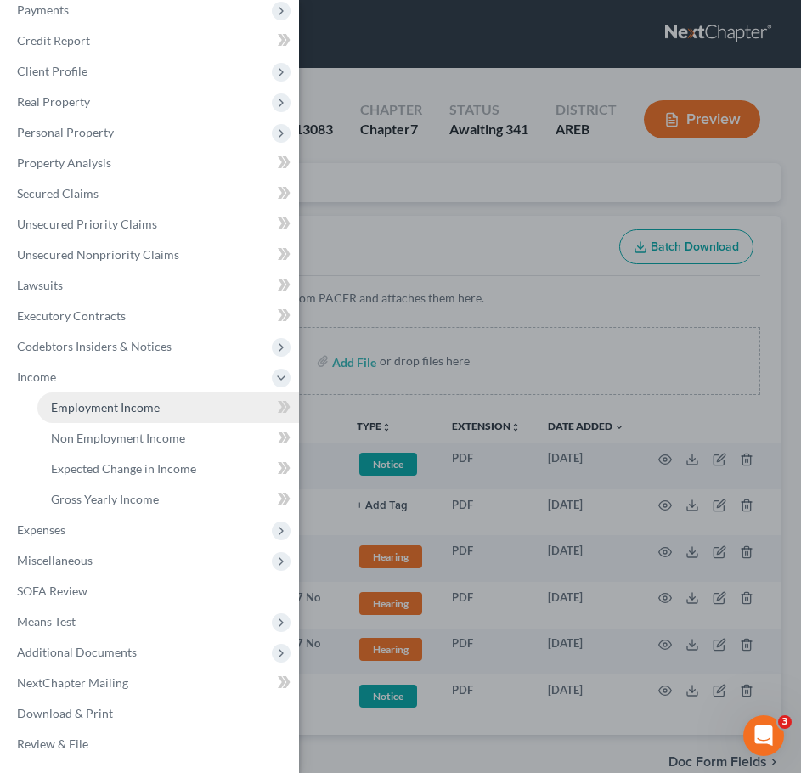
click at [106, 406] on span "Employment Income" at bounding box center [105, 407] width 109 height 14
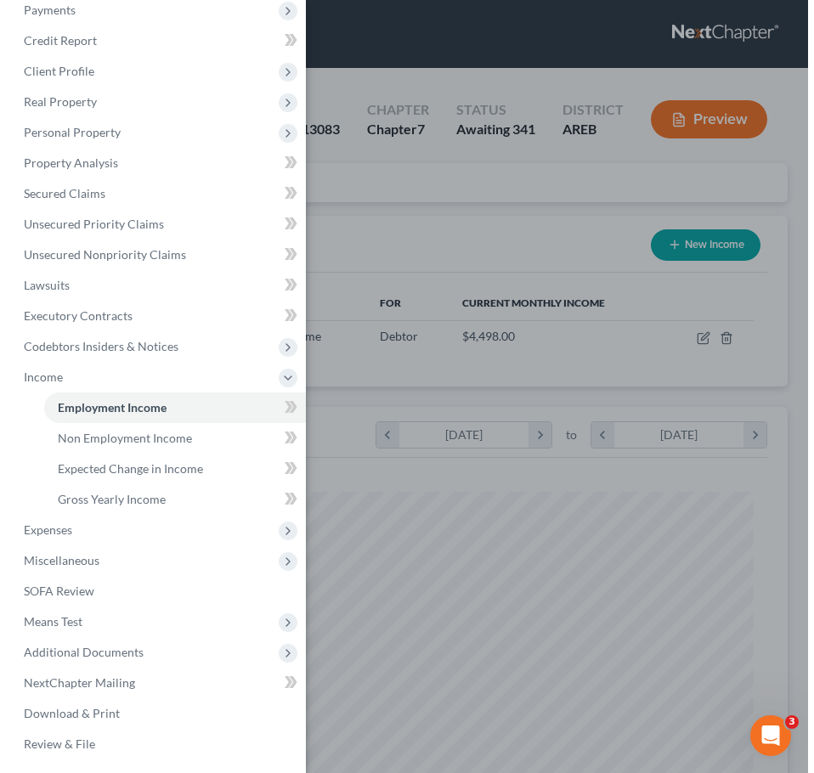
scroll to position [346, 726]
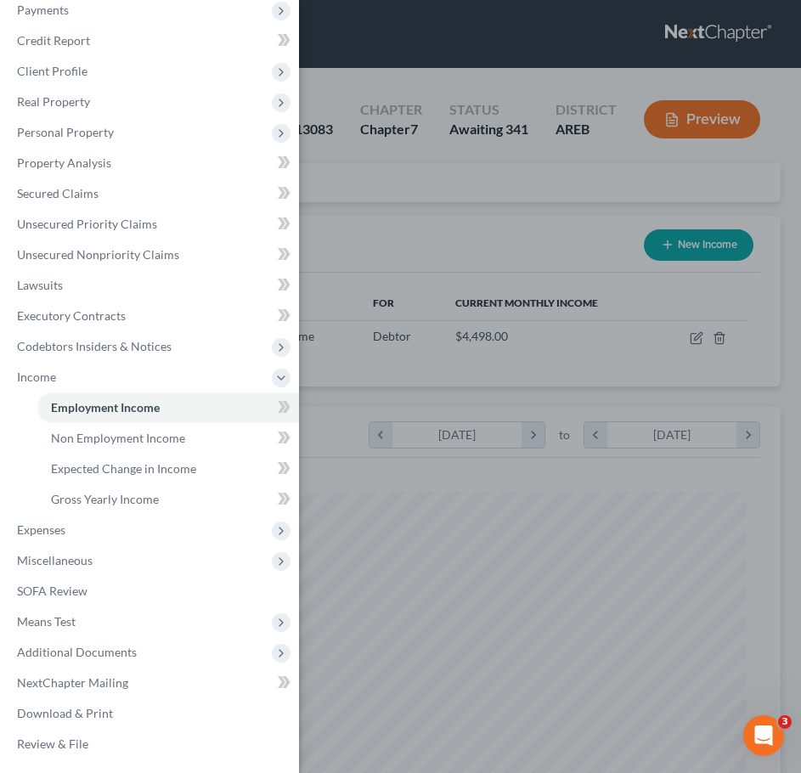
click at [450, 215] on div "Case Dashboard Payments Invoices Payments Payments Credit Report Client Profile" at bounding box center [400, 386] width 801 height 773
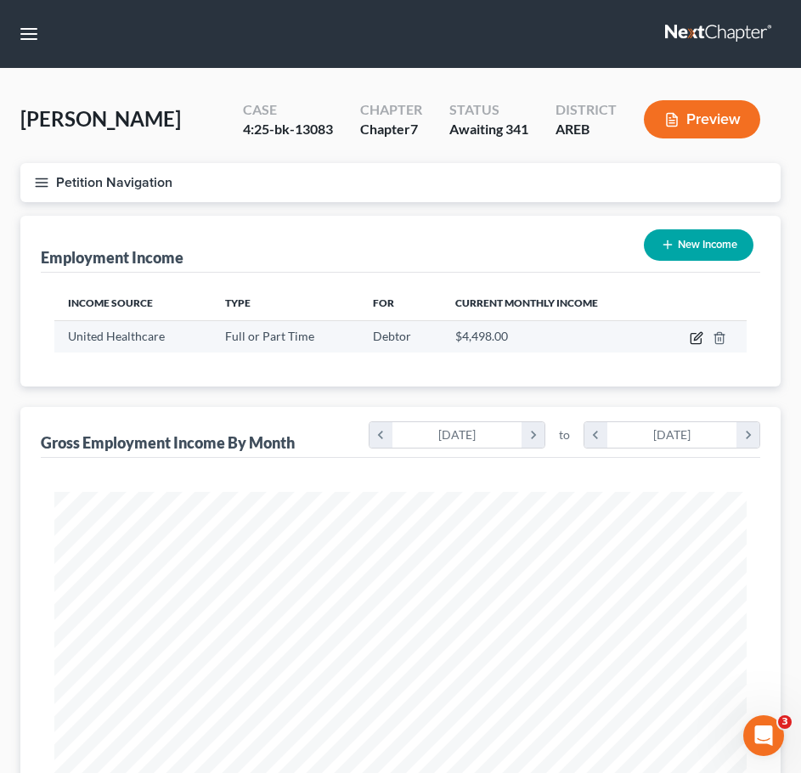
click at [691, 339] on icon "button" at bounding box center [696, 339] width 10 height 10
select select "0"
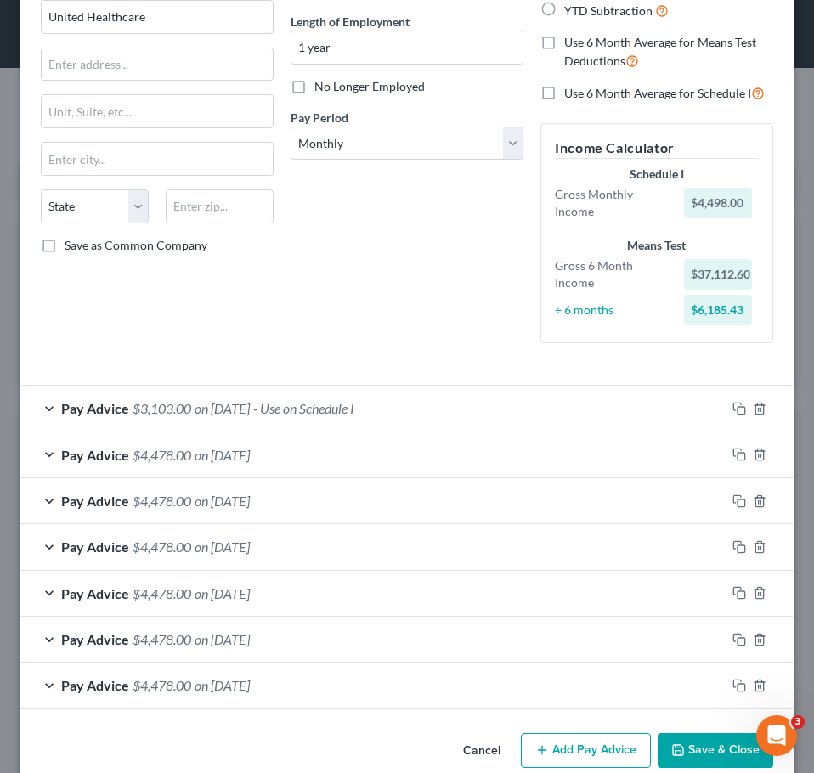
scroll to position [190, 0]
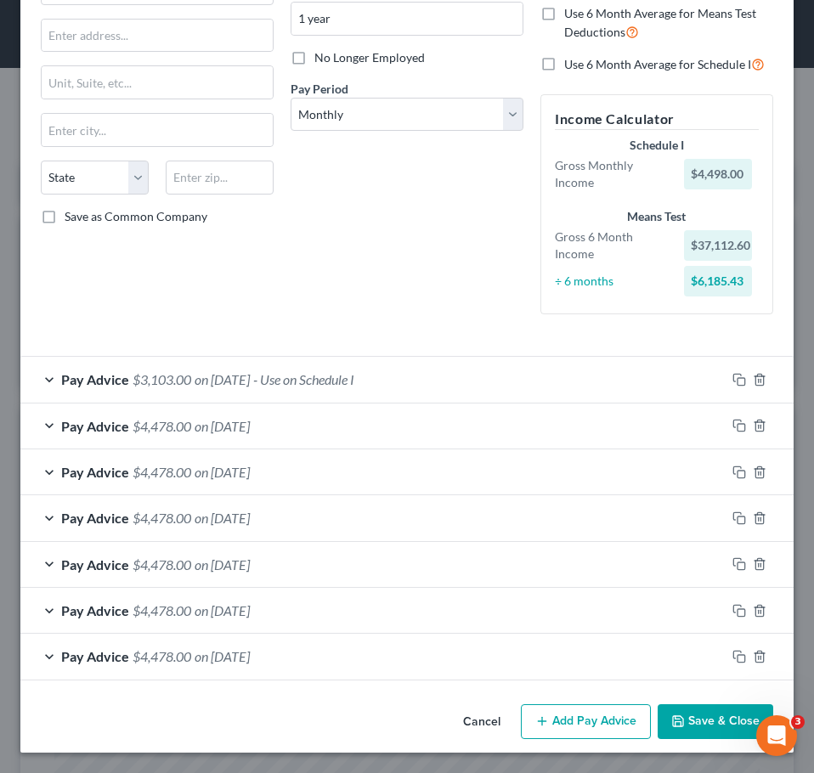
click at [494, 415] on div "Pay Advice $4,478.00 on [DATE]" at bounding box center [372, 425] width 705 height 45
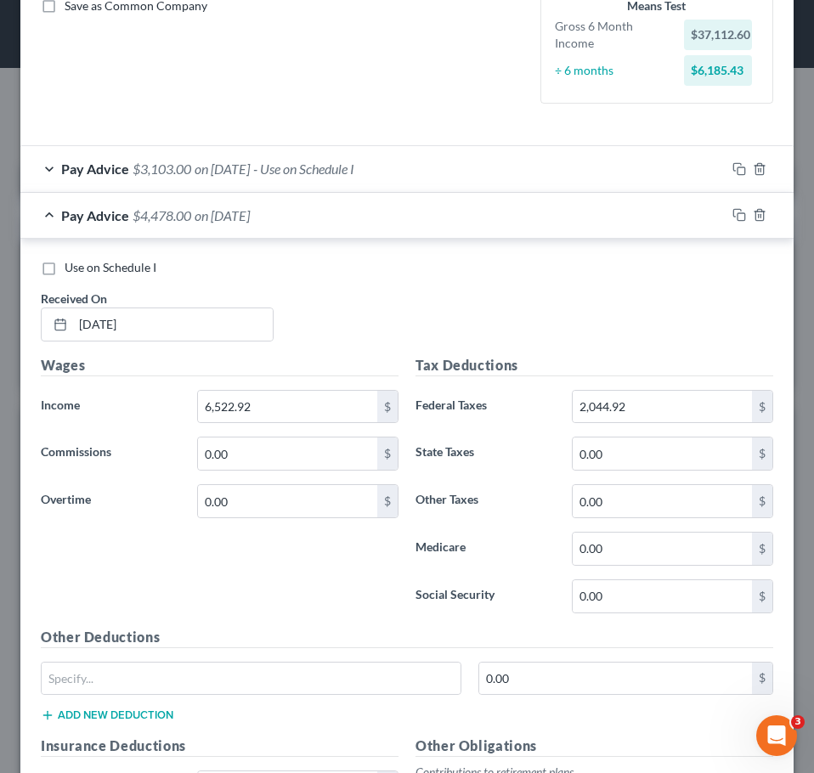
scroll to position [398, 0]
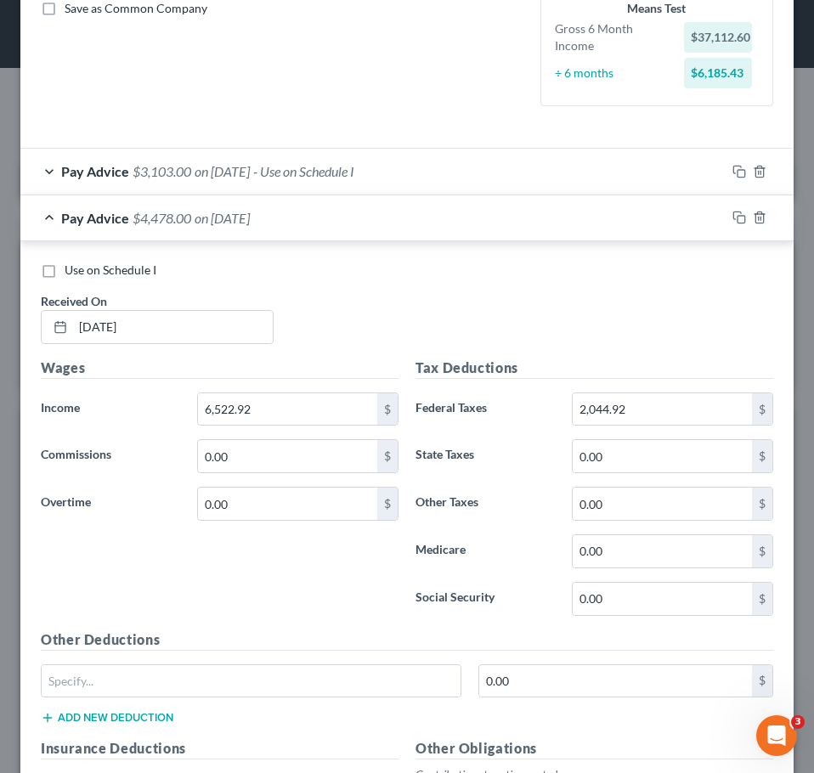
click at [505, 175] on div "Pay Advice $3,103.00 on [DATE] - Use on Schedule I" at bounding box center [372, 171] width 705 height 45
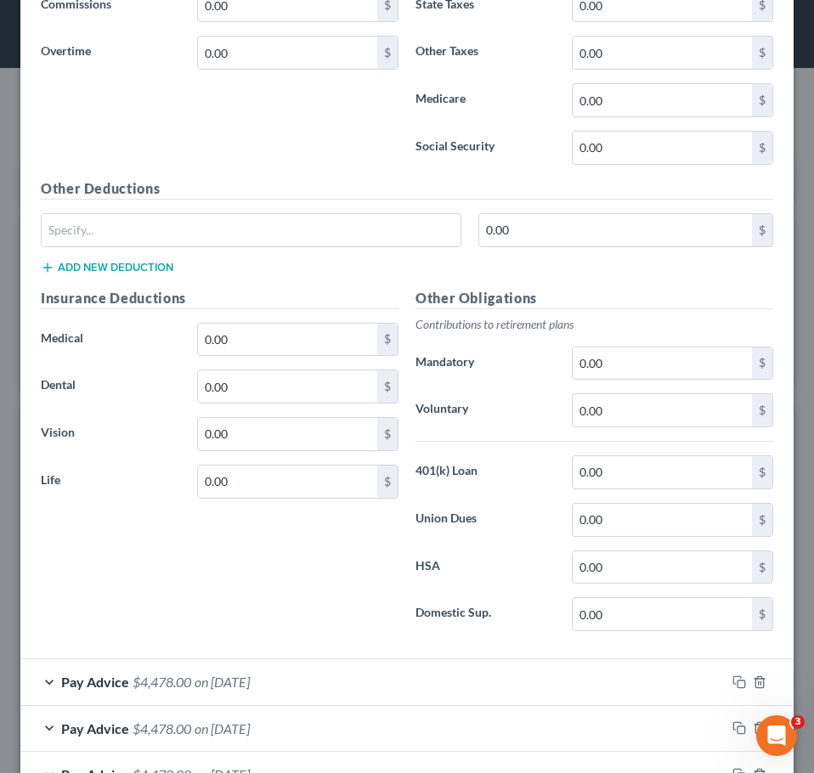
scroll to position [1928, 0]
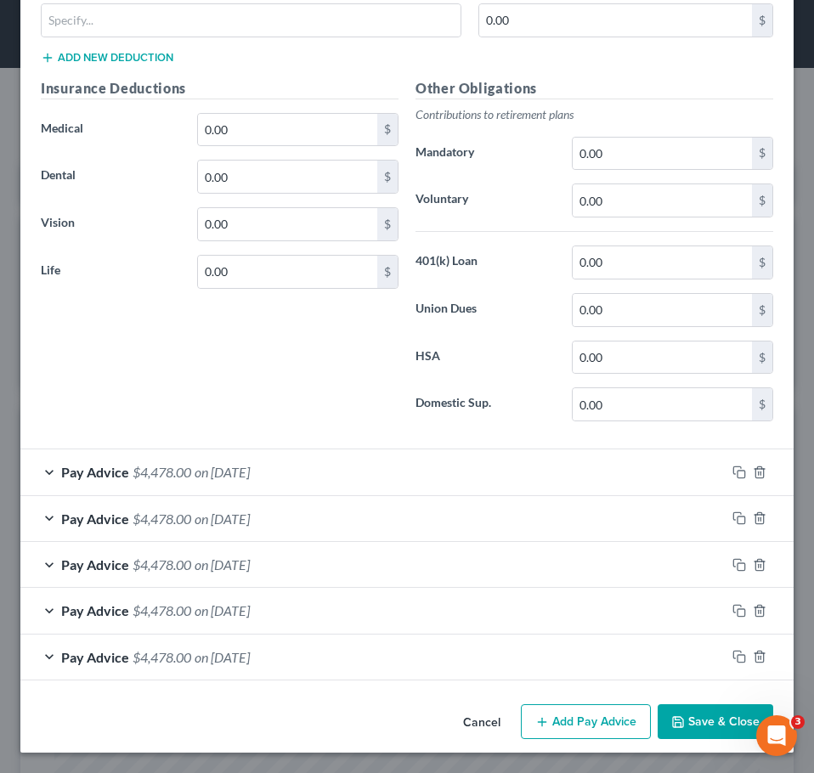
click at [302, 658] on div "Pay Advice $4,478.00 on [DATE]" at bounding box center [372, 656] width 705 height 45
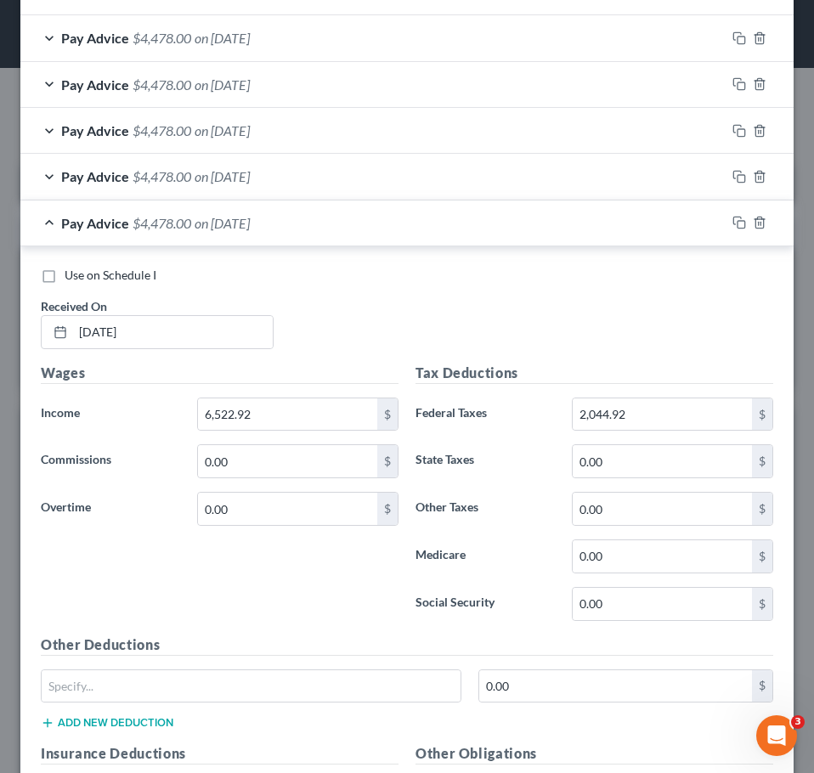
scroll to position [2363, 0]
click at [273, 421] on input "6,522.92" at bounding box center [287, 413] width 179 height 32
drag, startPoint x: 300, startPoint y: 420, endPoint x: 171, endPoint y: 404, distance: 130.0
click at [171, 404] on div "Income * 7,397.46 $" at bounding box center [219, 414] width 375 height 34
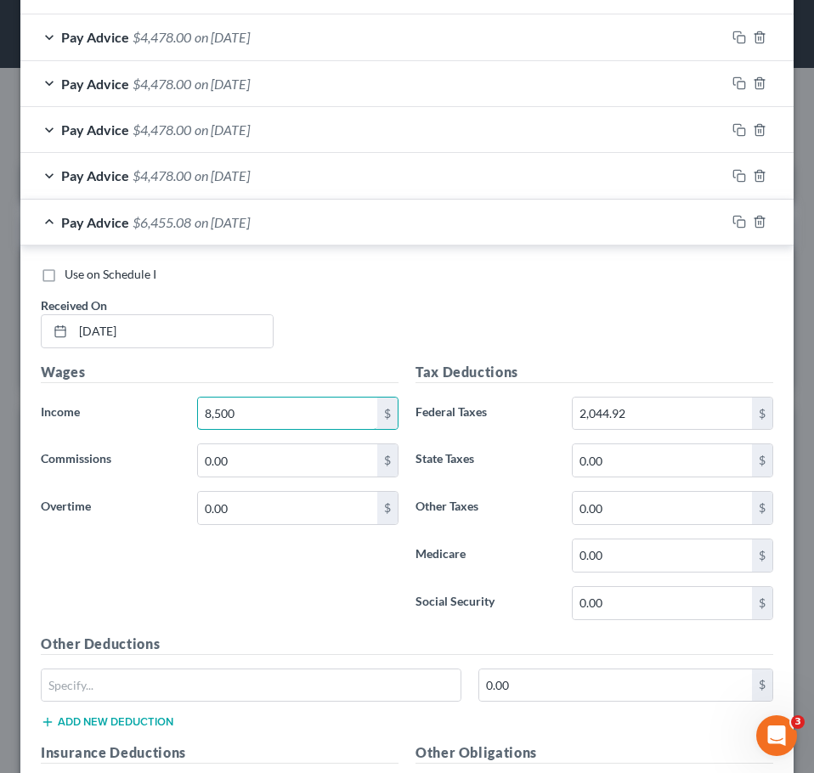
type input "8,500"
click at [630, 424] on input "2,044.92" at bounding box center [661, 413] width 179 height 32
type input "1,102.54"
click at [522, 341] on div "Use on Schedule I Received On * [DATE]" at bounding box center [406, 314] width 749 height 96
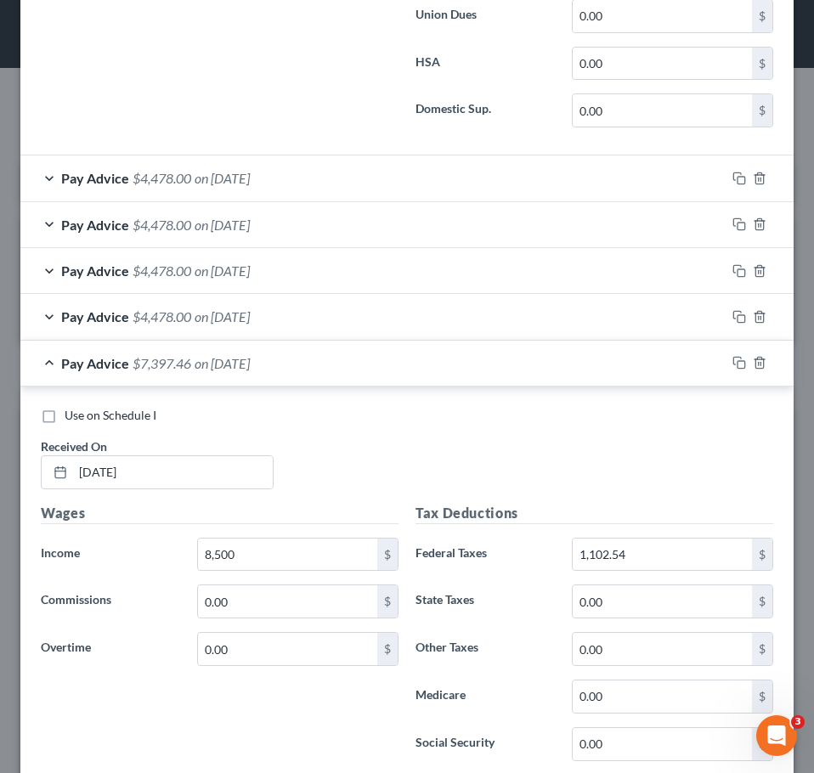
scroll to position [2221, 0]
click at [482, 326] on div "Pay Advice $4,478.00 on [DATE]" at bounding box center [372, 317] width 705 height 45
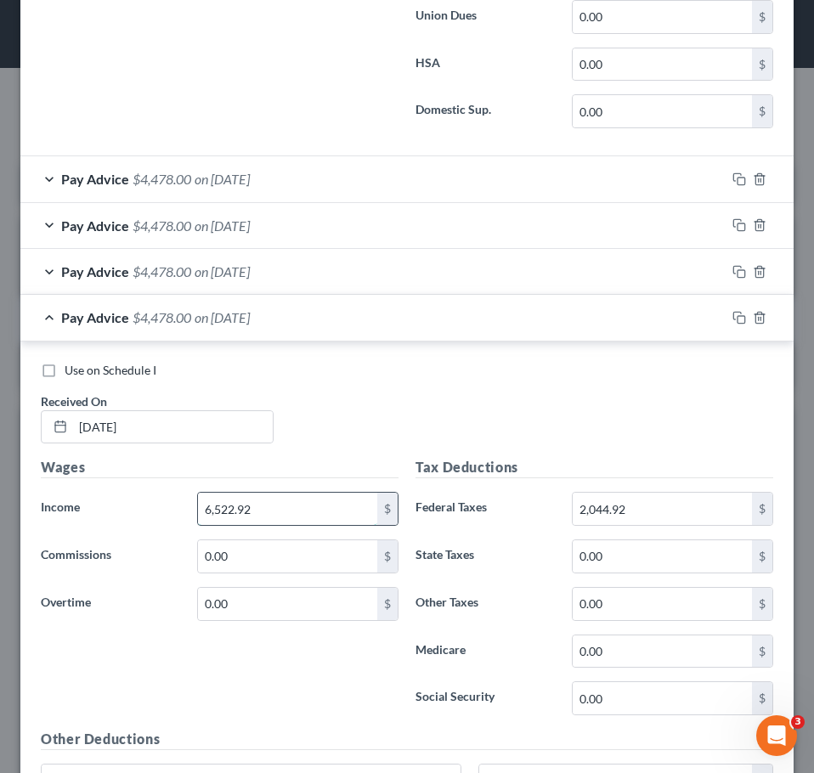
click at [268, 514] on input "6,522.92" at bounding box center [287, 509] width 179 height 32
click at [296, 516] on input "6,522.92" at bounding box center [287, 509] width 179 height 32
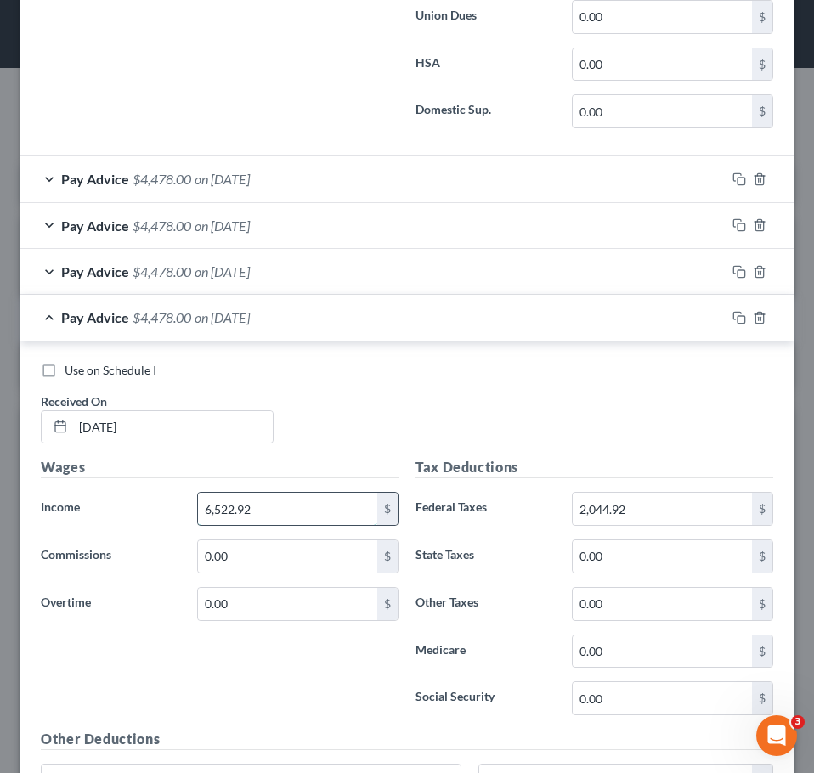
click at [296, 516] on input "6,522.92" at bounding box center [287, 509] width 179 height 32
type input "6,100"
click at [657, 504] on input "2,044.92" at bounding box center [661, 509] width 179 height 32
type input "1,903.52"
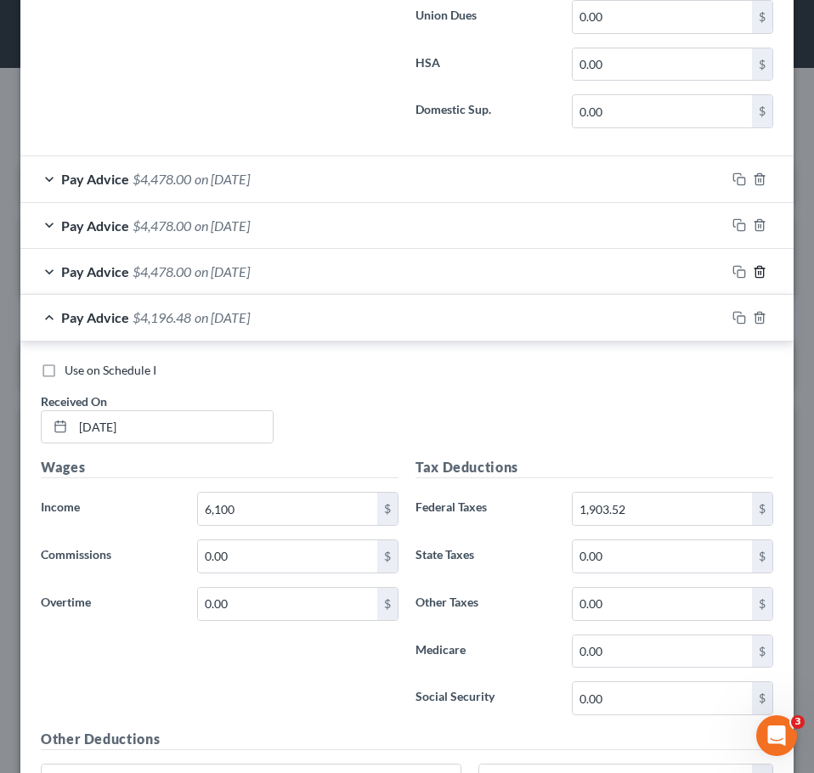
click at [755, 266] on icon "button" at bounding box center [759, 271] width 8 height 11
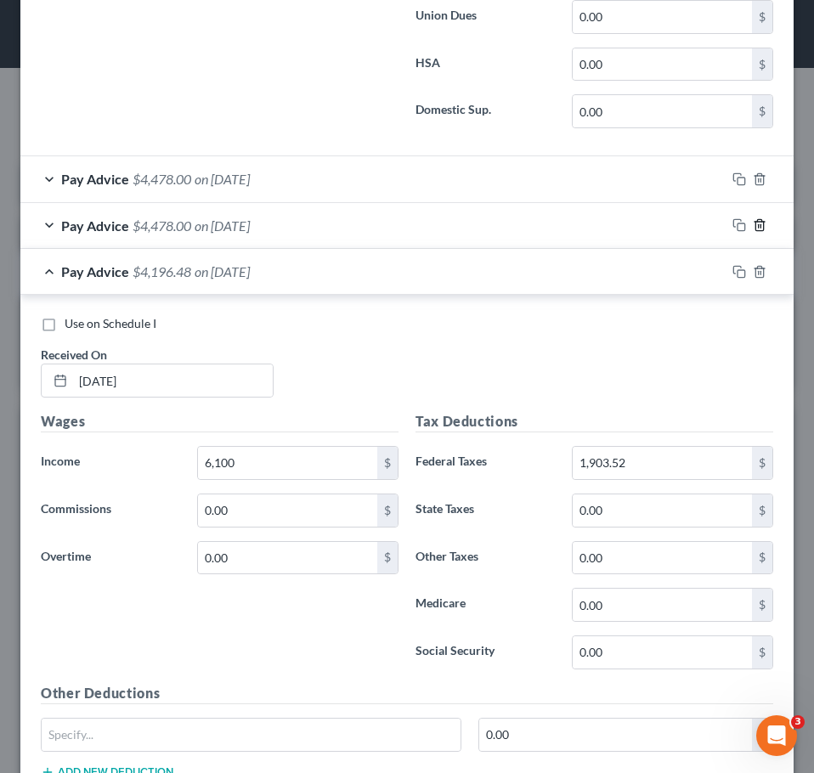
click at [753, 219] on icon "button" at bounding box center [760, 225] width 14 height 14
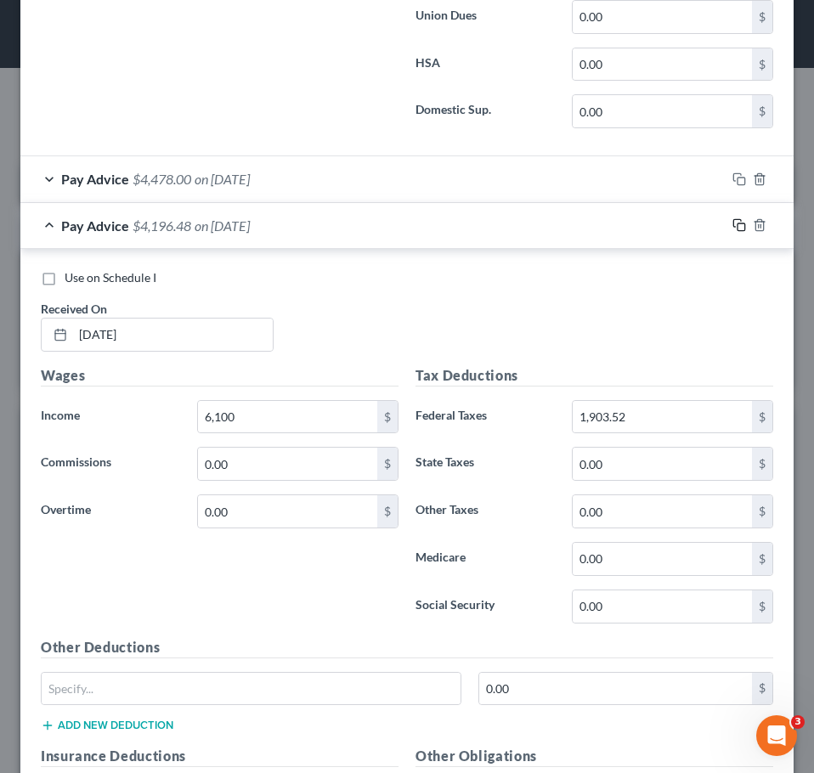
click at [737, 228] on rect "button" at bounding box center [741, 227] width 8 height 8
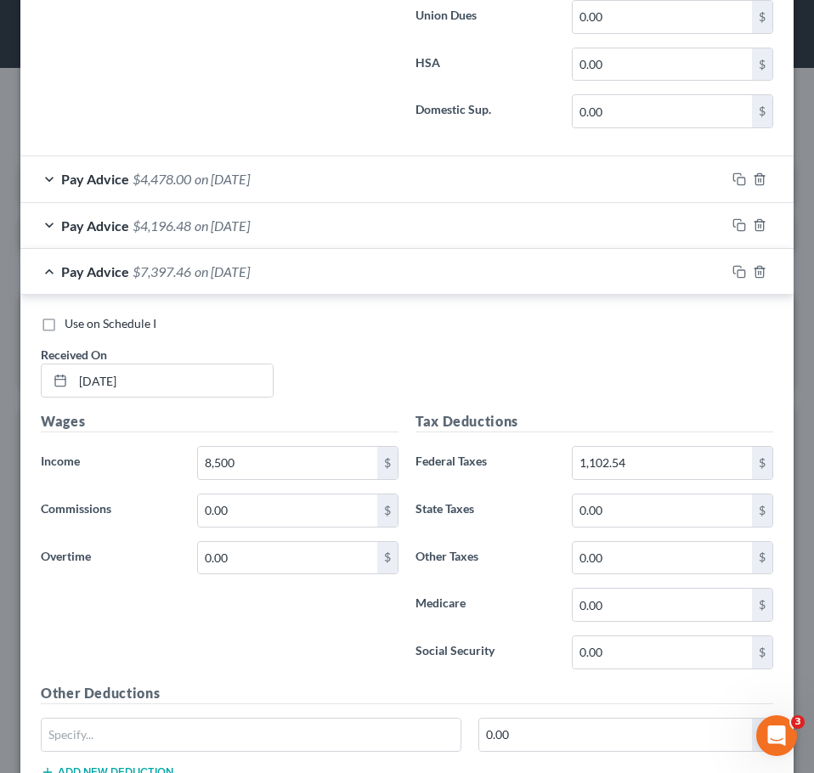
click at [335, 225] on div "Pay Advice $4,196.48 on [DATE]" at bounding box center [372, 225] width 705 height 45
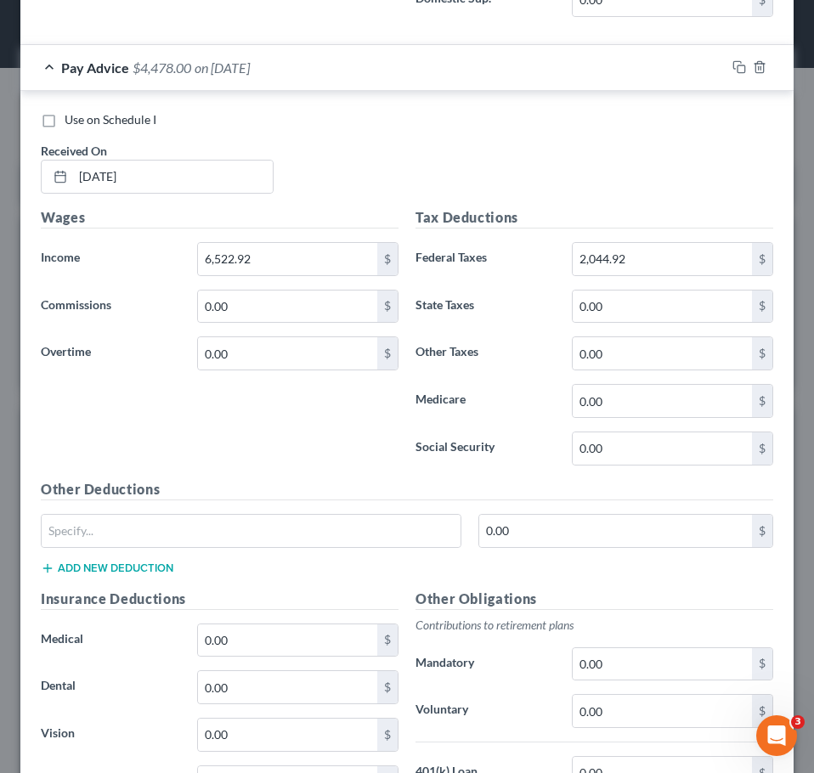
scroll to position [1411, 0]
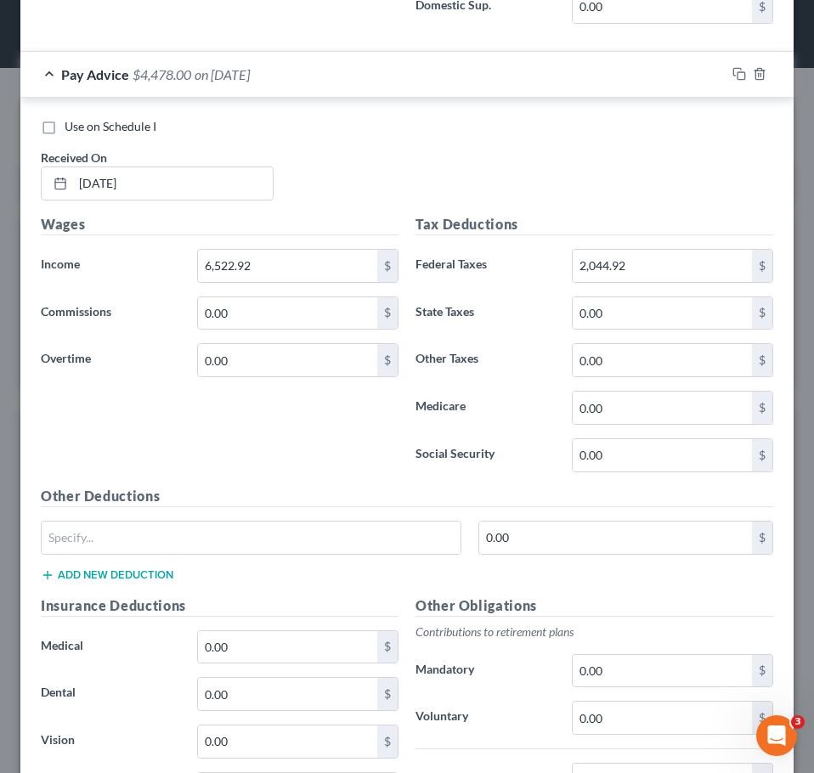
click at [403, 74] on div "Pay Advice $4,478.00 on [DATE]" at bounding box center [372, 74] width 705 height 45
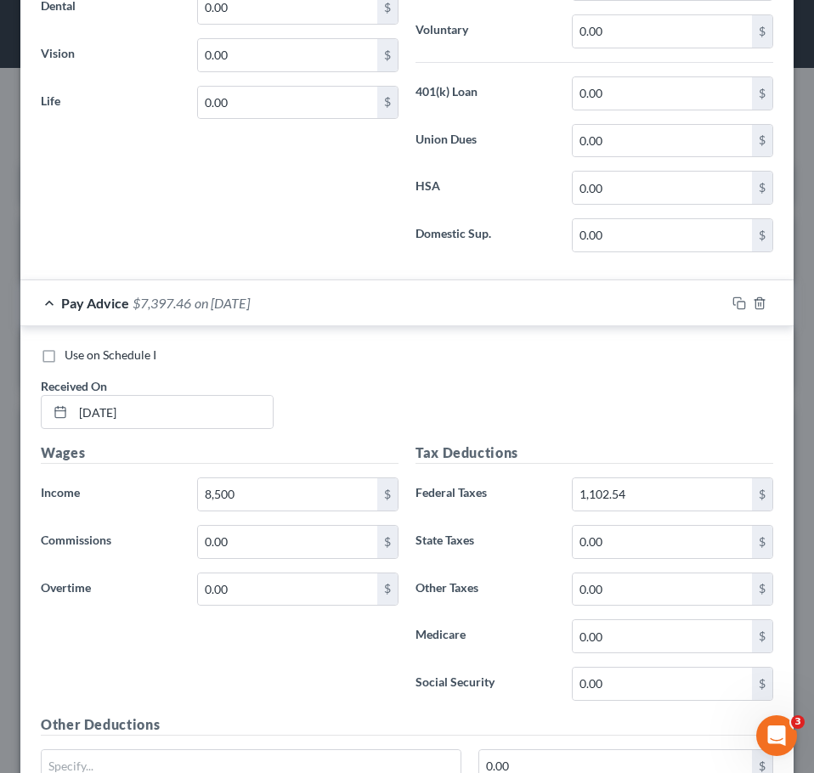
scroll to position [2193, 0]
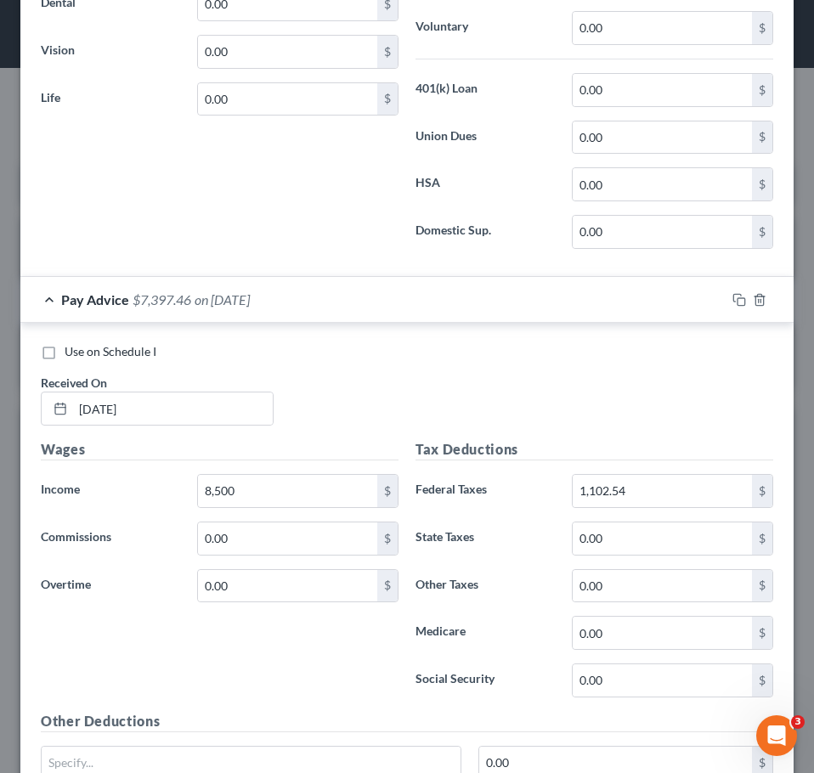
click at [365, 297] on div "Pay Advice $7,397.46 on [DATE]" at bounding box center [372, 299] width 705 height 45
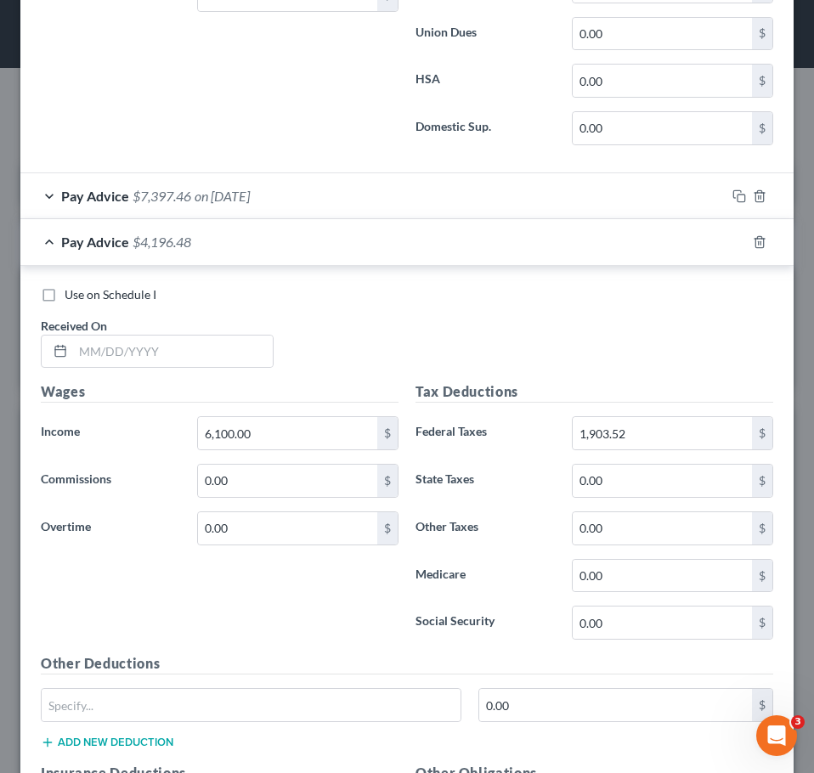
scroll to position [2298, 0]
click at [206, 353] on input "text" at bounding box center [173, 351] width 200 height 32
type input "[DATE]"
click at [732, 244] on icon "button" at bounding box center [739, 241] width 14 height 14
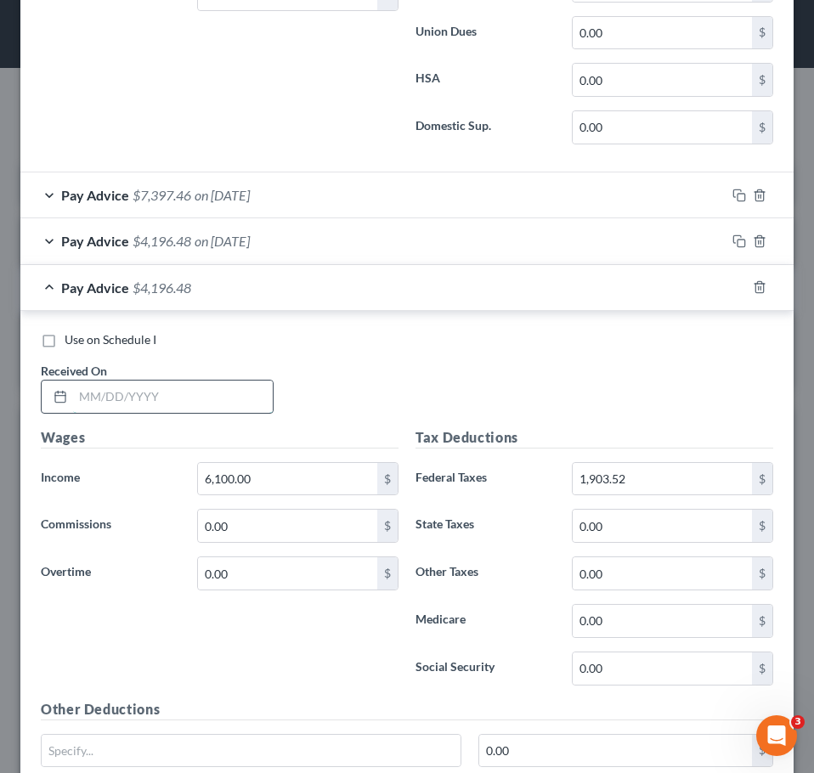
click at [217, 398] on input "text" at bounding box center [173, 397] width 200 height 32
type input "[DATE]"
click at [473, 351] on div "Use on Schedule I Received On * [DATE]" at bounding box center [406, 379] width 749 height 96
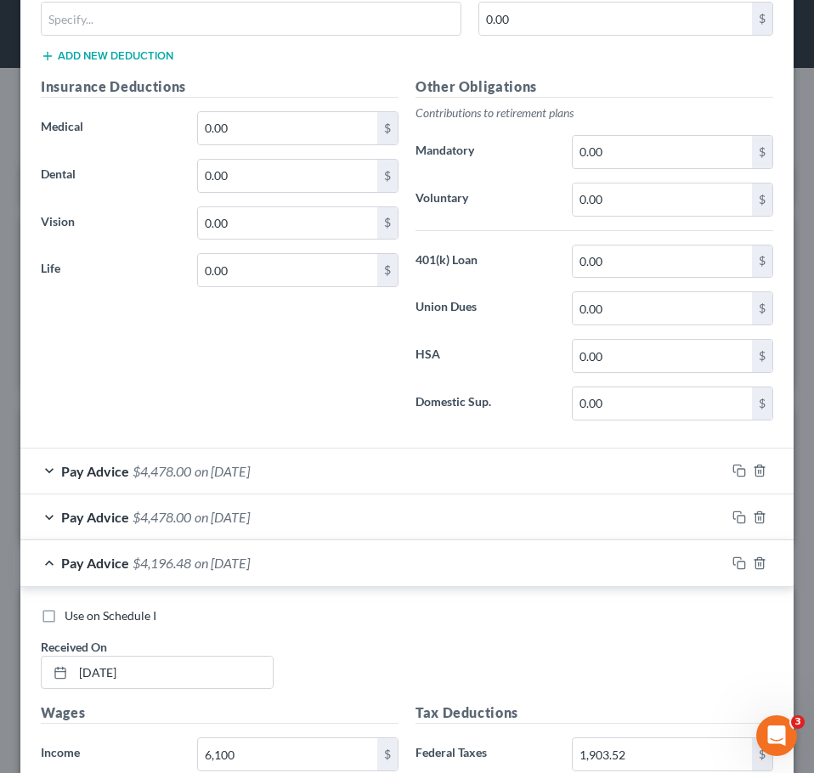
scroll to position [1018, 0]
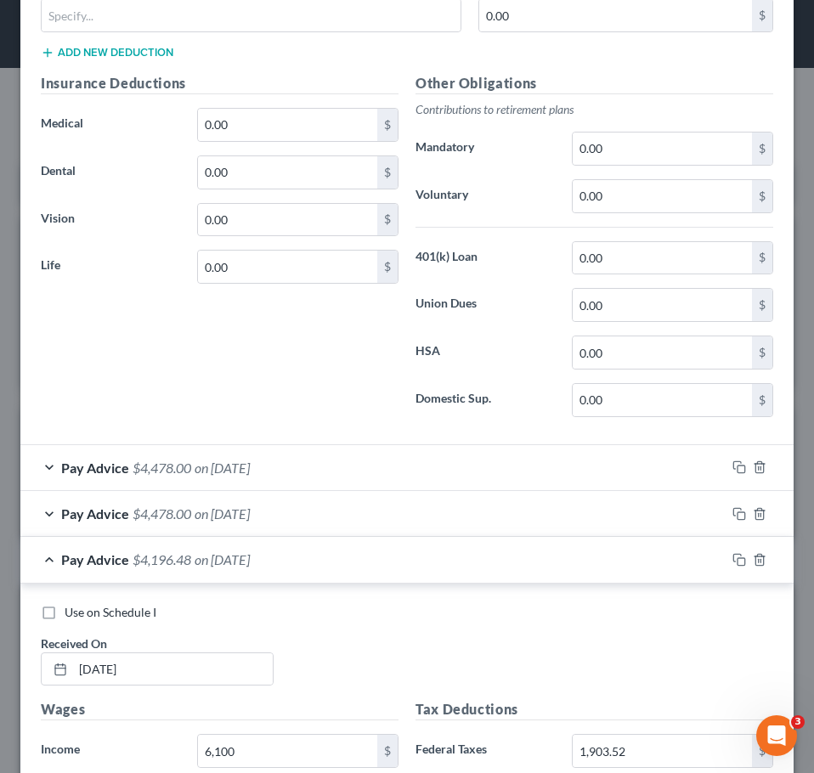
click at [476, 516] on div "Pay Advice $4,478.00 on [DATE]" at bounding box center [372, 513] width 705 height 45
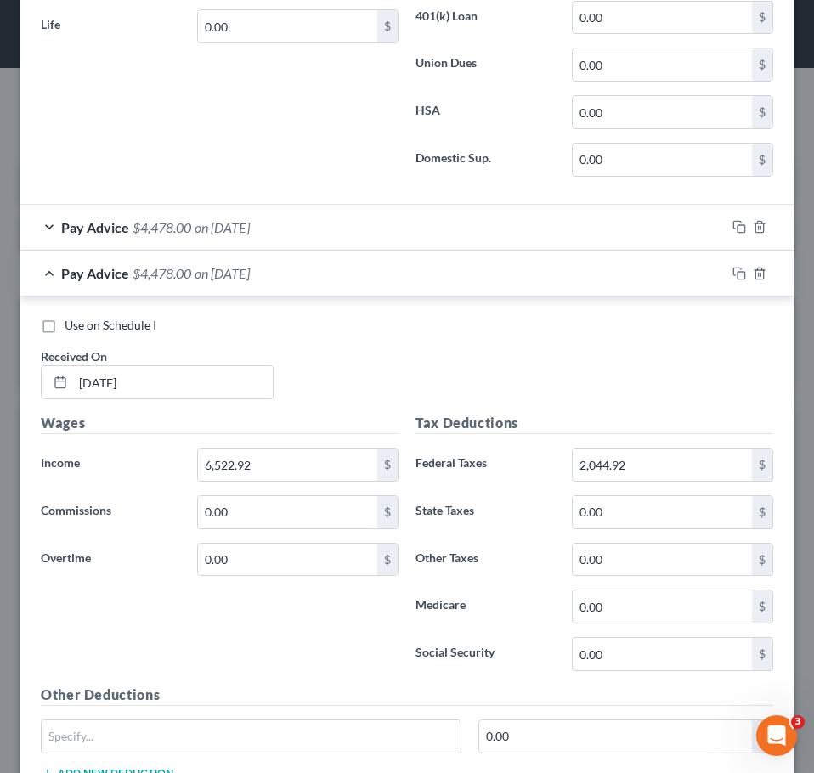
scroll to position [1259, 0]
click at [297, 463] on input "6,522.92" at bounding box center [287, 464] width 179 height 32
type input "6,000"
click at [633, 471] on input "2,044.92" at bounding box center [661, 464] width 179 height 32
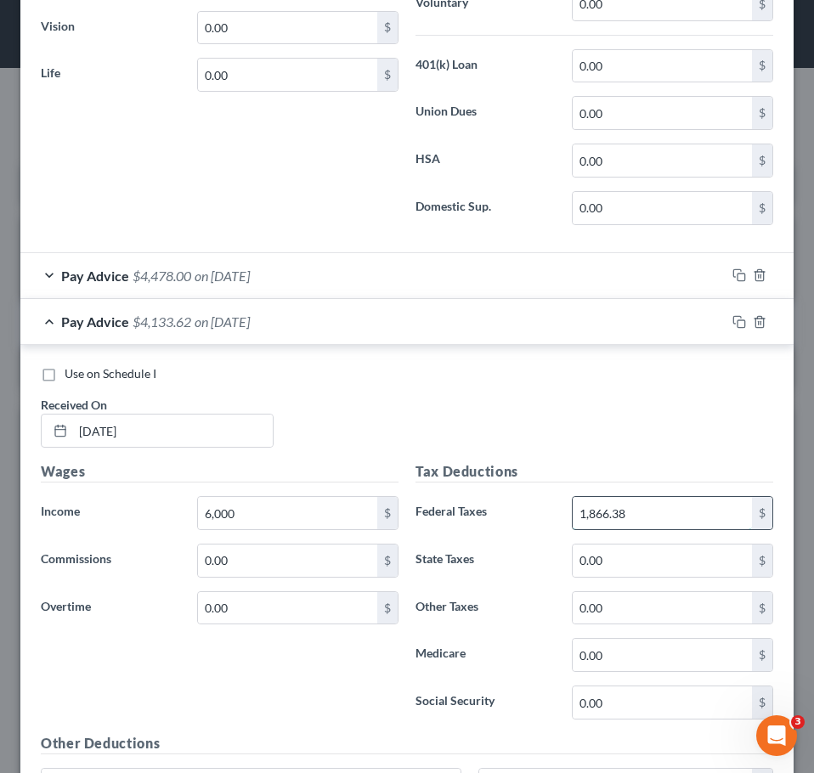
scroll to position [1209, 0]
type input "1,866.38"
click at [544, 287] on div "Pay Advice $4,478.00 on [DATE]" at bounding box center [372, 276] width 705 height 45
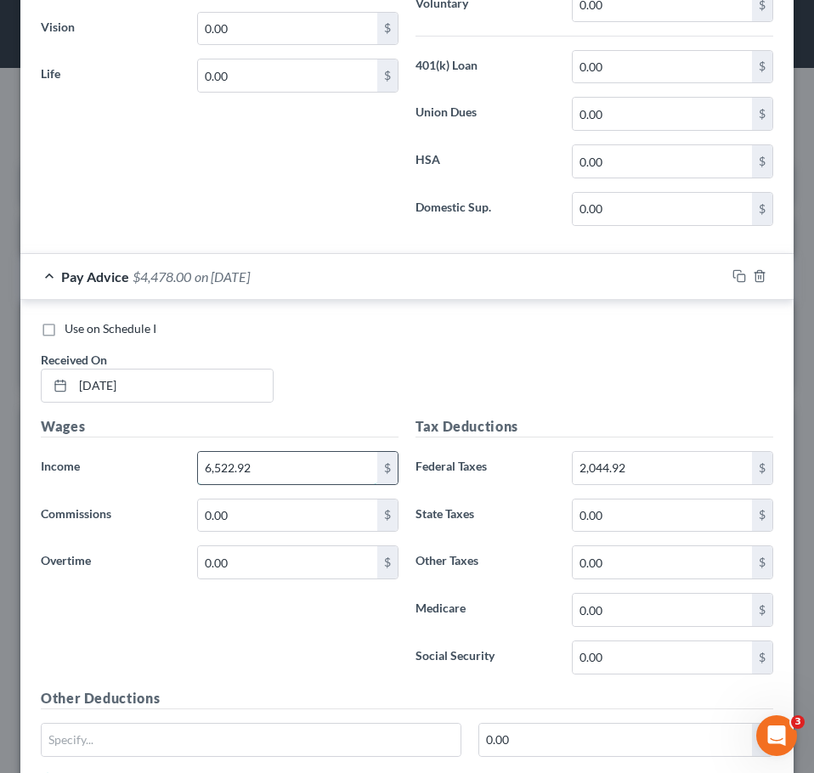
click at [280, 466] on input "6,522.92" at bounding box center [287, 468] width 179 height 32
type input "6,000"
click at [643, 461] on input "2,044.92" at bounding box center [661, 468] width 179 height 32
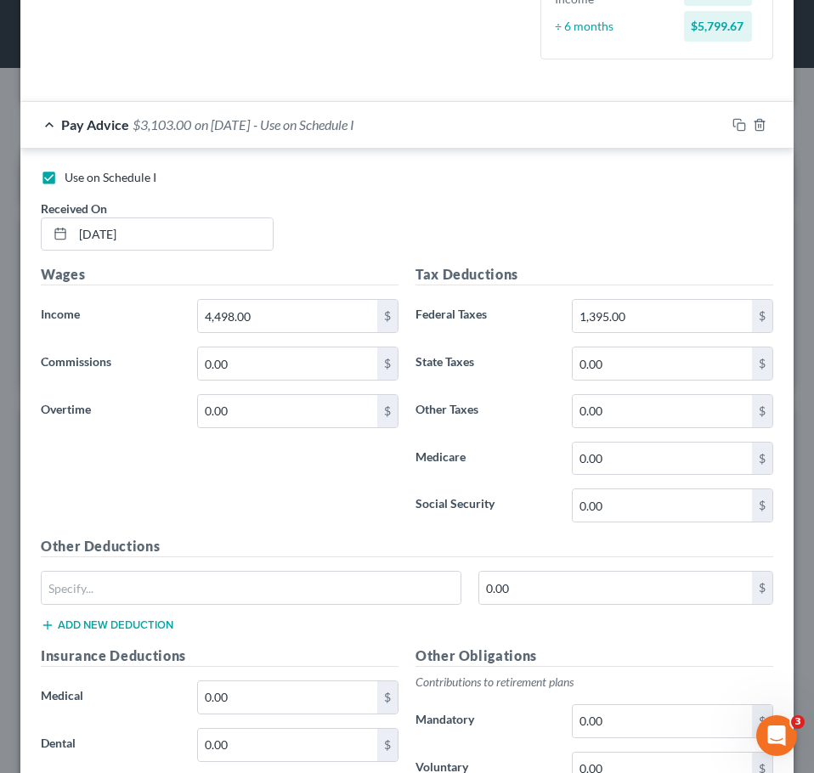
scroll to position [443, 0]
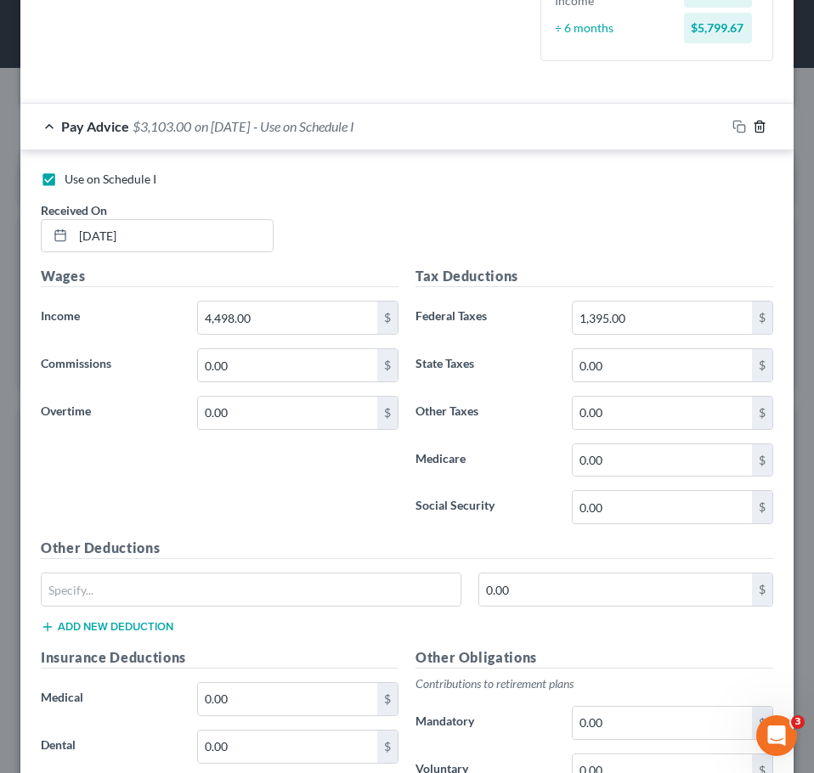
type input "1,865.18"
click at [753, 127] on icon "button" at bounding box center [760, 127] width 14 height 14
click at [732, 127] on icon "button" at bounding box center [739, 127] width 14 height 14
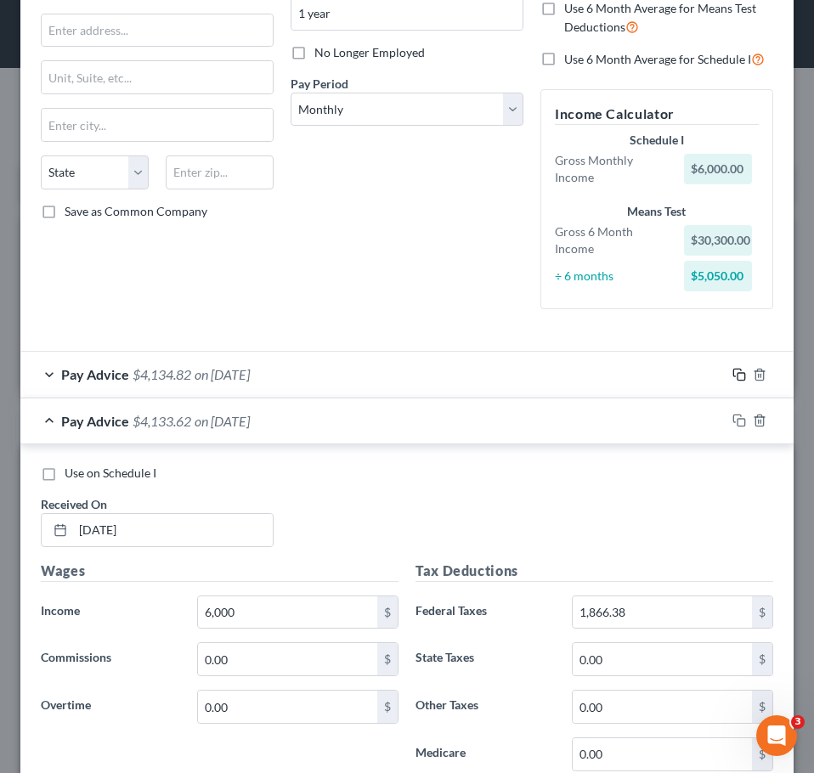
scroll to position [196, 0]
click at [318, 312] on div "Debtor Spouse Occupation Senior Clinical Admin Coordinator Length of Employment…" at bounding box center [407, 102] width 250 height 440
click at [371, 426] on div "Pay Advice $4,133.62 on [DATE]" at bounding box center [372, 419] width 705 height 45
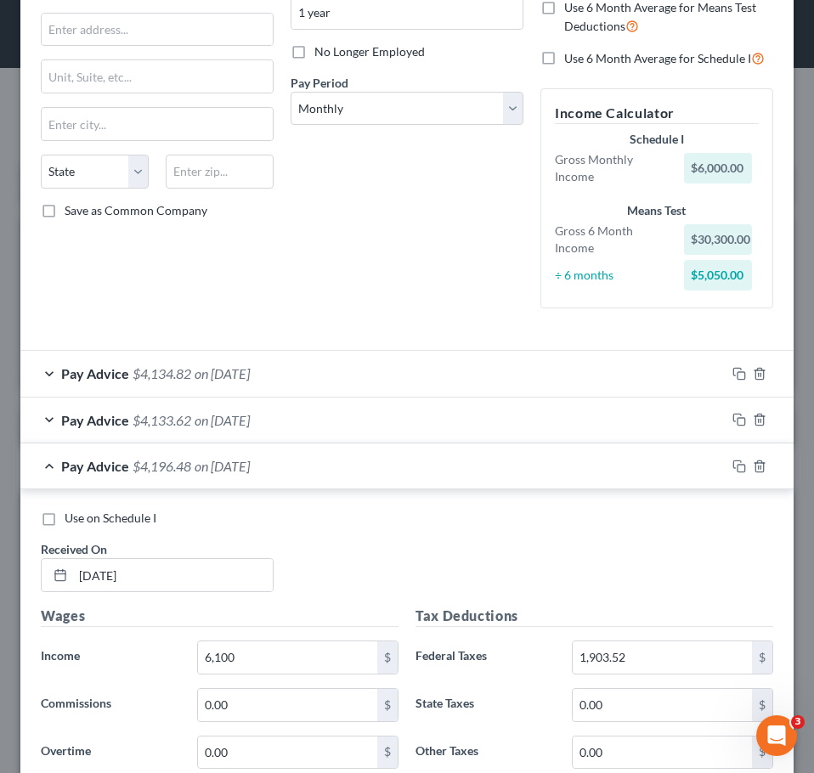
click at [374, 465] on div "Pay Advice $4,196.48 on [DATE]" at bounding box center [372, 465] width 705 height 45
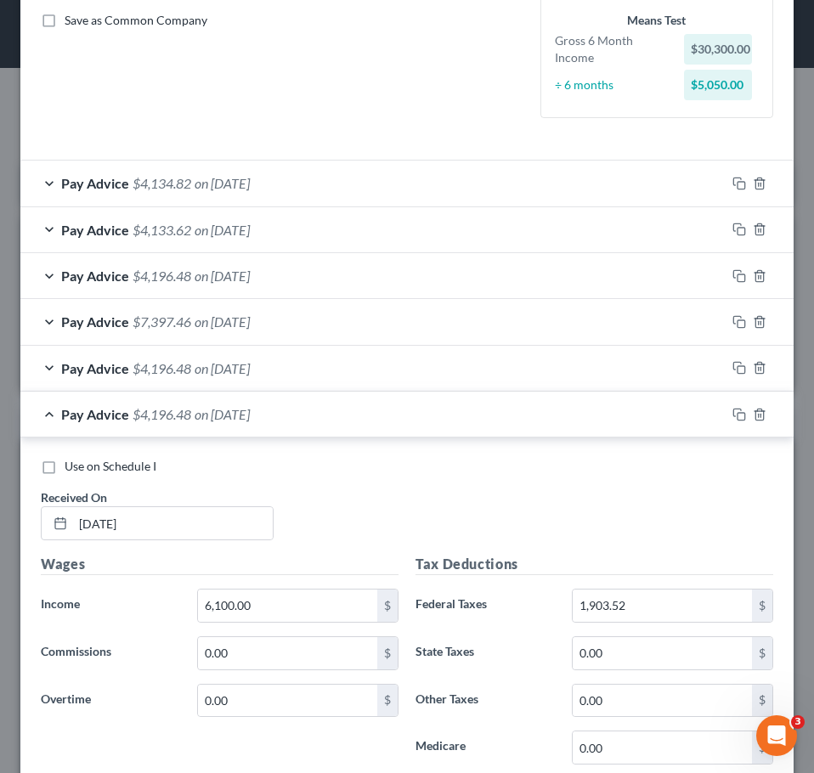
scroll to position [387, 0]
click at [360, 413] on div "Pay Advice $4,196.48 on [DATE]" at bounding box center [372, 413] width 705 height 45
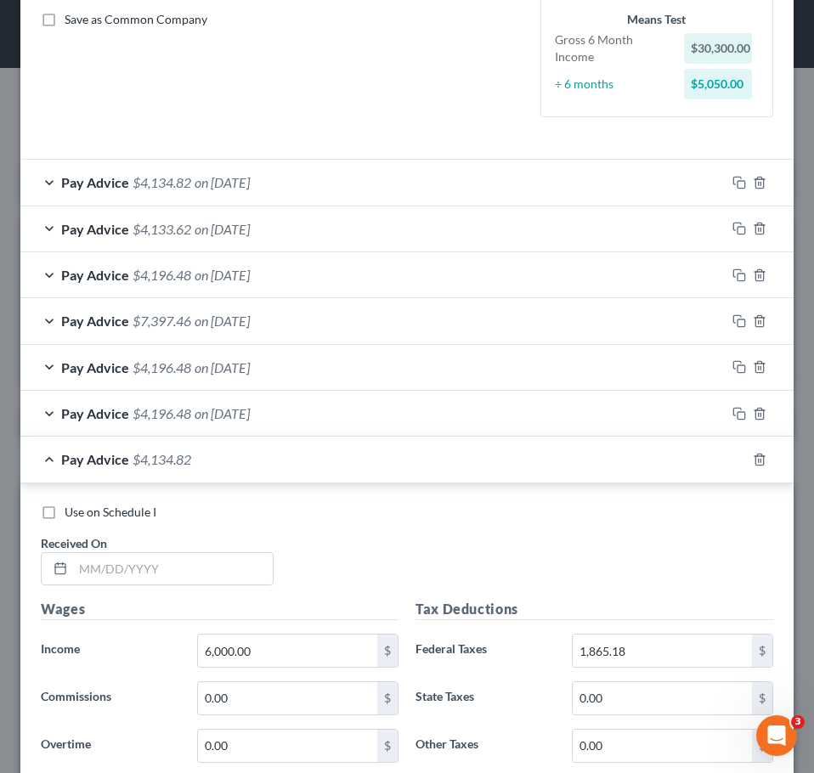
scroll to position [482, 0]
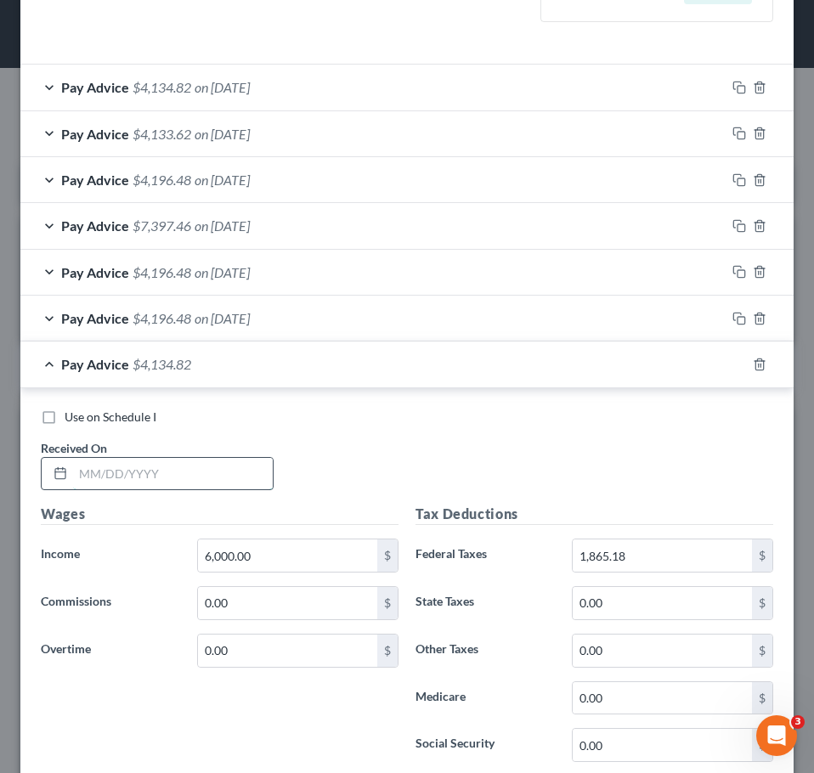
click at [192, 476] on input "text" at bounding box center [173, 474] width 200 height 32
type input "[DATE]"
click at [116, 419] on span "Use on Schedule I" at bounding box center [111, 416] width 92 height 14
click at [82, 419] on input "Use on Schedule I" at bounding box center [76, 414] width 11 height 11
checkbox input "true"
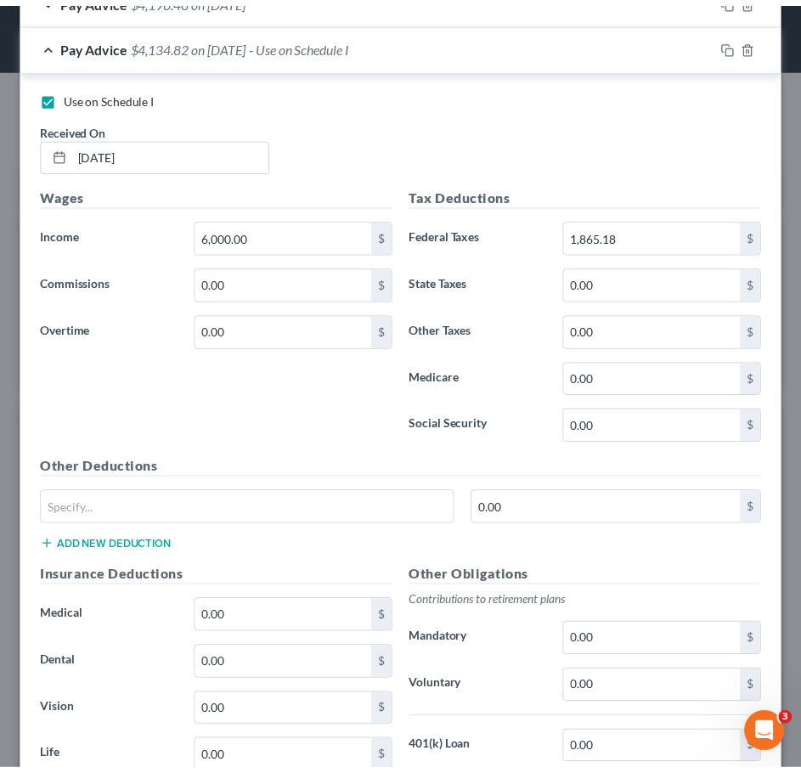
scroll to position [1058, 0]
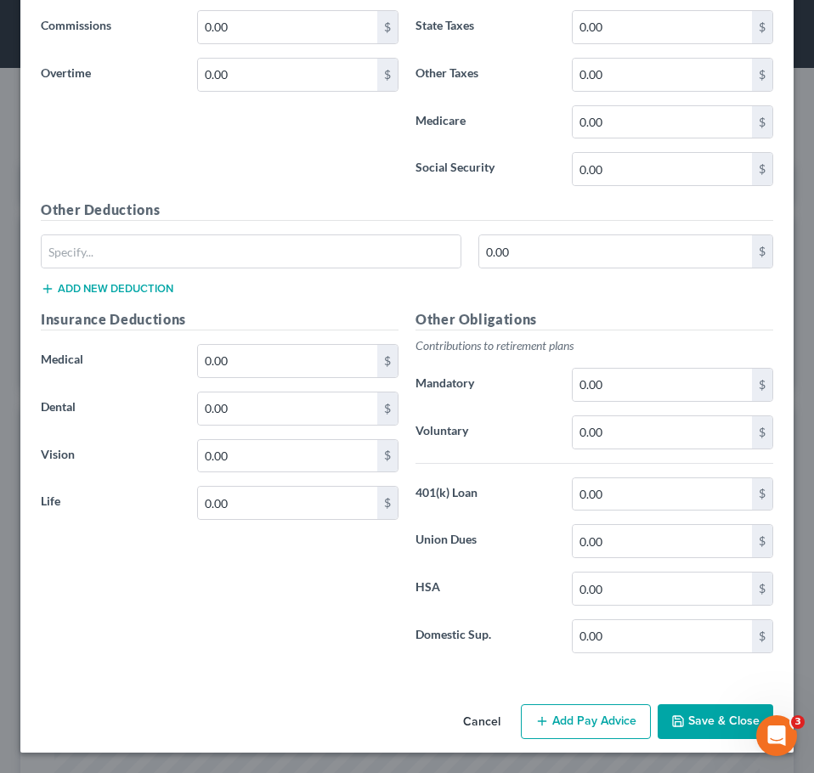
click at [691, 715] on button "Save & Close" at bounding box center [715, 722] width 116 height 36
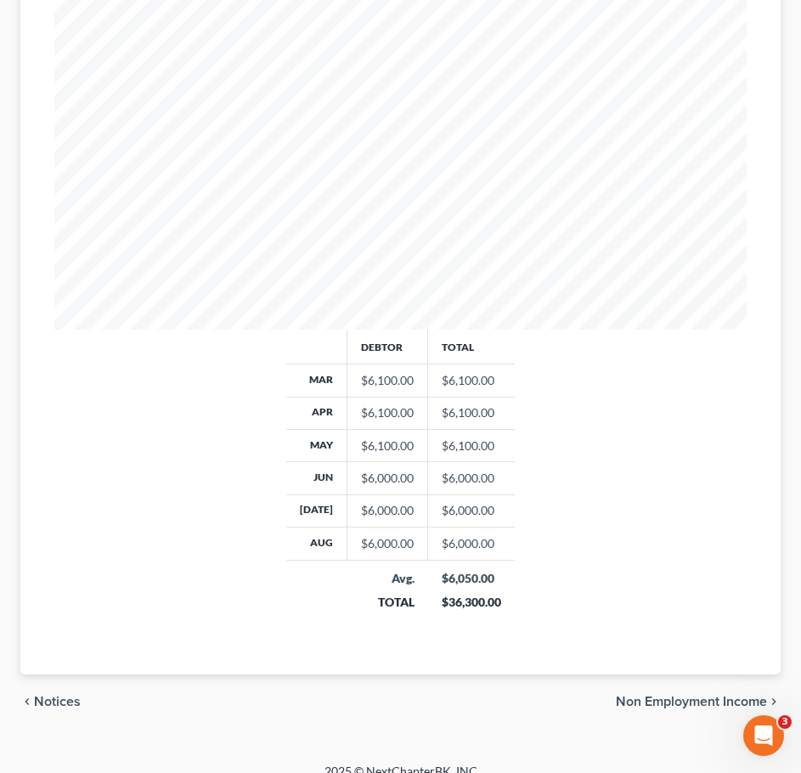
scroll to position [528, 0]
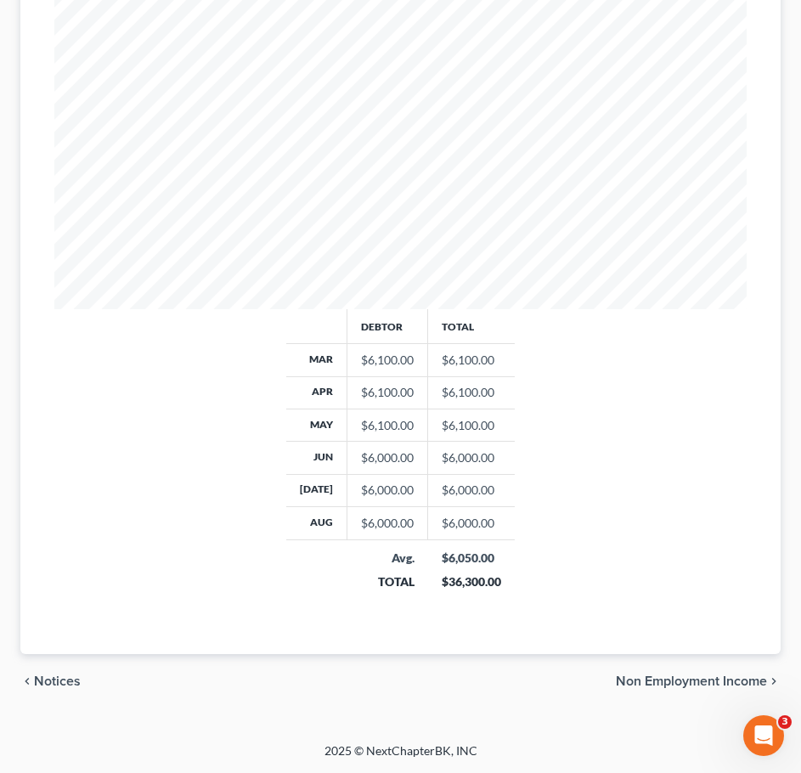
click at [696, 679] on span "Non Employment Income" at bounding box center [691, 681] width 151 height 14
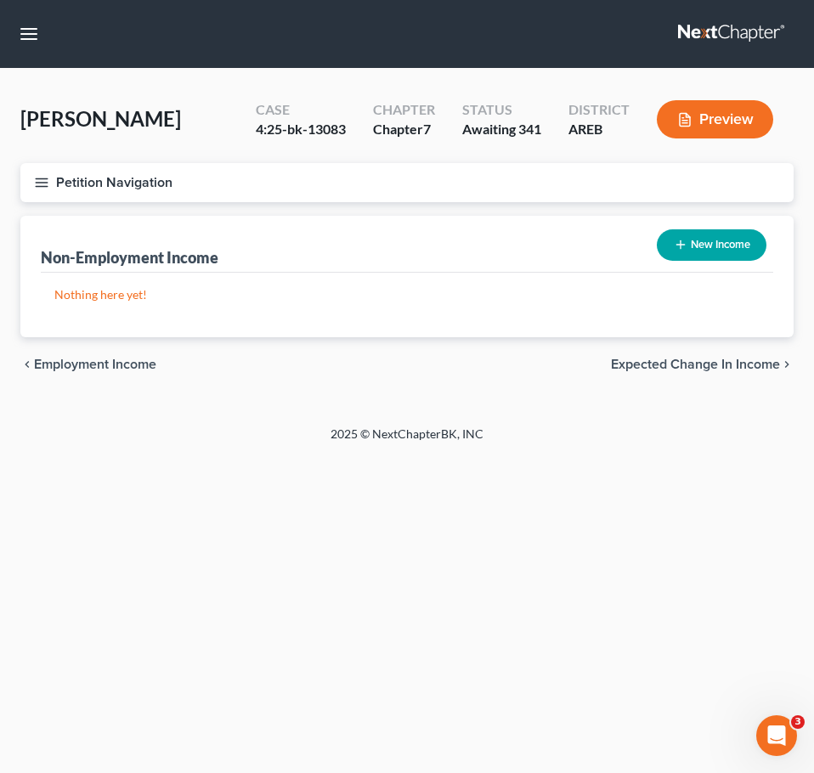
click at [734, 369] on span "Expected Change in Income" at bounding box center [695, 365] width 169 height 14
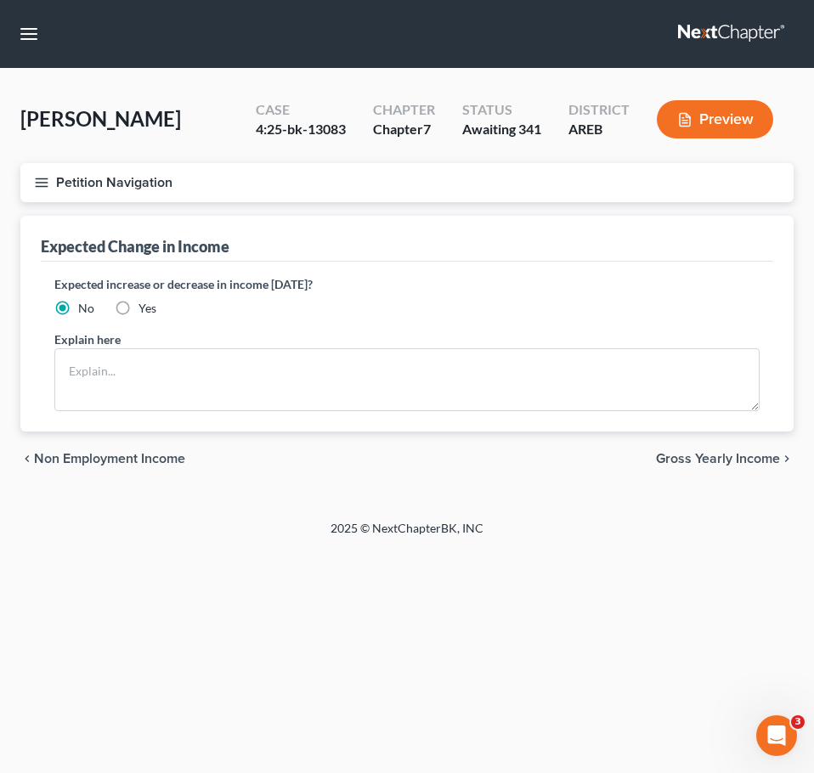
click at [732, 461] on span "Gross Yearly Income" at bounding box center [718, 459] width 124 height 14
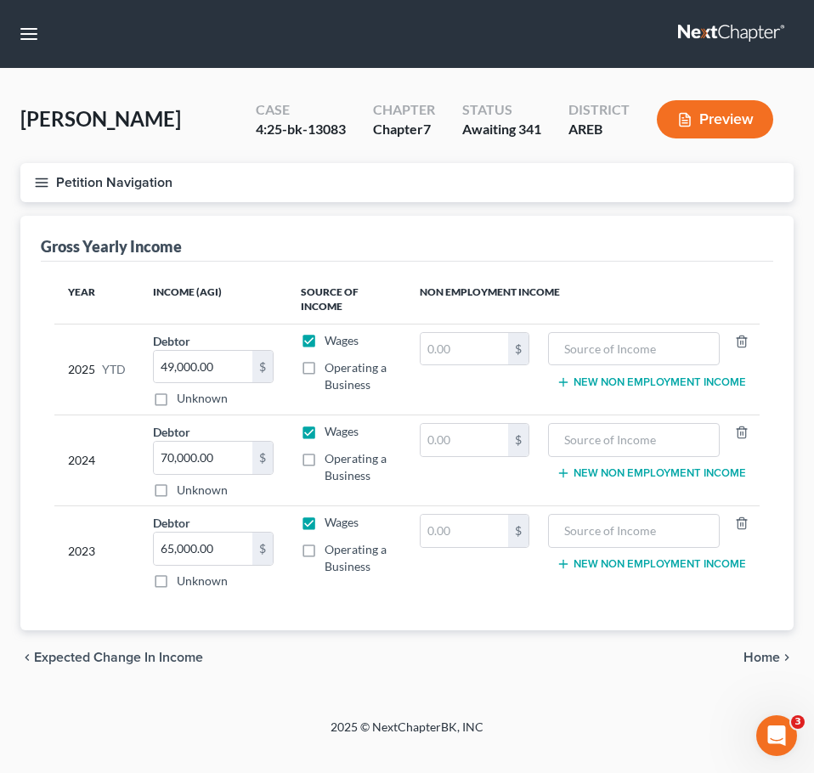
click at [761, 652] on span "Home" at bounding box center [761, 658] width 37 height 14
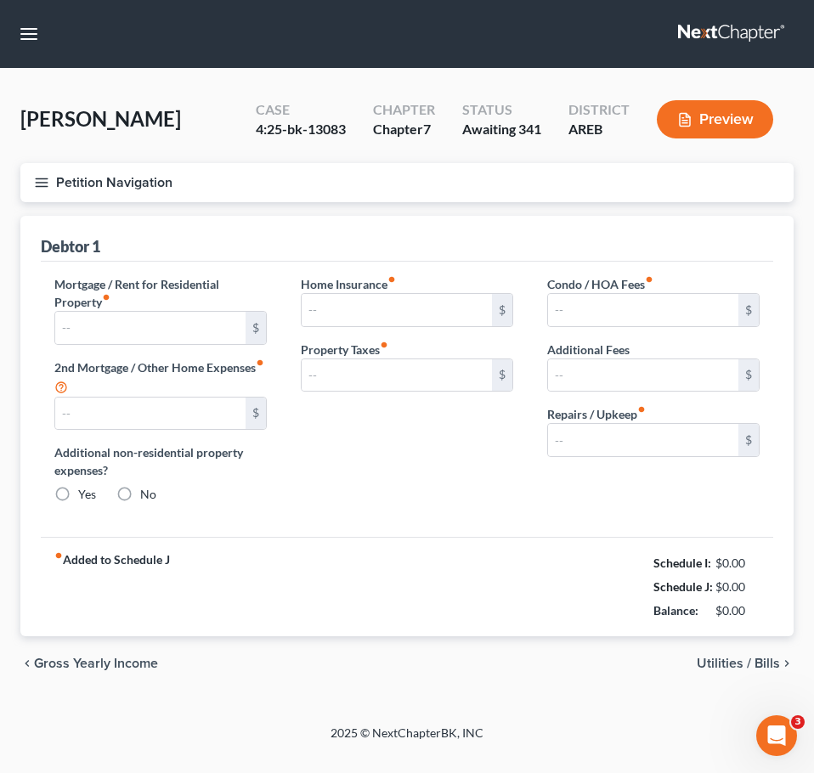
type input "1,000.00"
type input "0.00"
radio input "true"
type input "0.00"
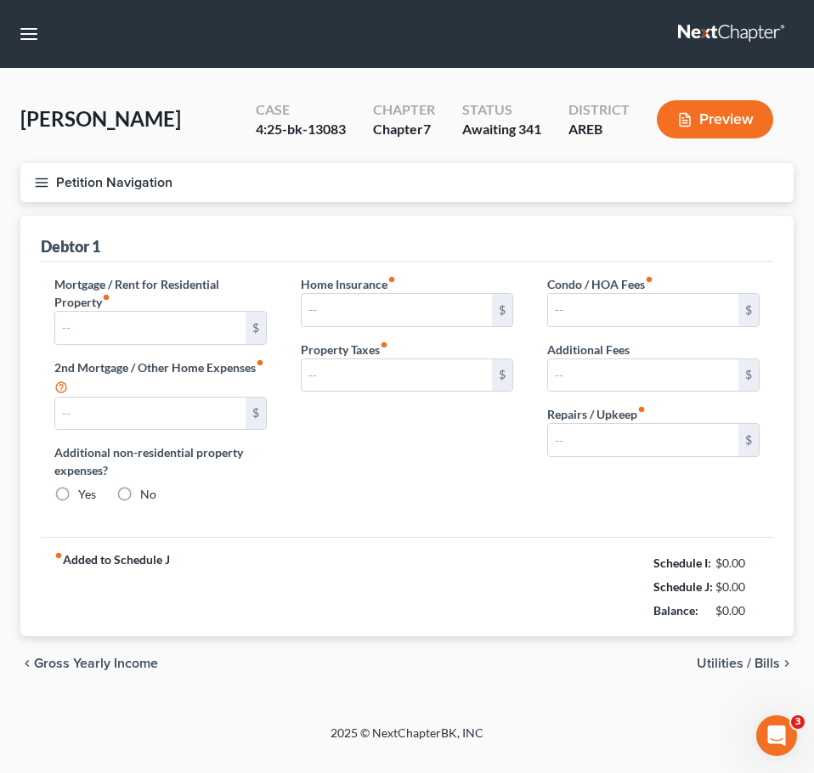
type input "0.00"
click at [37, 178] on line "button" at bounding box center [42, 178] width 12 height 0
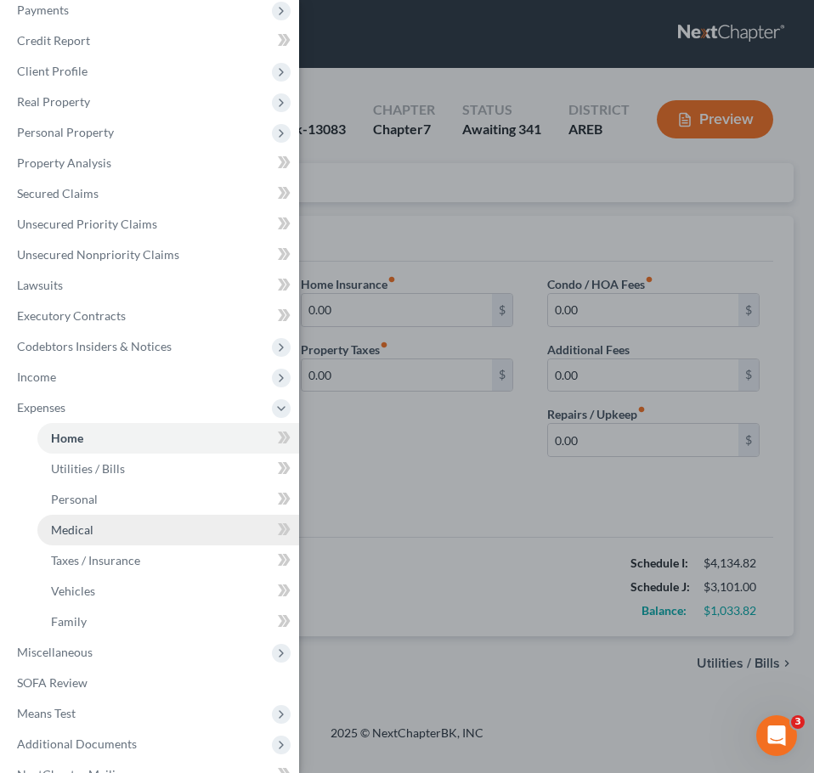
scroll to position [141, 0]
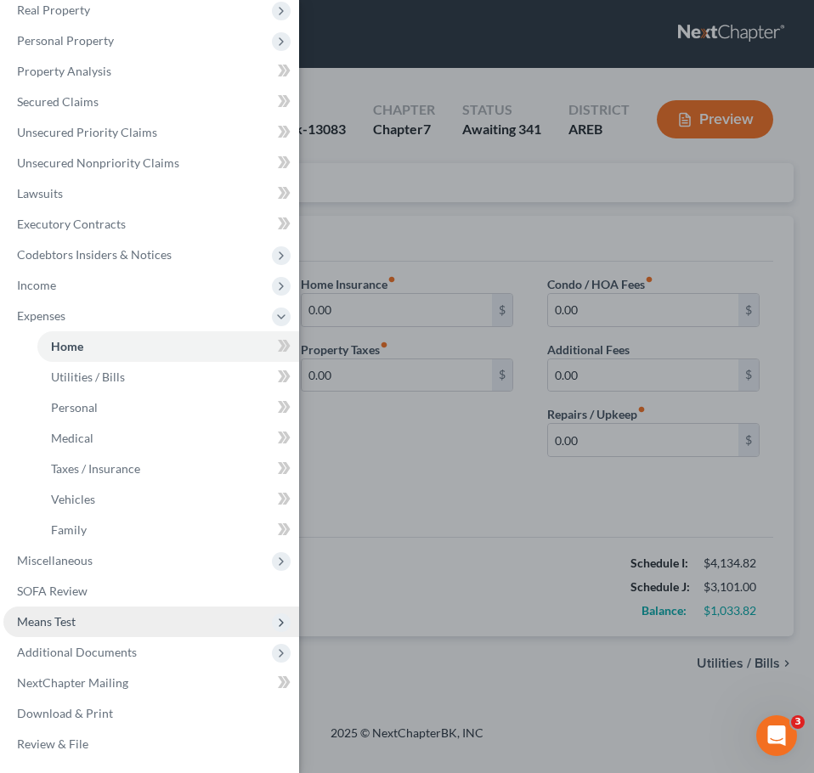
click at [84, 624] on span "Means Test" at bounding box center [151, 621] width 296 height 31
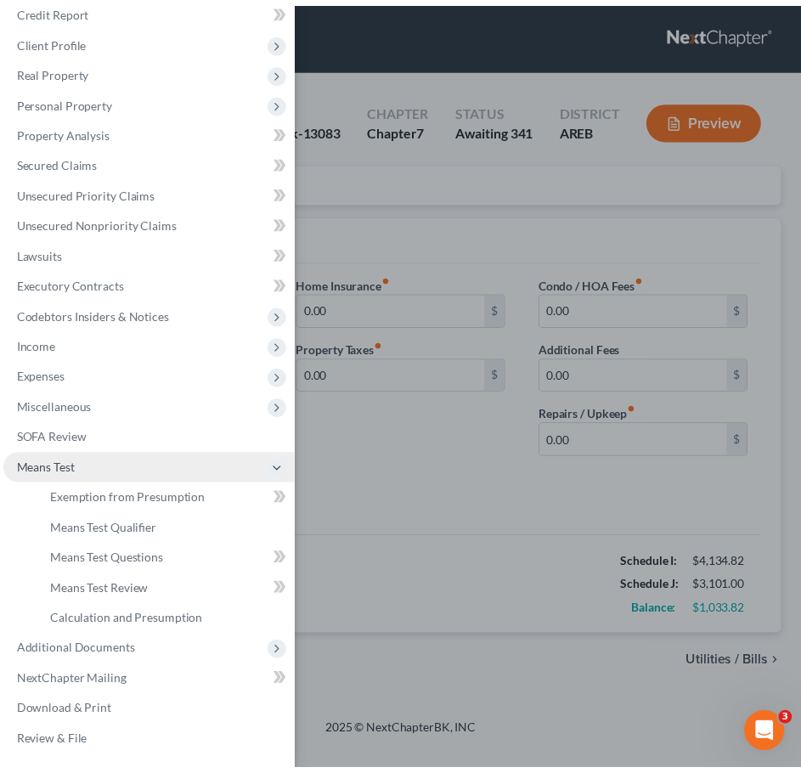
scroll to position [80, 0]
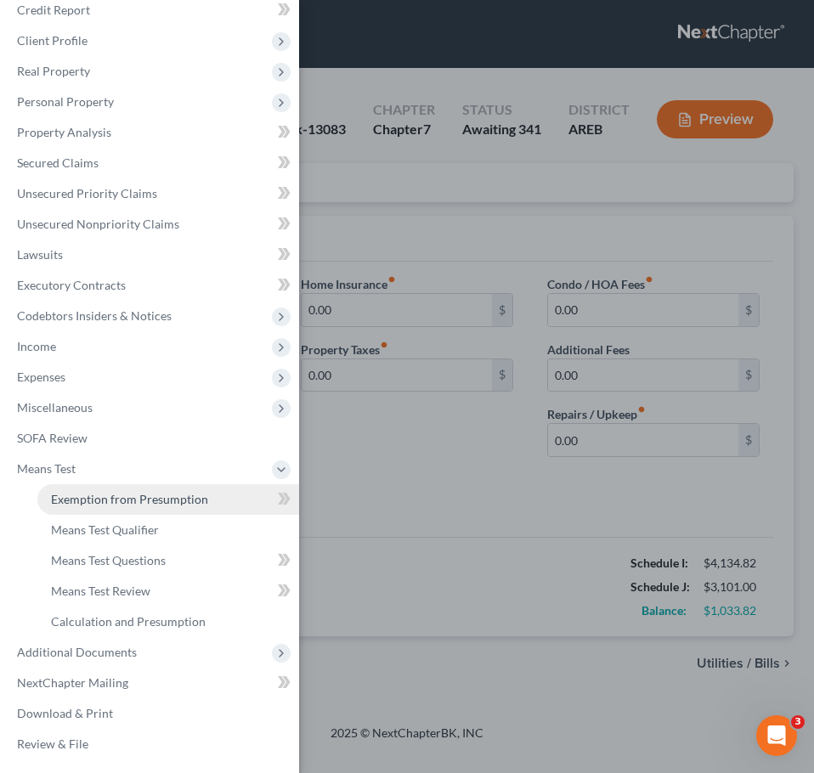
click at [138, 504] on span "Exemption from Presumption" at bounding box center [129, 499] width 157 height 14
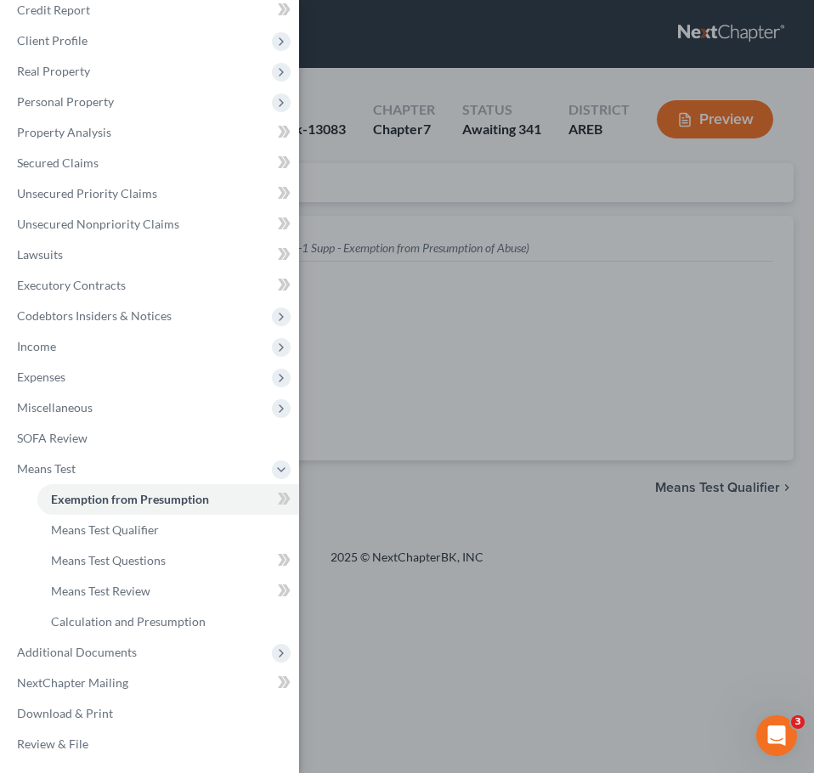
click at [472, 354] on div "Case Dashboard Payments Invoices Payments Payments Credit Report Client Profile" at bounding box center [407, 386] width 814 height 773
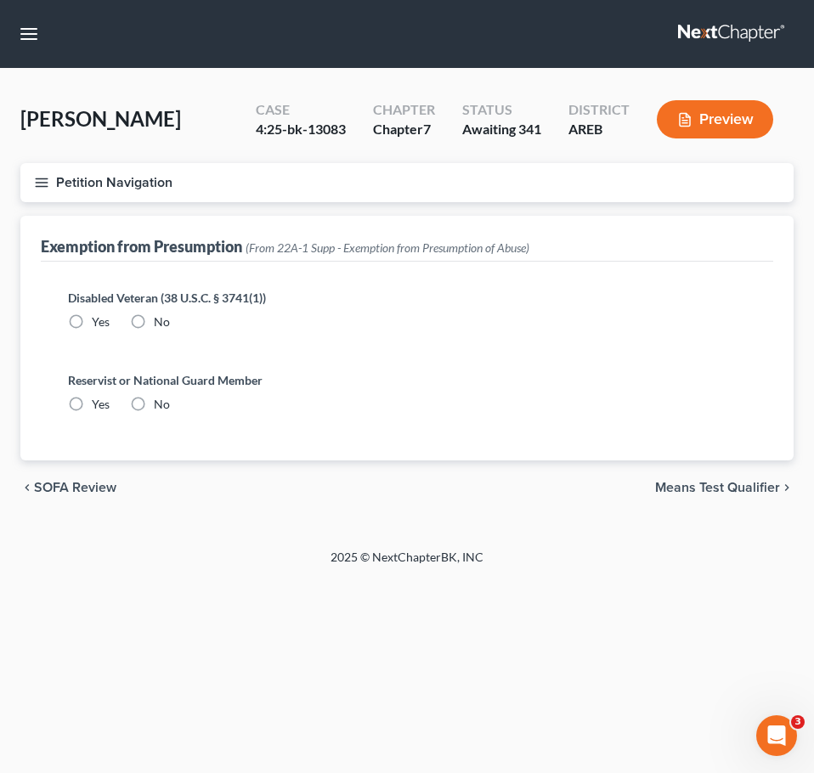
click at [709, 488] on span "Means Test Qualifier" at bounding box center [717, 488] width 125 height 14
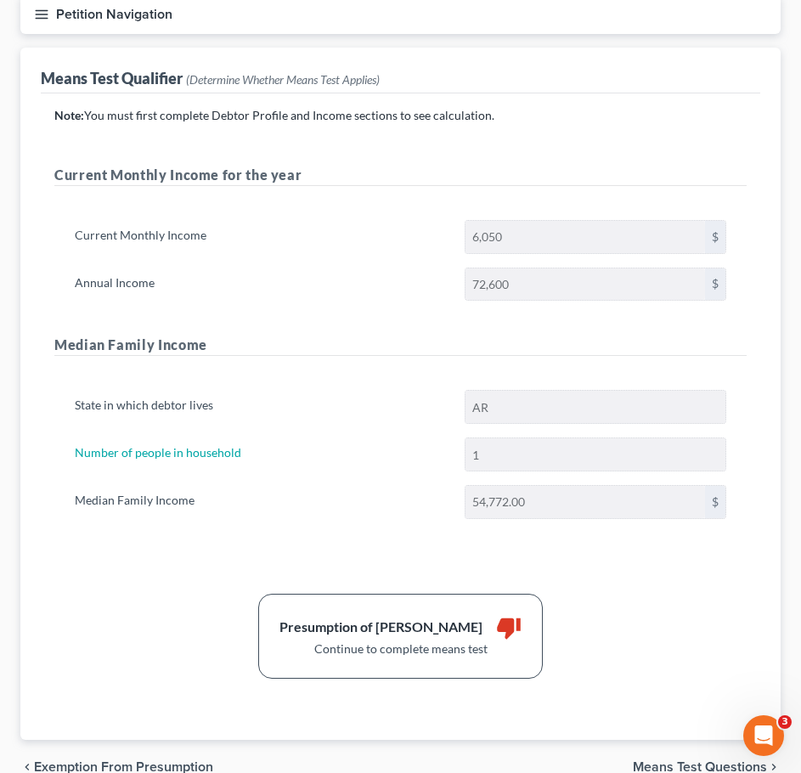
scroll to position [254, 0]
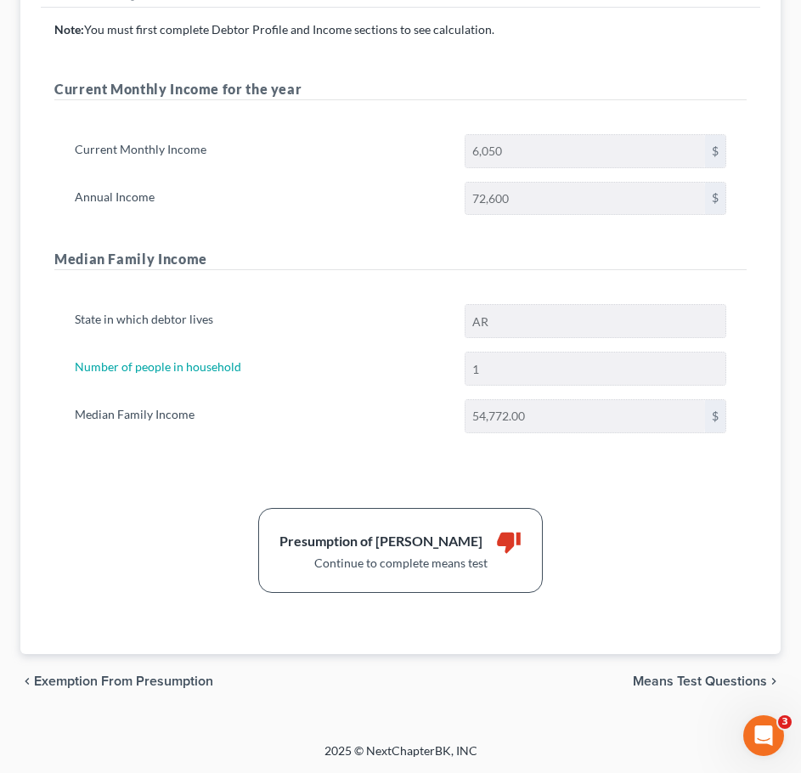
click at [708, 680] on span "Means Test Questions" at bounding box center [700, 681] width 134 height 14
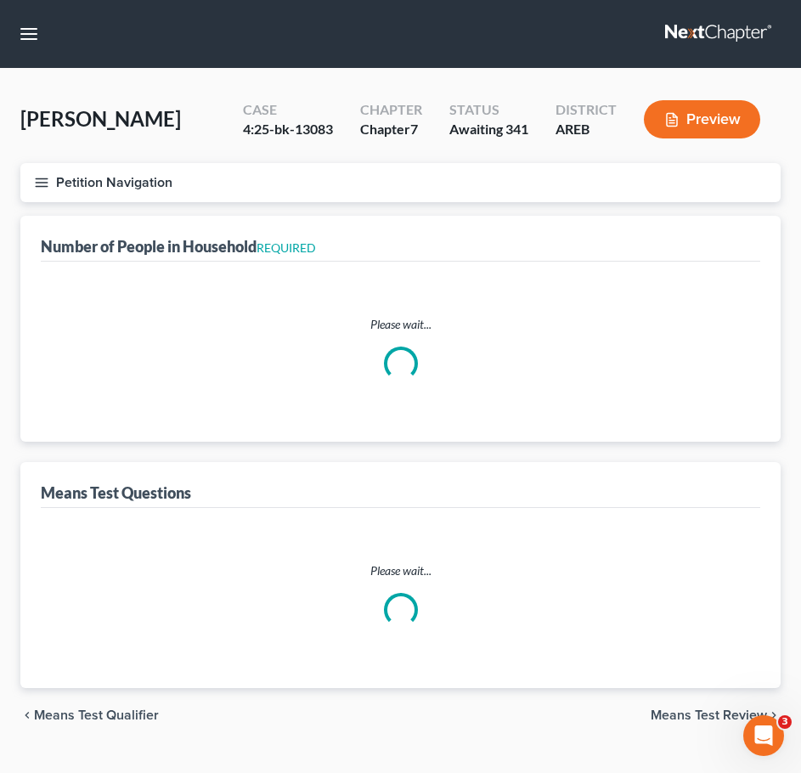
select select "1"
select select "60"
select select "1"
select select "60"
select select "1"
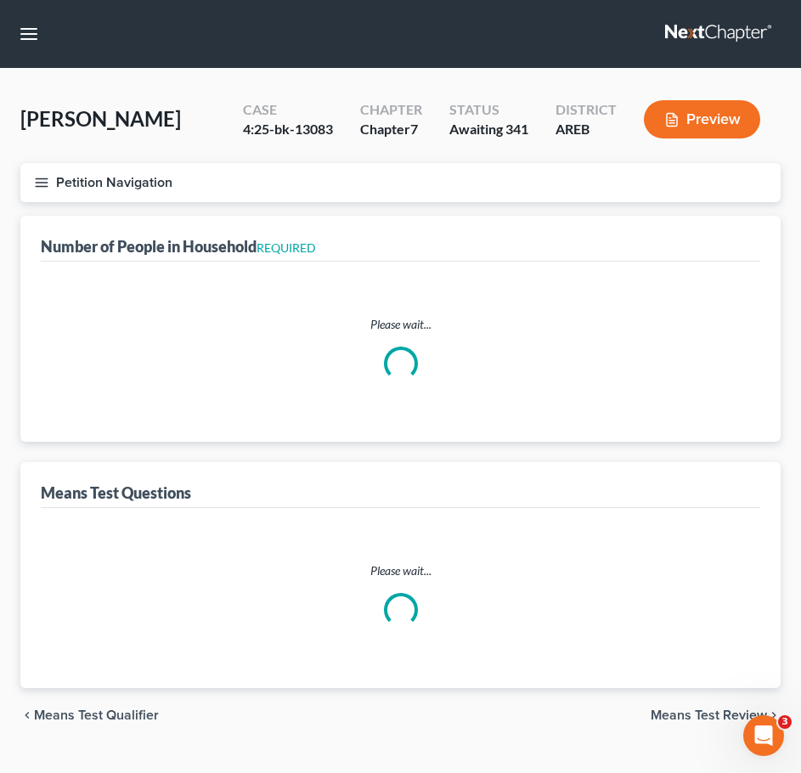
select select "1"
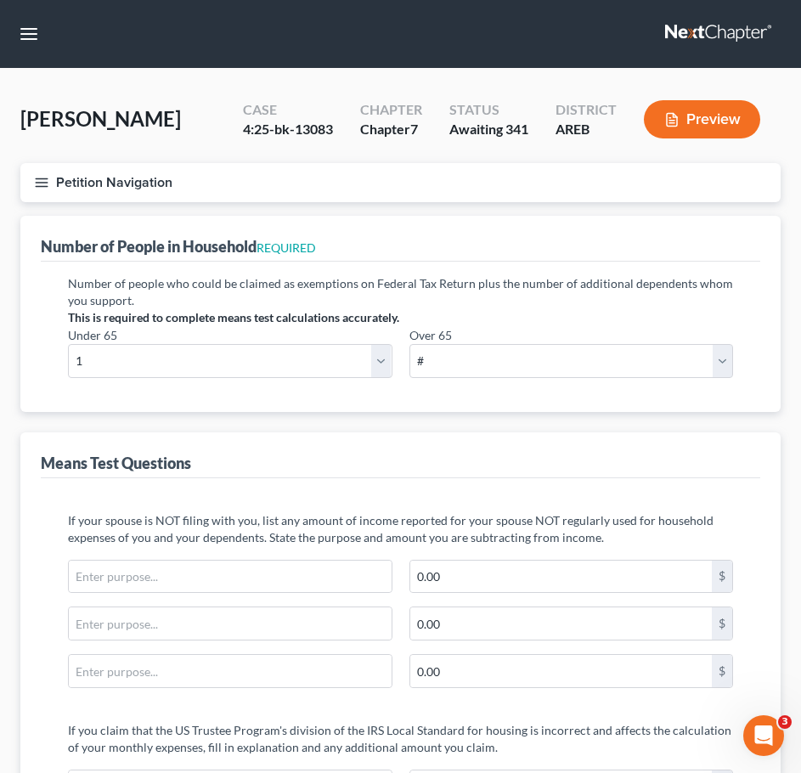
click at [48, 185] on icon "button" at bounding box center [41, 182] width 15 height 15
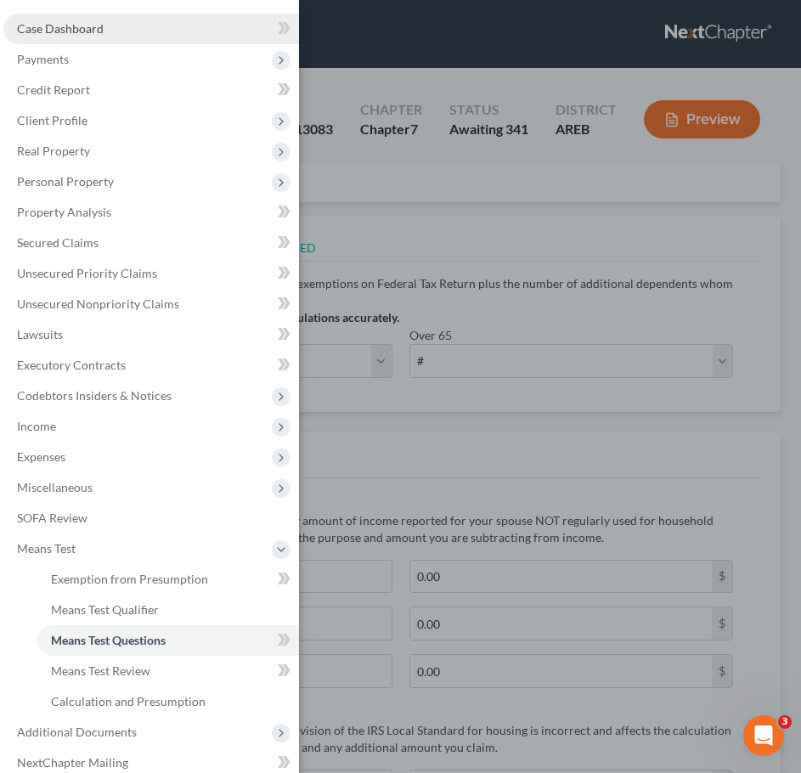
click at [84, 38] on link "Case Dashboard" at bounding box center [151, 29] width 296 height 31
select select "4"
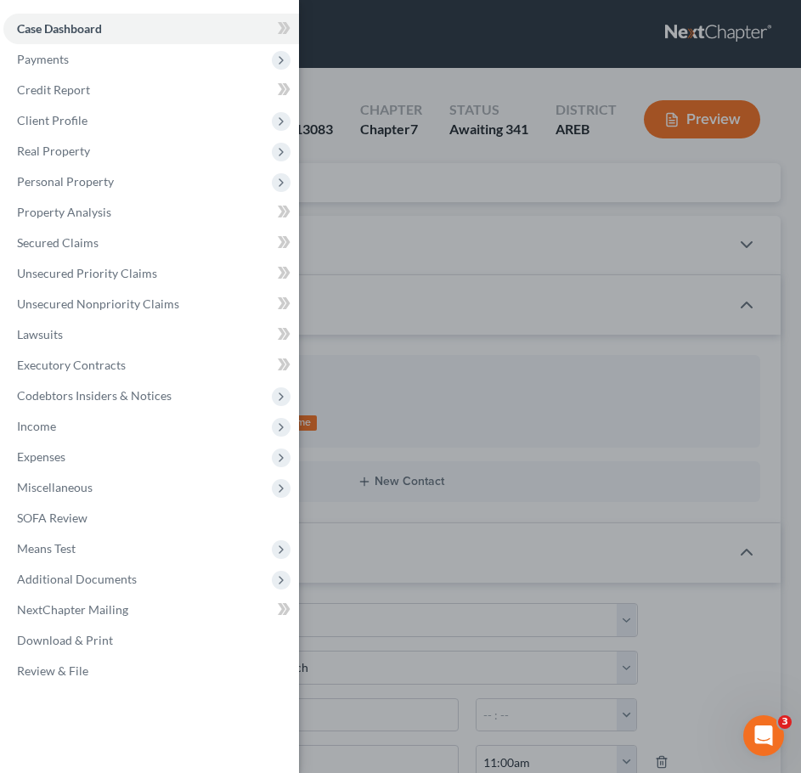
click at [520, 225] on div "Case Dashboard Payments Invoices Payments Payments Credit Report Client Profile" at bounding box center [400, 386] width 801 height 773
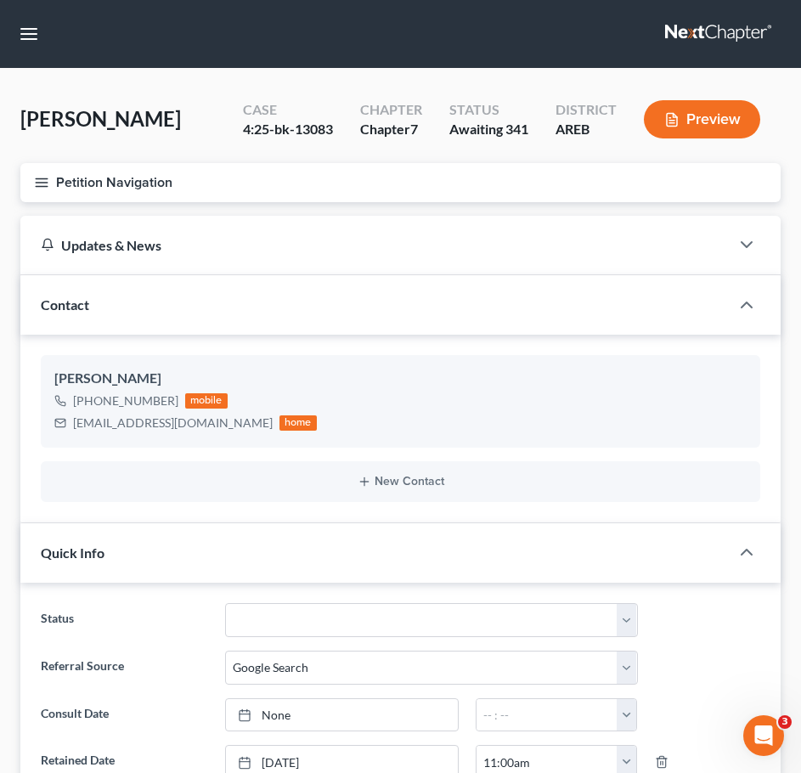
click at [37, 185] on icon "button" at bounding box center [41, 182] width 15 height 15
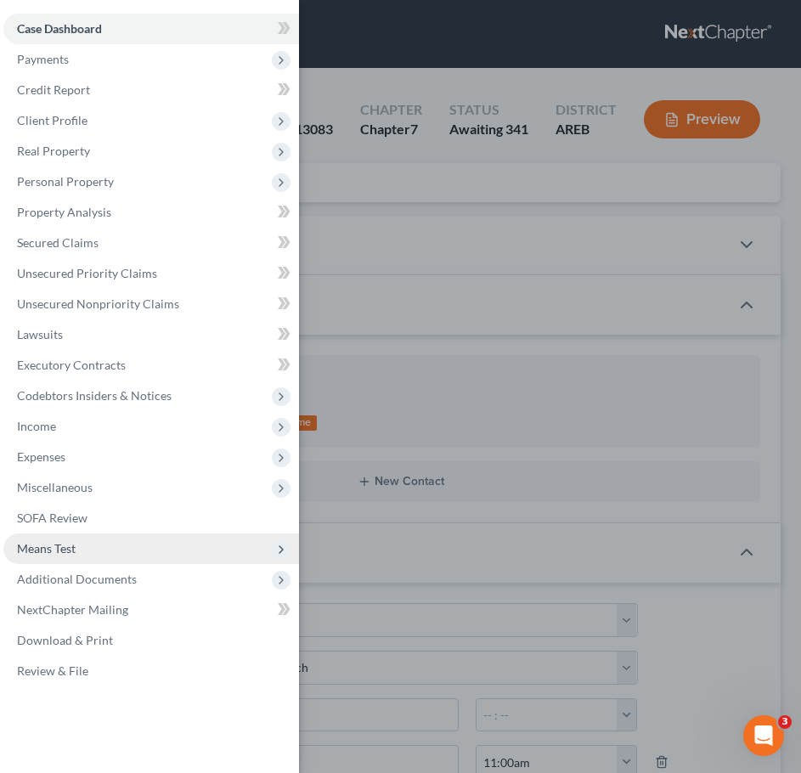
click at [115, 544] on span "Means Test" at bounding box center [151, 548] width 296 height 31
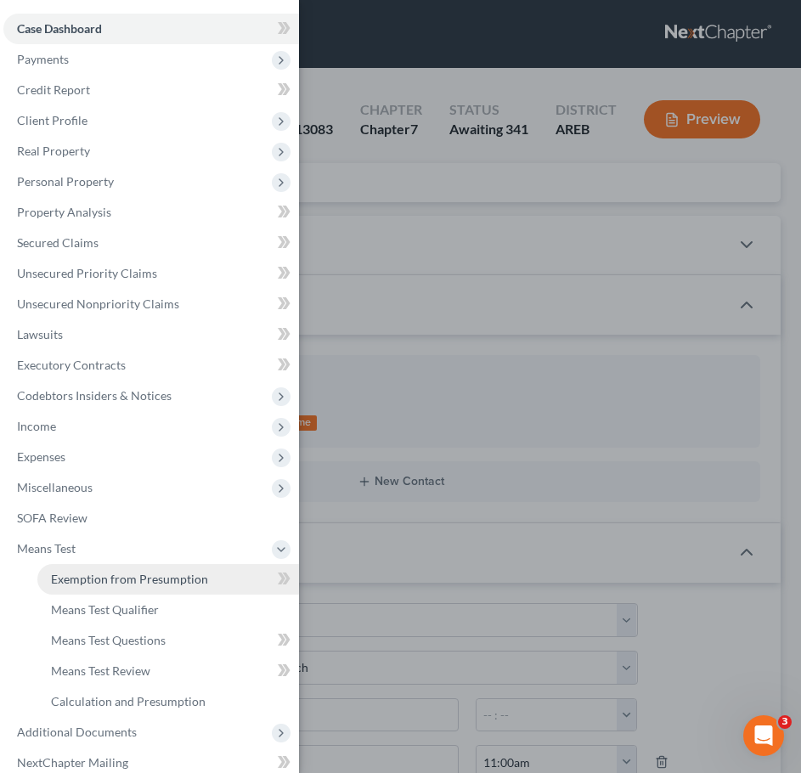
click at [124, 572] on span "Exemption from Presumption" at bounding box center [129, 579] width 157 height 14
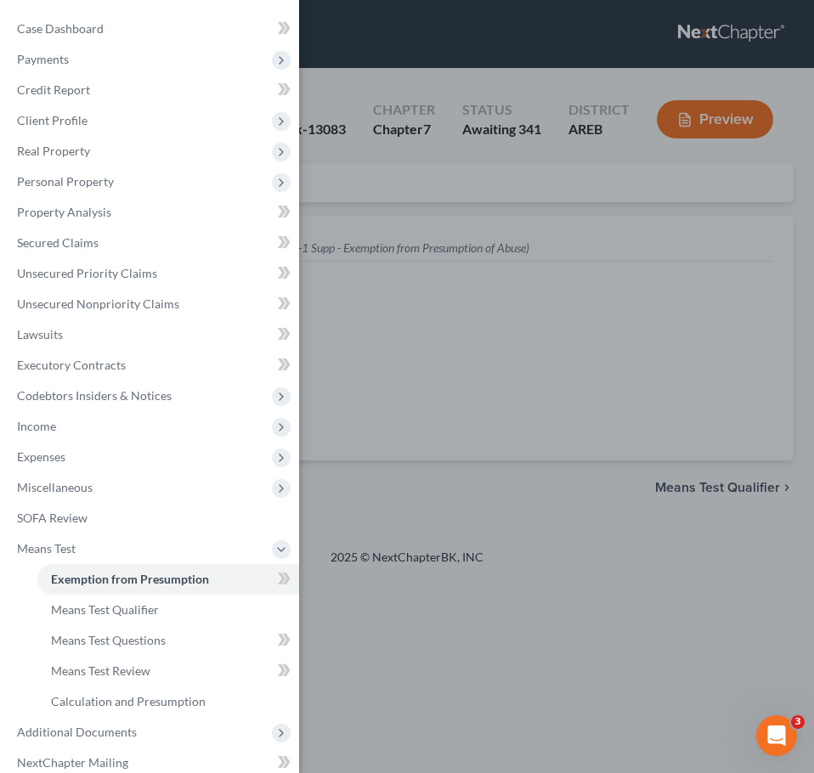
click at [466, 413] on div "Case Dashboard Payments Invoices Payments Payments Credit Report Client Profile" at bounding box center [407, 386] width 814 height 773
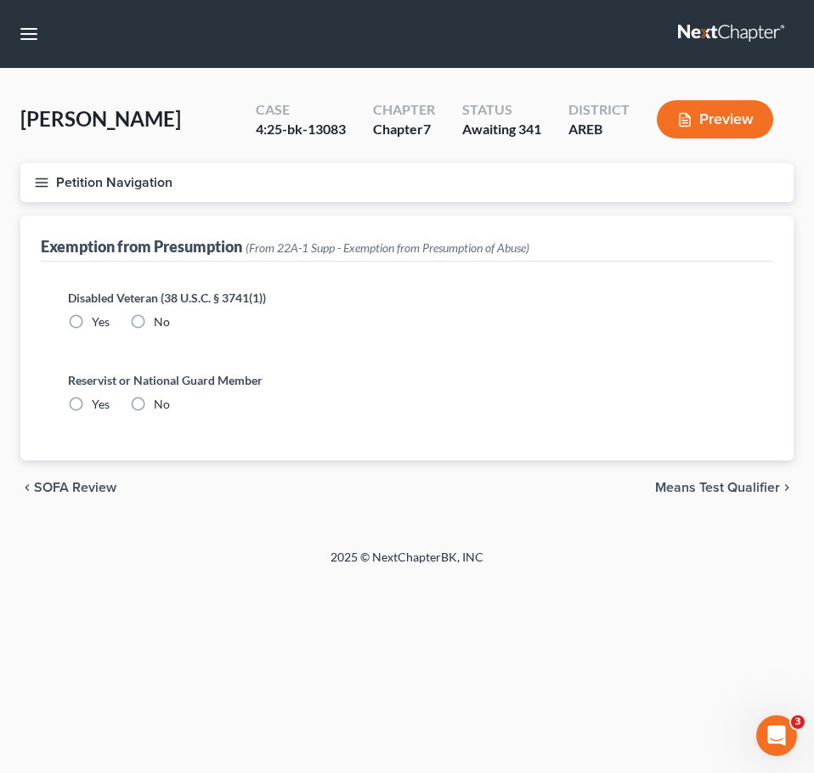
click at [740, 490] on span "Means Test Qualifier" at bounding box center [717, 488] width 125 height 14
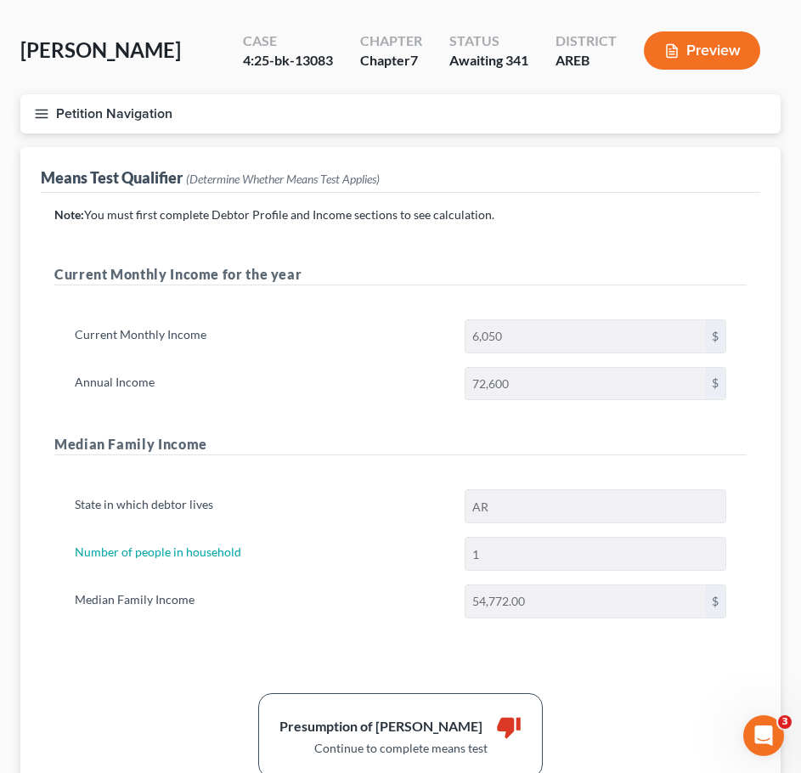
scroll to position [70, 0]
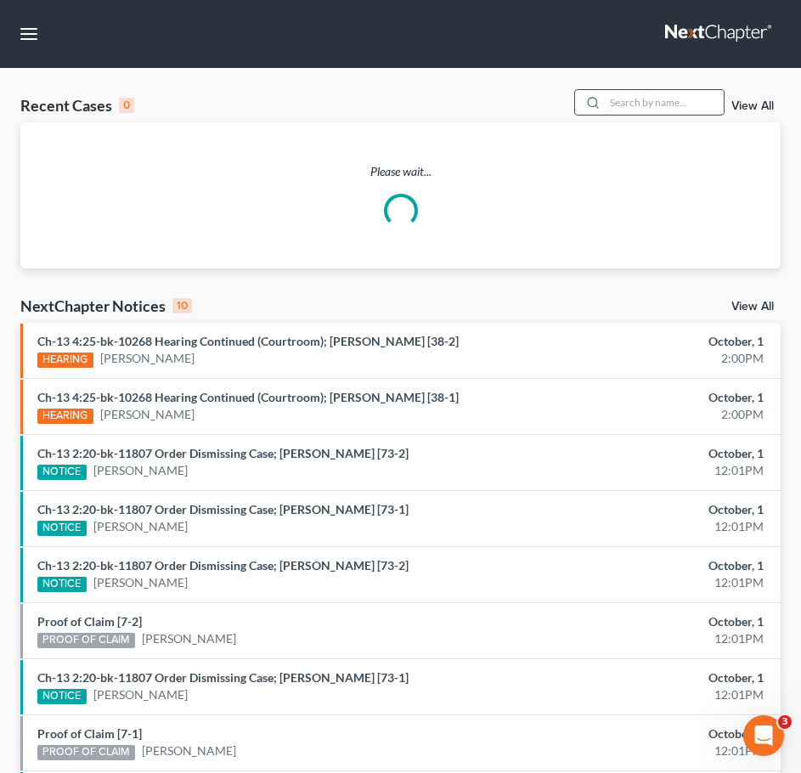
click at [684, 101] on input "search" at bounding box center [664, 102] width 119 height 25
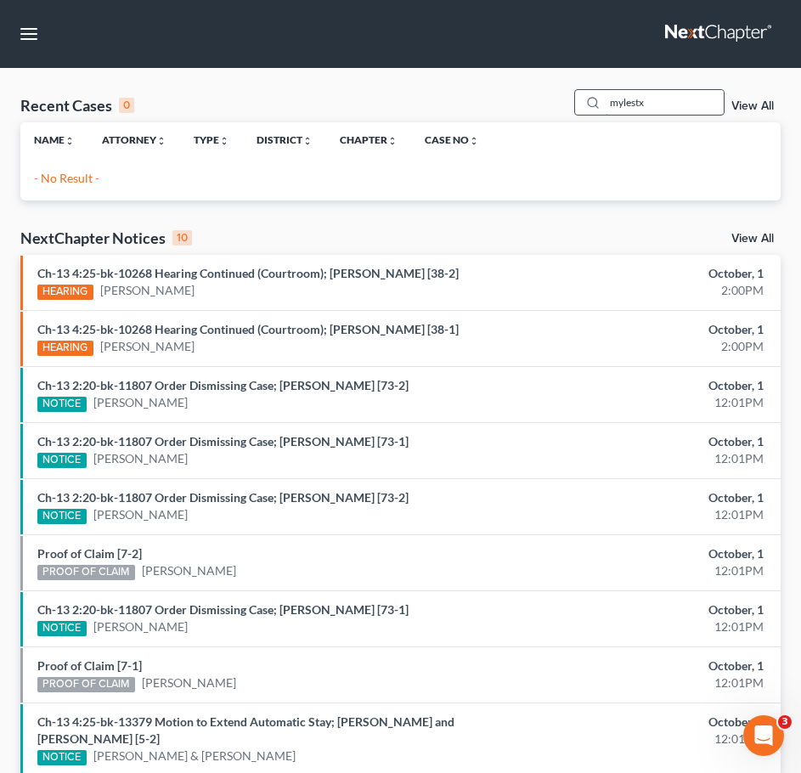
click at [680, 96] on input "mylestx" at bounding box center [664, 102] width 119 height 25
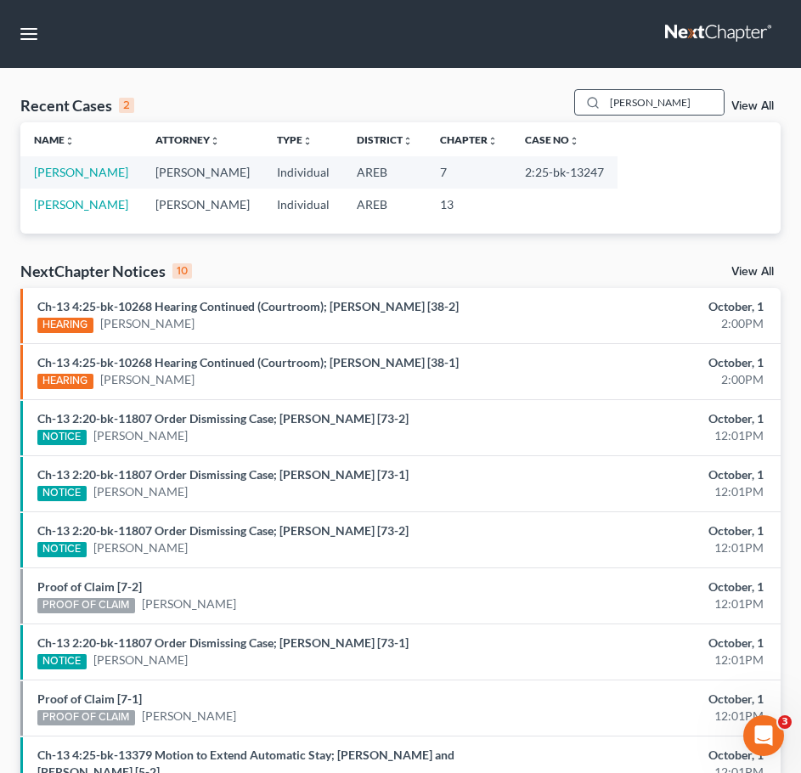
click at [677, 89] on div "[PERSON_NAME]" at bounding box center [649, 102] width 151 height 26
click at [668, 96] on input "[PERSON_NAME]" at bounding box center [664, 102] width 119 height 25
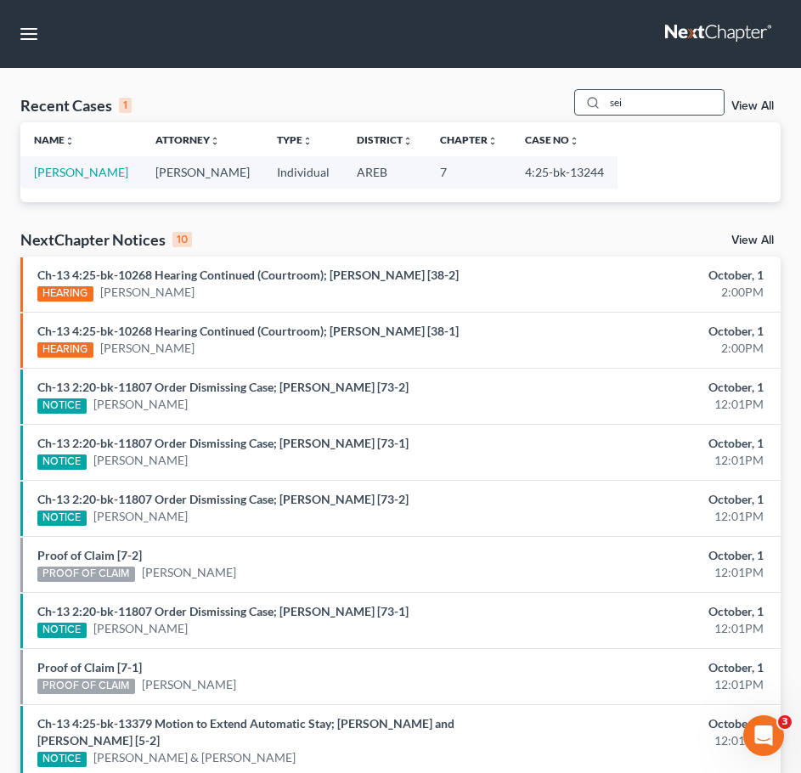
click at [660, 116] on div "sei" at bounding box center [649, 102] width 151 height 26
click at [648, 100] on input "sei" at bounding box center [664, 102] width 119 height 25
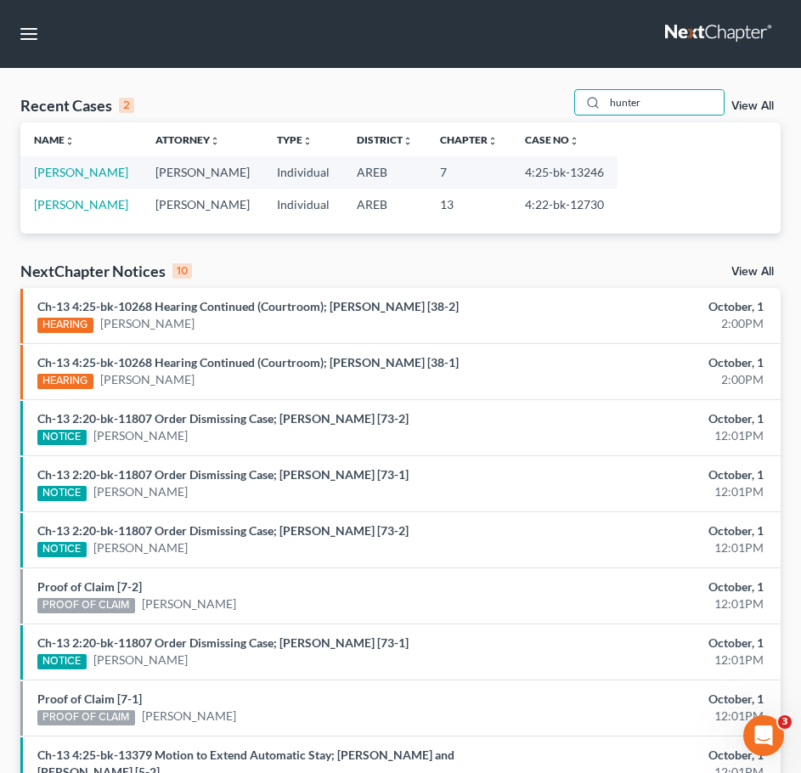
click at [655, 110] on input "hunter" at bounding box center [664, 102] width 119 height 25
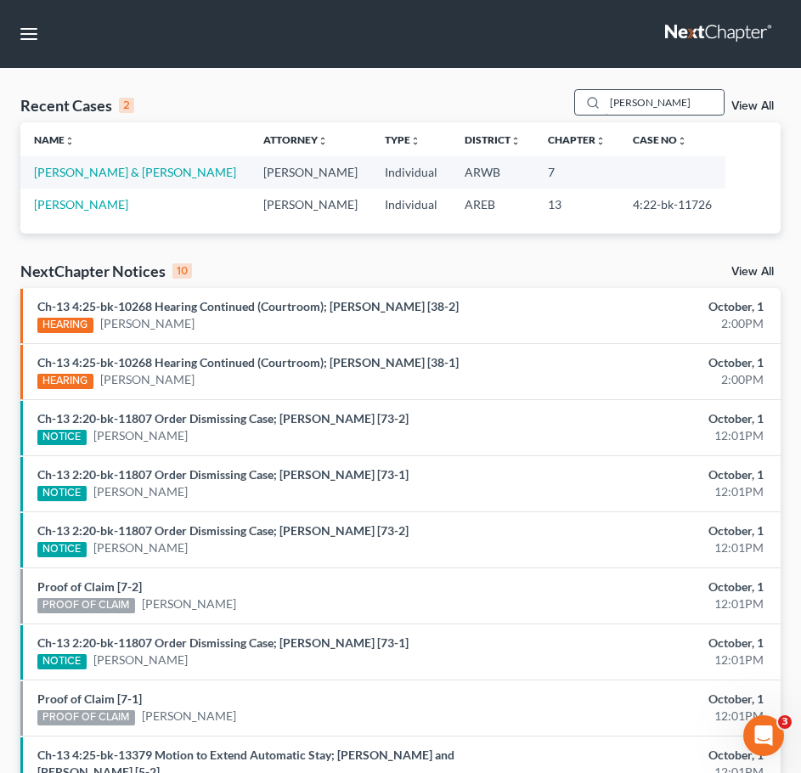
click at [652, 104] on input "[PERSON_NAME]" at bounding box center [664, 102] width 119 height 25
type input "[PERSON_NAME]"
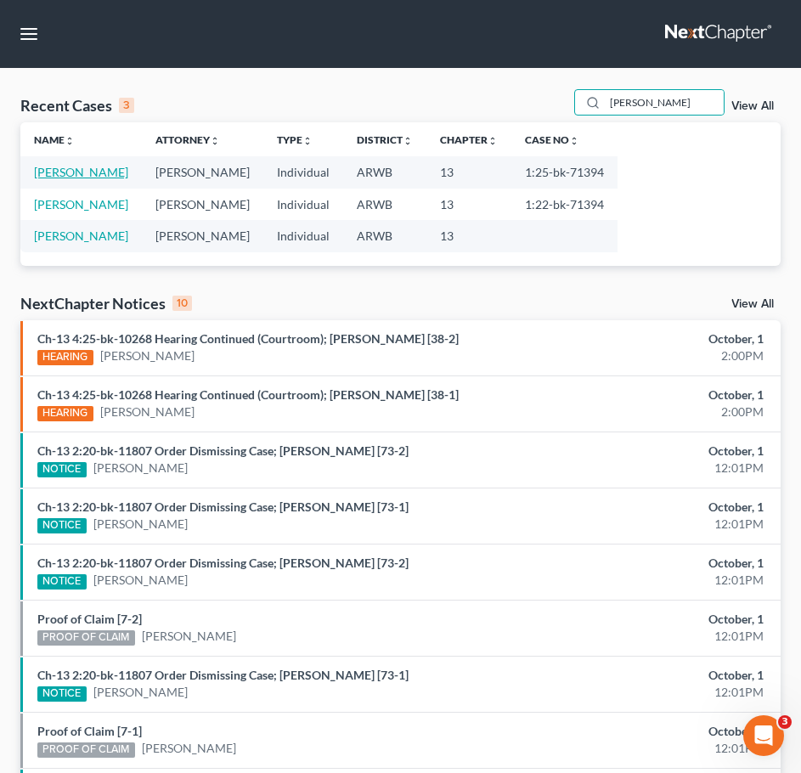
click at [59, 169] on link "[PERSON_NAME]" at bounding box center [81, 172] width 94 height 14
select select "1"
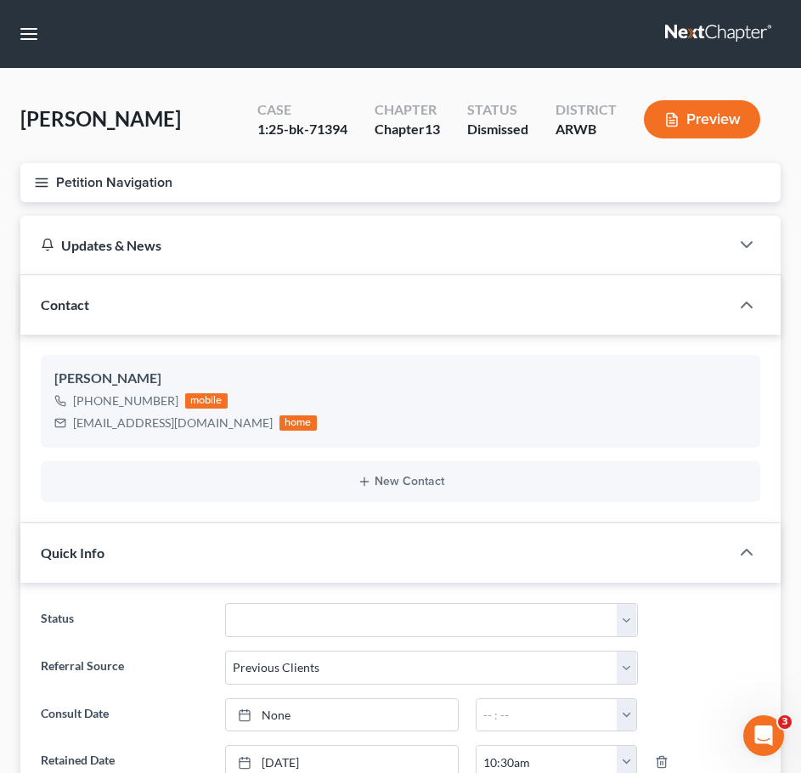
click at [42, 175] on icon "button" at bounding box center [41, 182] width 15 height 15
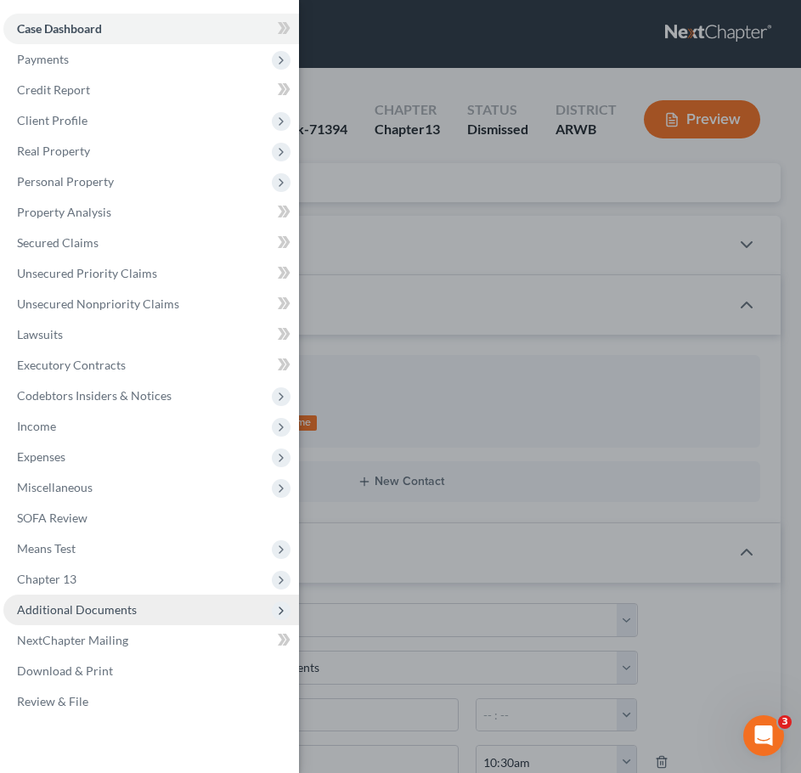
click at [142, 612] on span "Additional Documents" at bounding box center [151, 610] width 296 height 31
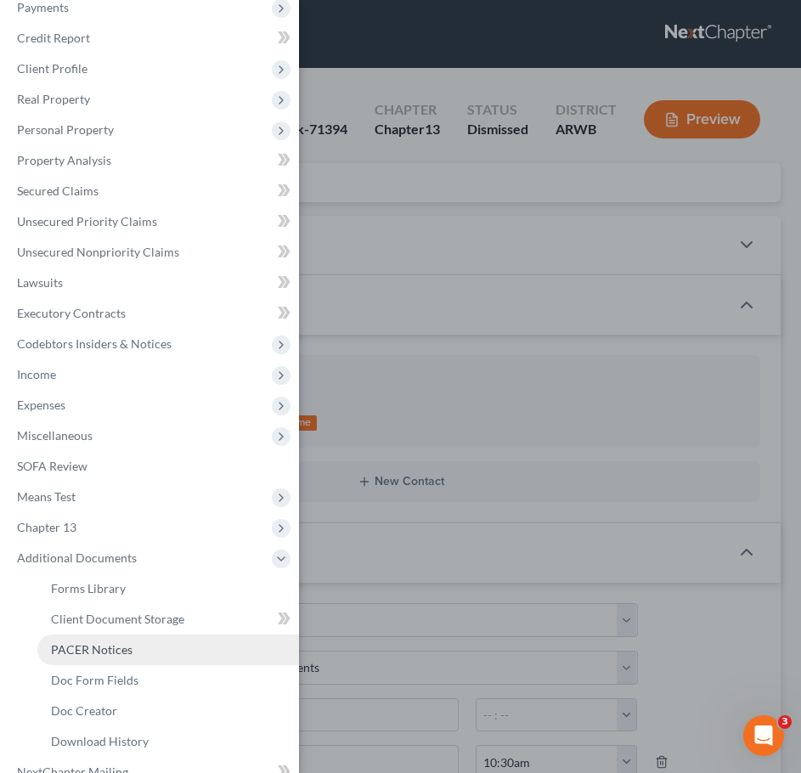
click at [80, 650] on span "PACER Notices" at bounding box center [92, 649] width 82 height 14
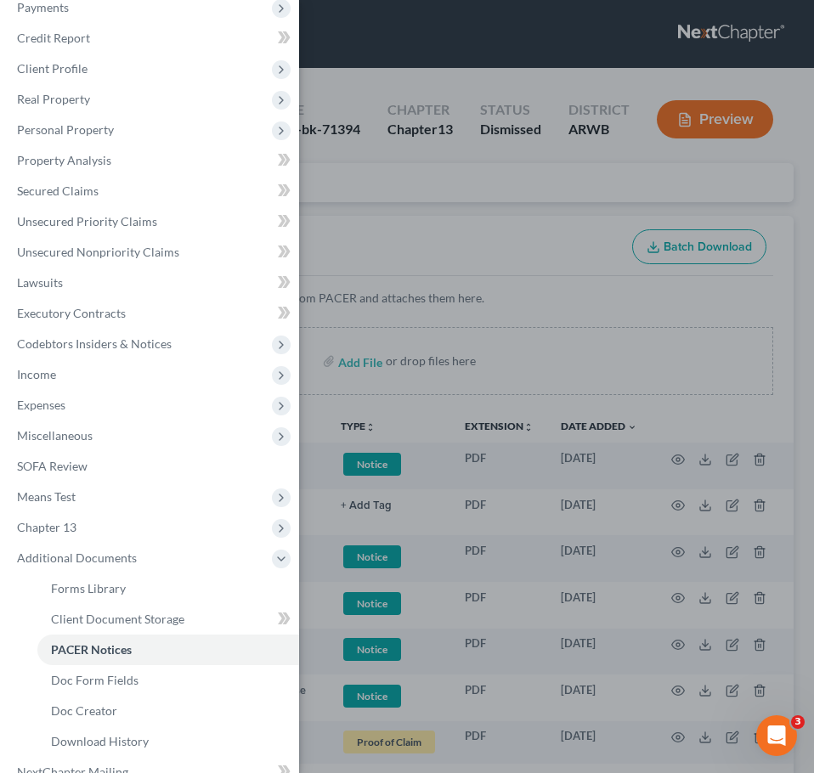
click at [587, 232] on div "Case Dashboard Payments Invoices Payments Payments Credit Report Client Profile" at bounding box center [407, 386] width 814 height 773
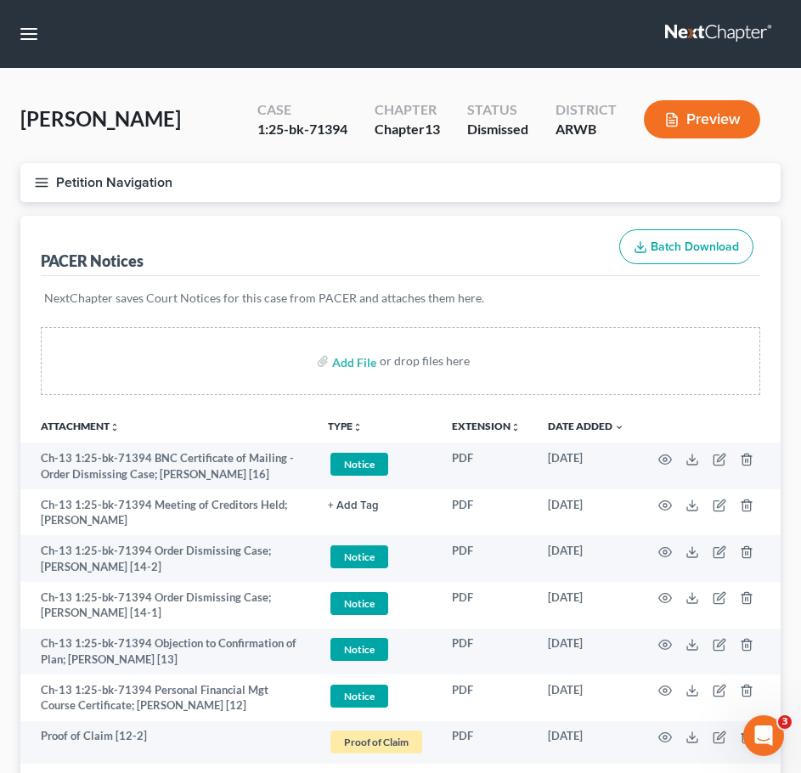
click at [37, 182] on icon "button" at bounding box center [41, 182] width 15 height 15
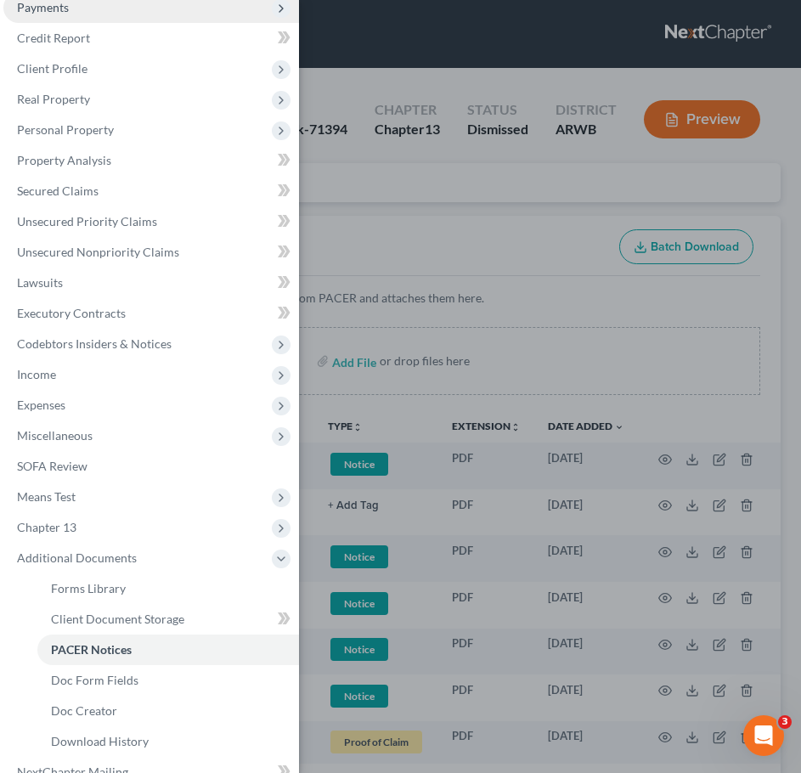
click at [59, 7] on span "Payments" at bounding box center [43, 7] width 52 height 14
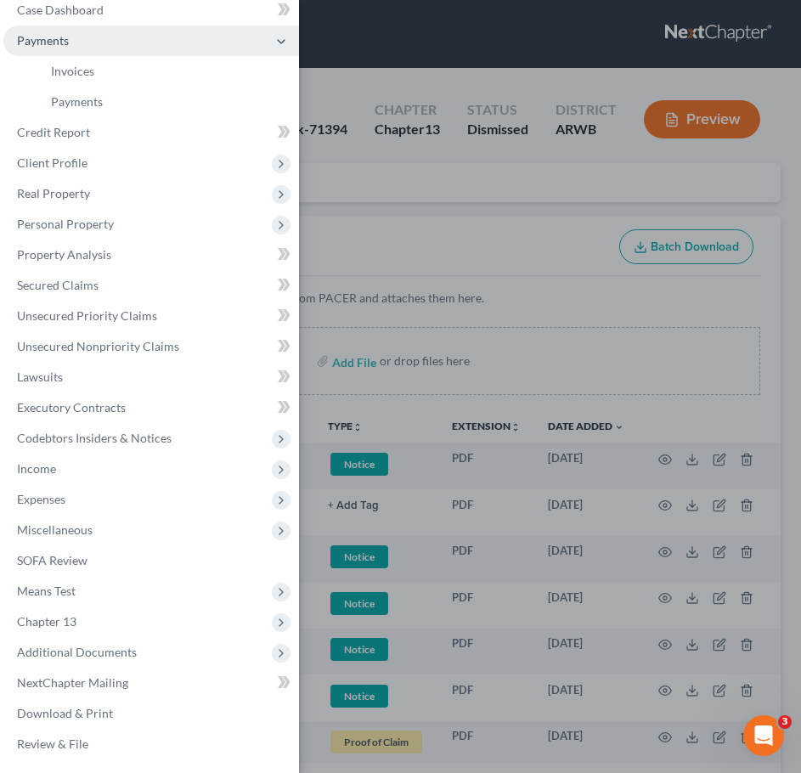
scroll to position [19, 0]
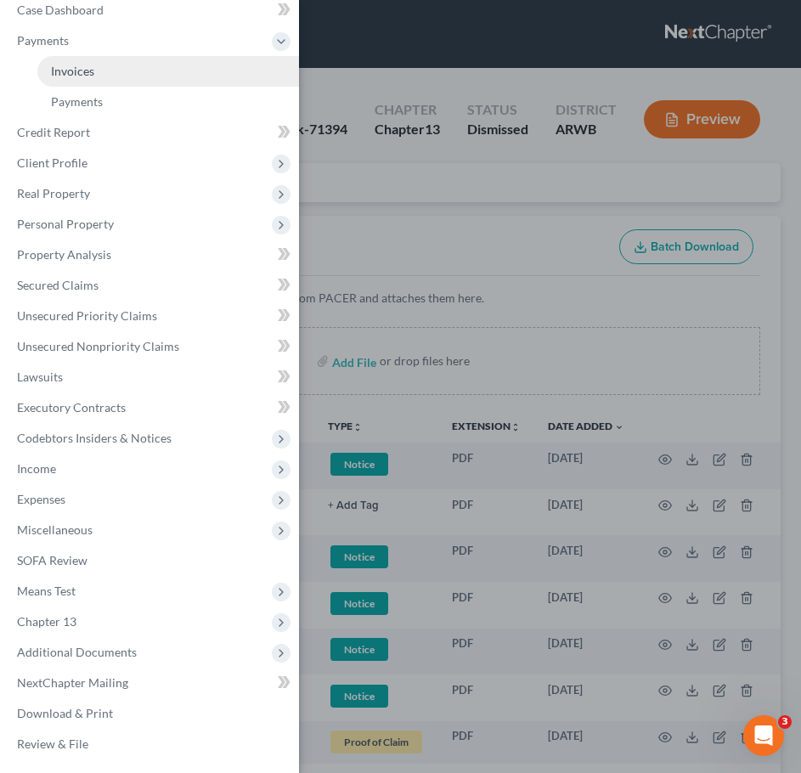
click at [73, 74] on span "Invoices" at bounding box center [72, 71] width 43 height 14
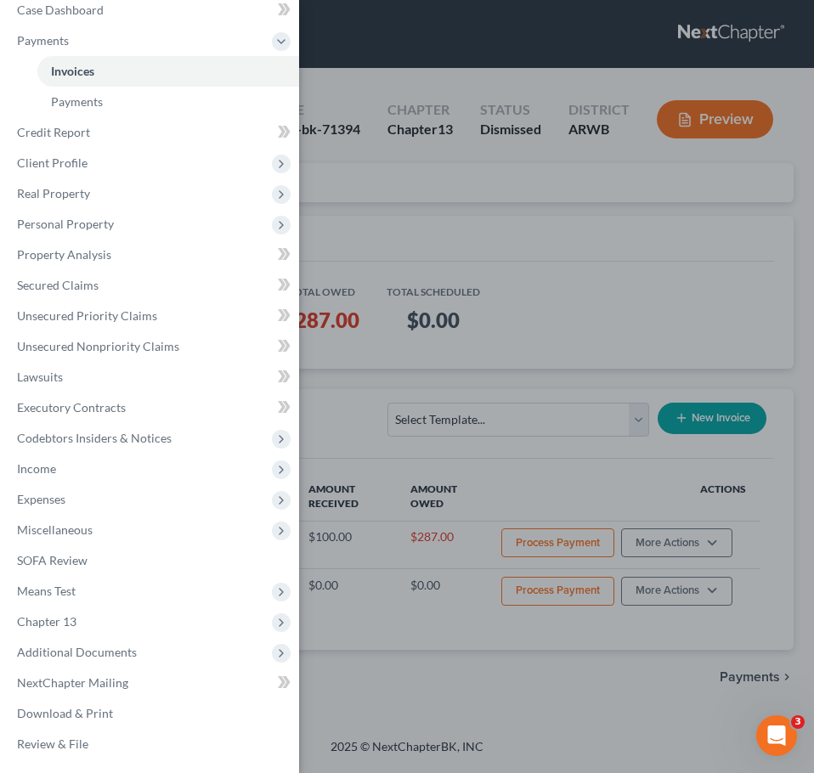
click at [517, 244] on div "Case Dashboard Payments Invoices Payments Payments Credit Report Client Profile" at bounding box center [407, 386] width 814 height 773
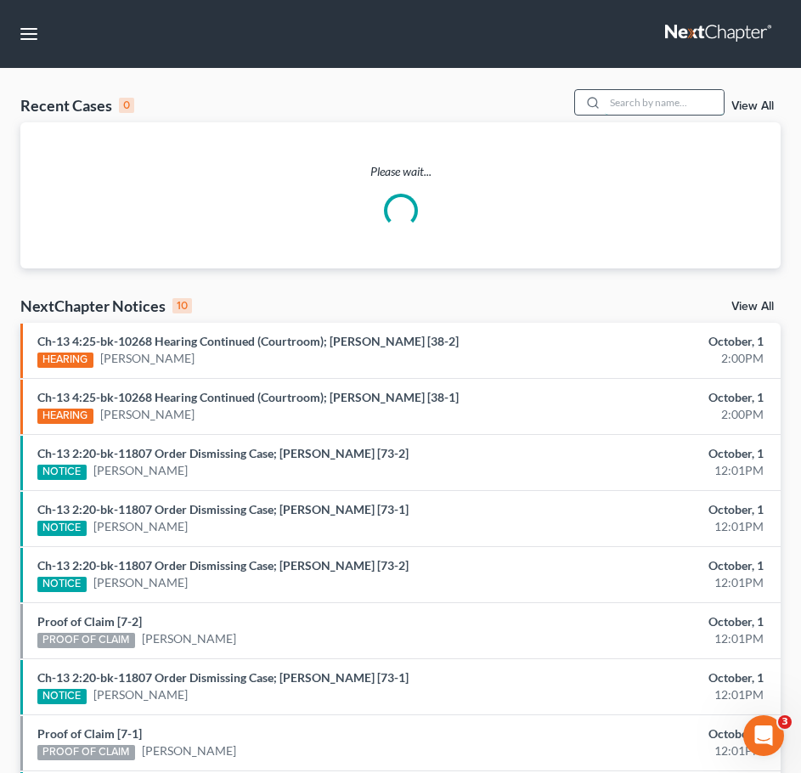
click at [701, 106] on input "search" at bounding box center [664, 102] width 119 height 25
type input "[PERSON_NAME]"
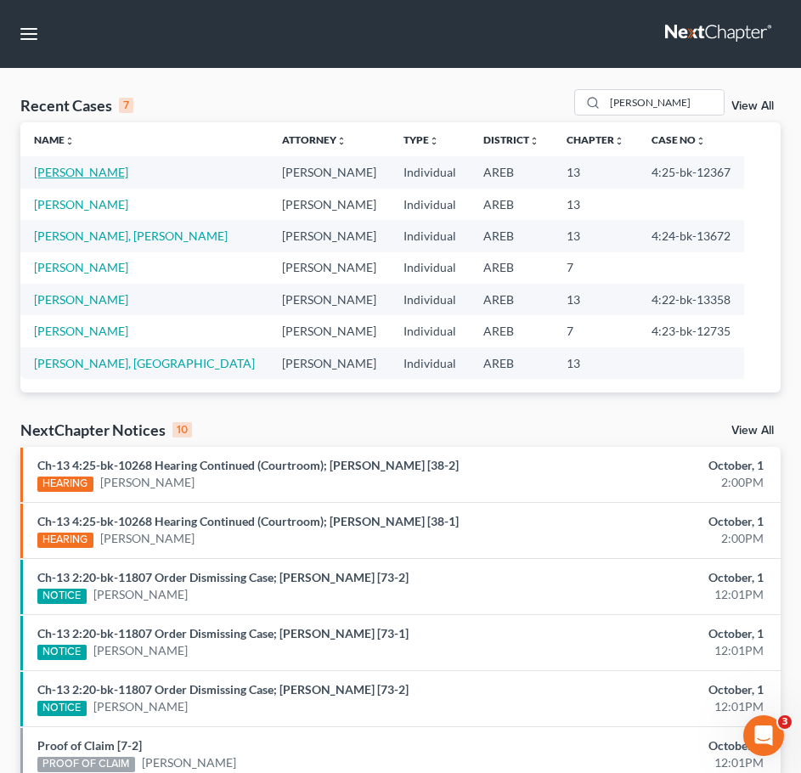
click at [121, 178] on link "[PERSON_NAME]" at bounding box center [81, 172] width 94 height 14
select select "2"
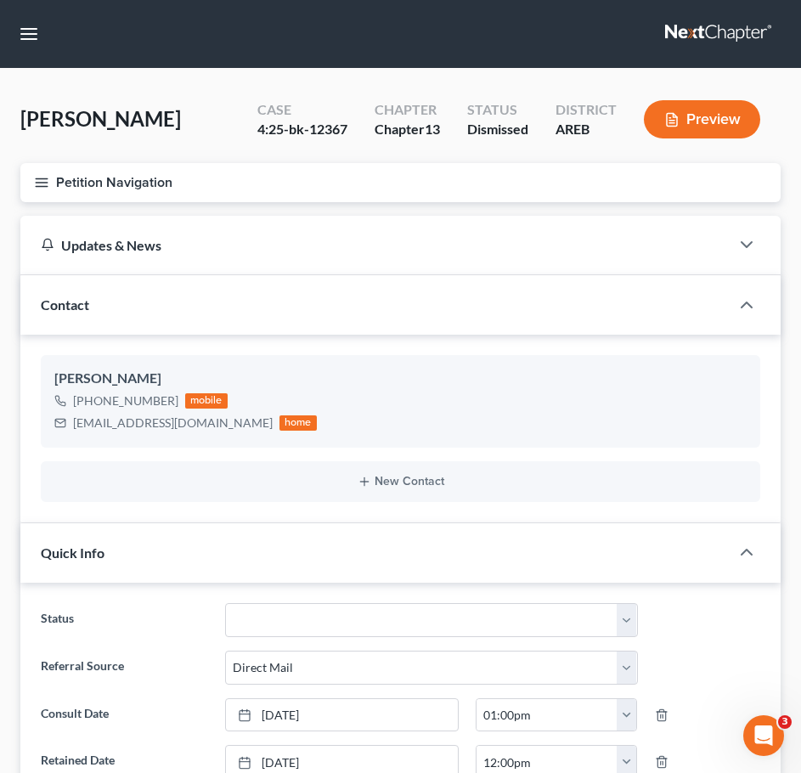
click at [39, 184] on icon "button" at bounding box center [41, 182] width 15 height 15
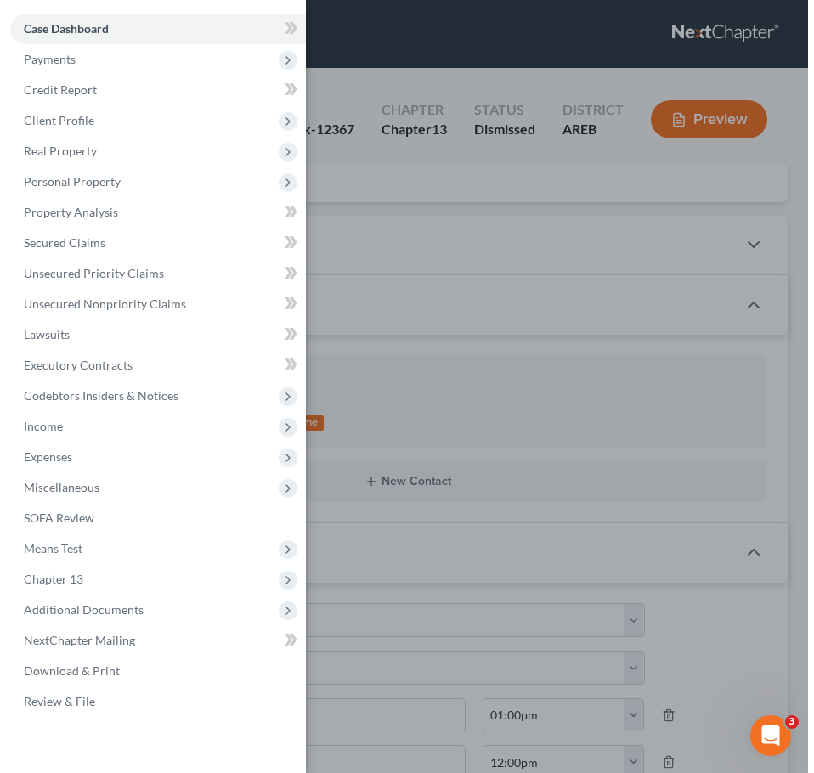
scroll to position [115, 0]
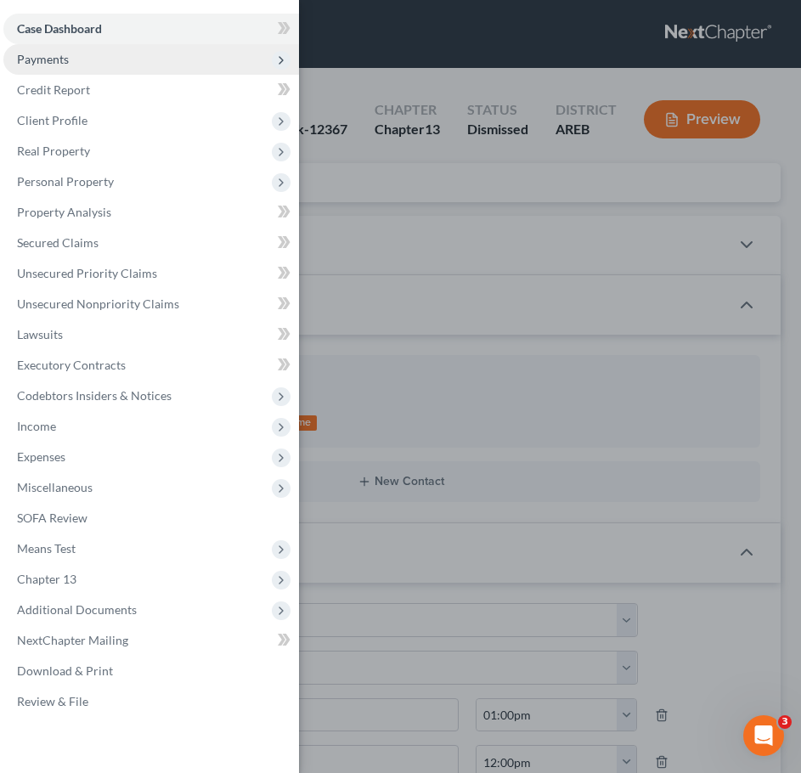
click at [89, 59] on span "Payments" at bounding box center [151, 59] width 296 height 31
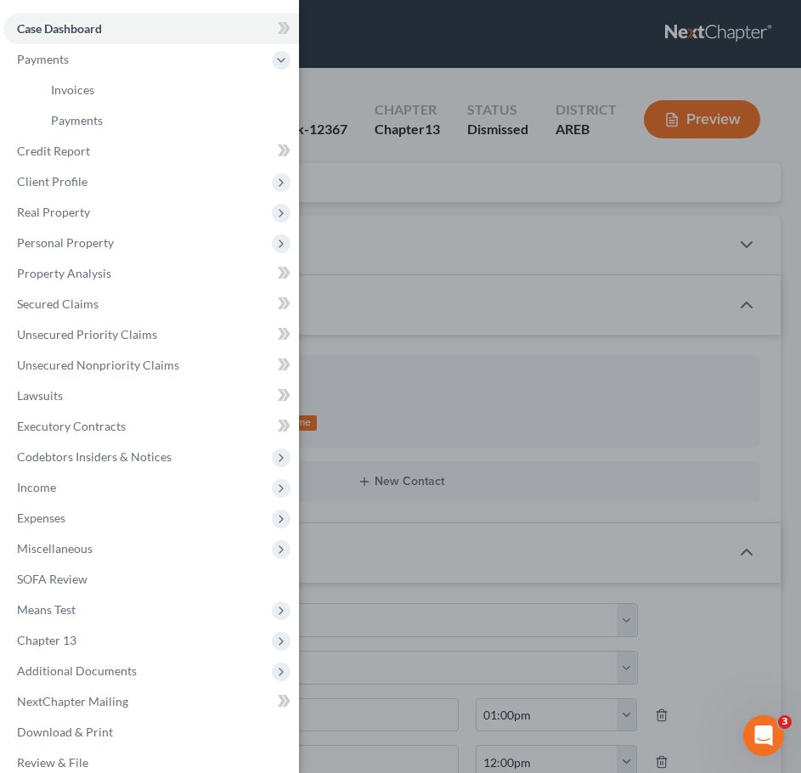
click at [400, 217] on div "Case Dashboard Payments Invoices Payments Payments Credit Report Client Profile" at bounding box center [400, 386] width 801 height 773
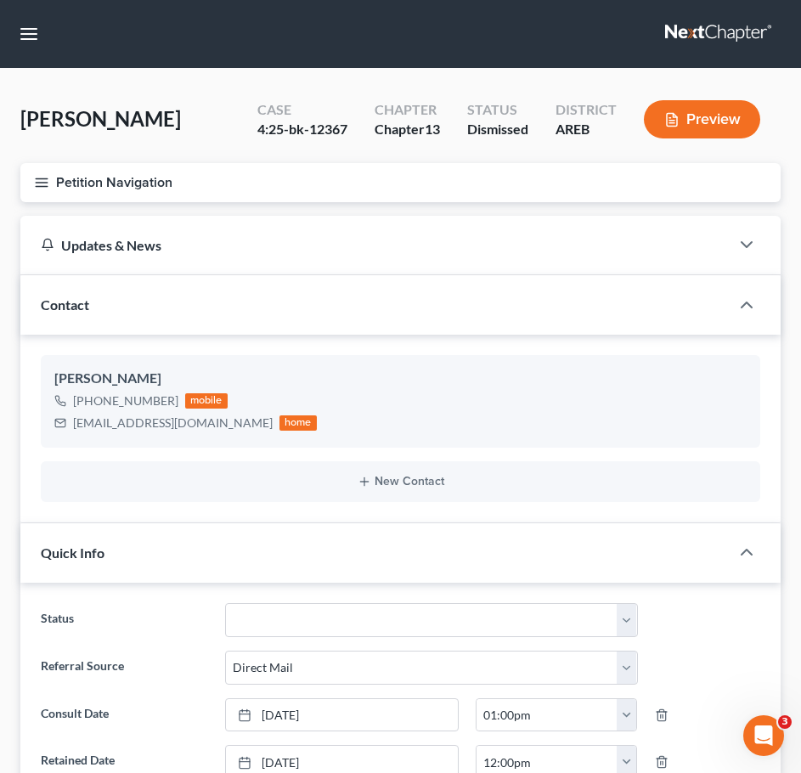
click at [36, 183] on icon "button" at bounding box center [41, 182] width 15 height 15
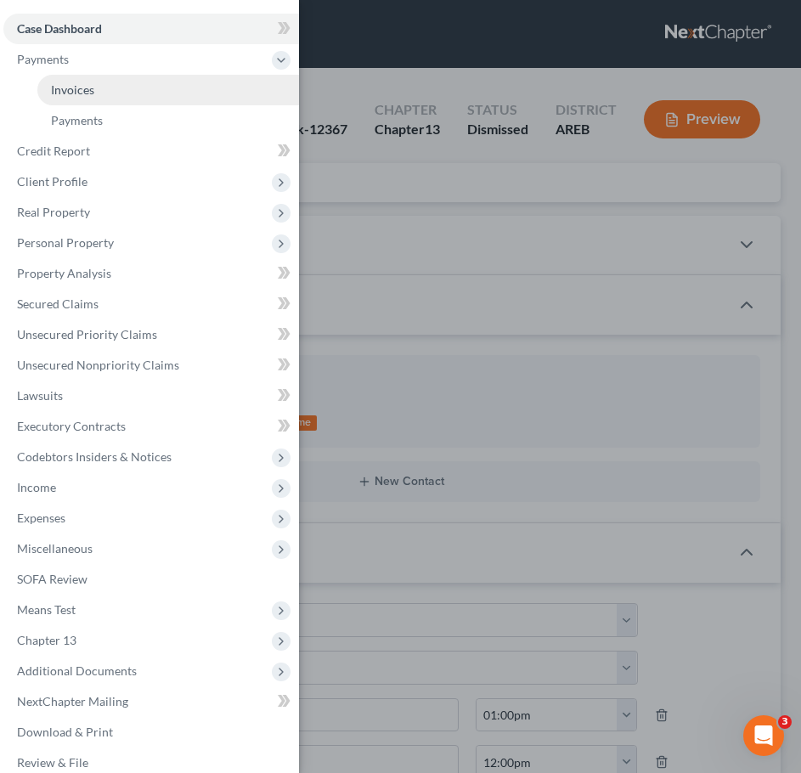
click at [89, 82] on link "Invoices" at bounding box center [168, 90] width 262 height 31
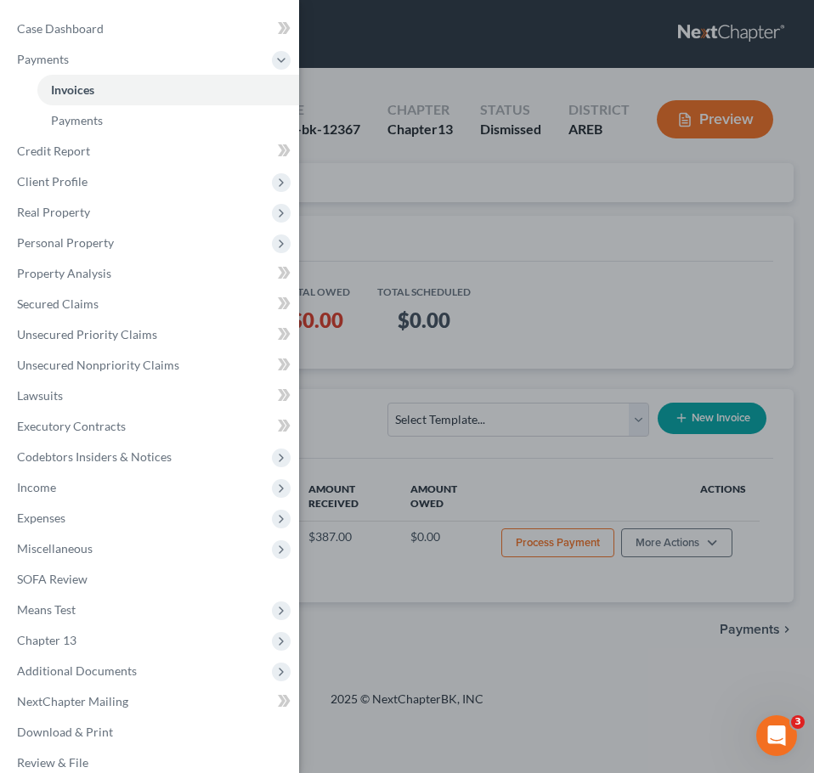
click at [534, 282] on div "Case Dashboard Payments Invoices Payments Payments Credit Report Client Profile" at bounding box center [407, 386] width 814 height 773
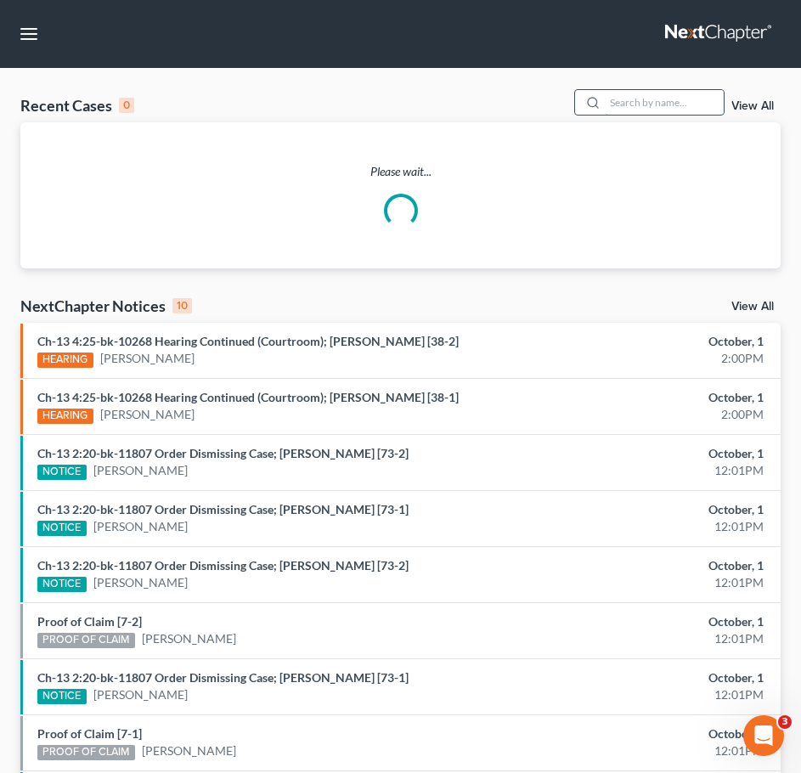
click at [708, 100] on input "search" at bounding box center [664, 102] width 119 height 25
type input "[PERSON_NAME]"
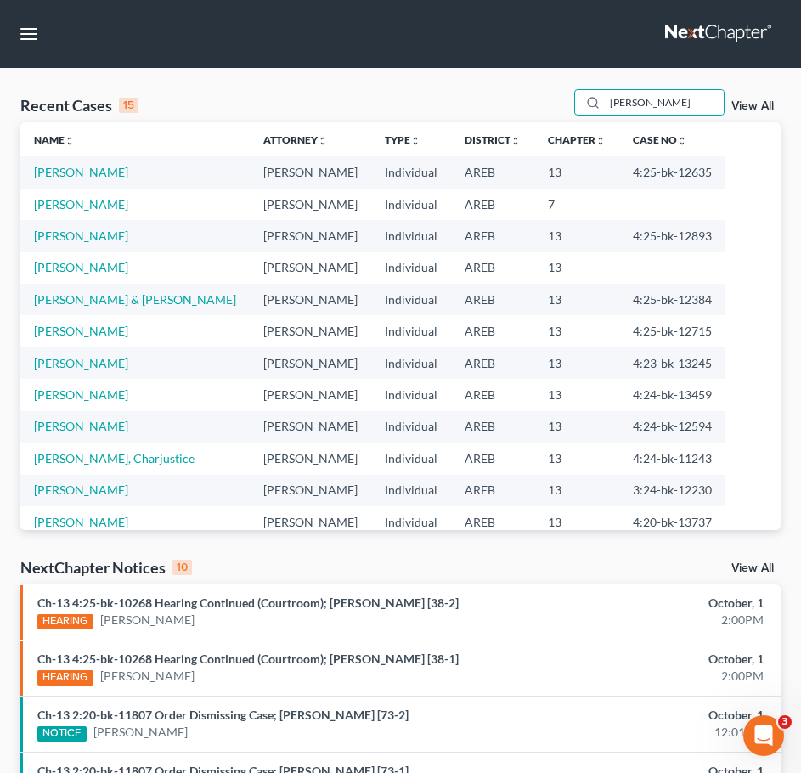
click at [104, 175] on link "[PERSON_NAME]" at bounding box center [81, 172] width 94 height 14
select select "4"
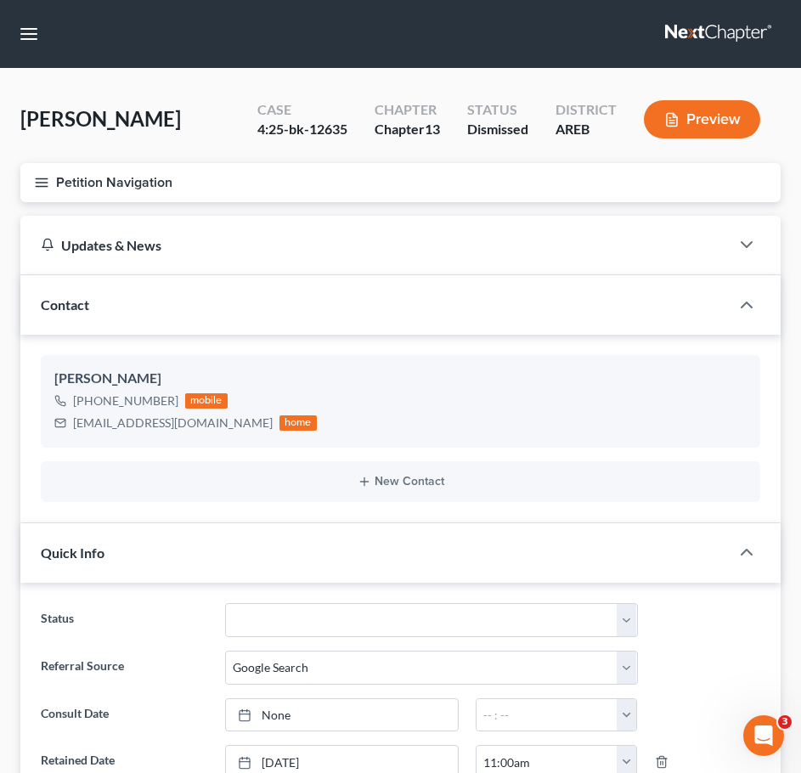
click at [34, 183] on icon "button" at bounding box center [41, 182] width 15 height 15
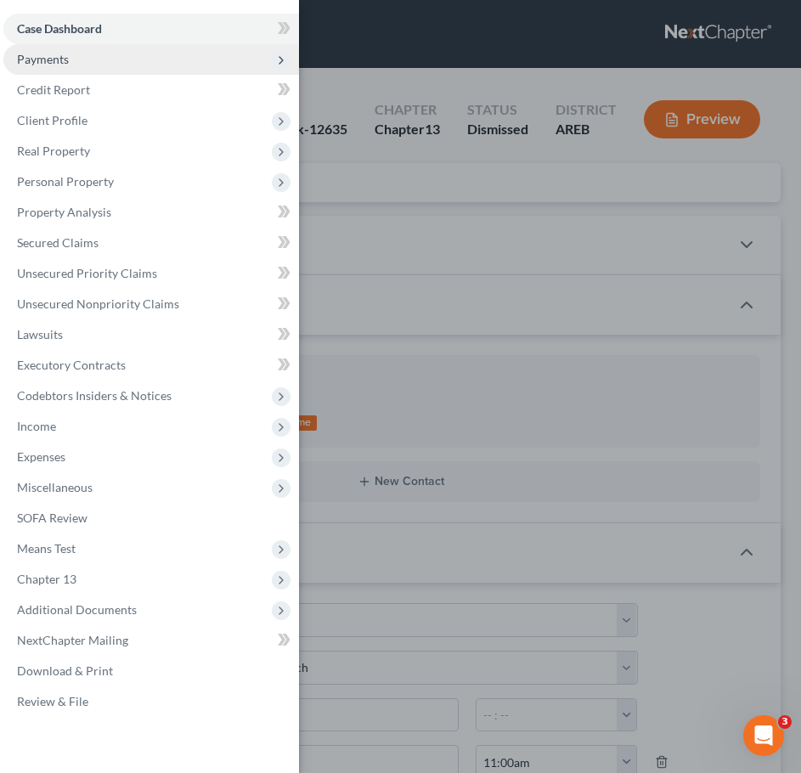
click at [58, 65] on span "Payments" at bounding box center [43, 59] width 52 height 14
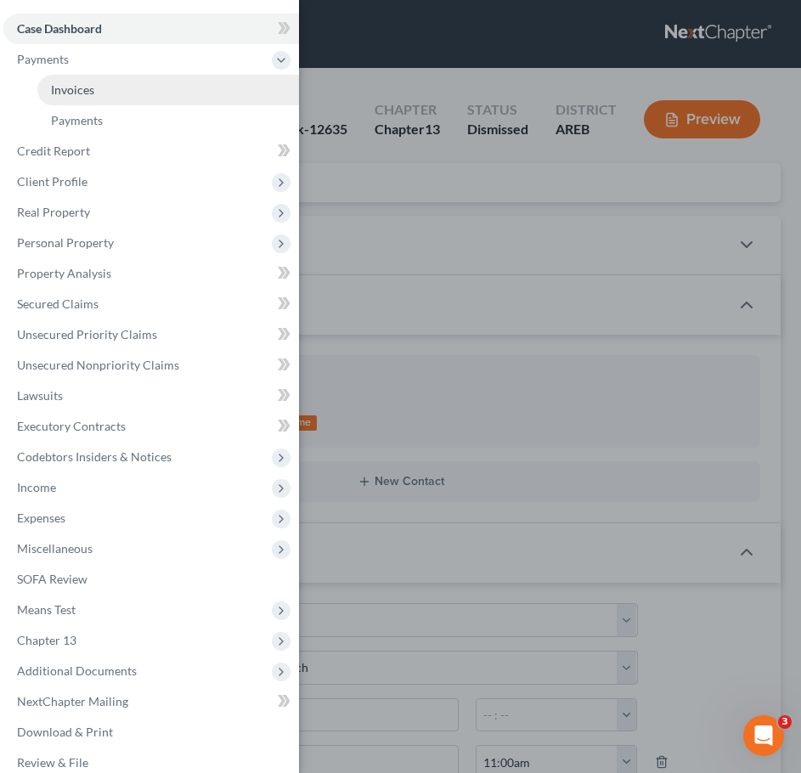
click at [65, 86] on span "Invoices" at bounding box center [72, 89] width 43 height 14
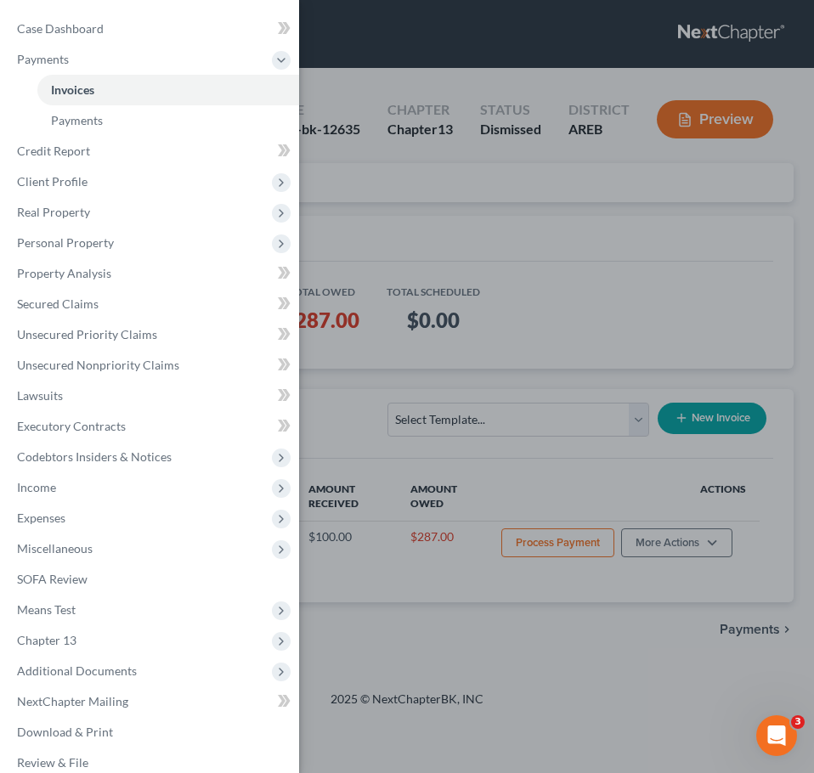
click at [514, 234] on div "Case Dashboard Payments Invoices Payments Payments Credit Report Client Profile" at bounding box center [407, 386] width 814 height 773
